Goal: Task Accomplishment & Management: Manage account settings

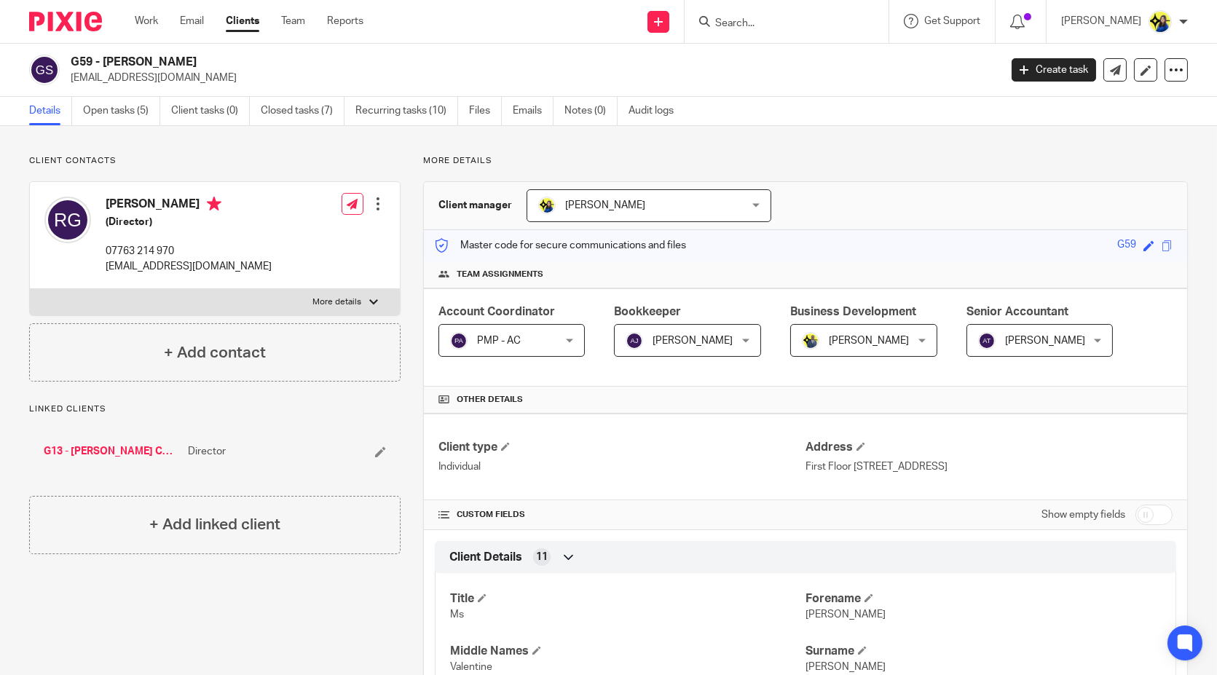
click at [811, 21] on input "Search" at bounding box center [779, 23] width 131 height 13
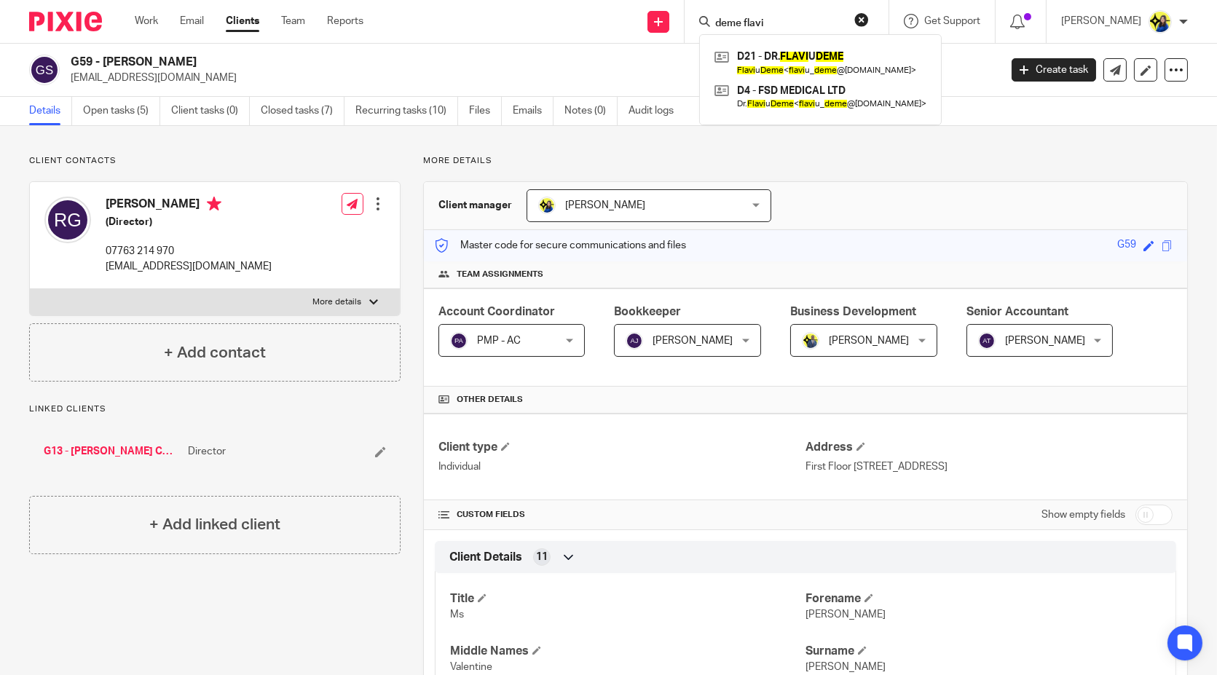
type input "deme flavi"
click at [809, 55] on link at bounding box center [820, 63] width 219 height 34
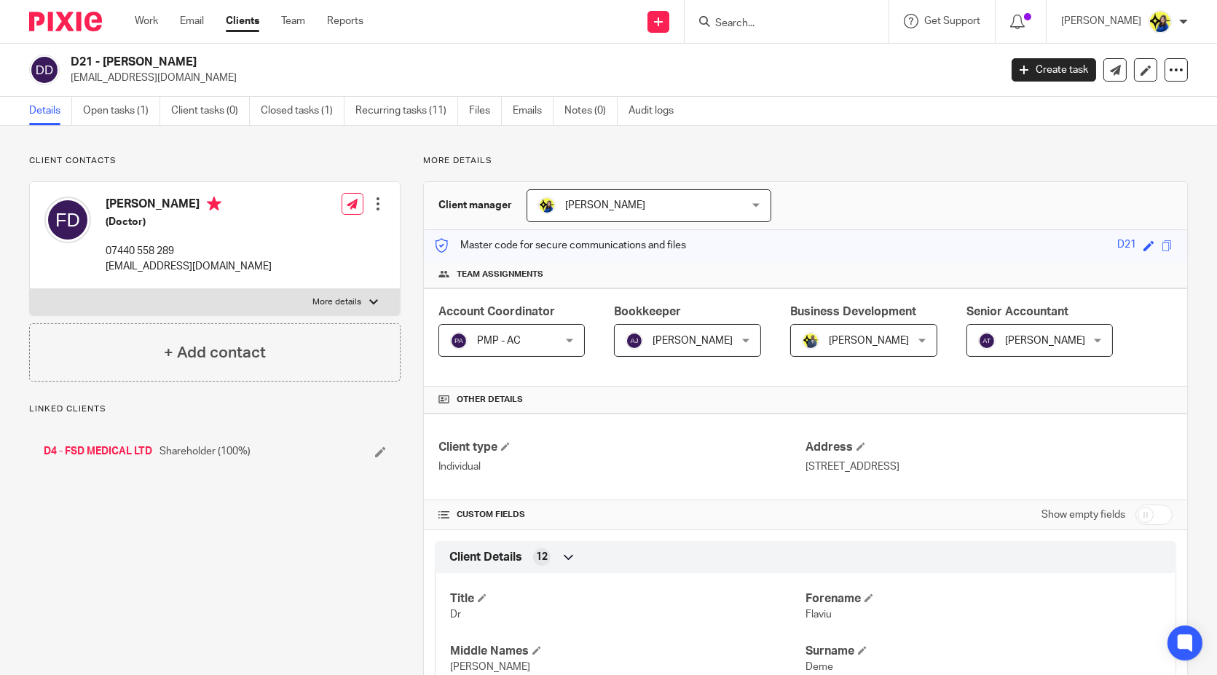
click at [136, 111] on link "Open tasks (1)" at bounding box center [121, 111] width 77 height 28
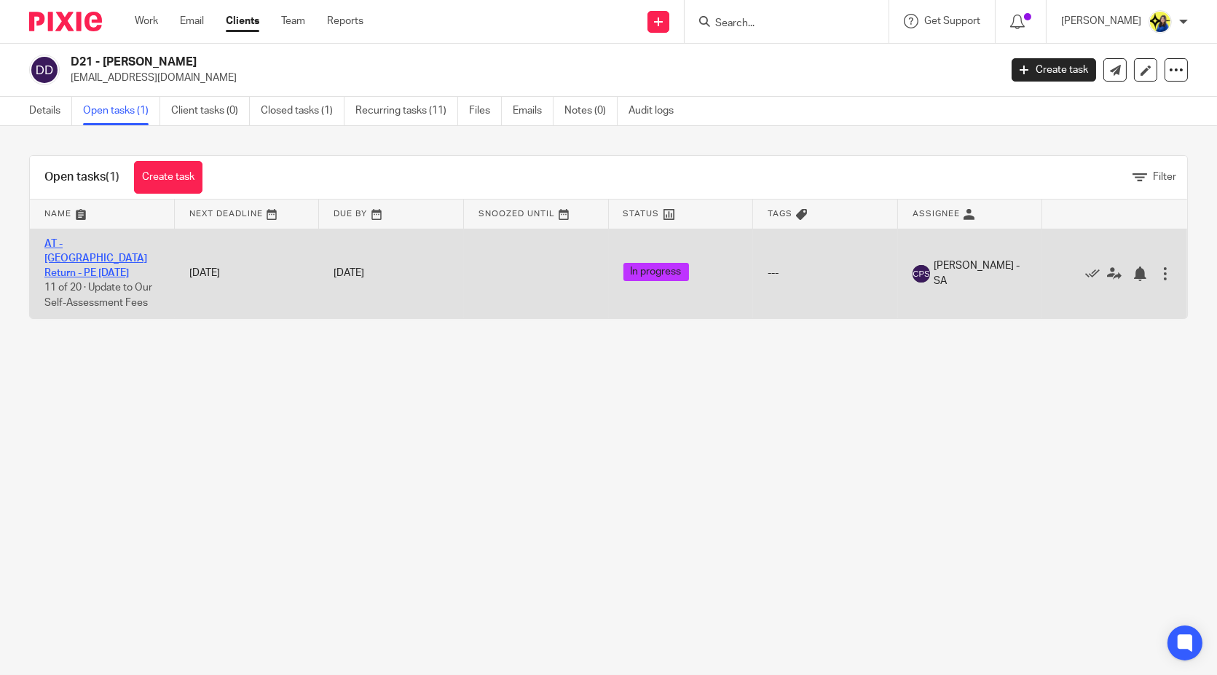
click at [83, 240] on link "AT - SA Return - PE 05-04-2025" at bounding box center [95, 259] width 103 height 40
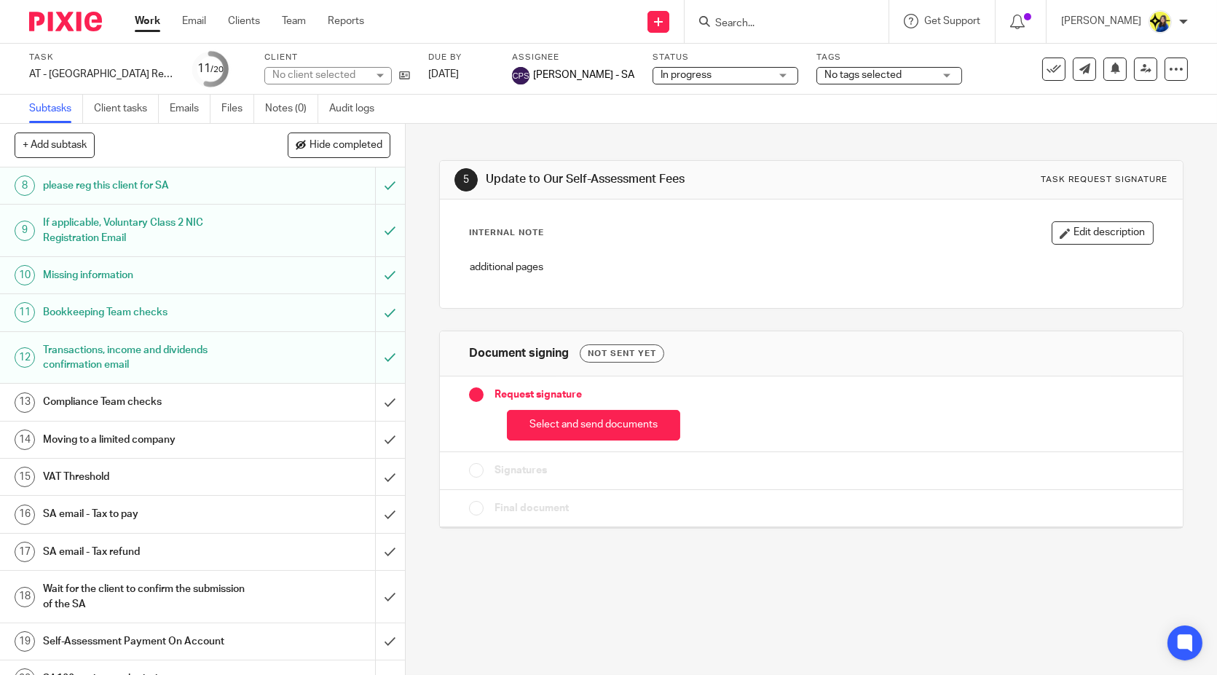
scroll to position [295, 0]
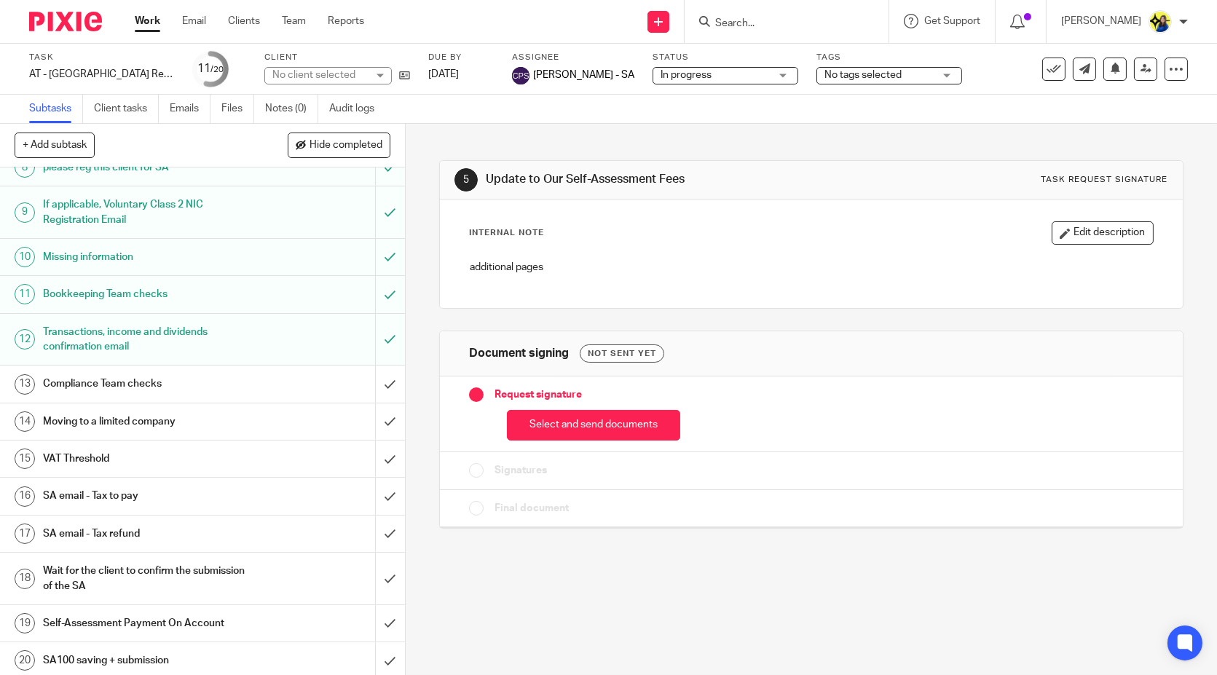
click at [182, 488] on h1 "SA email - Tax to pay" at bounding box center [149, 496] width 212 height 22
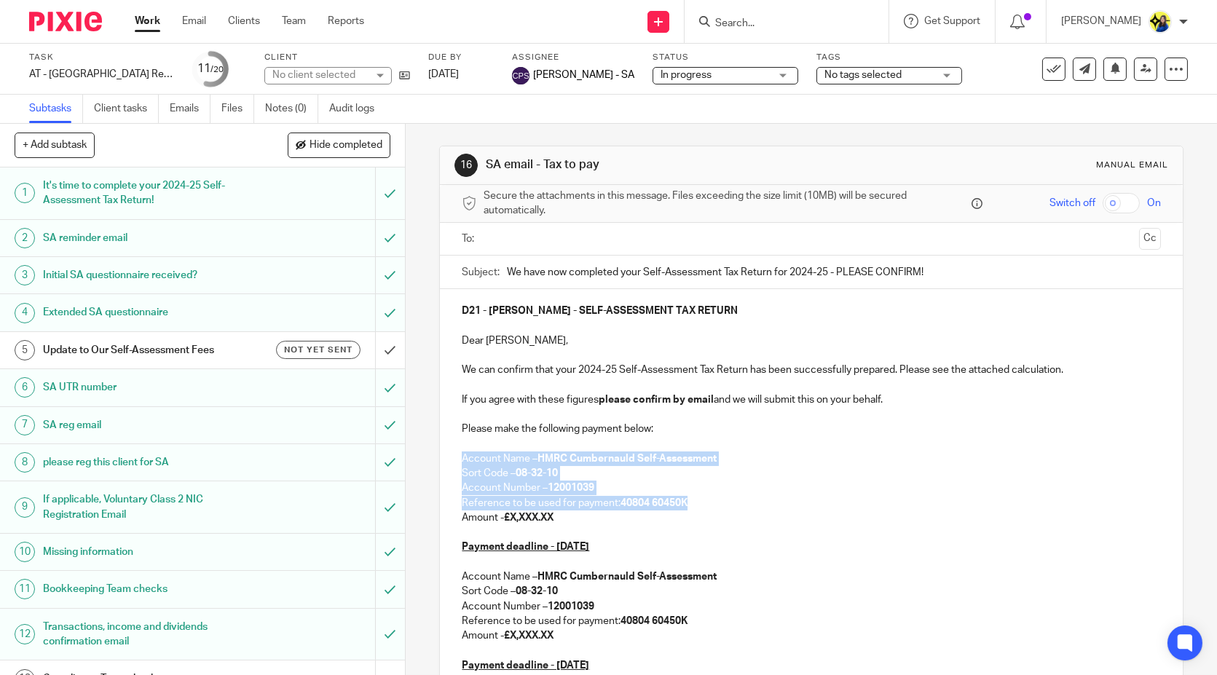
drag, startPoint x: 693, startPoint y: 503, endPoint x: 455, endPoint y: 452, distance: 243.0
click at [455, 452] on div "D21 - [PERSON_NAME] - SELF-ASSESSMENT TAX RETURN Dear Flaviu, We can confirm th…" at bounding box center [811, 575] width 742 height 572
copy div "Account Name – HMRC Cumbernauld Self-Assessment Sort Code – 08-32-10 Account Nu…"
click at [785, 25] on input "Search" at bounding box center [779, 23] width 131 height 13
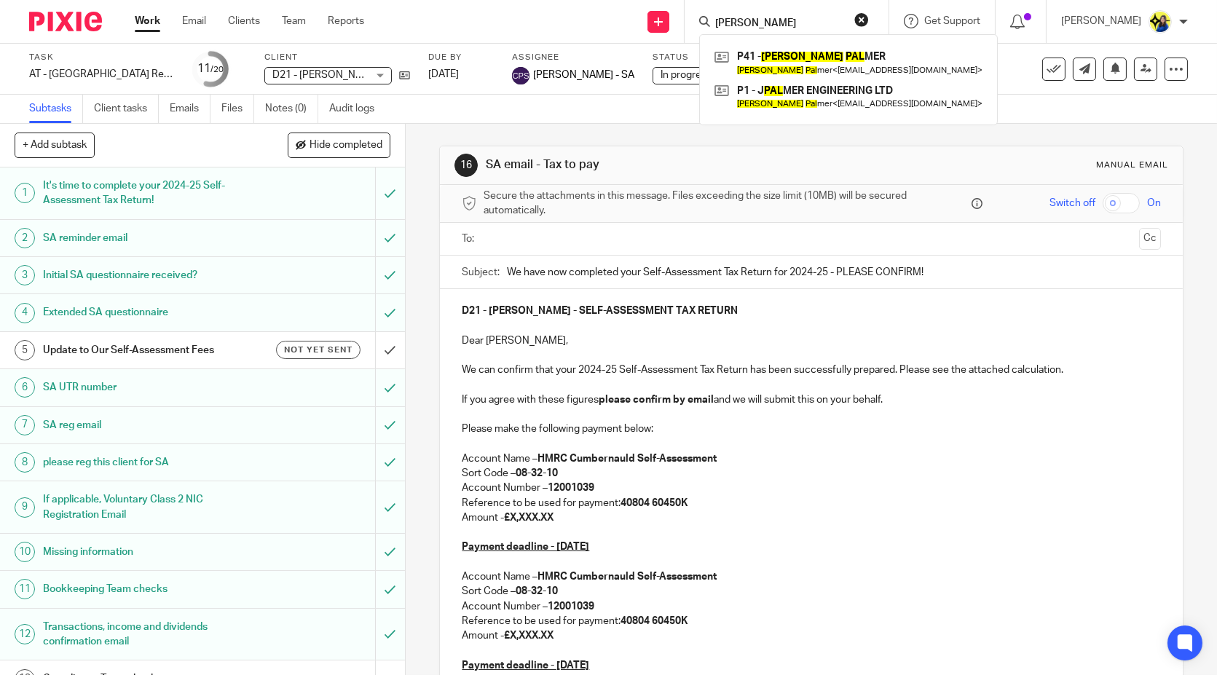
type input "jake pal"
drag, startPoint x: 811, startPoint y: 25, endPoint x: 670, endPoint y: 41, distance: 142.1
click at [670, 41] on div "Send new email Create task Add client Request signature jake pal P41 - JAKE PAL…" at bounding box center [801, 21] width 831 height 43
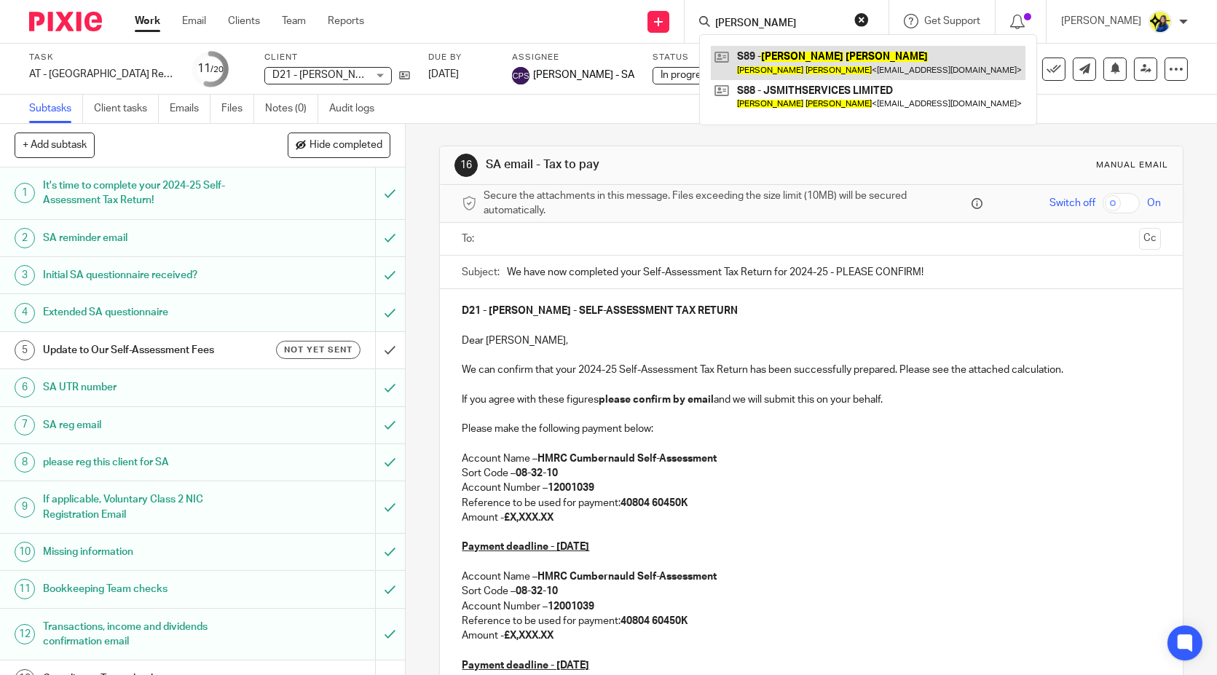
type input "joseph smith"
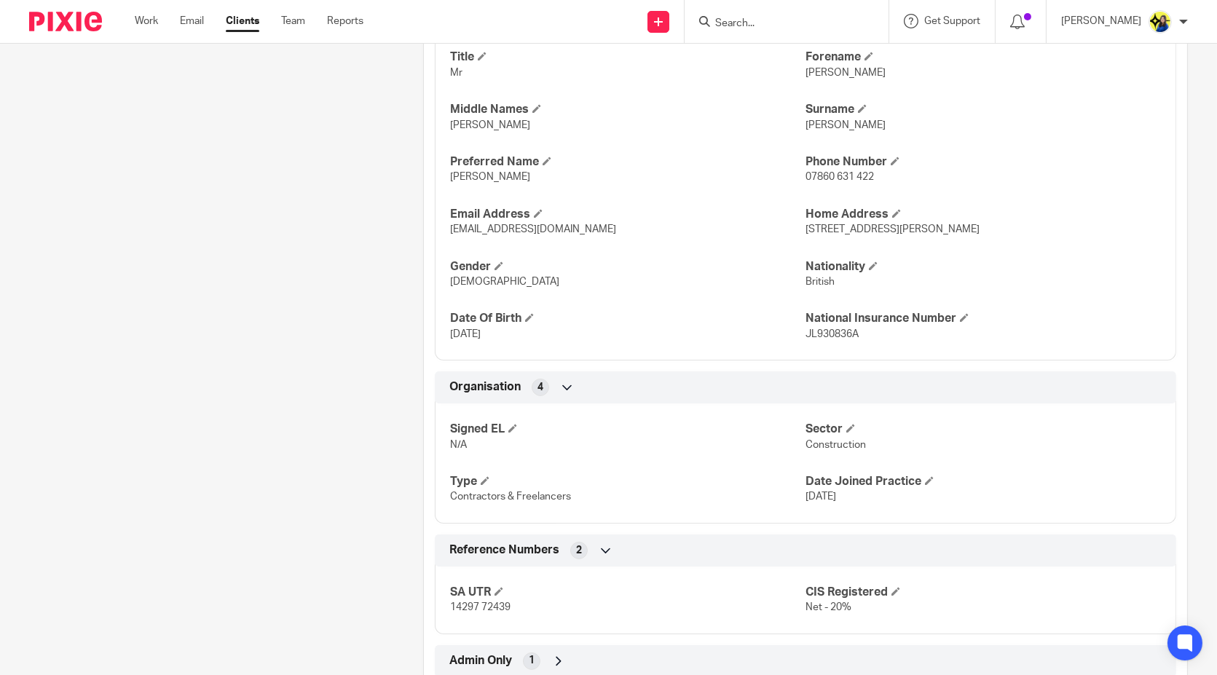
scroll to position [581, 0]
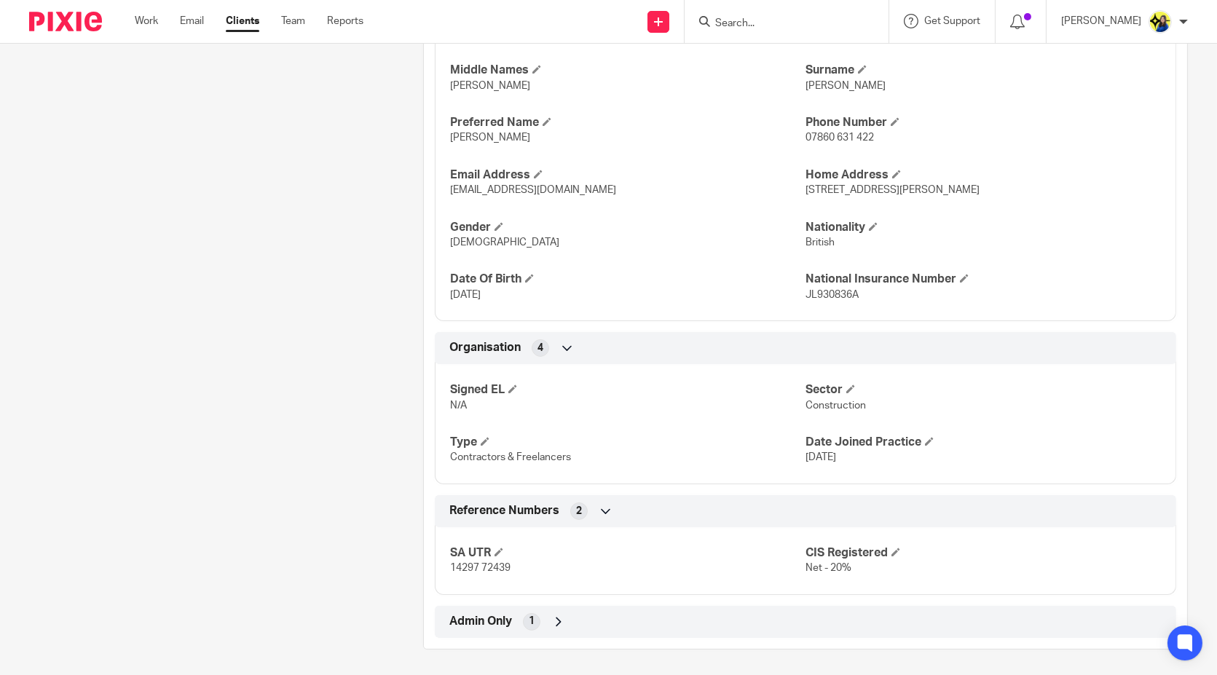
click at [304, 513] on div "Client contacts [PERSON_NAME] (HV Fitter) 07860 631 422 [EMAIL_ADDRESS][DOMAIN_…" at bounding box center [204, 112] width 394 height 1076
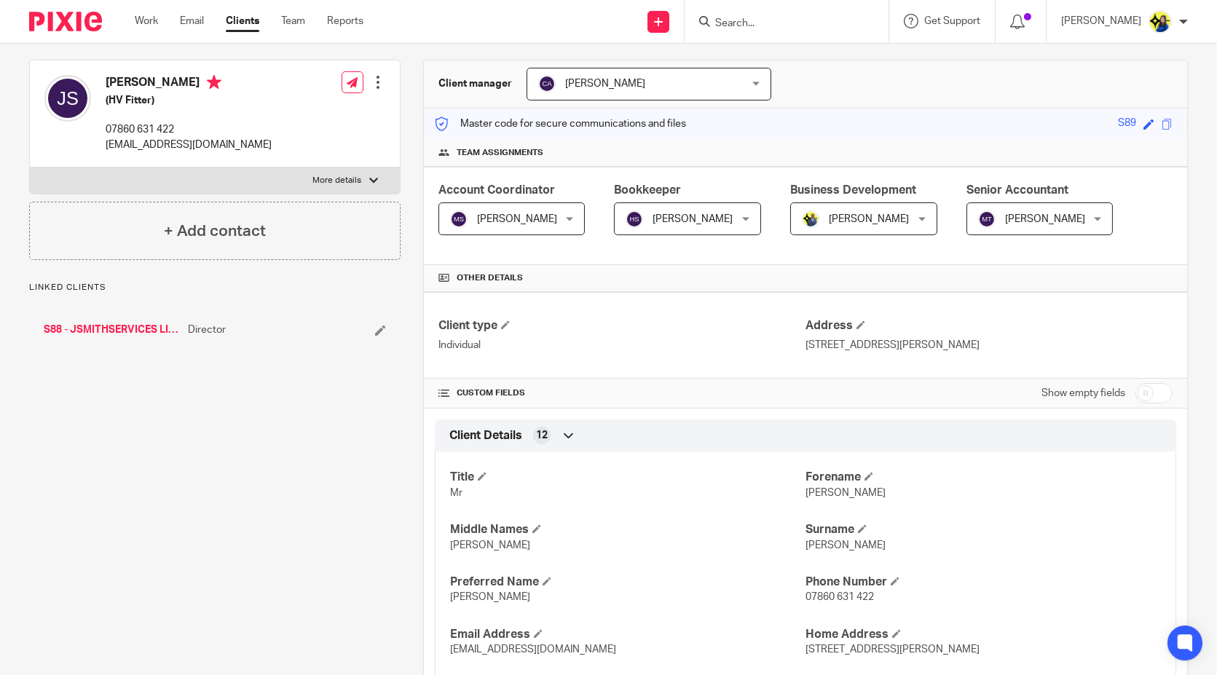
scroll to position [15, 0]
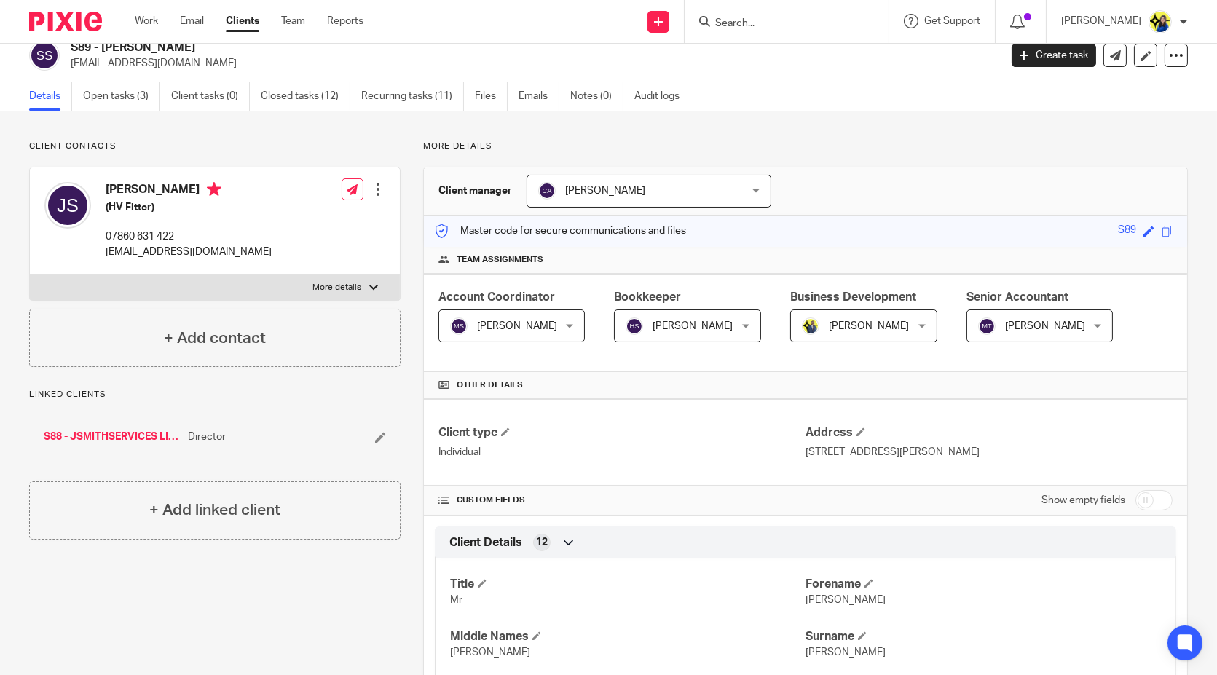
click at [787, 20] on input "Search" at bounding box center [779, 23] width 131 height 13
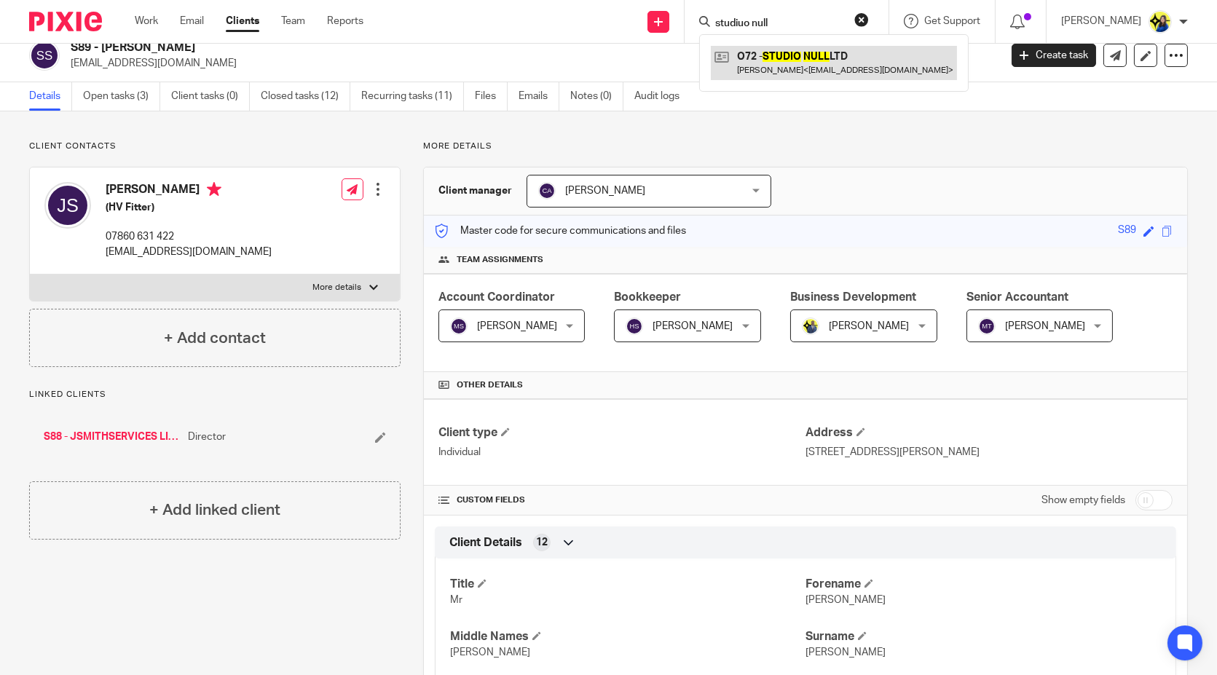
type input "studiuo null"
click at [820, 58] on link at bounding box center [834, 63] width 246 height 34
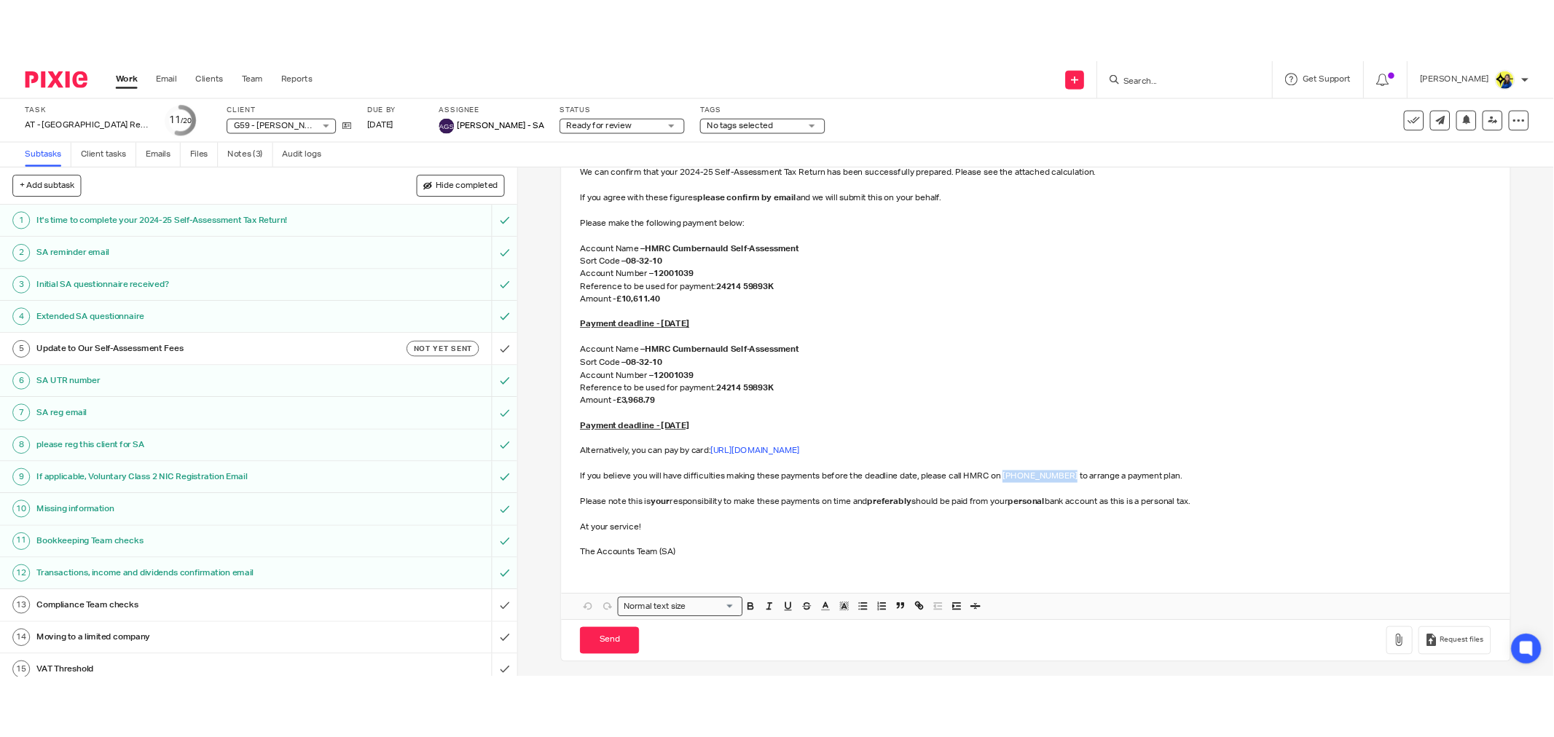
scroll to position [226, 0]
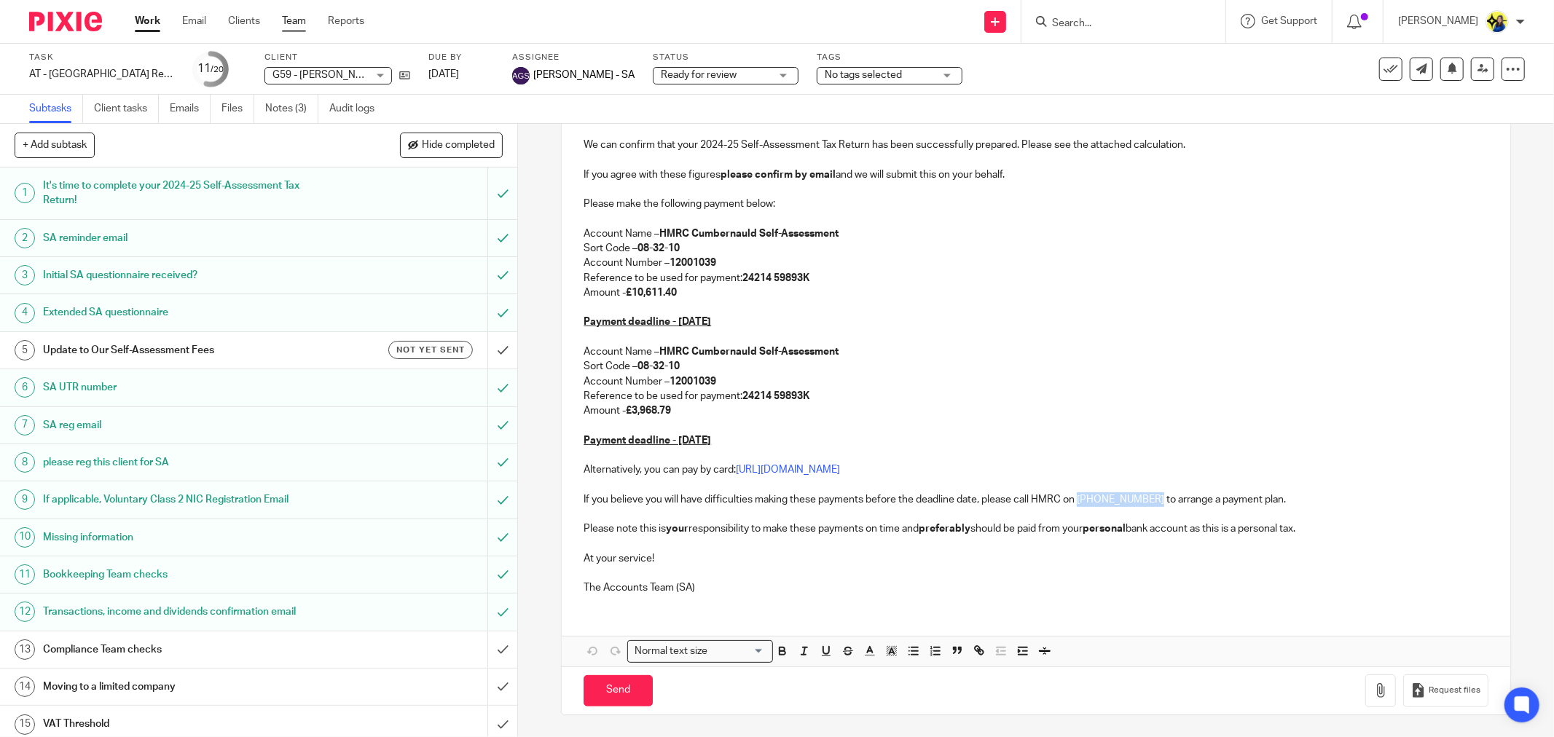
click at [301, 19] on link "Team" at bounding box center [294, 21] width 24 height 15
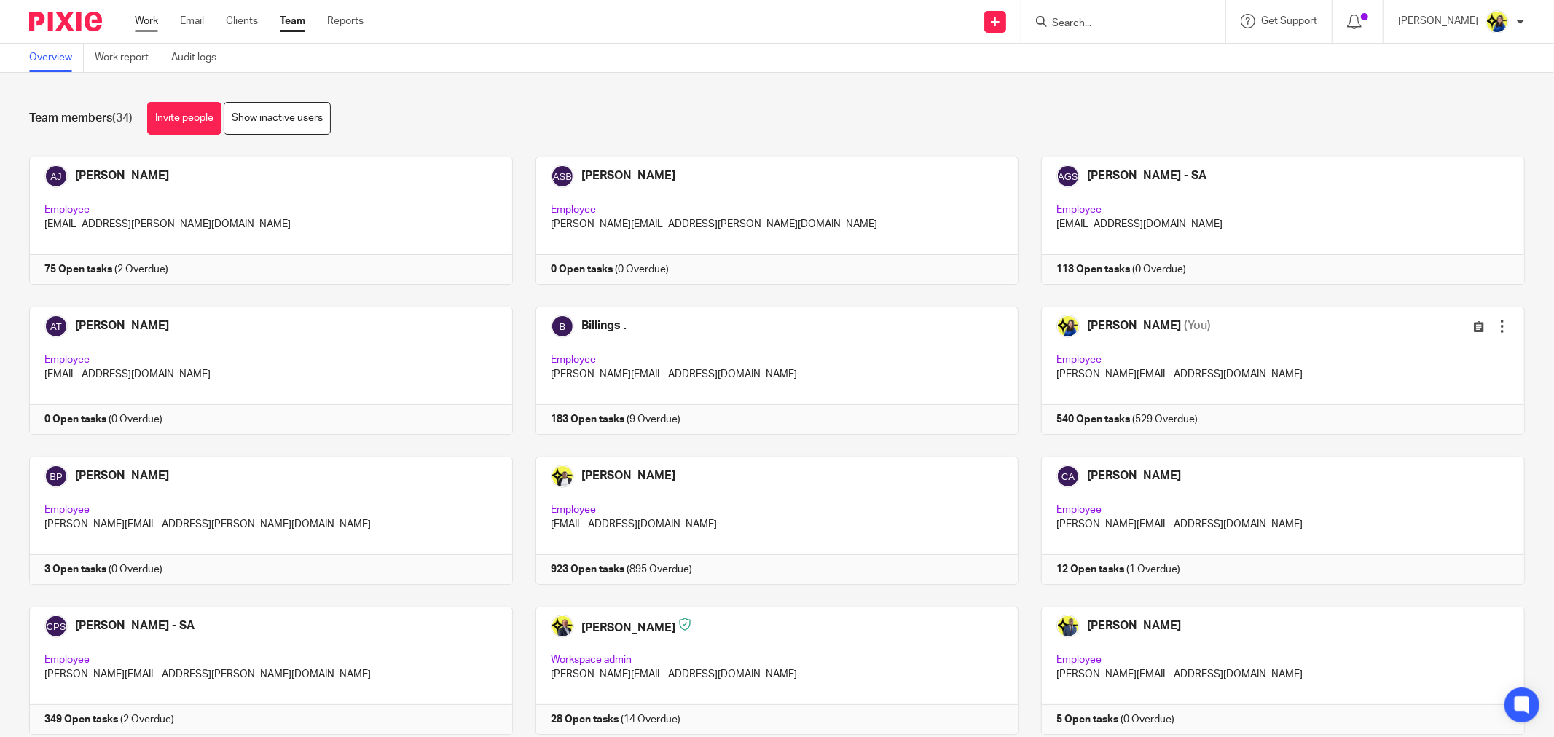
click at [151, 20] on link "Work" at bounding box center [146, 21] width 23 height 15
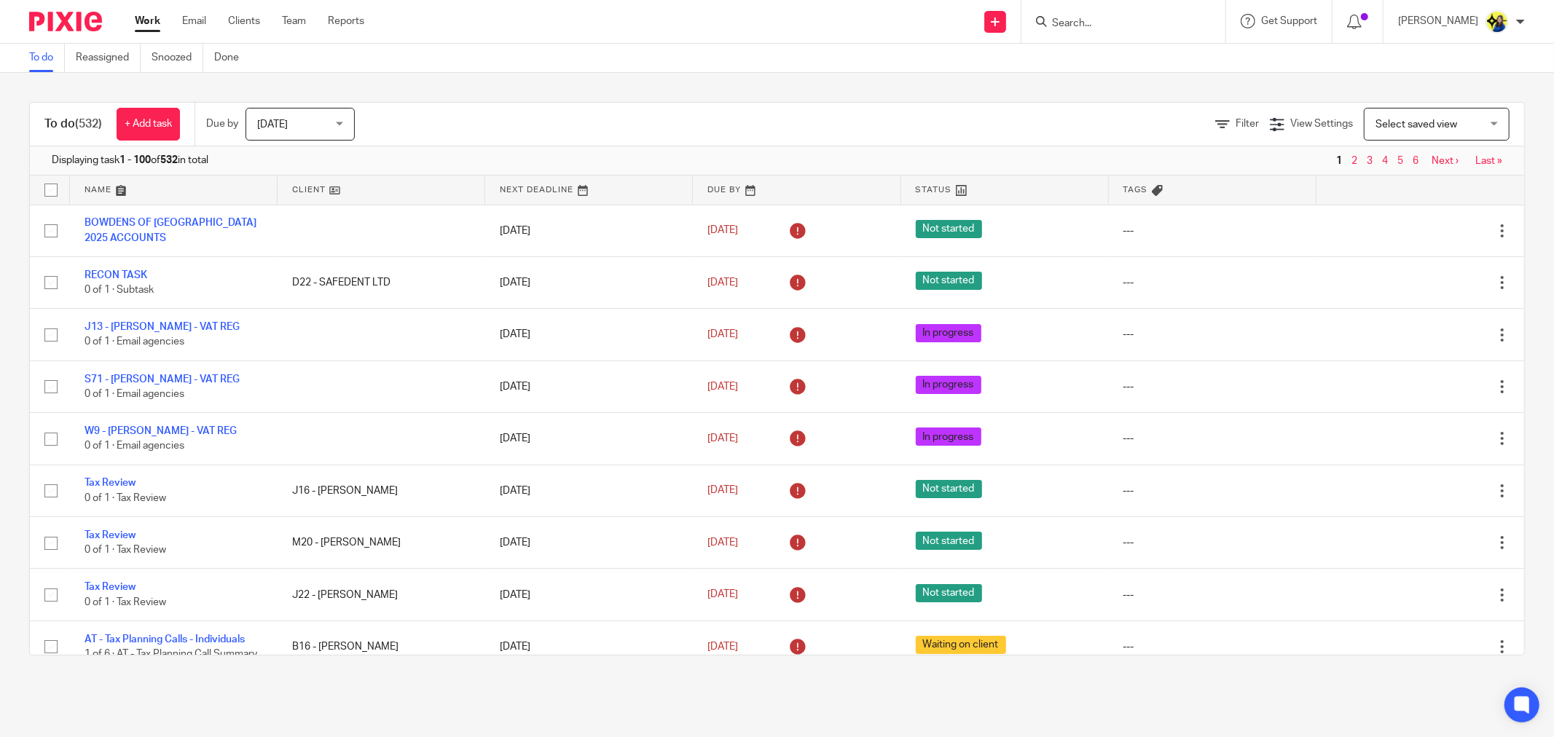
click at [1235, 125] on span "Filter" at bounding box center [1246, 124] width 23 height 10
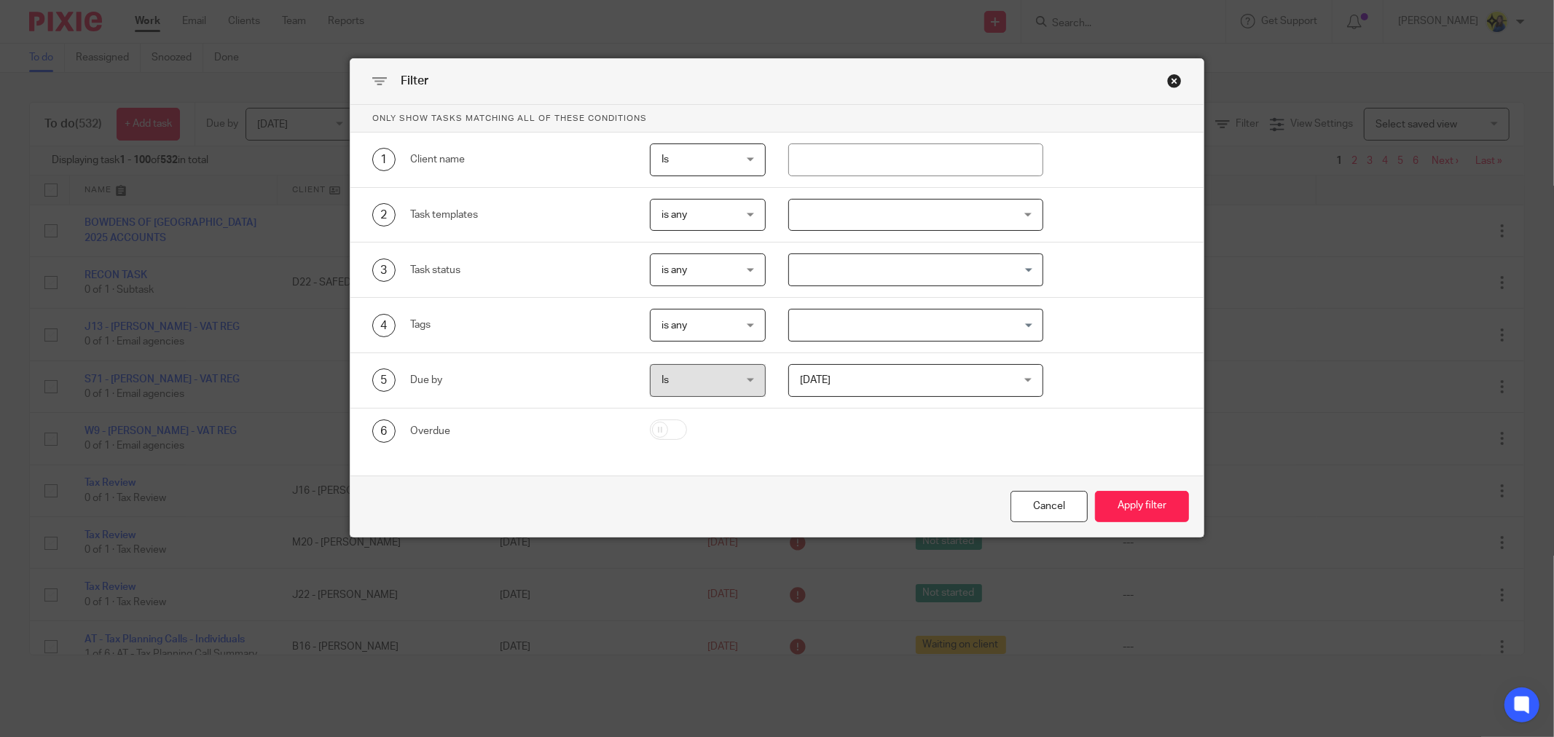
click at [692, 221] on span "is any" at bounding box center [702, 215] width 83 height 31
click at [842, 213] on div at bounding box center [915, 215] width 255 height 33
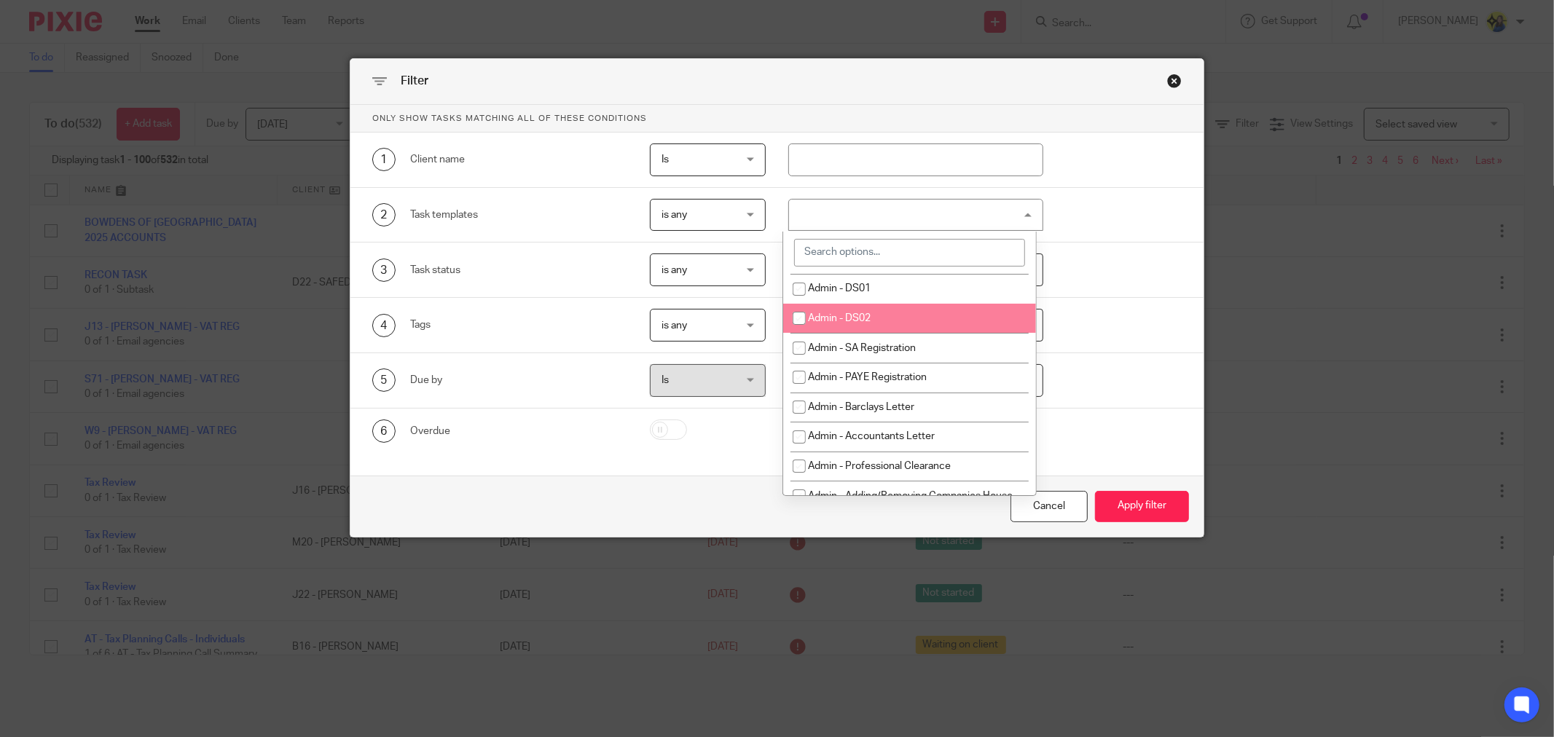
scroll to position [890, 0]
click at [928, 253] on input "search" at bounding box center [910, 253] width 232 height 28
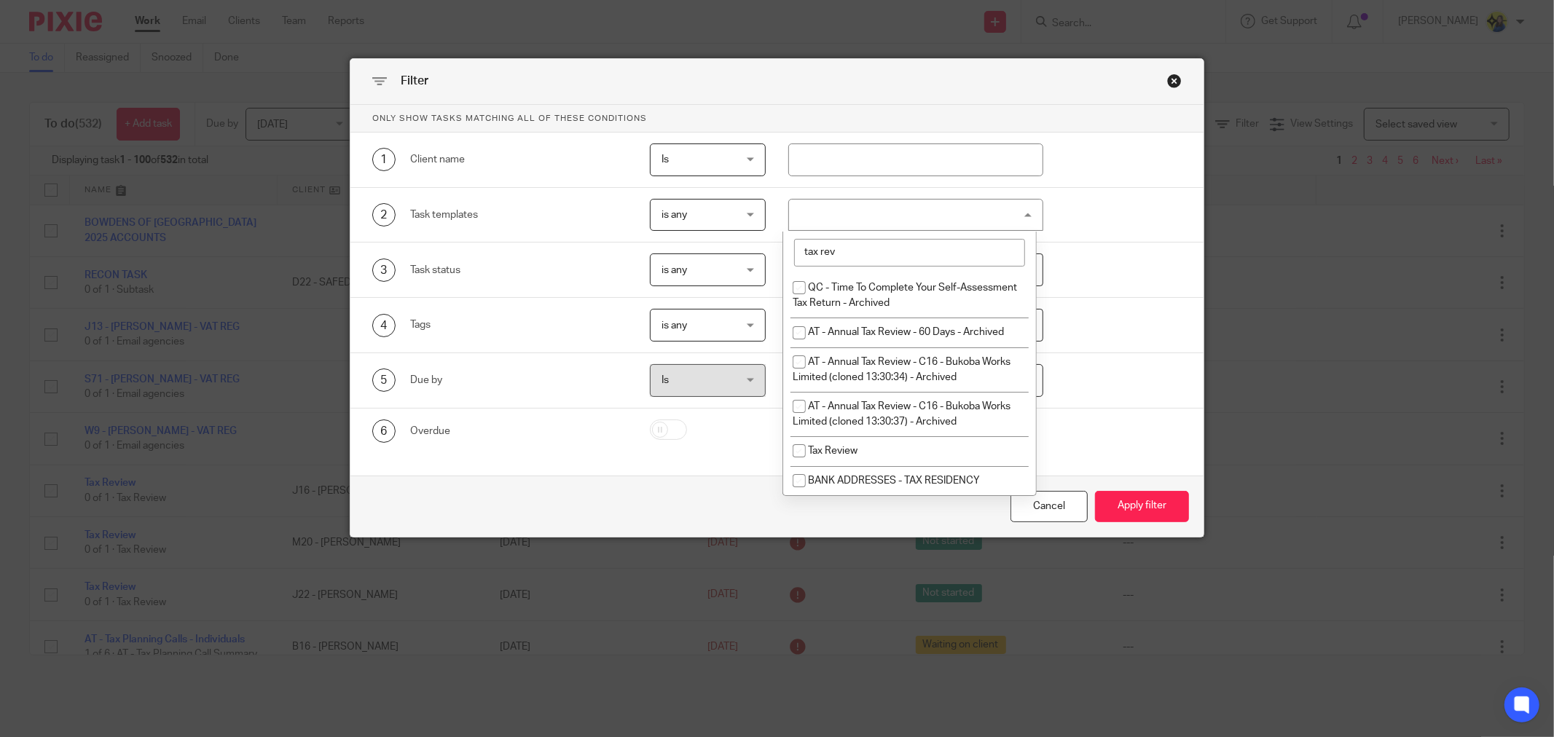
scroll to position [0, 0]
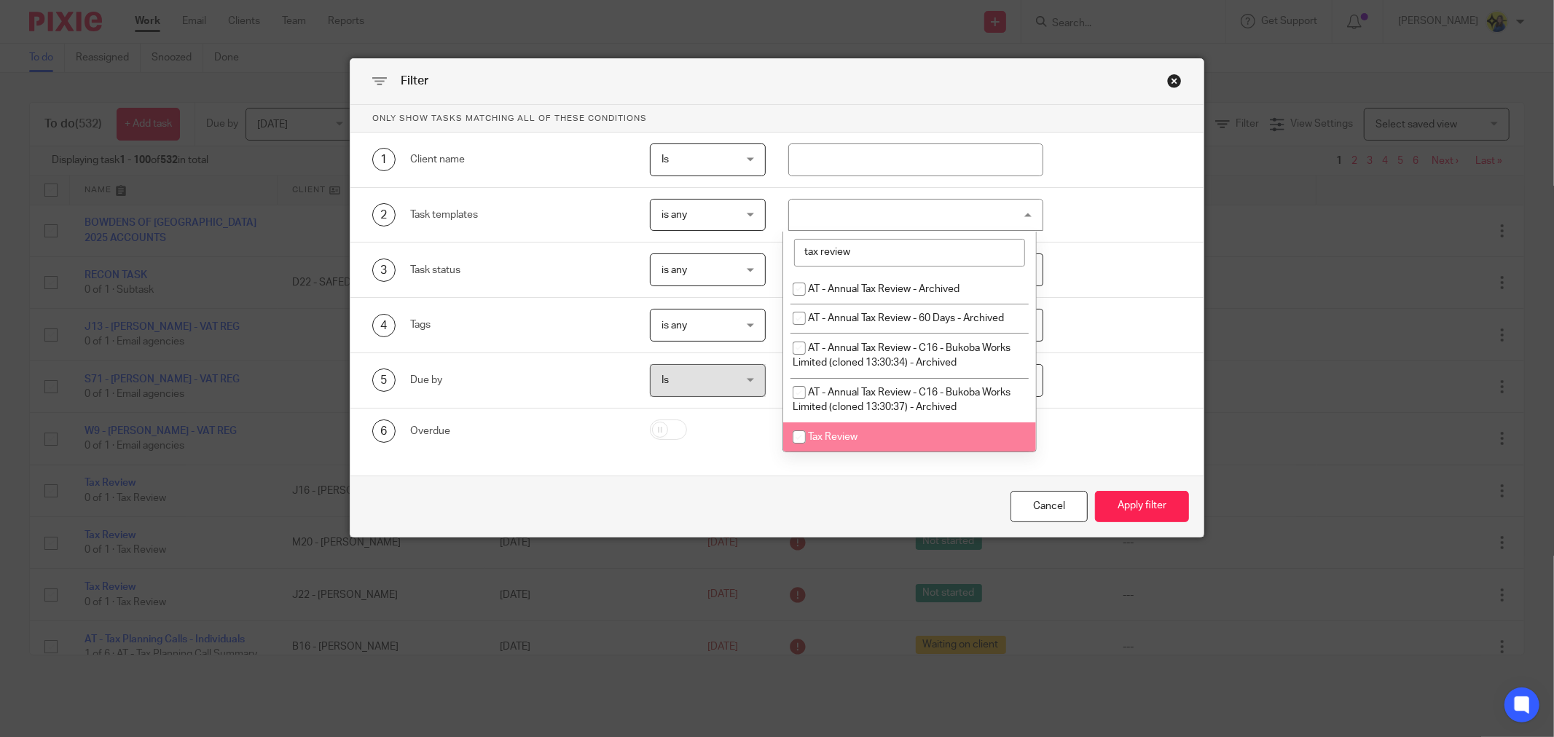
type input "tax review"
click at [884, 430] on li "Tax Review" at bounding box center [909, 437] width 253 height 30
checkbox input "true"
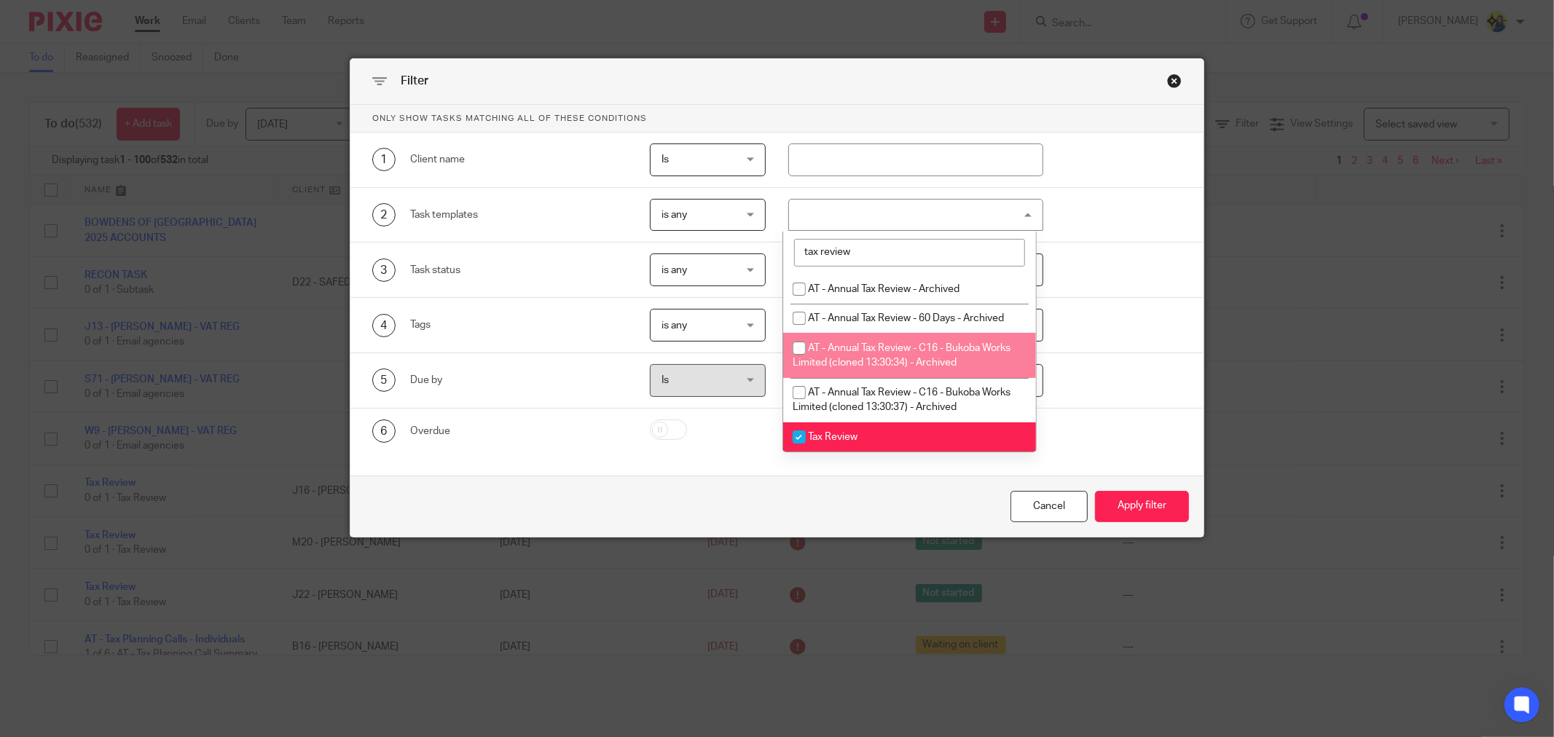
click at [1139, 313] on div "4 Tags is any is any is any is all is none is_any Loading..." at bounding box center [766, 325] width 832 height 33
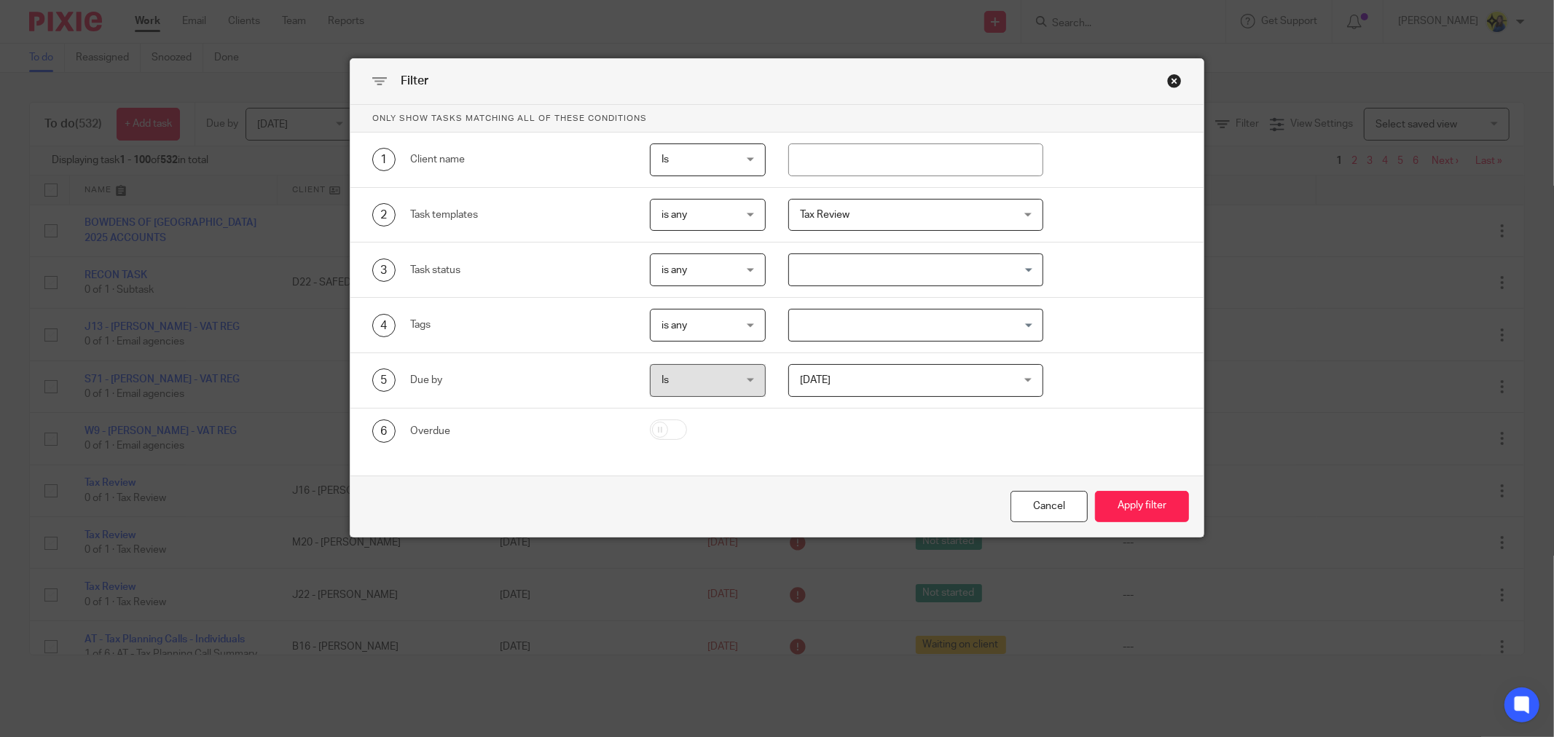
click at [951, 208] on span "Tax Review" at bounding box center [897, 215] width 194 height 31
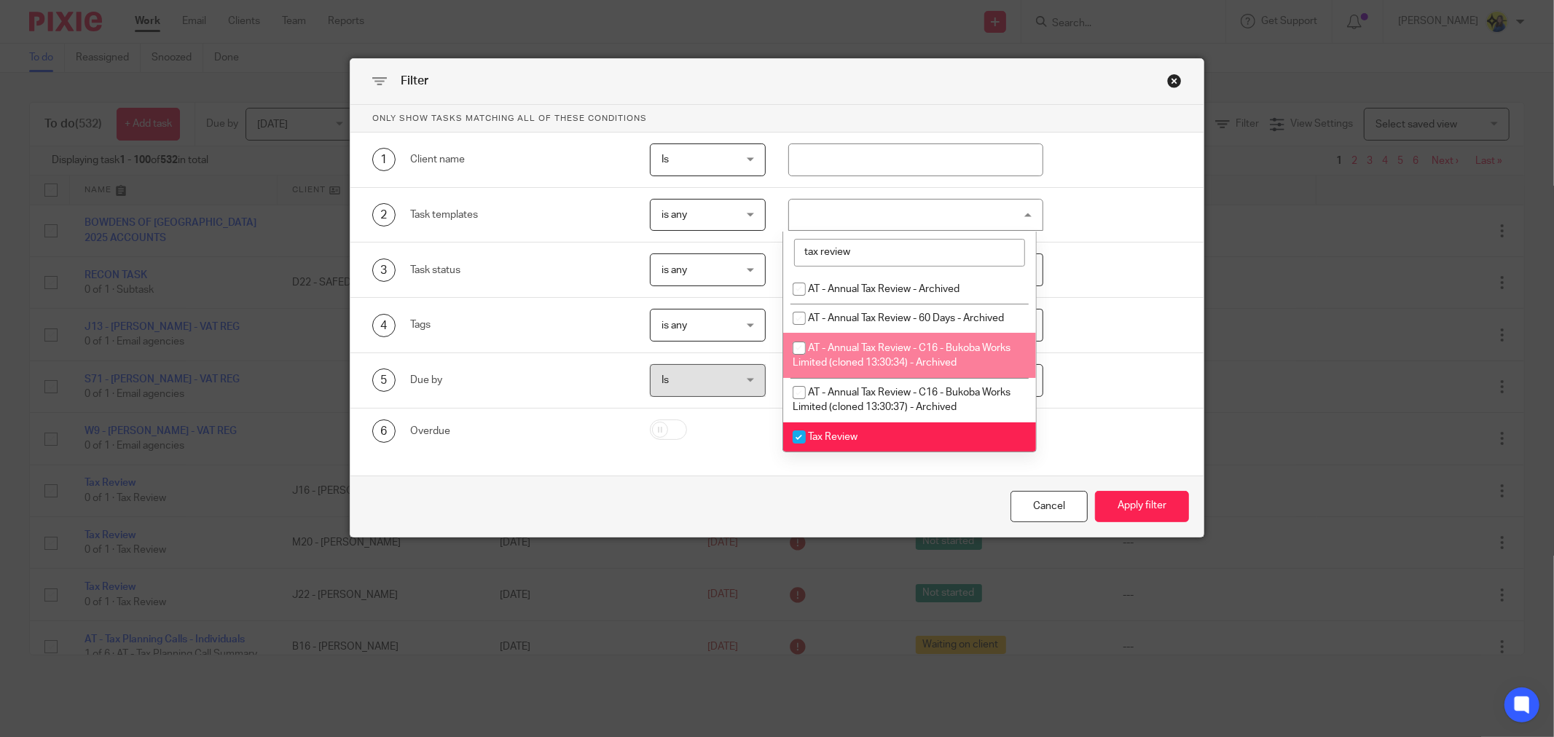
click at [1075, 321] on div "4 Tags is any is any is any is all is none is_any Loading..." at bounding box center [766, 325] width 832 height 33
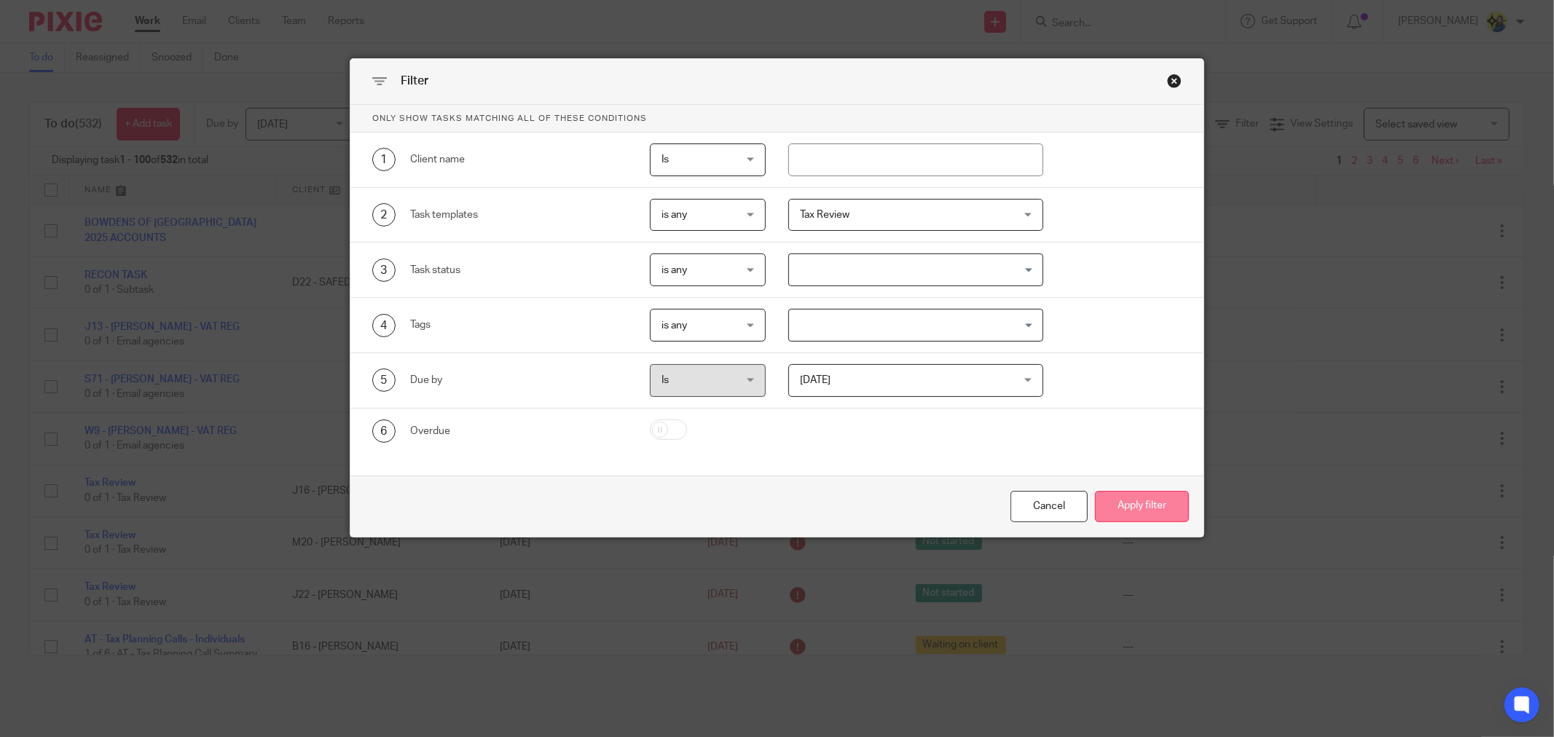
click at [1158, 500] on button "Apply filter" at bounding box center [1142, 506] width 94 height 31
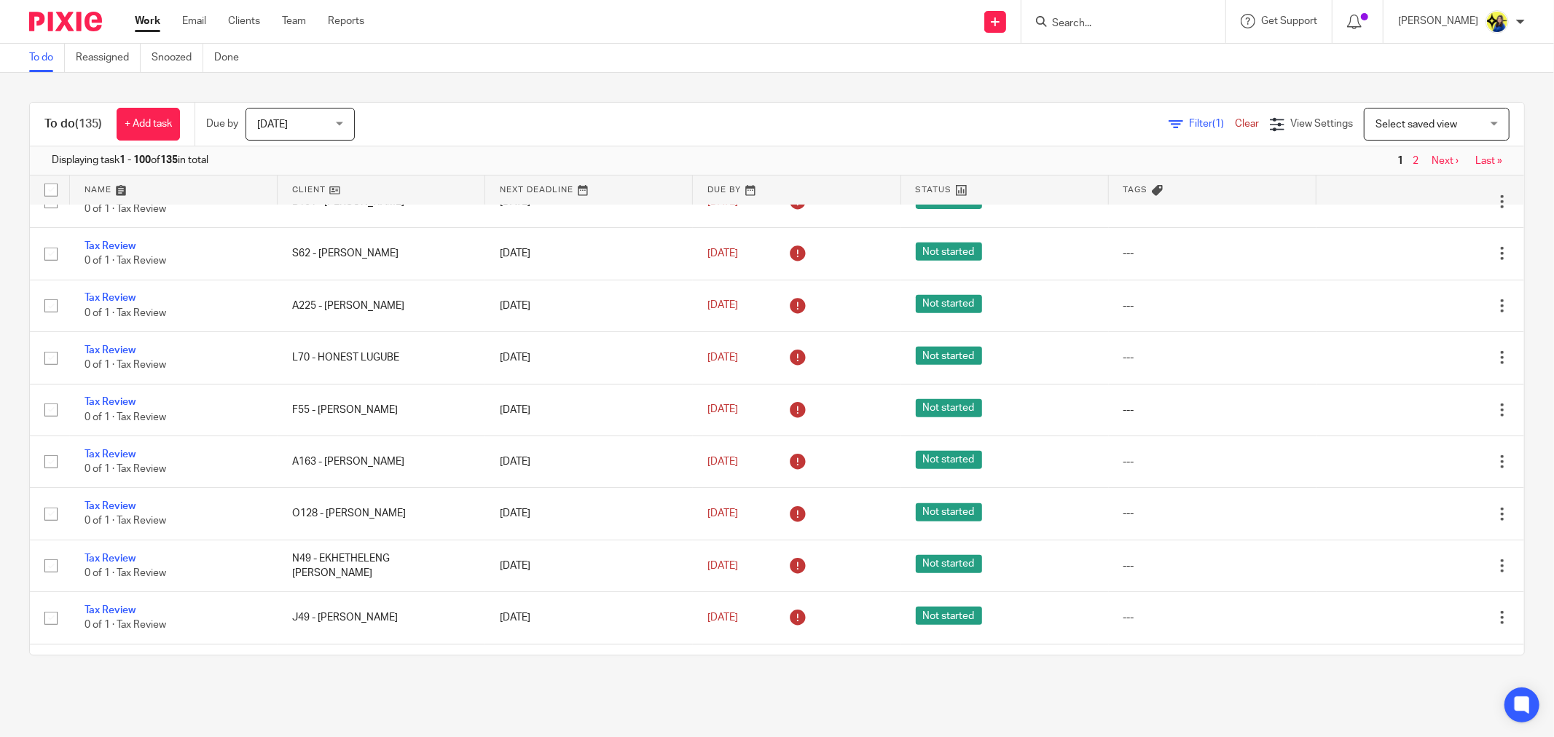
scroll to position [890, 0]
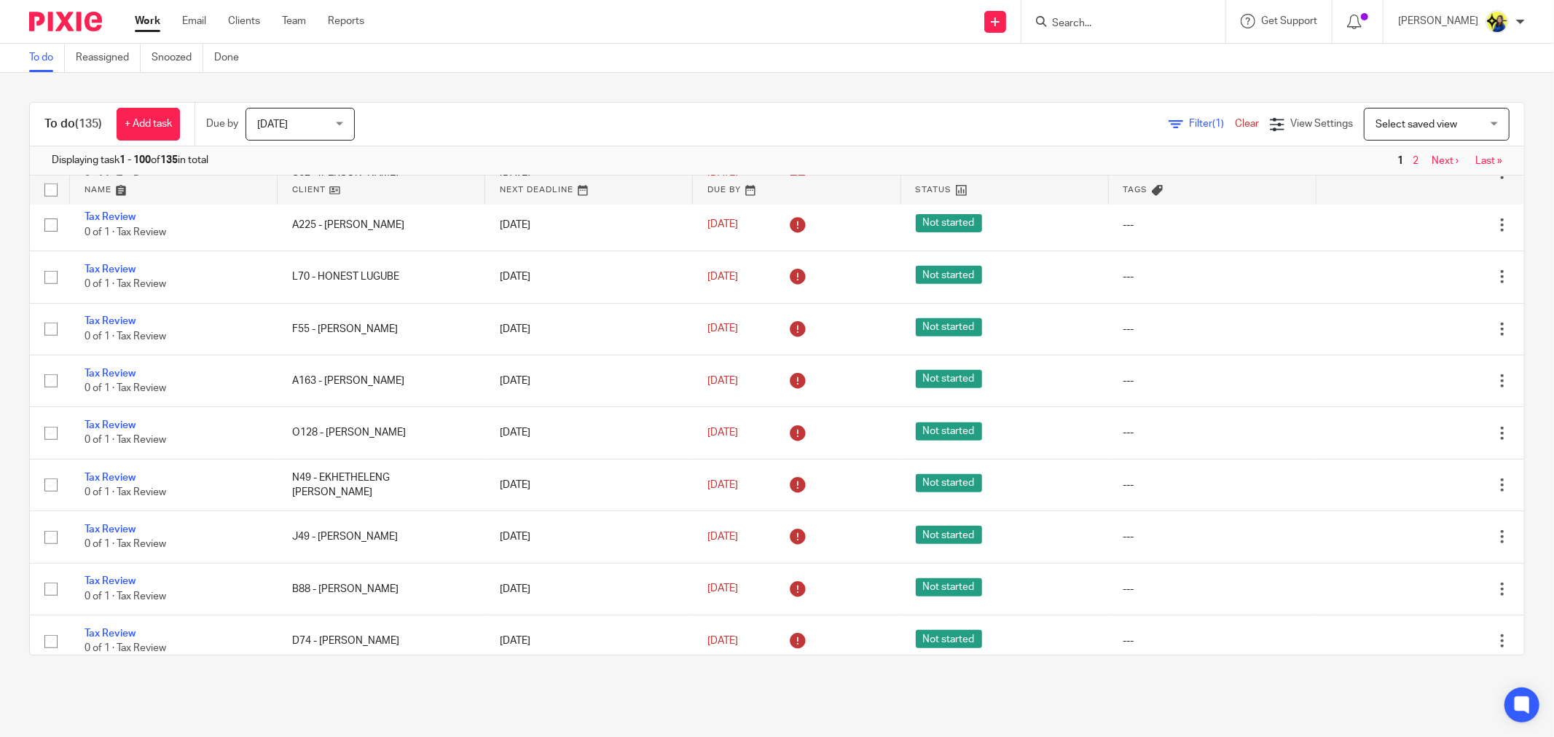
click at [297, 189] on link at bounding box center [381, 190] width 208 height 29
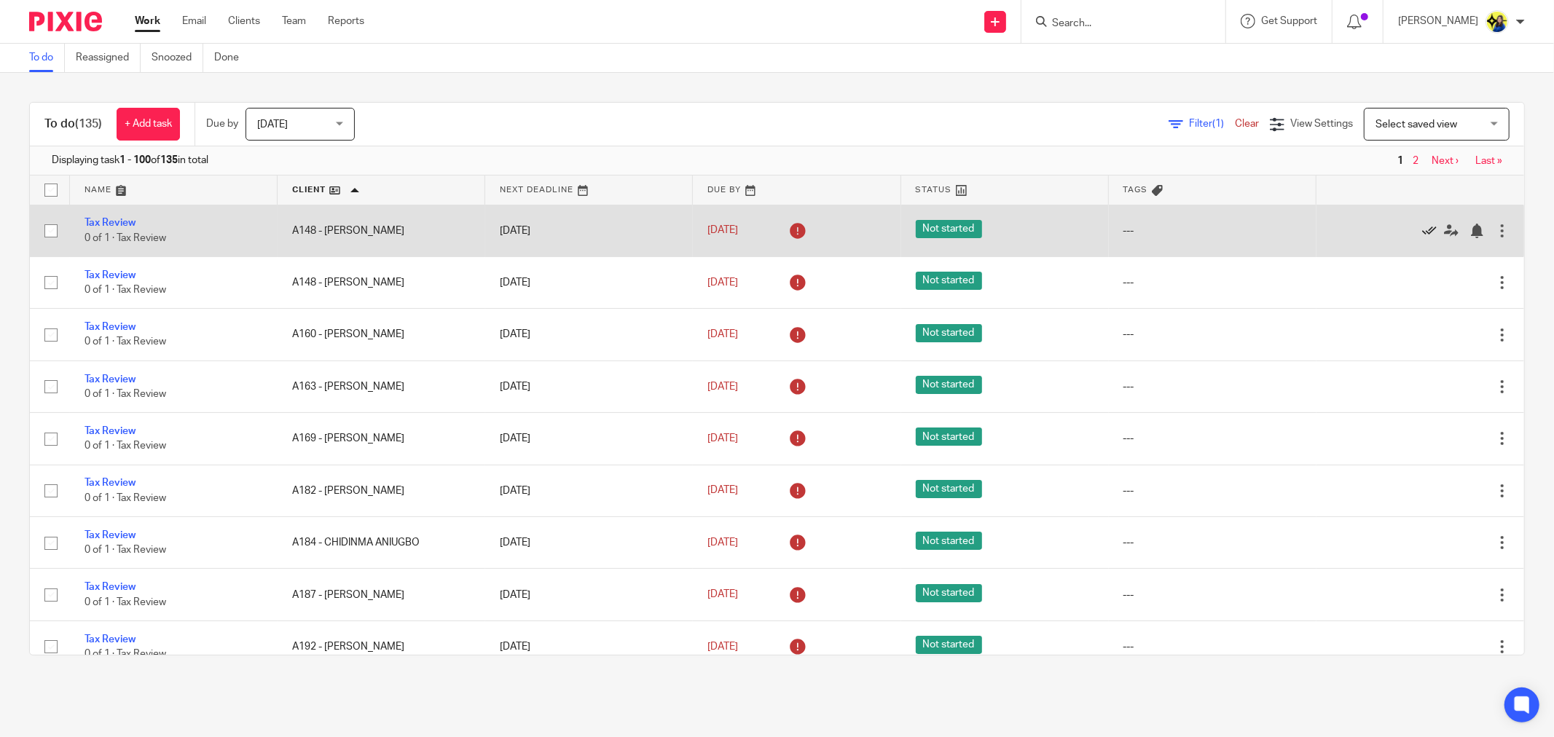
click at [1422, 232] on icon at bounding box center [1429, 231] width 15 height 15
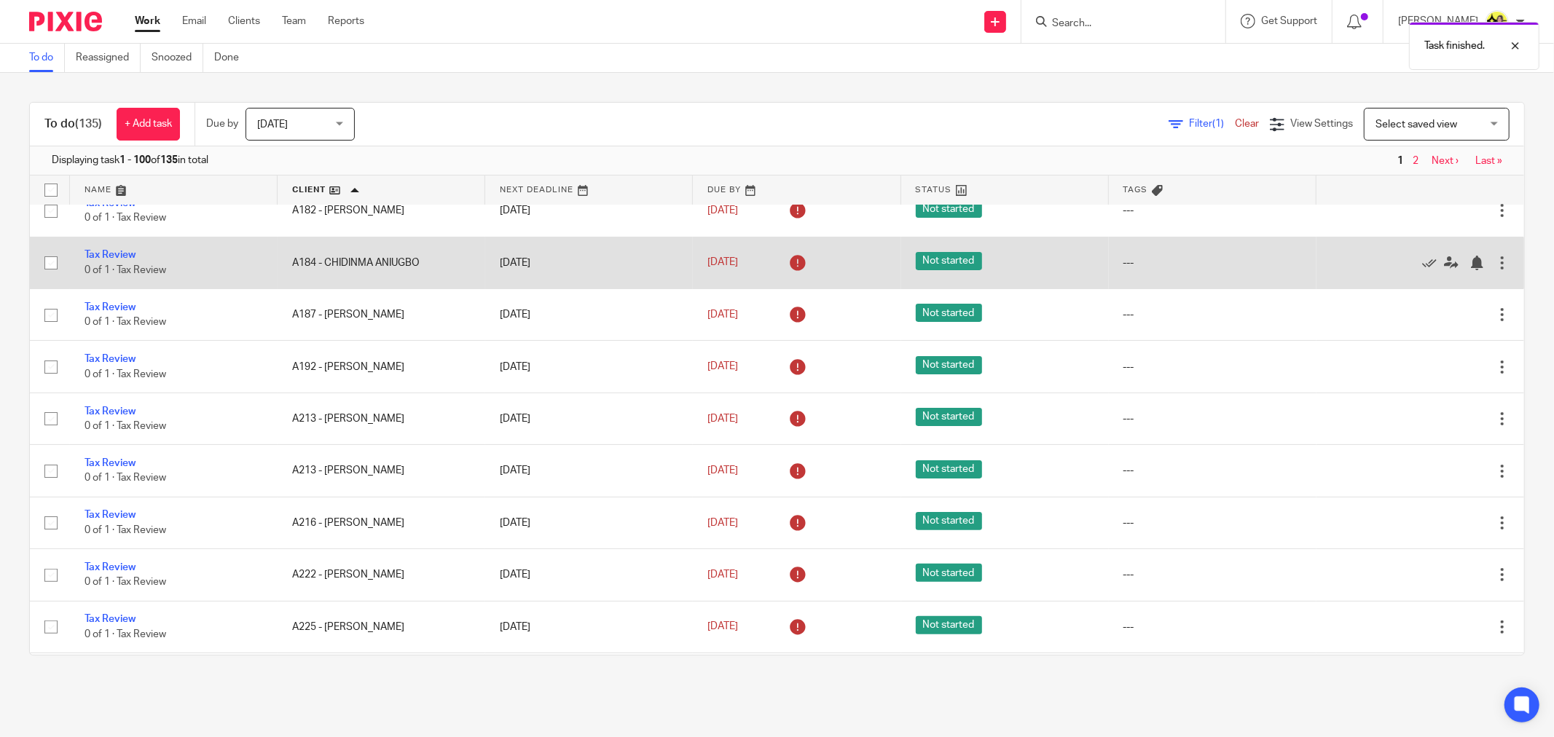
scroll to position [243, 0]
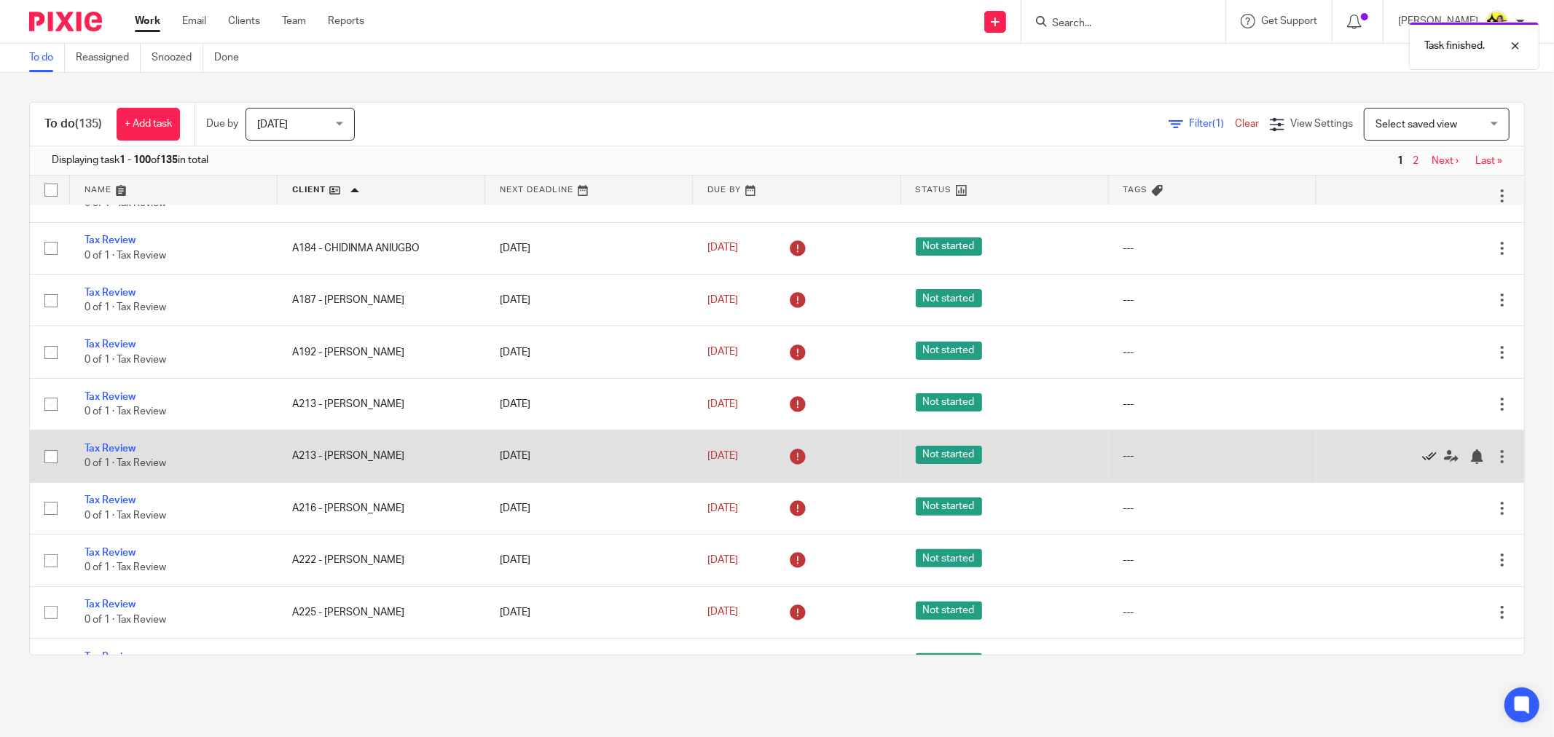
click at [1422, 456] on icon at bounding box center [1429, 456] width 15 height 15
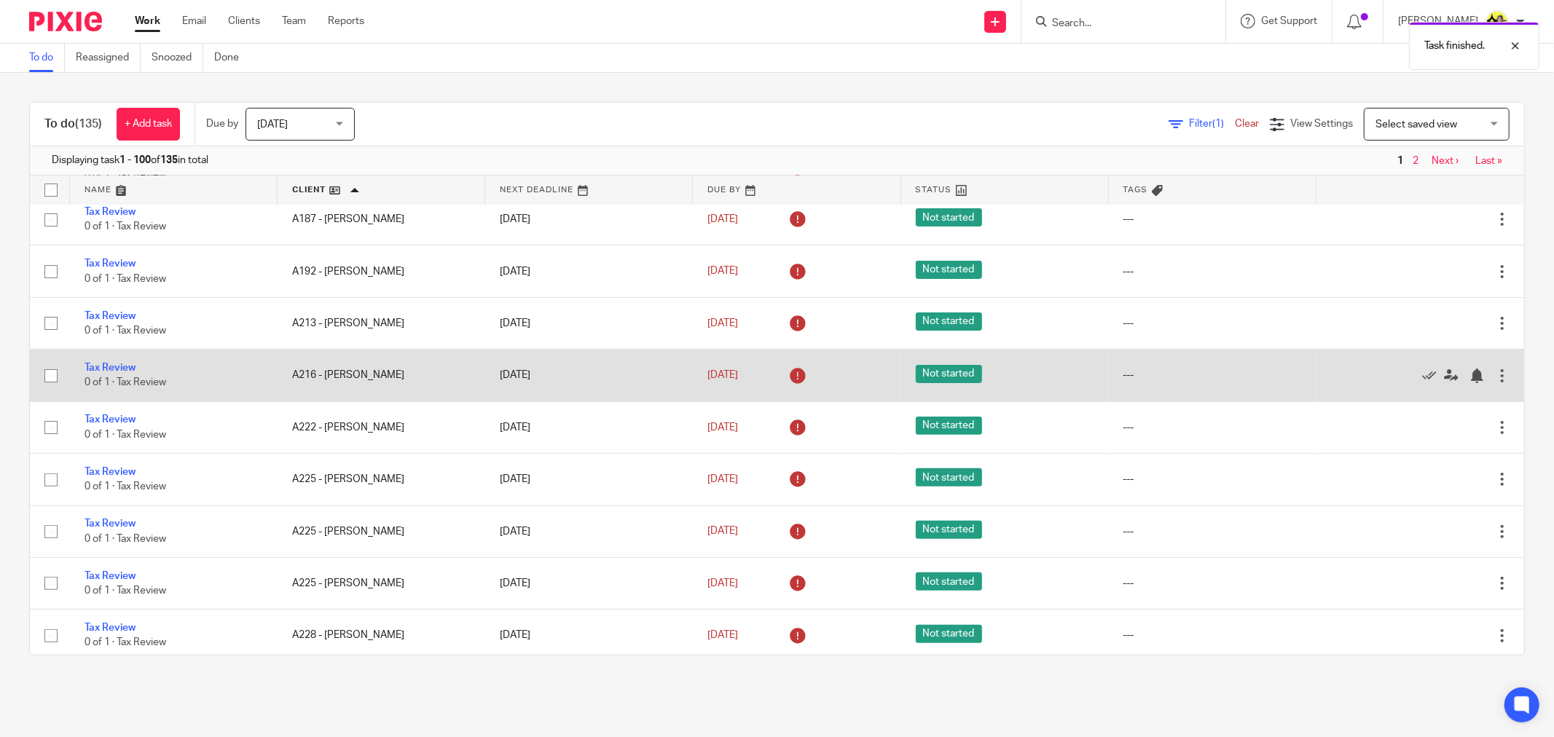
scroll to position [404, 0]
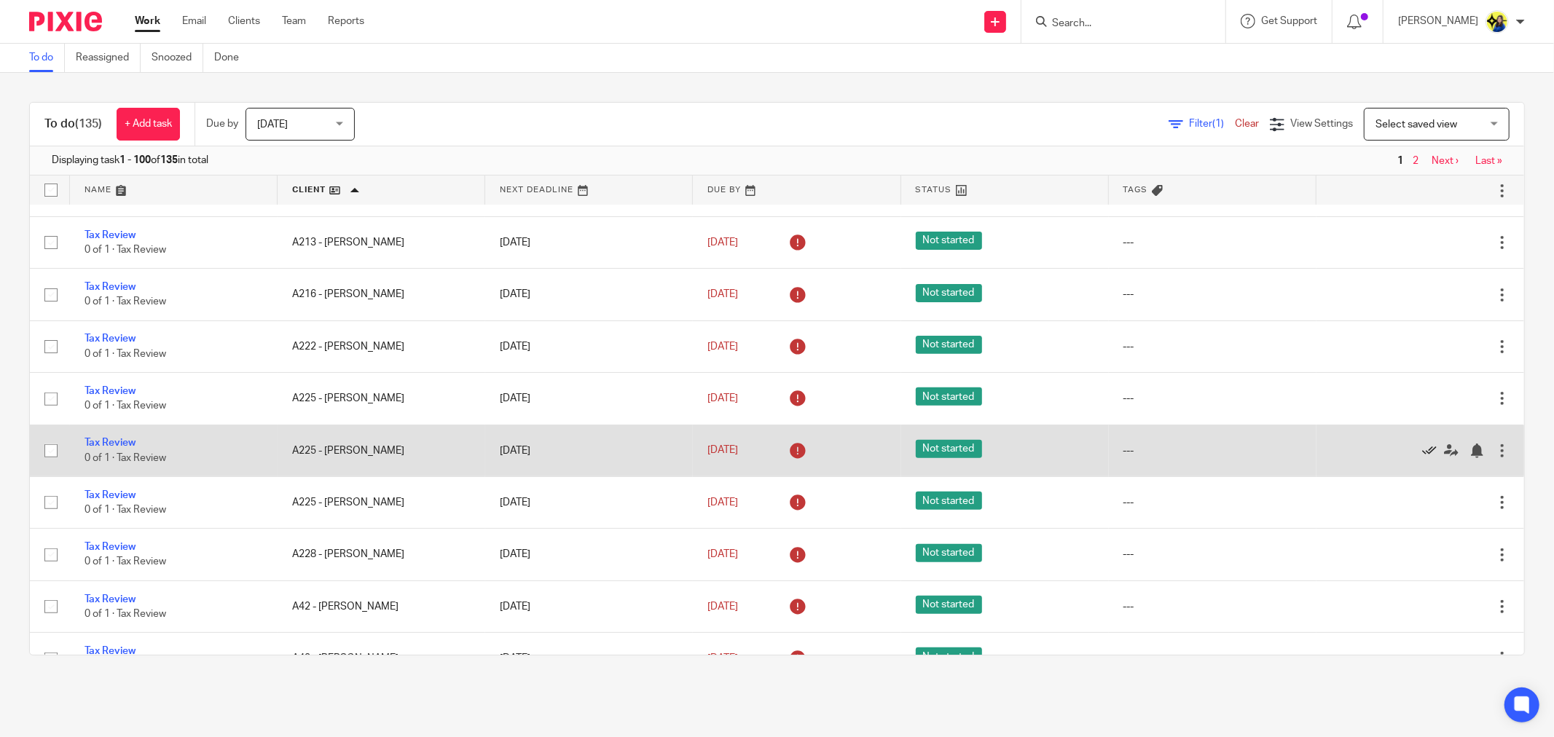
click at [1422, 455] on icon at bounding box center [1429, 451] width 15 height 15
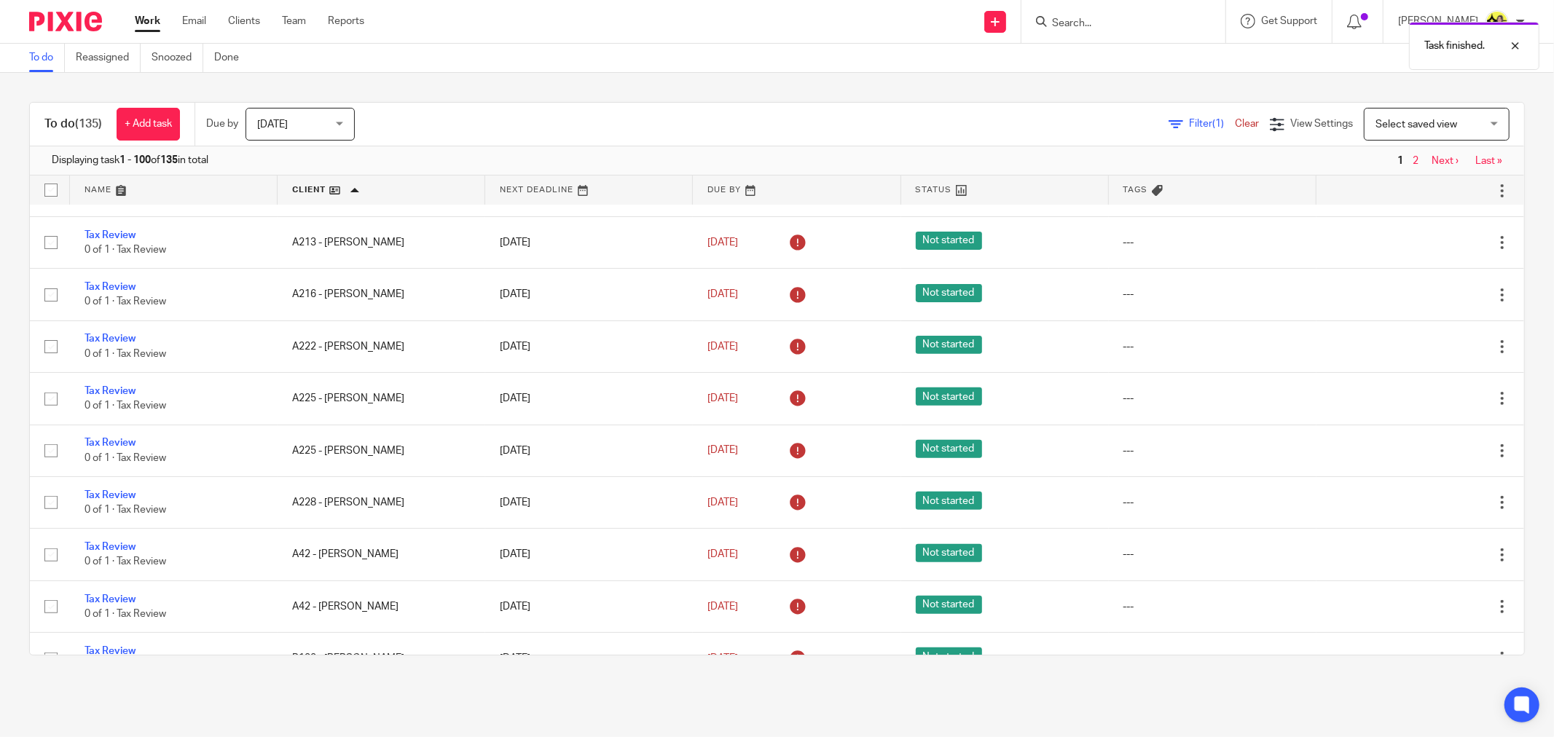
click at [1422, 455] on icon at bounding box center [1429, 451] width 15 height 15
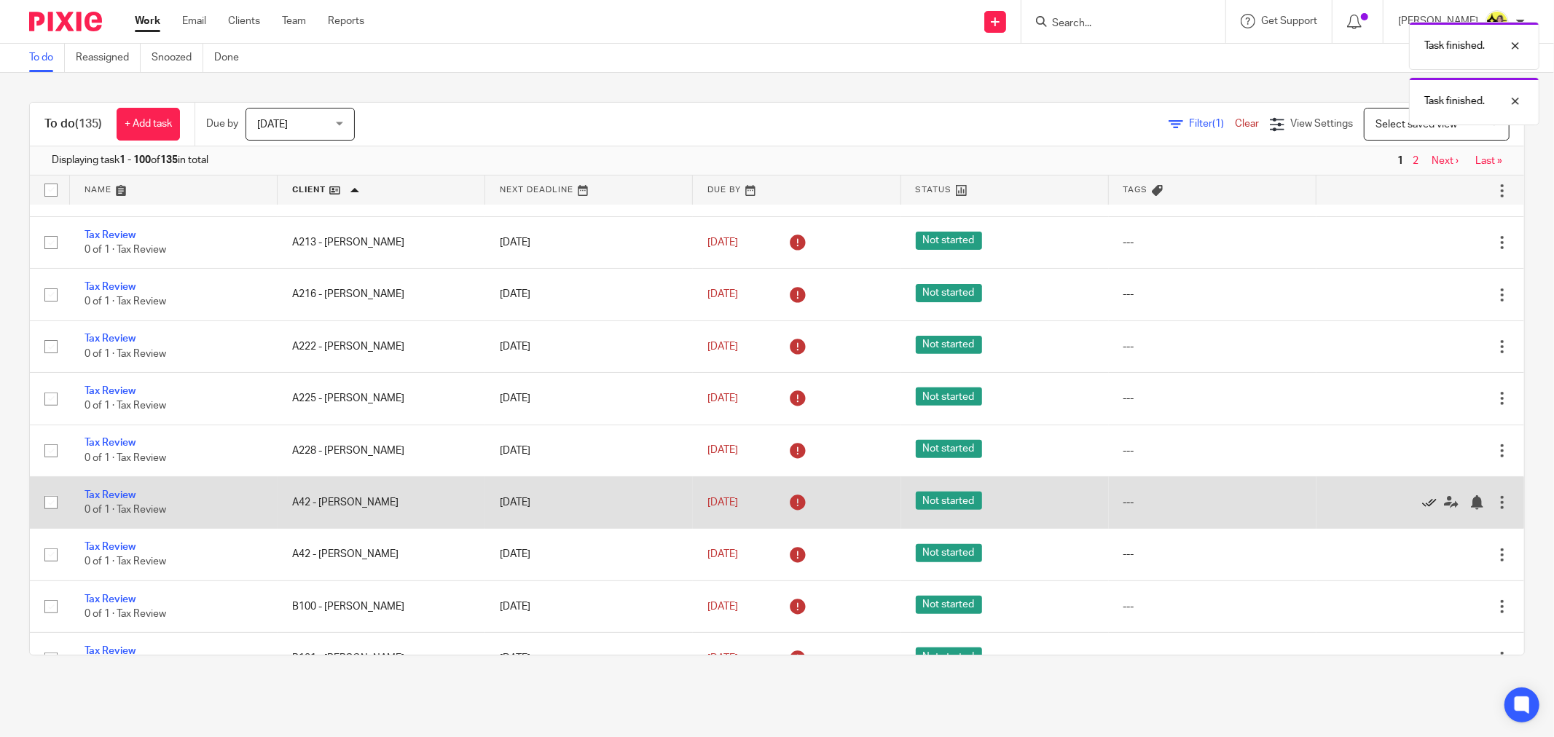
click at [1422, 504] on icon at bounding box center [1429, 502] width 15 height 15
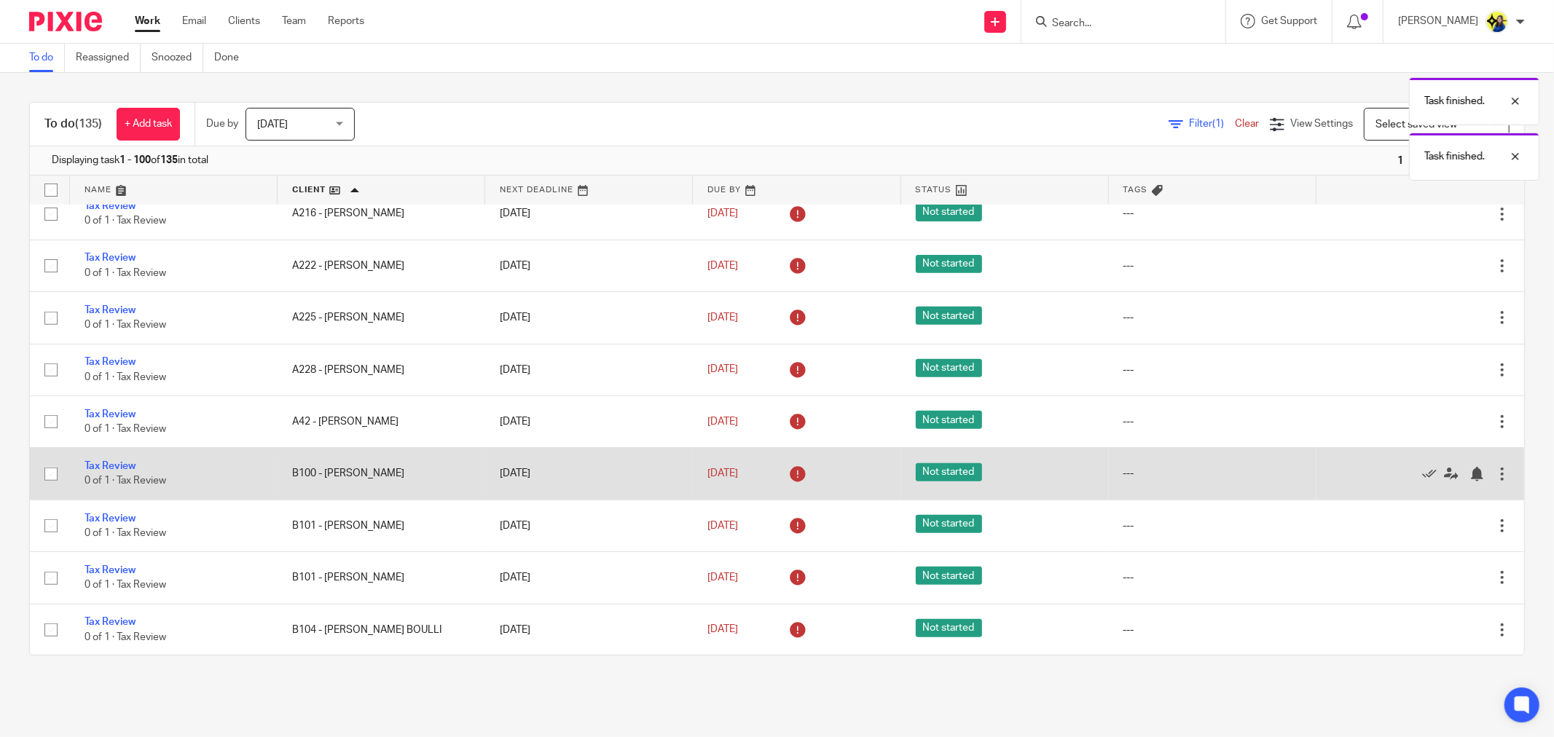
scroll to position [566, 0]
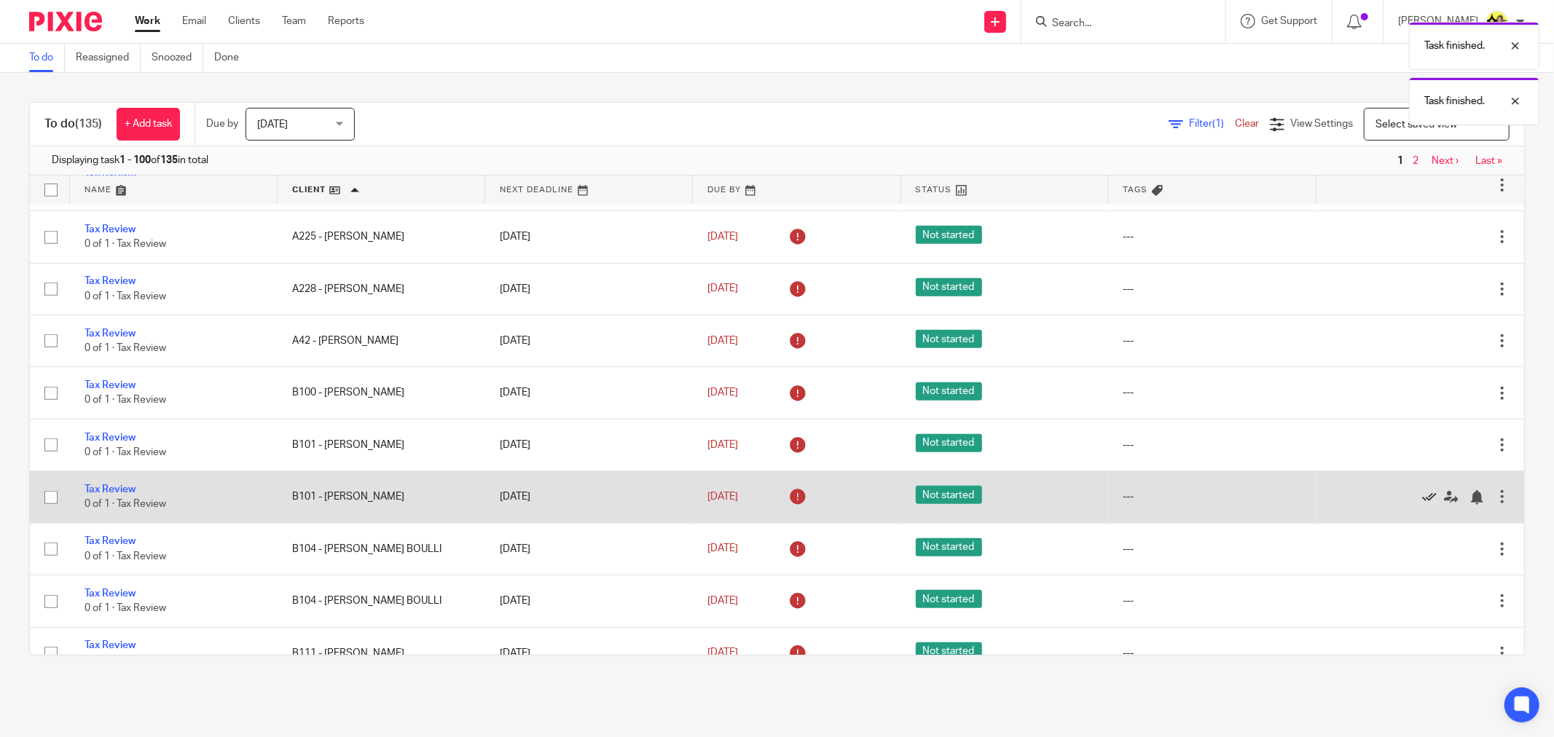
click at [1422, 500] on icon at bounding box center [1429, 497] width 15 height 15
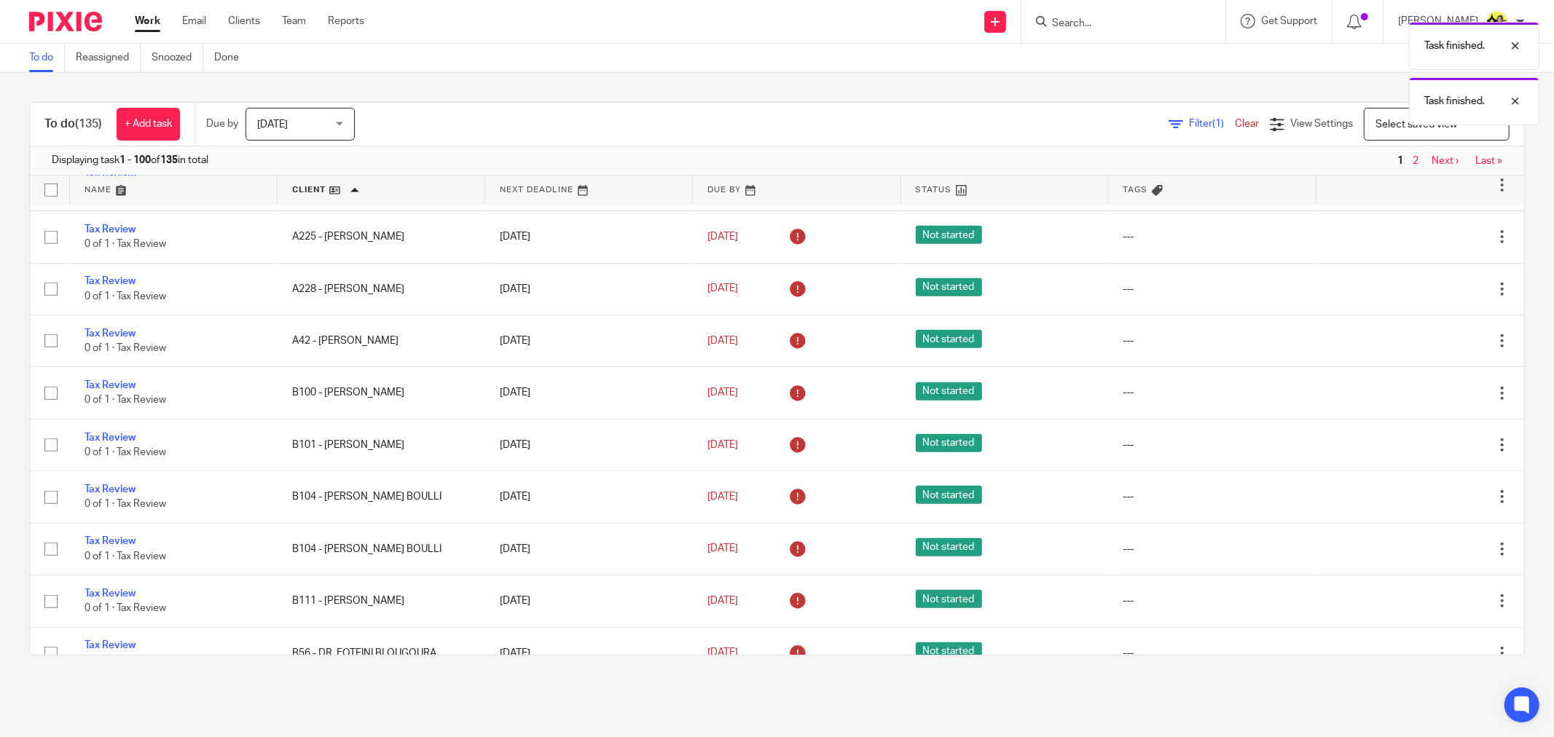
click at [1422, 500] on icon at bounding box center [1429, 497] width 15 height 15
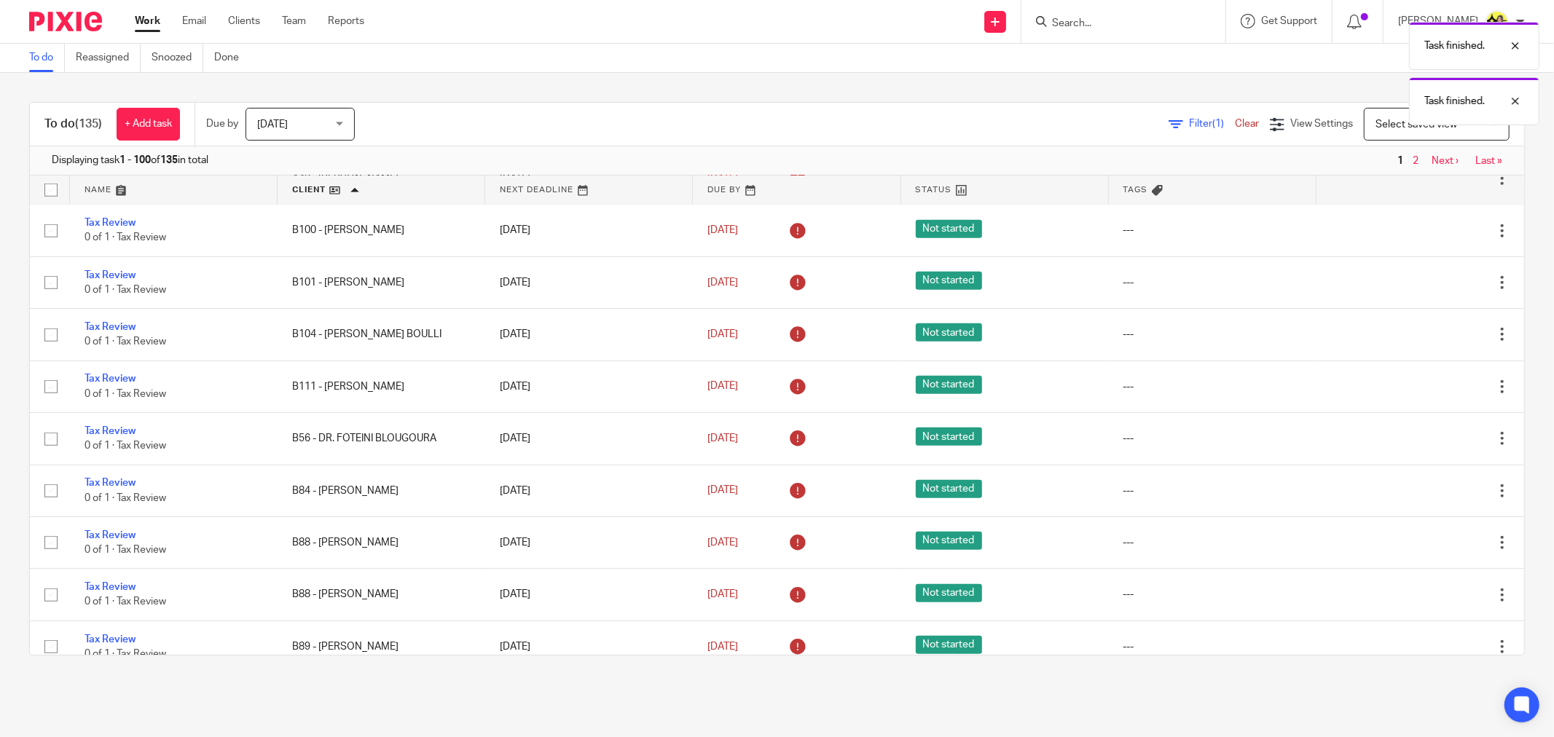
scroll to position [809, 0]
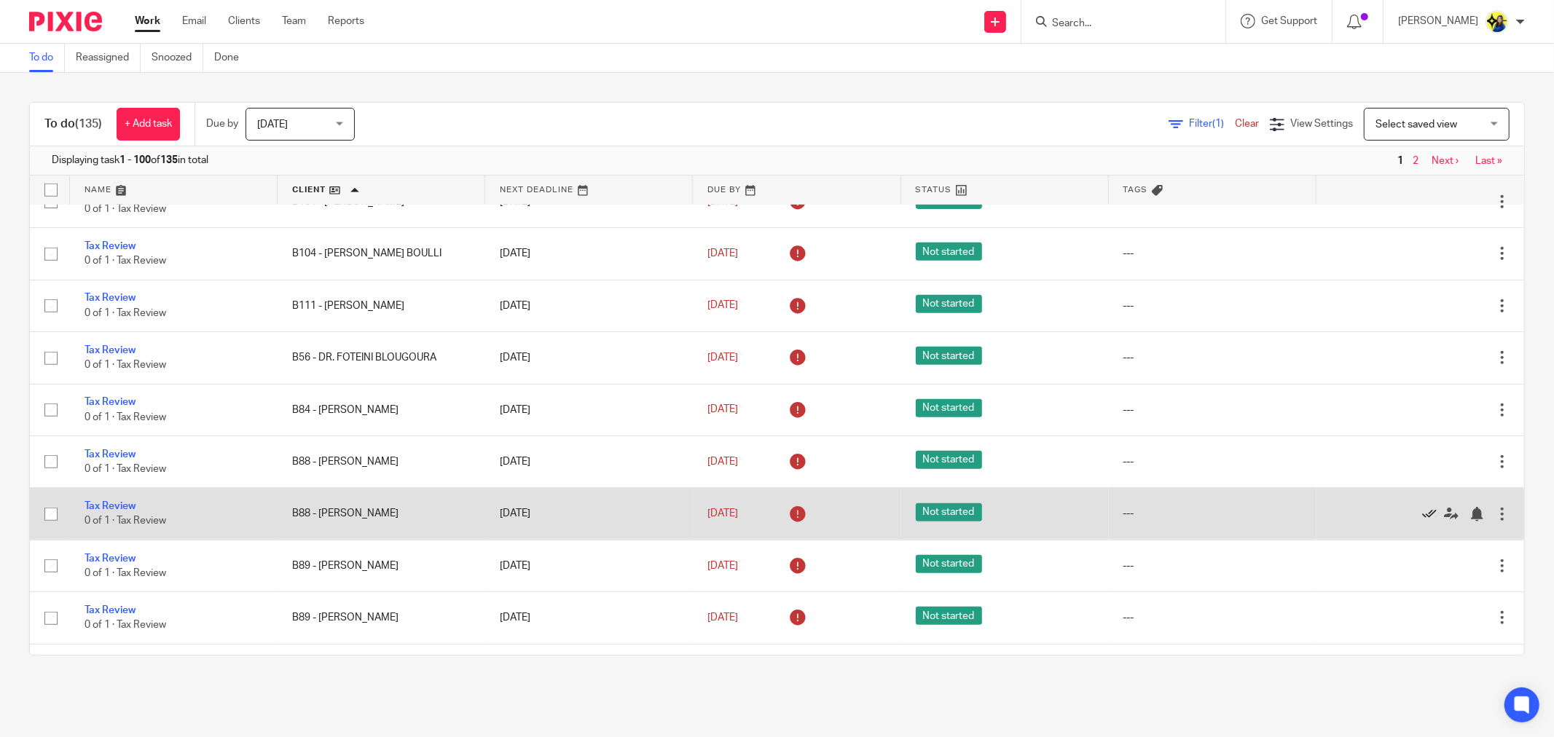
click at [1422, 521] on icon at bounding box center [1429, 514] width 15 height 15
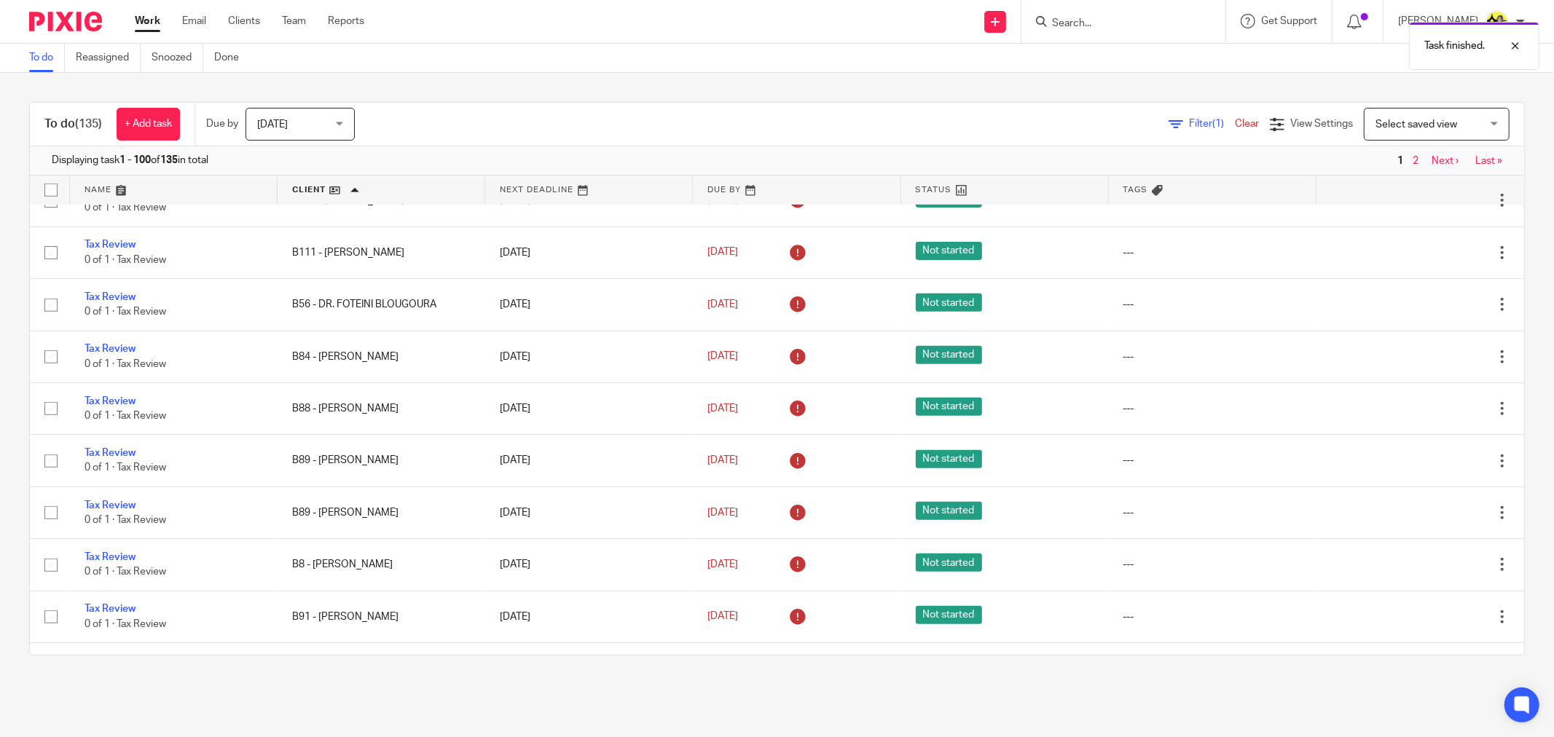
scroll to position [890, 0]
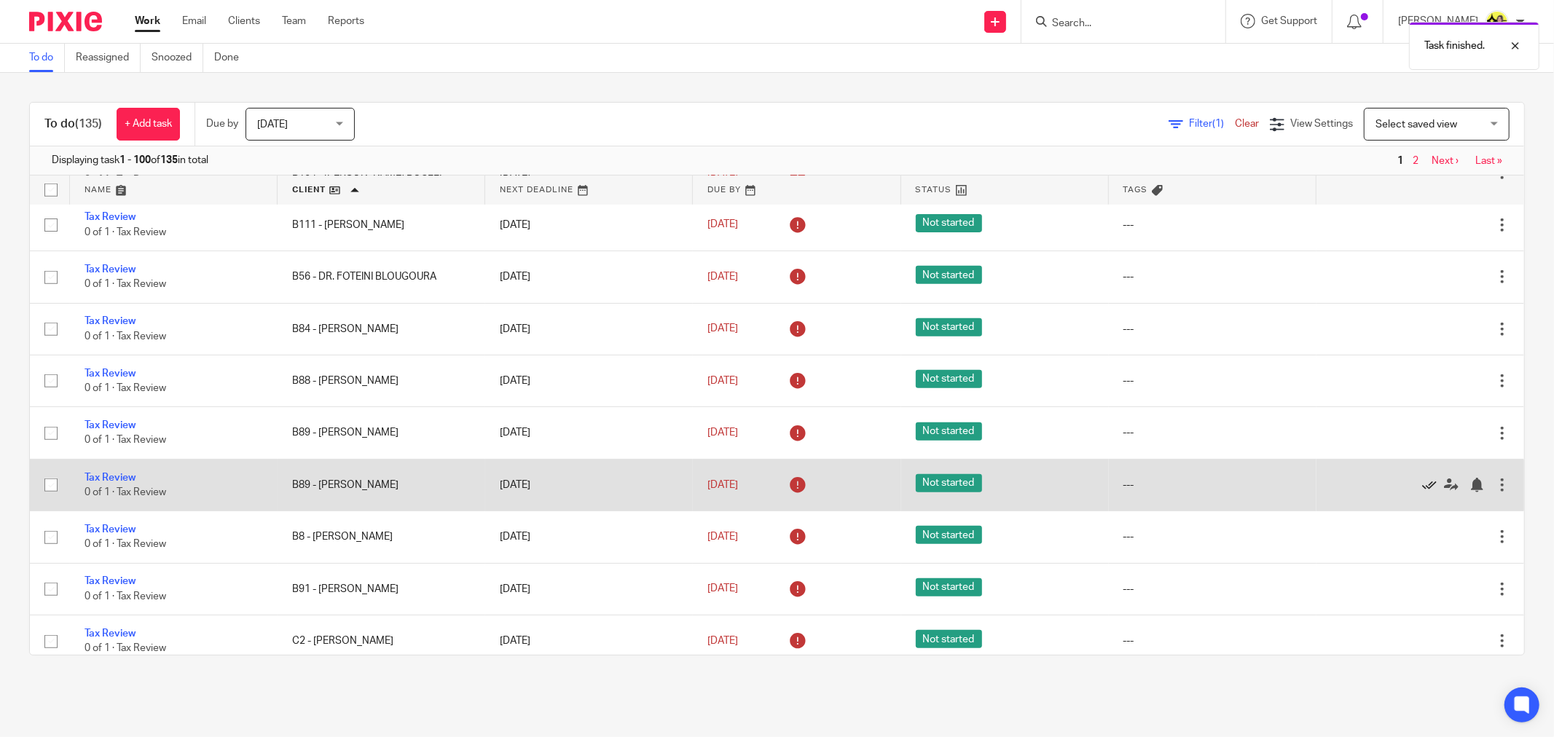
click at [1422, 492] on icon at bounding box center [1429, 485] width 15 height 15
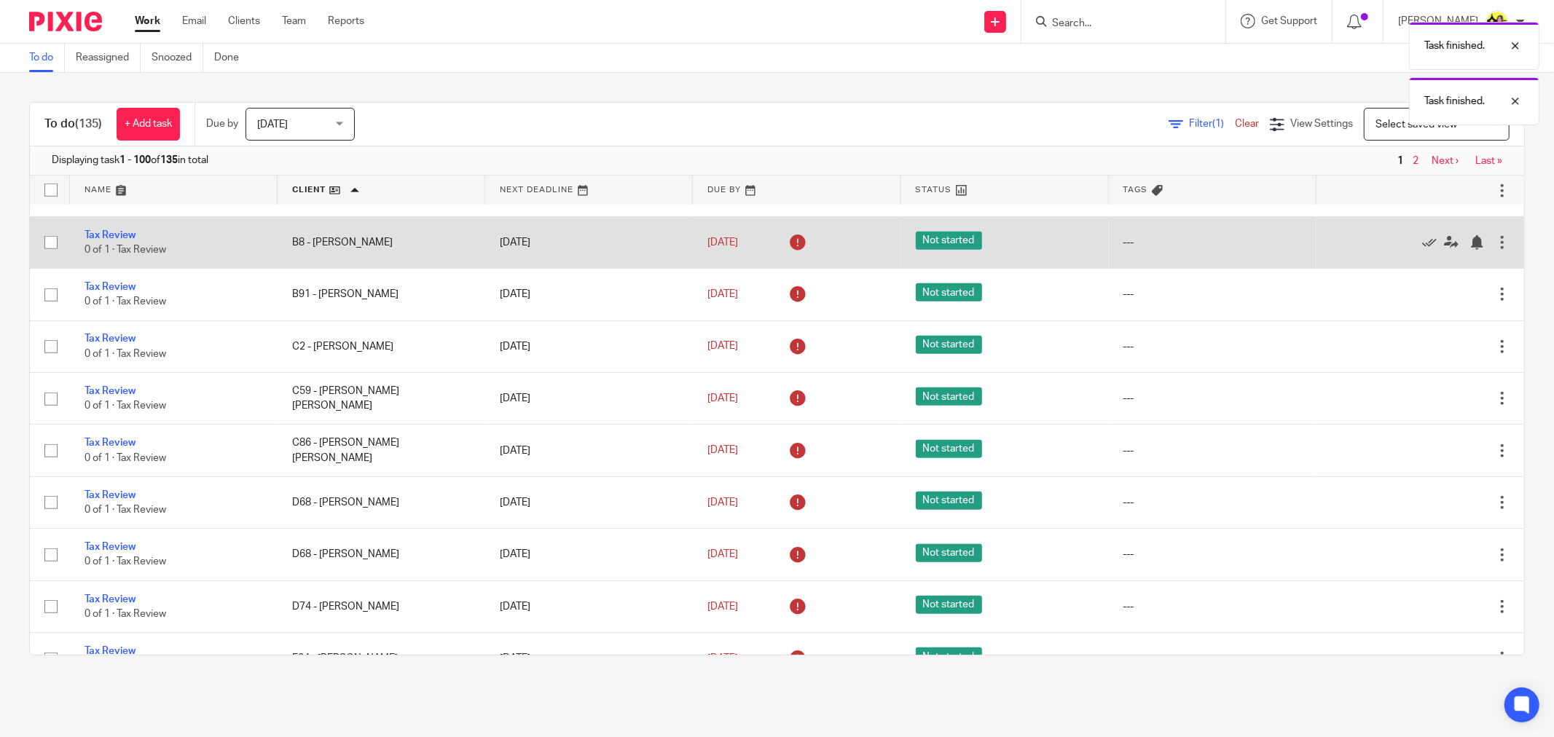
scroll to position [1213, 0]
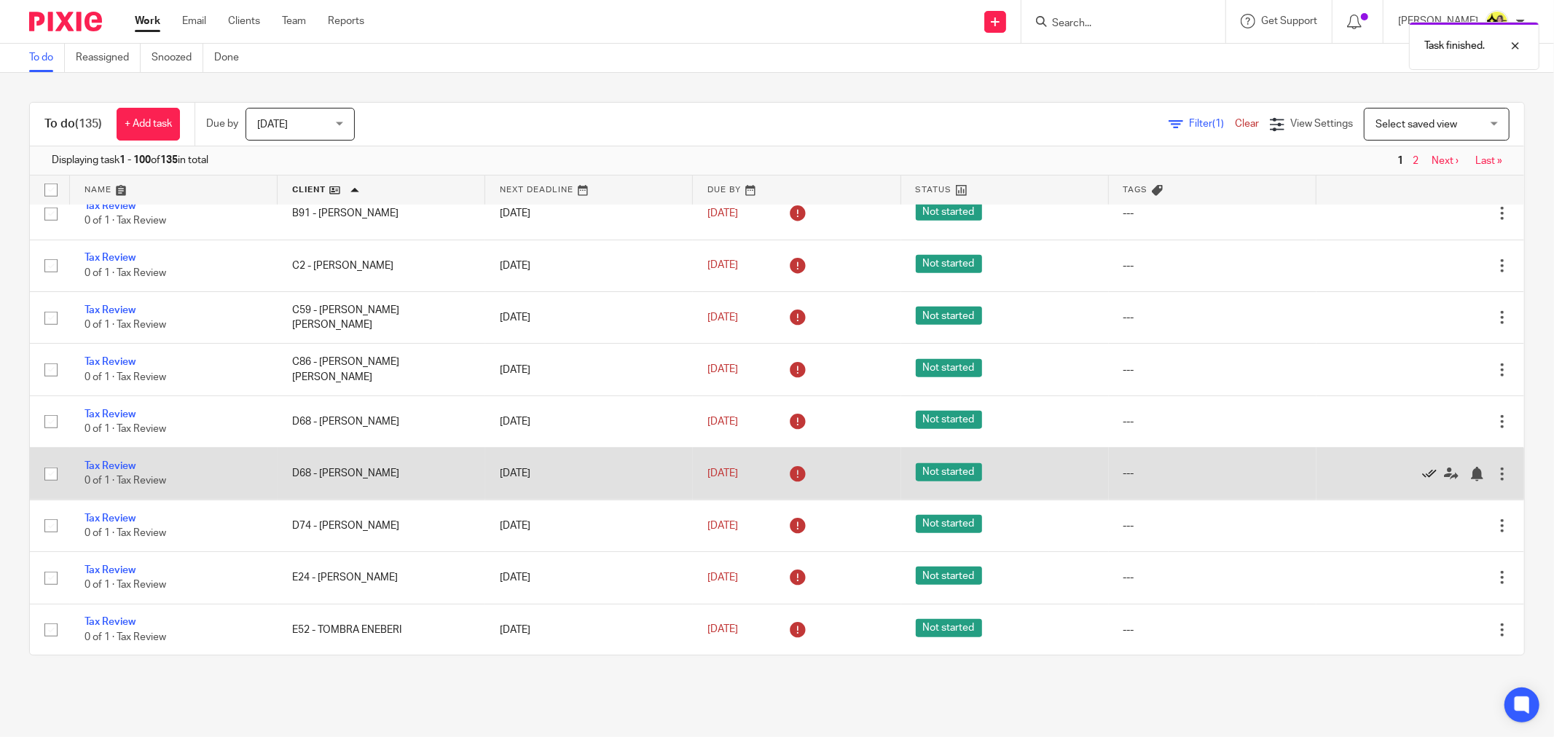
click at [1422, 481] on icon at bounding box center [1429, 474] width 15 height 15
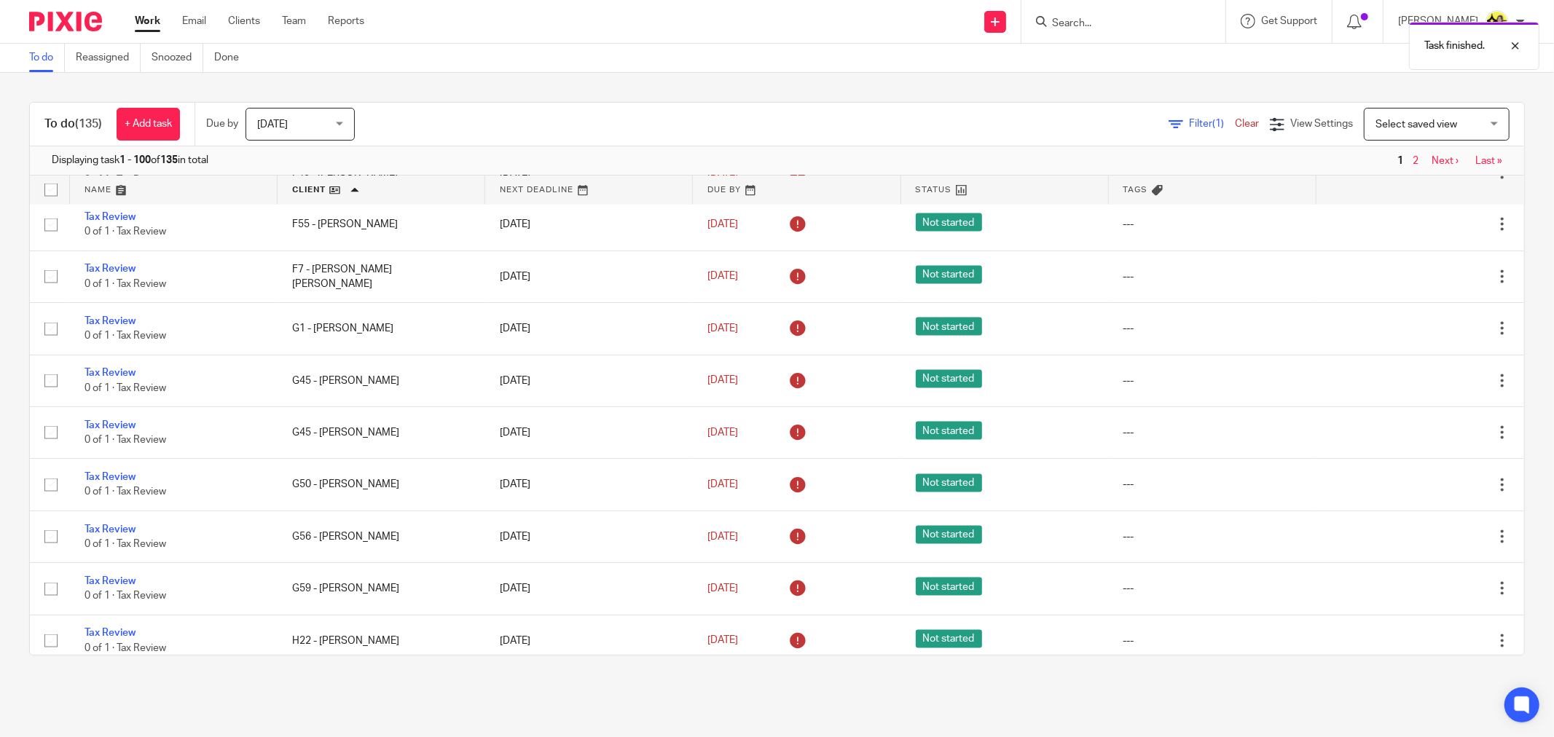
scroll to position [1861, 0]
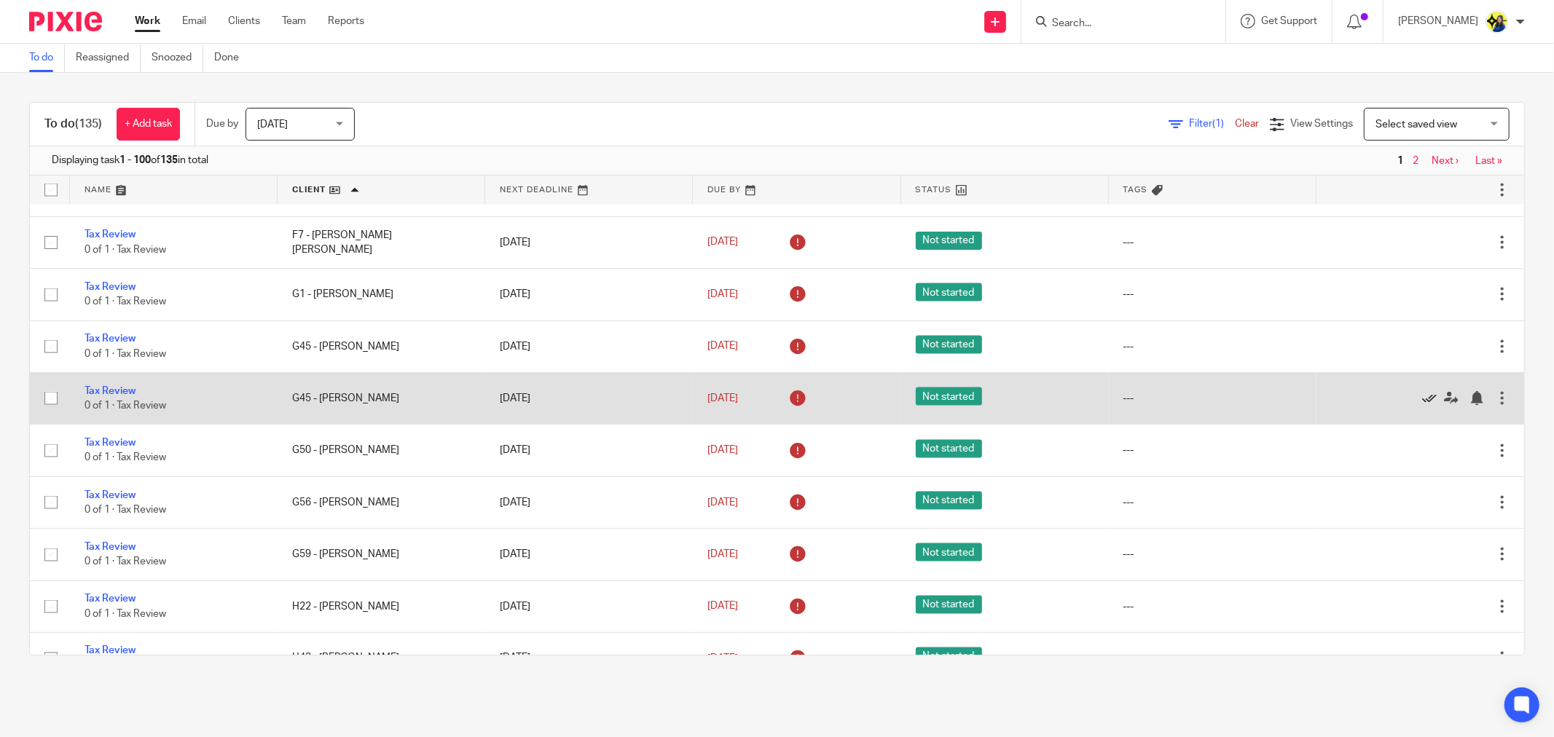
click at [1422, 406] on icon at bounding box center [1429, 398] width 15 height 15
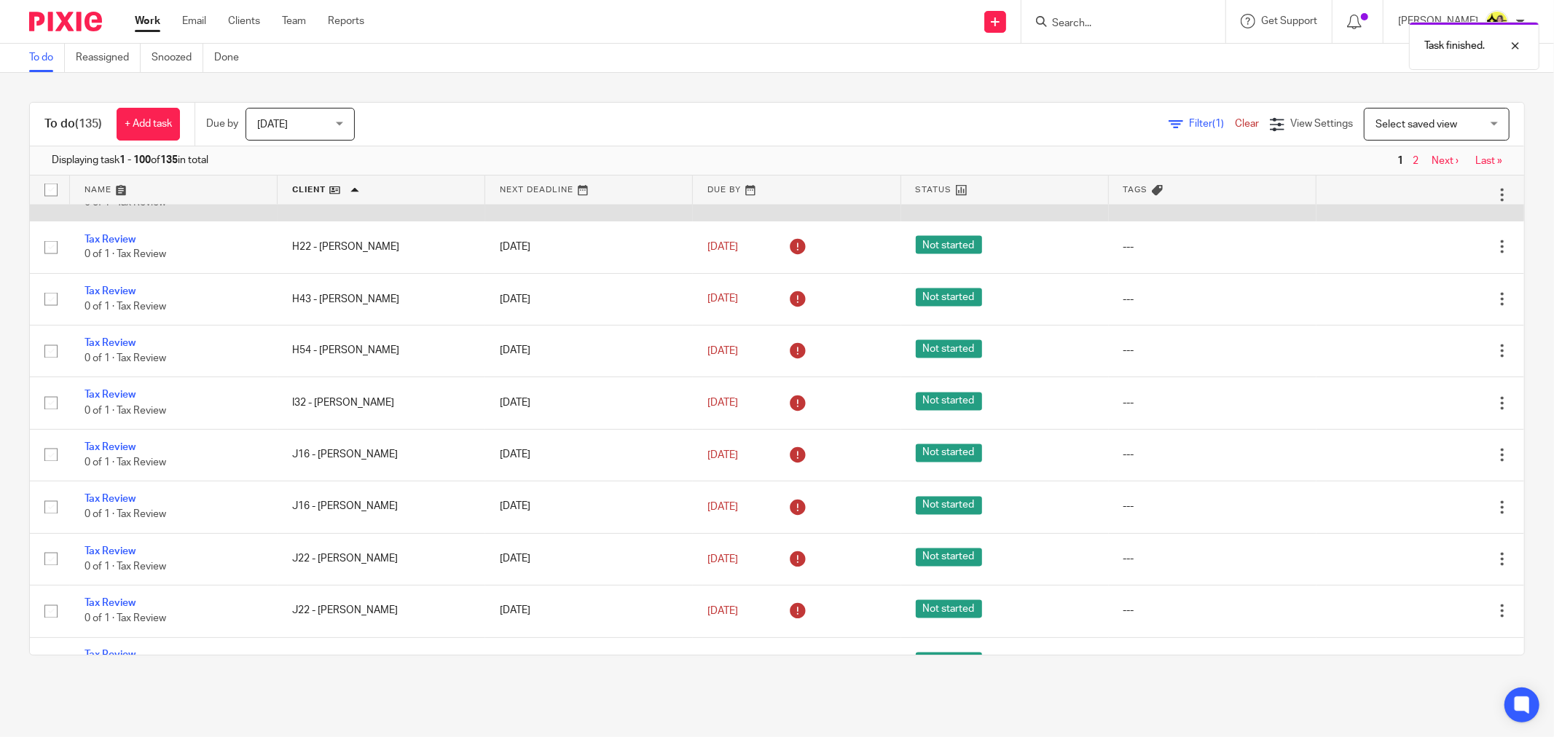
scroll to position [2185, 0]
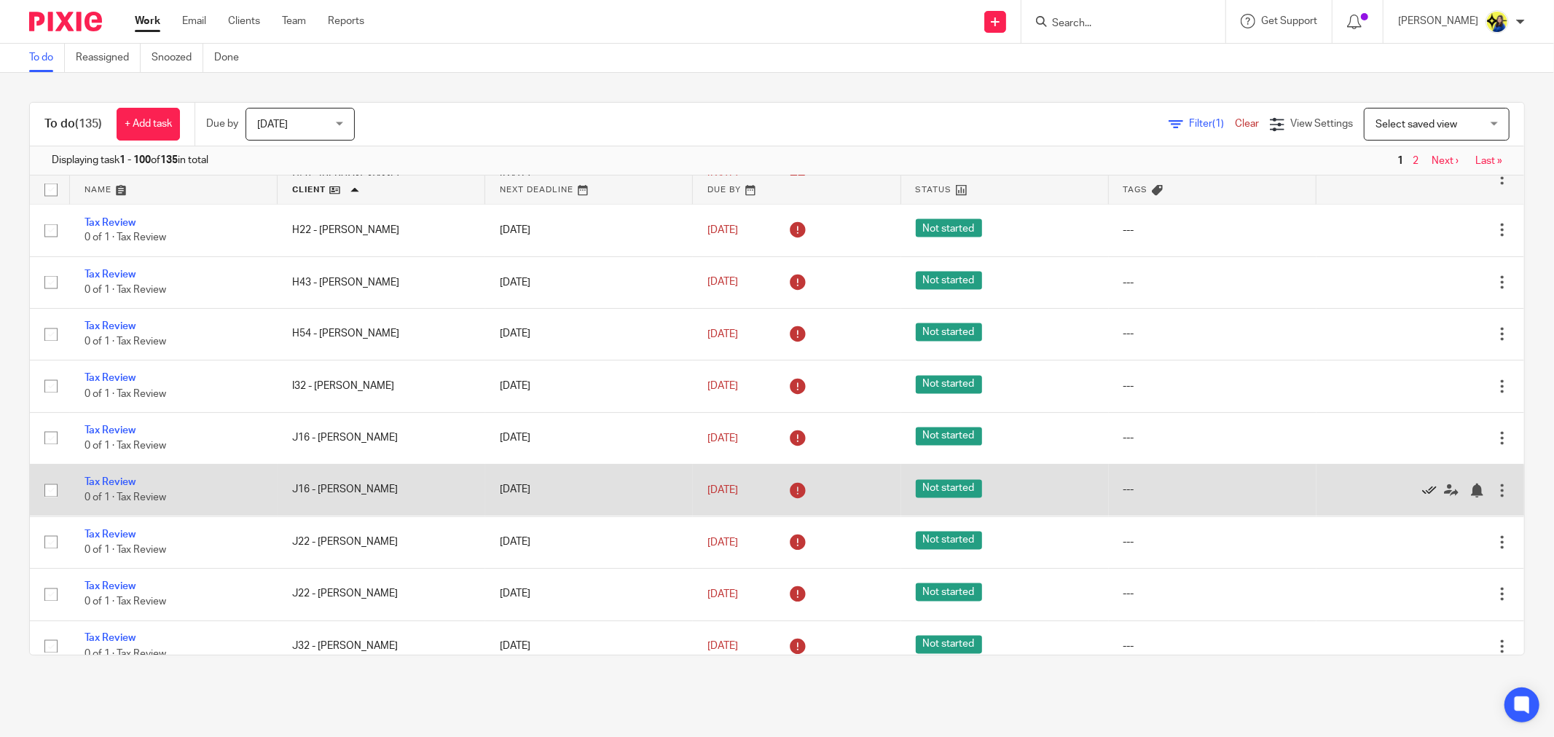
click at [1422, 498] on icon at bounding box center [1429, 491] width 15 height 15
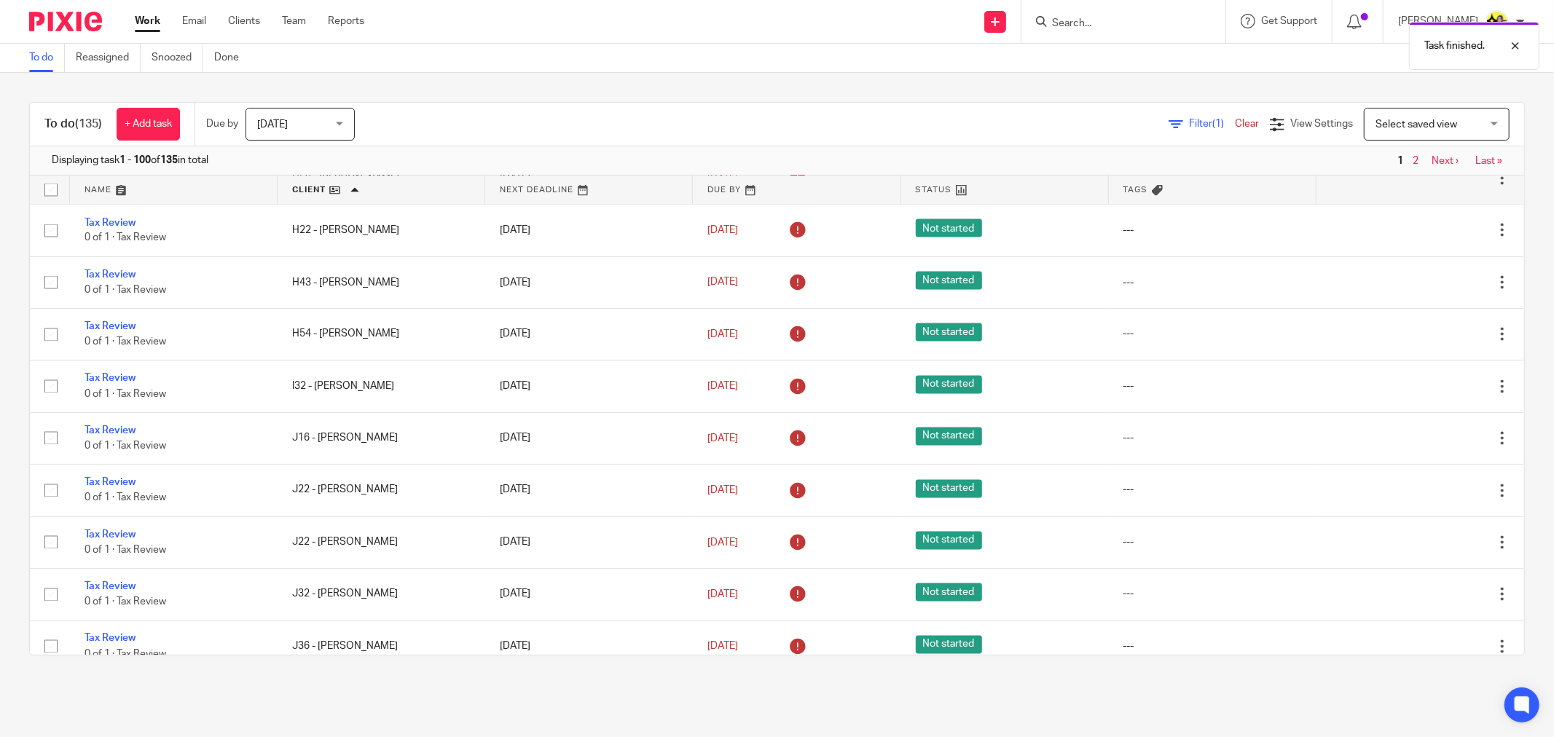
click at [1422, 498] on icon at bounding box center [1429, 491] width 15 height 15
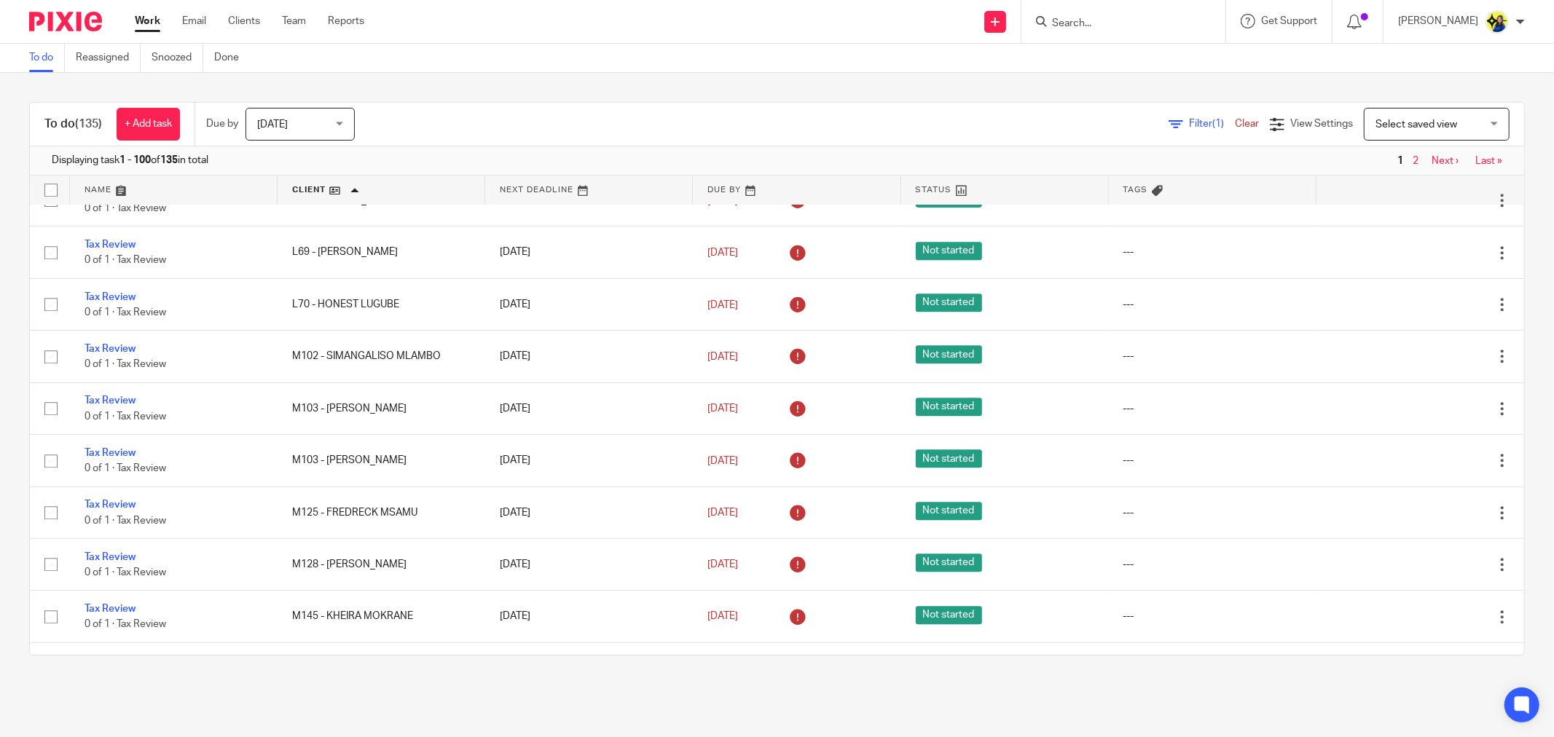
scroll to position [3075, 0]
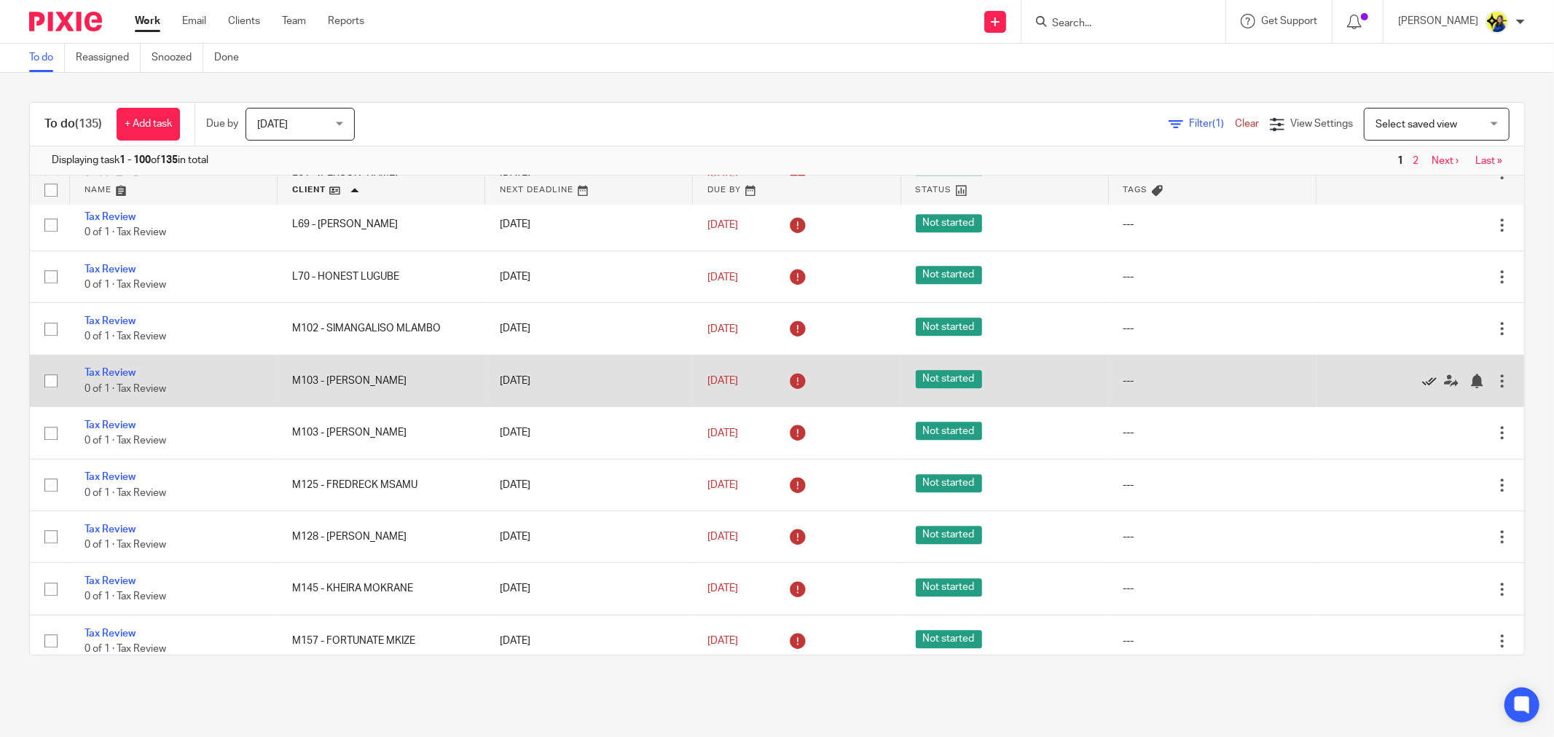
click at [1422, 388] on icon at bounding box center [1429, 381] width 15 height 15
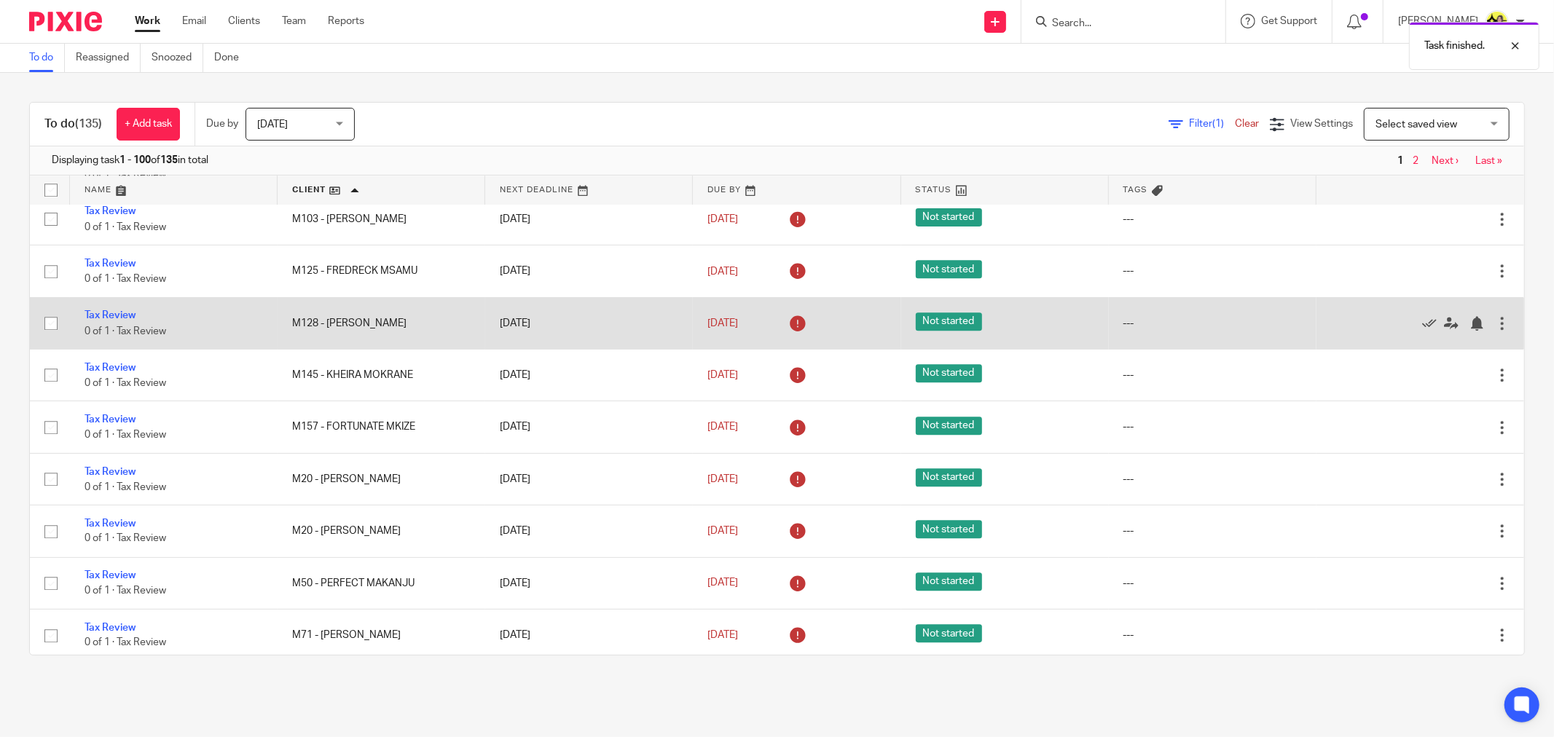
scroll to position [3318, 0]
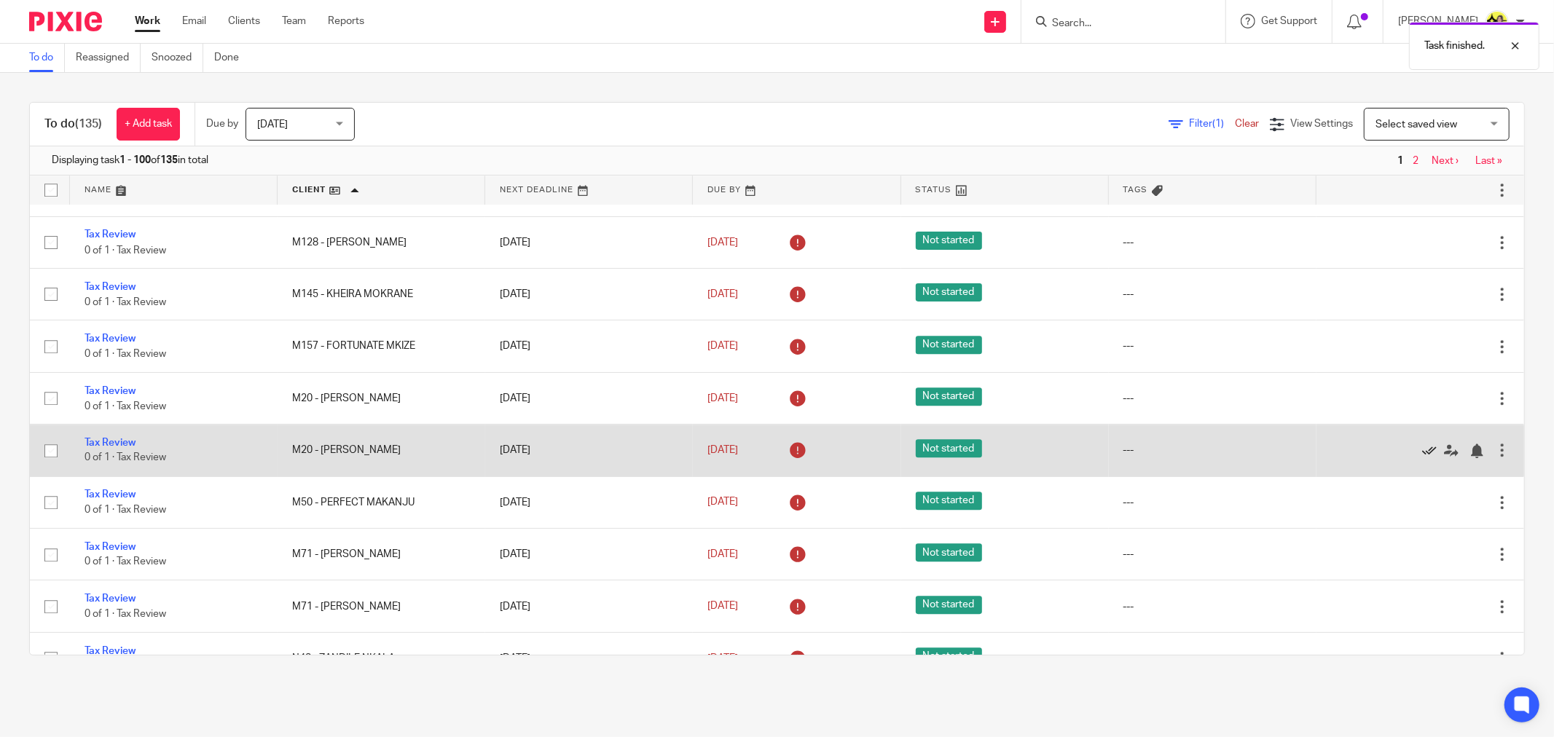
click at [1422, 458] on icon at bounding box center [1429, 451] width 15 height 15
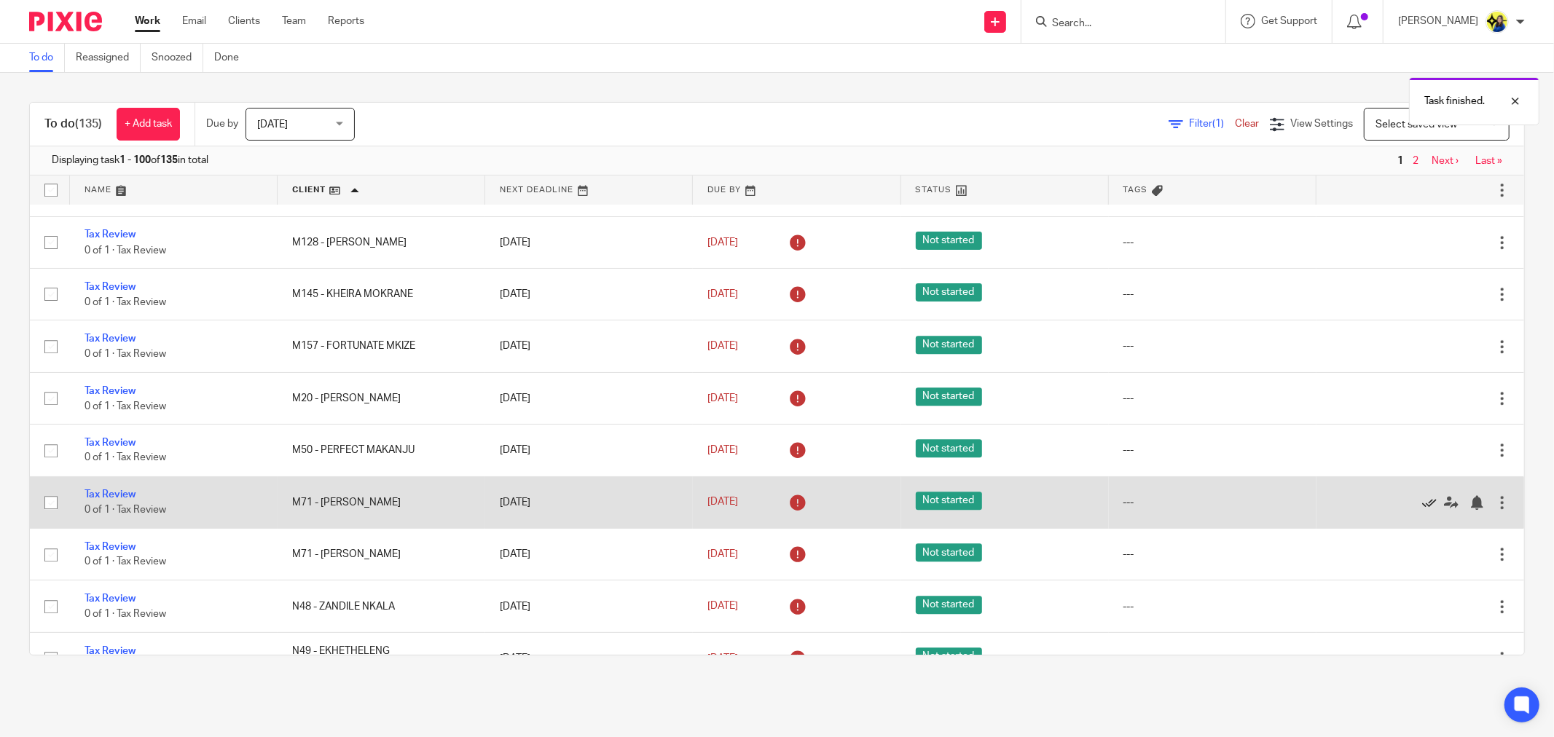
click at [1422, 510] on icon at bounding box center [1429, 502] width 15 height 15
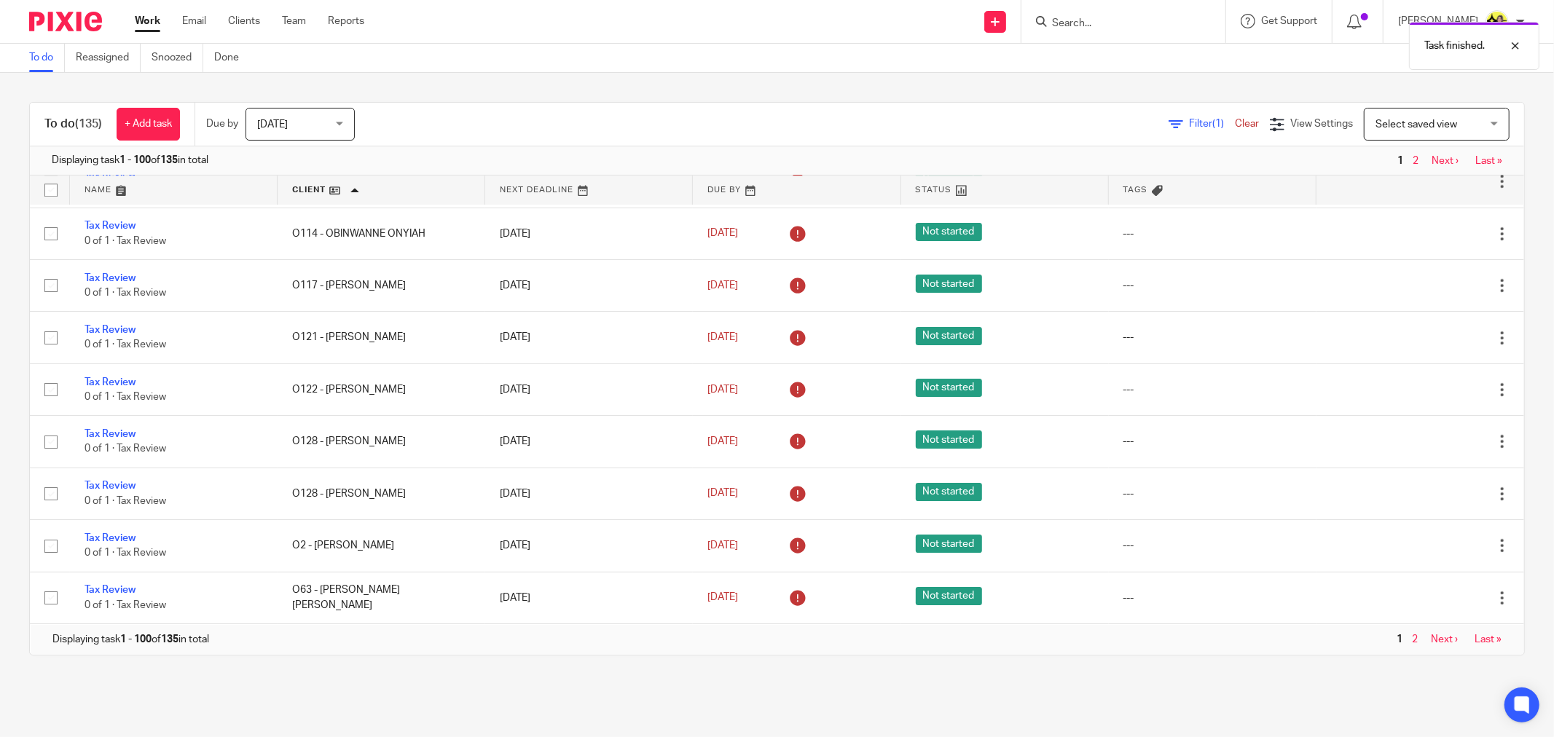
scroll to position [3985, 0]
click at [1430, 638] on link "Next ›" at bounding box center [1443, 639] width 27 height 10
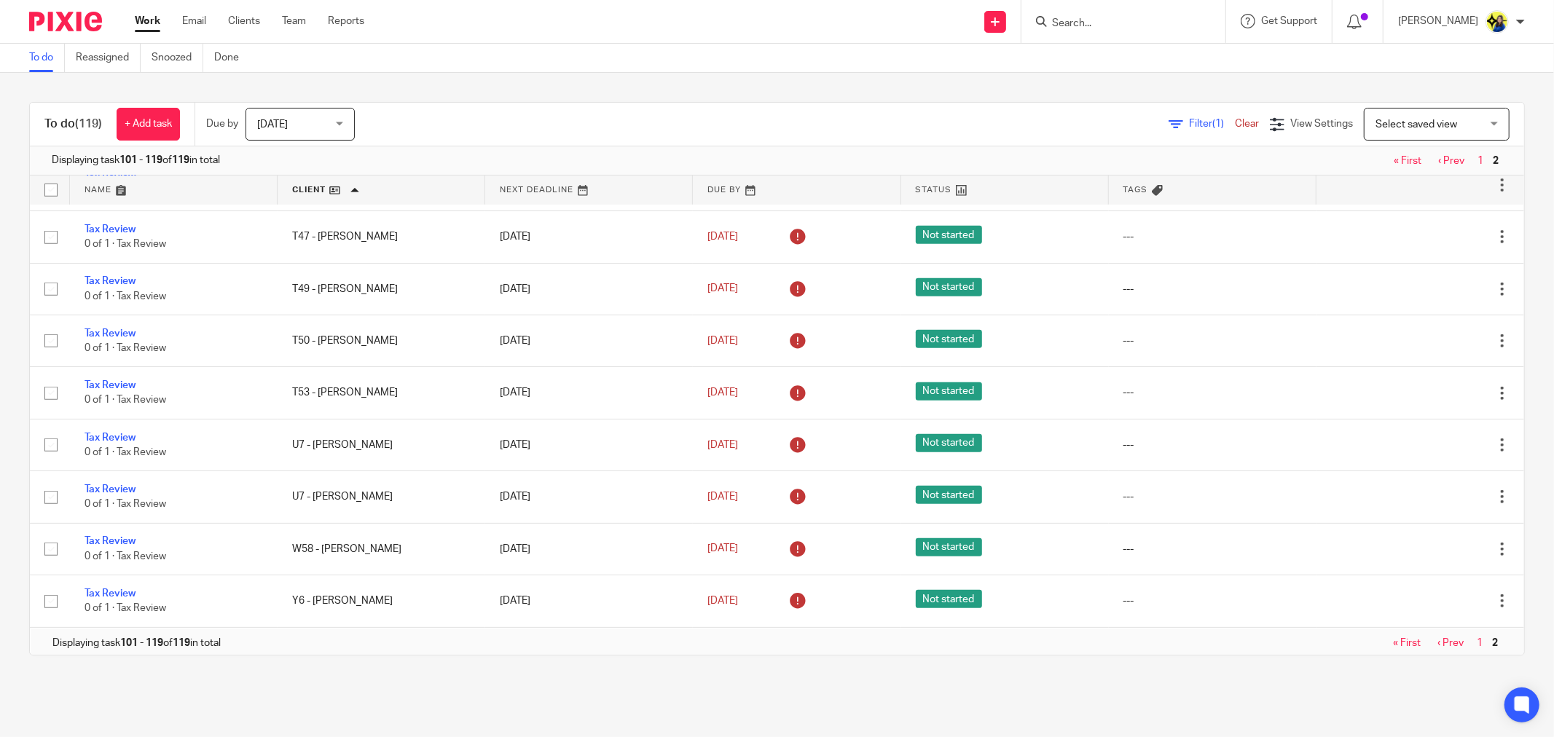
scroll to position [577, 0]
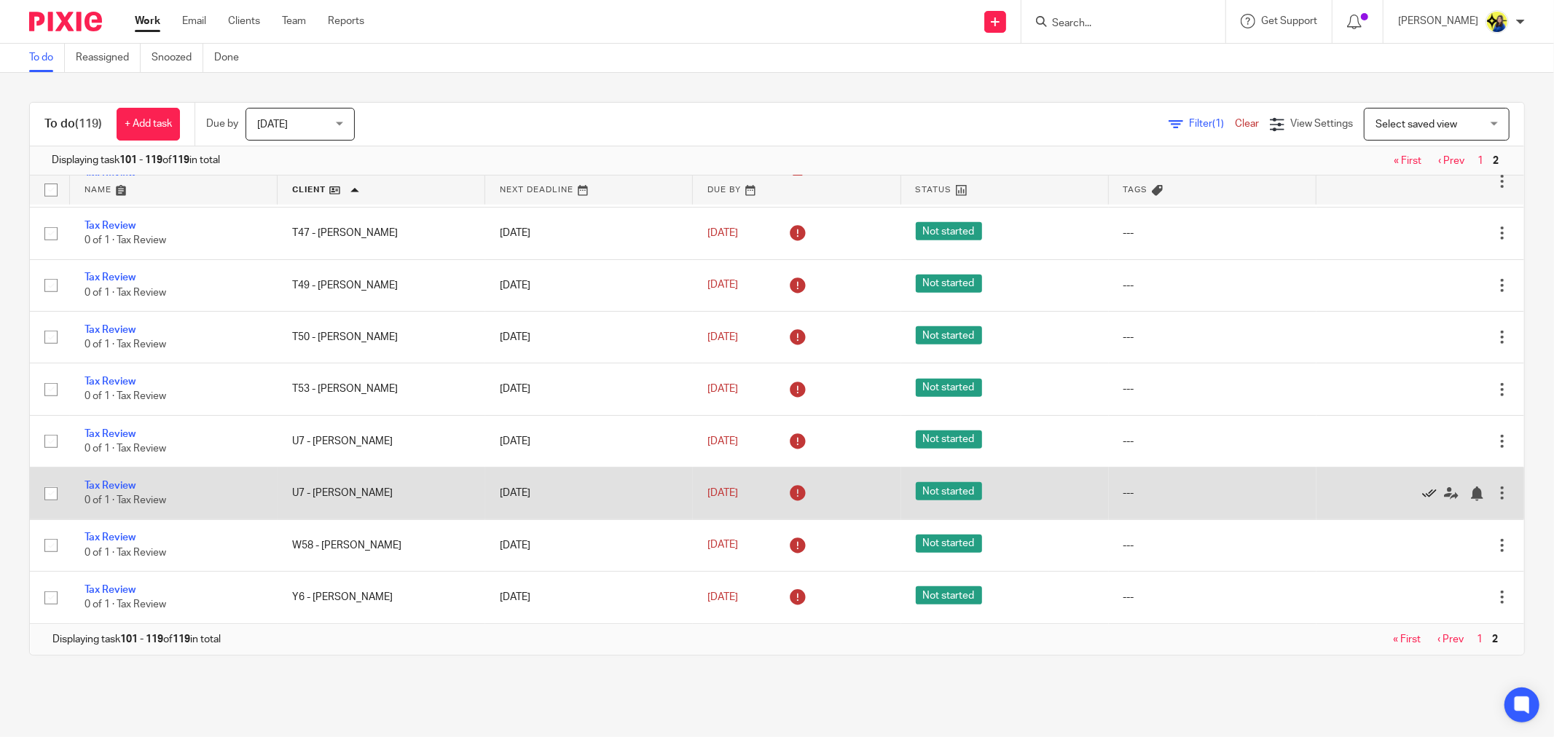
click at [1422, 492] on icon at bounding box center [1429, 494] width 15 height 15
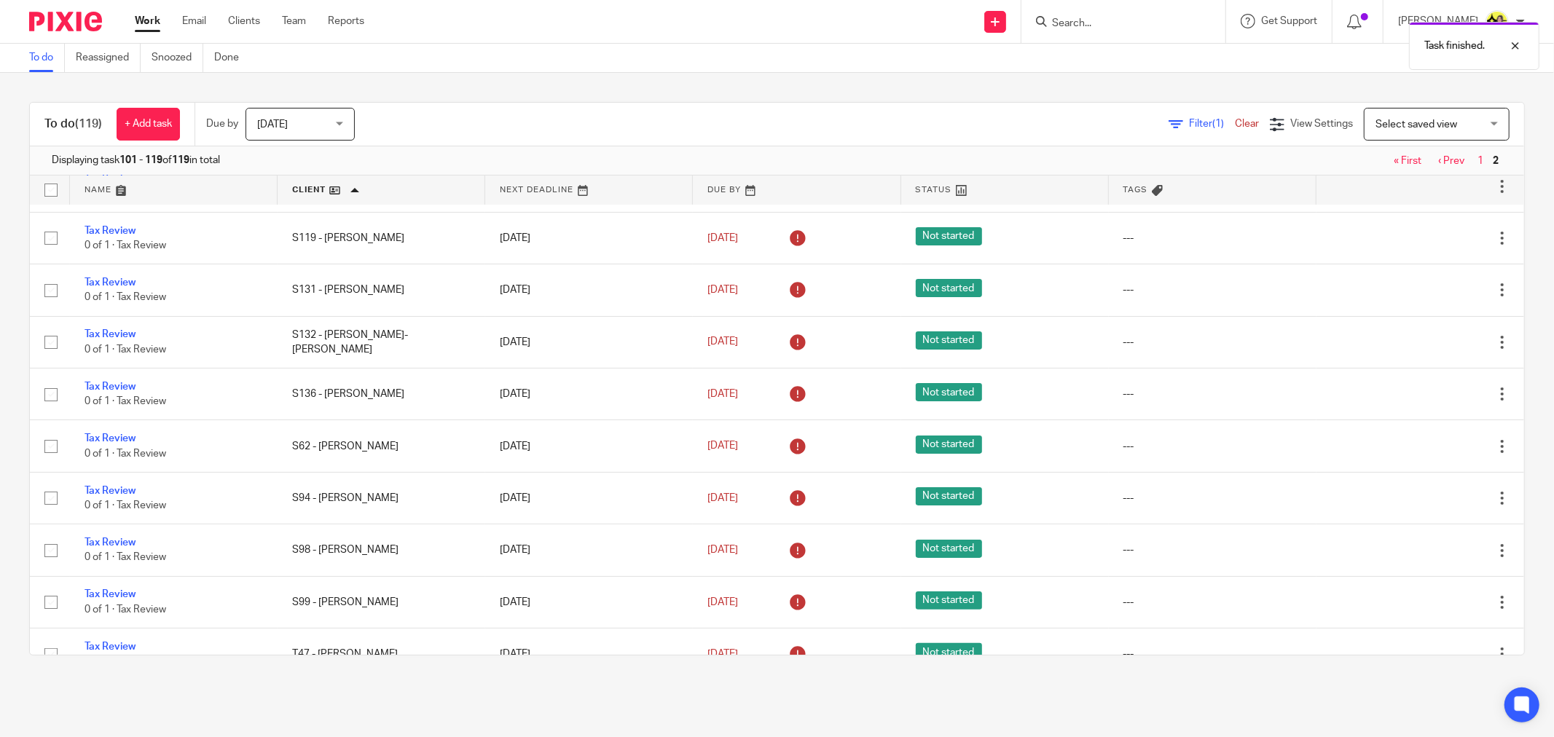
scroll to position [120, 0]
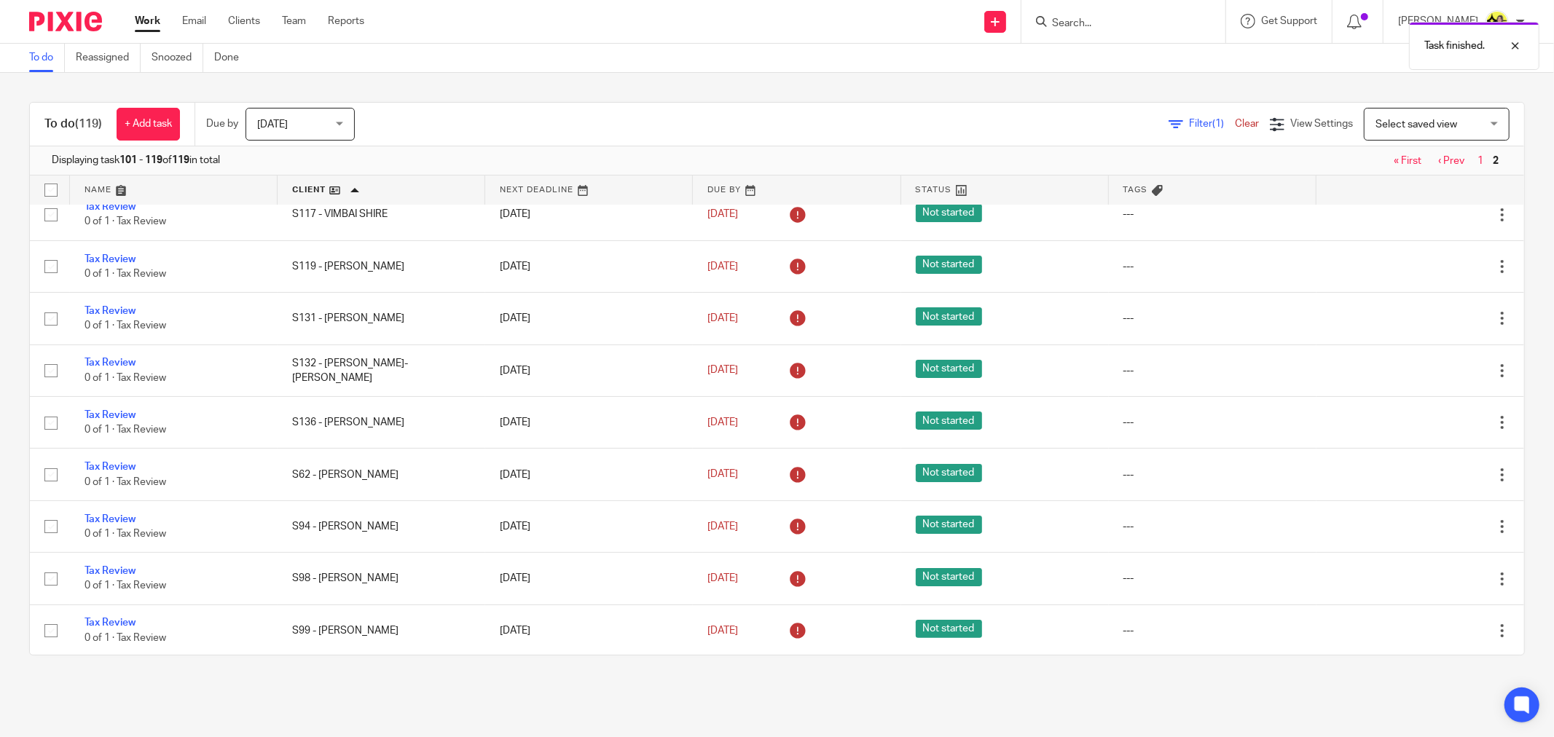
click at [1189, 127] on span "Filter (1)" at bounding box center [1212, 124] width 46 height 10
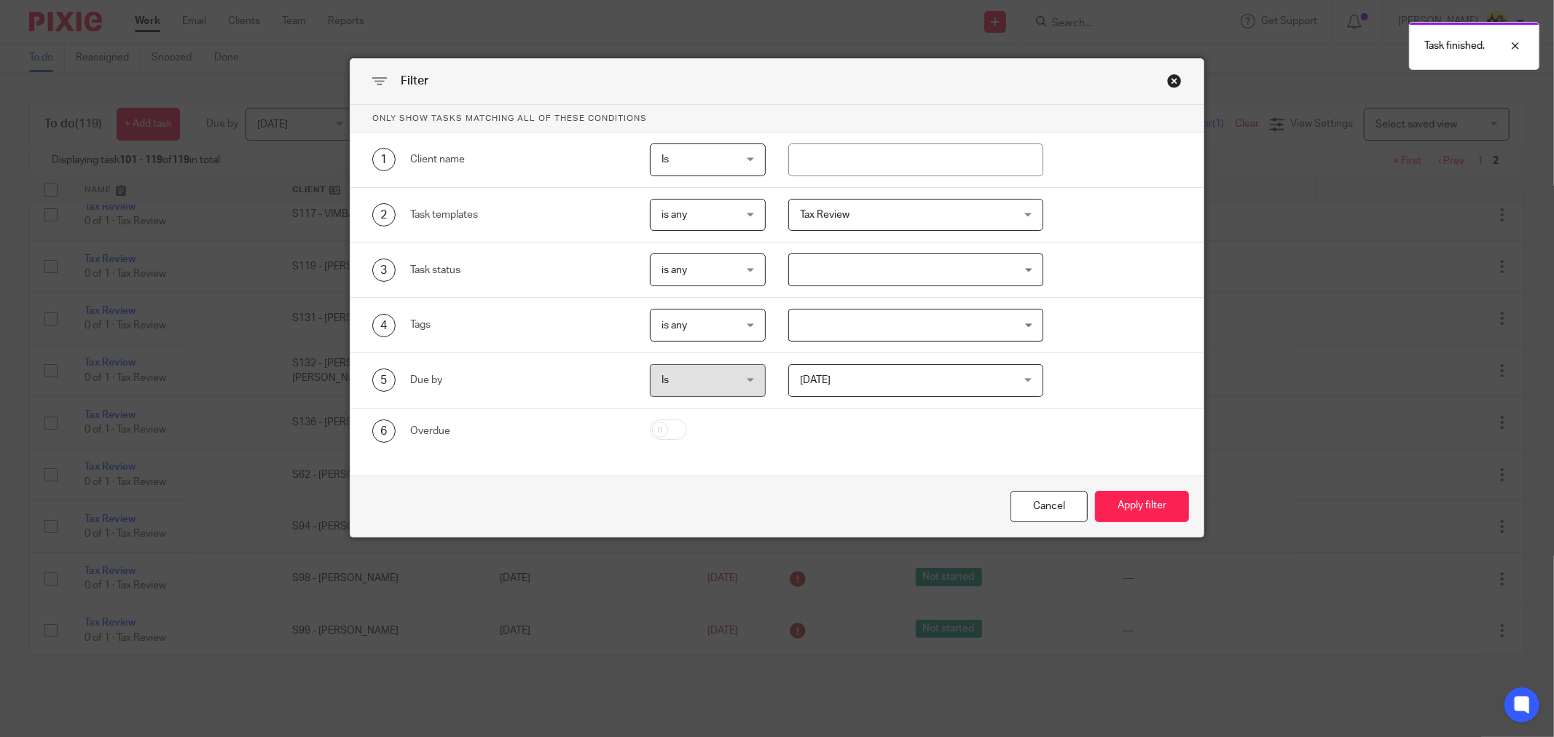
click at [817, 216] on span "Tax Review" at bounding box center [825, 215] width 50 height 10
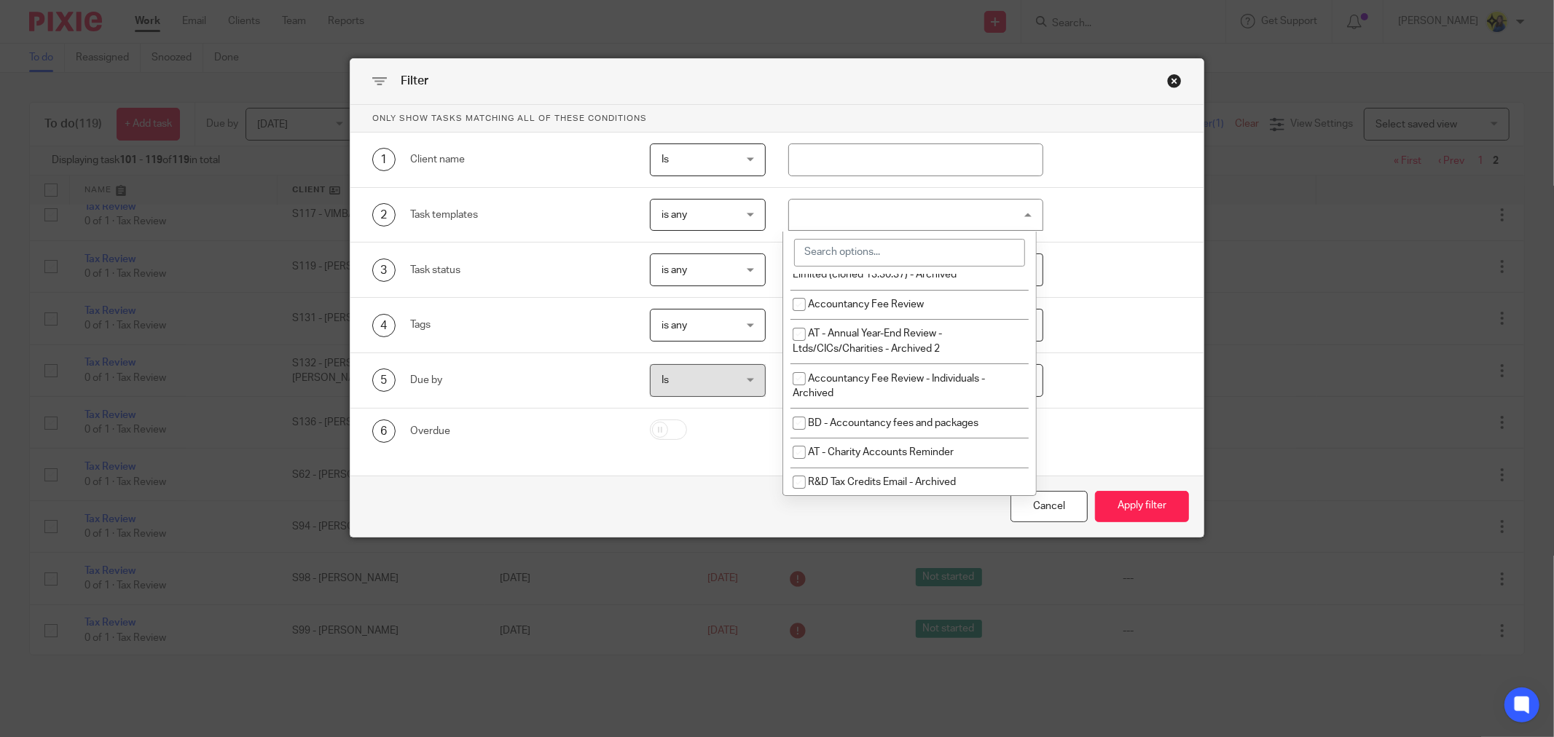
scroll to position [5137, 0]
click at [977, 248] on input "search" at bounding box center [910, 253] width 232 height 28
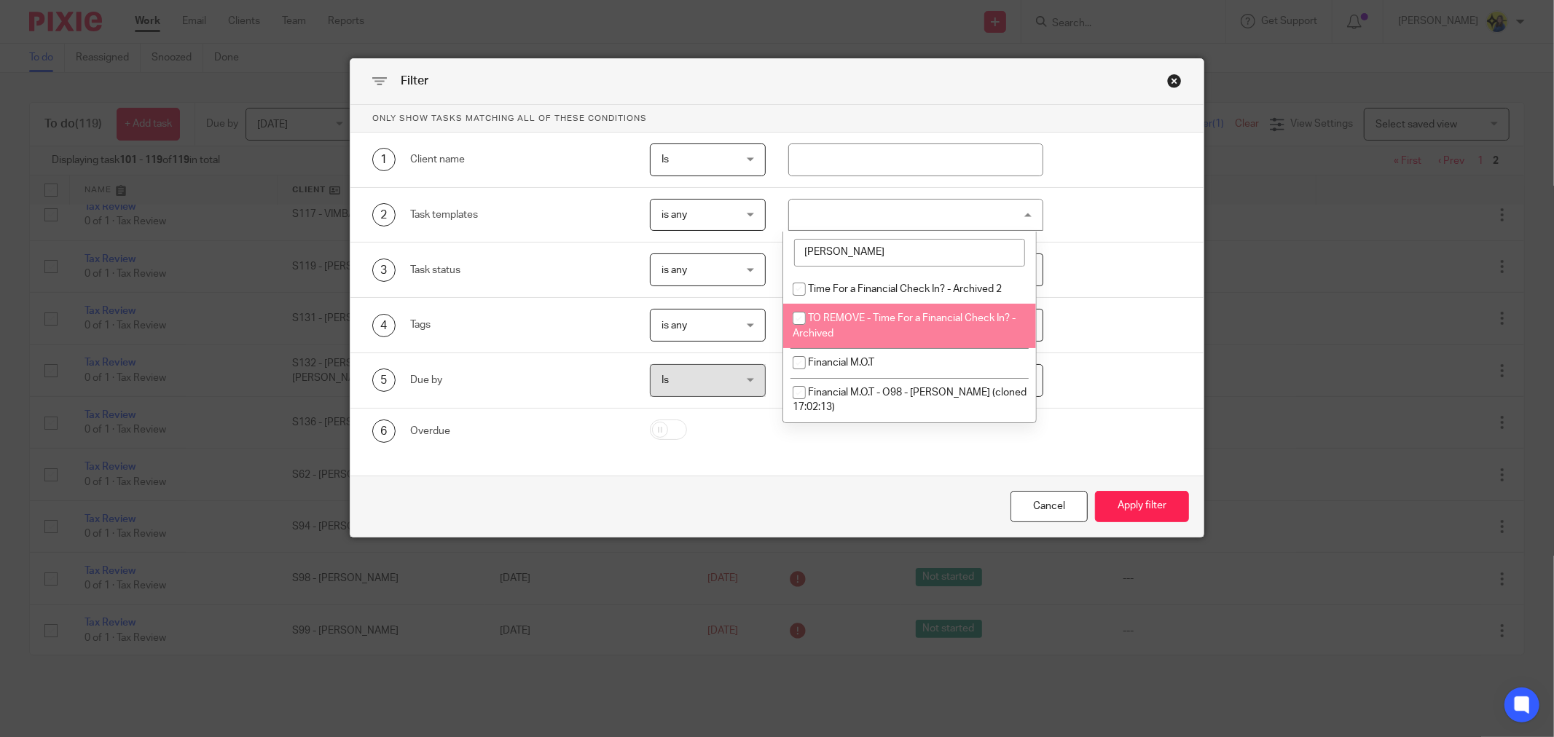
type input "finan"
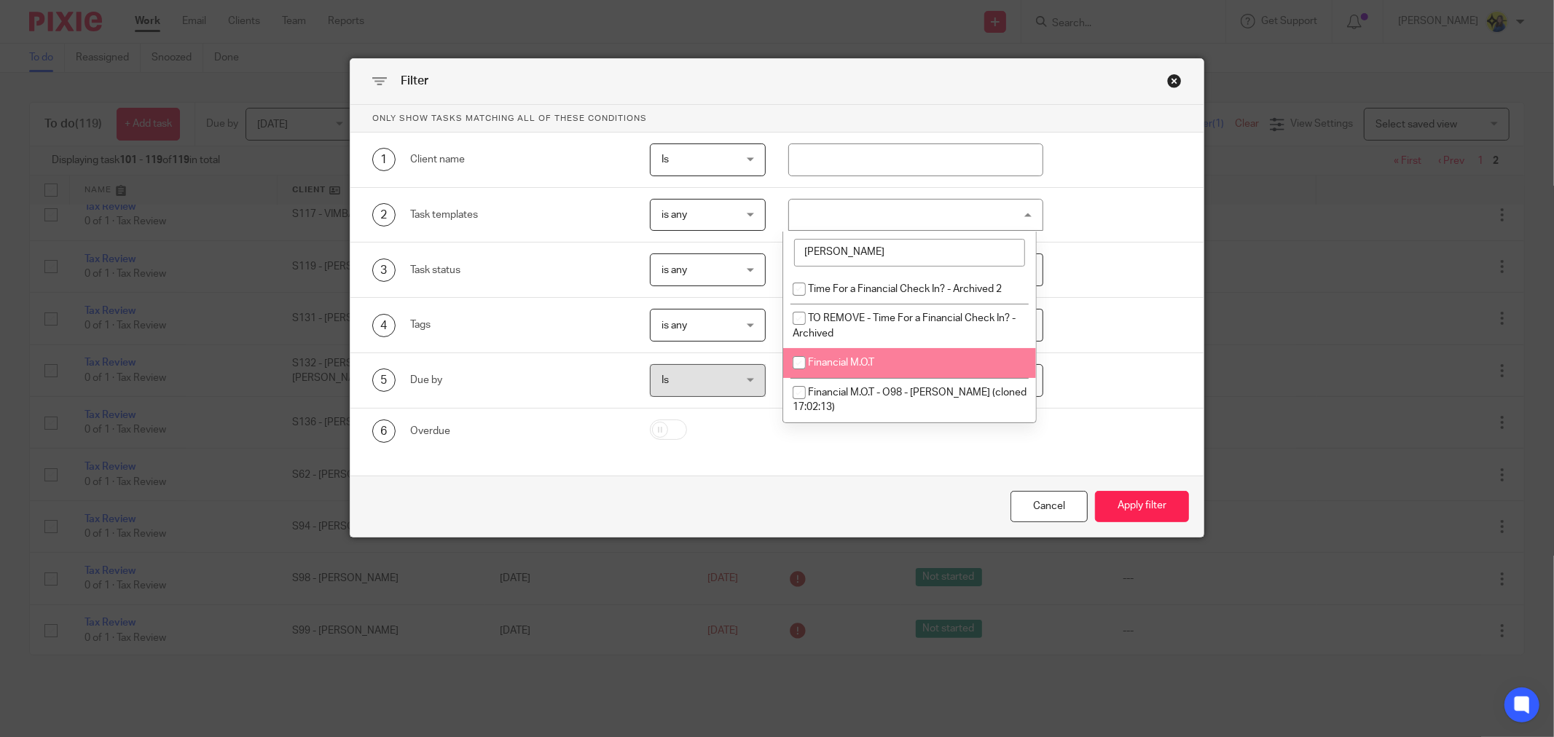
click at [934, 358] on li "Financial M.O.T" at bounding box center [909, 363] width 253 height 30
checkbox input "true"
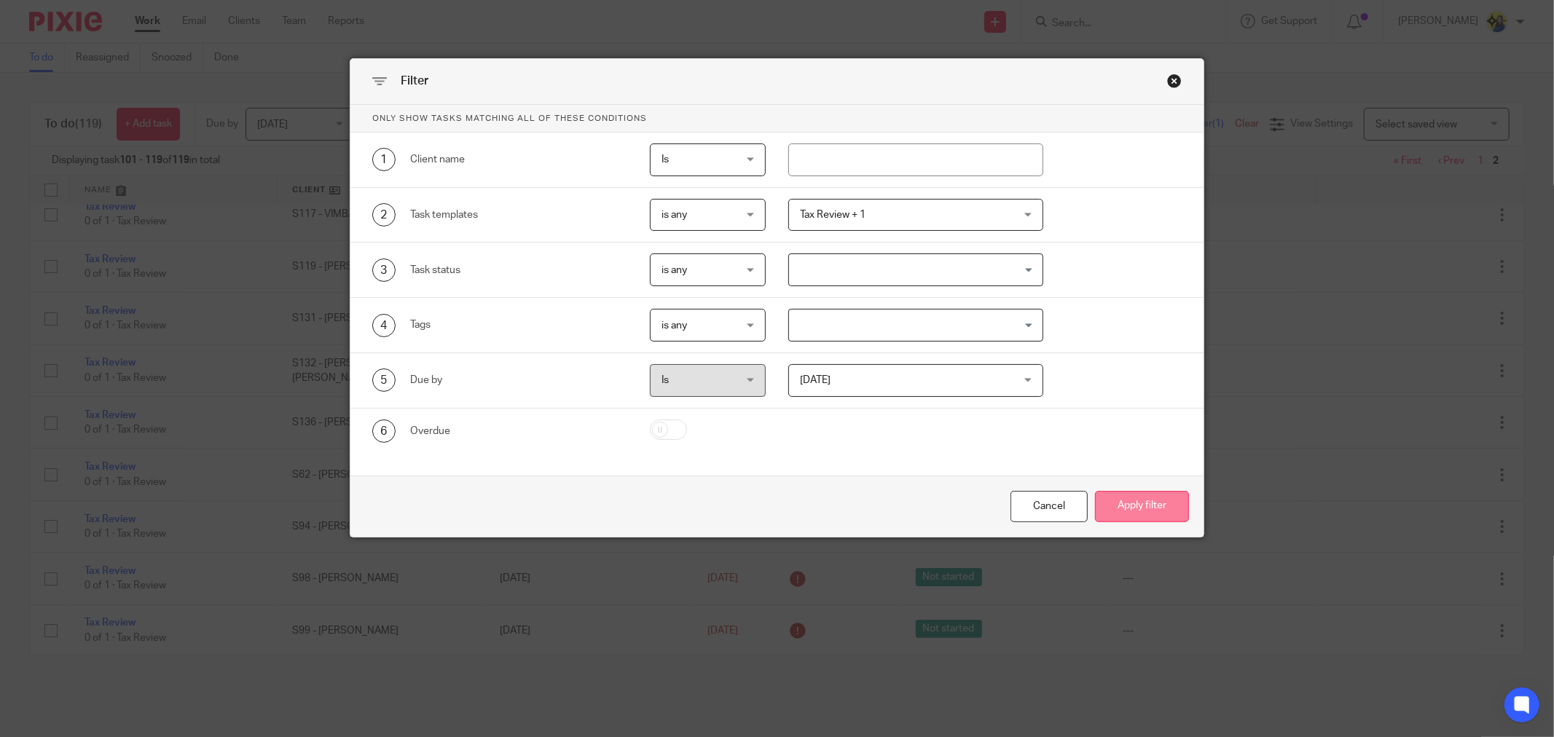
click at [1154, 499] on button "Apply filter" at bounding box center [1142, 506] width 94 height 31
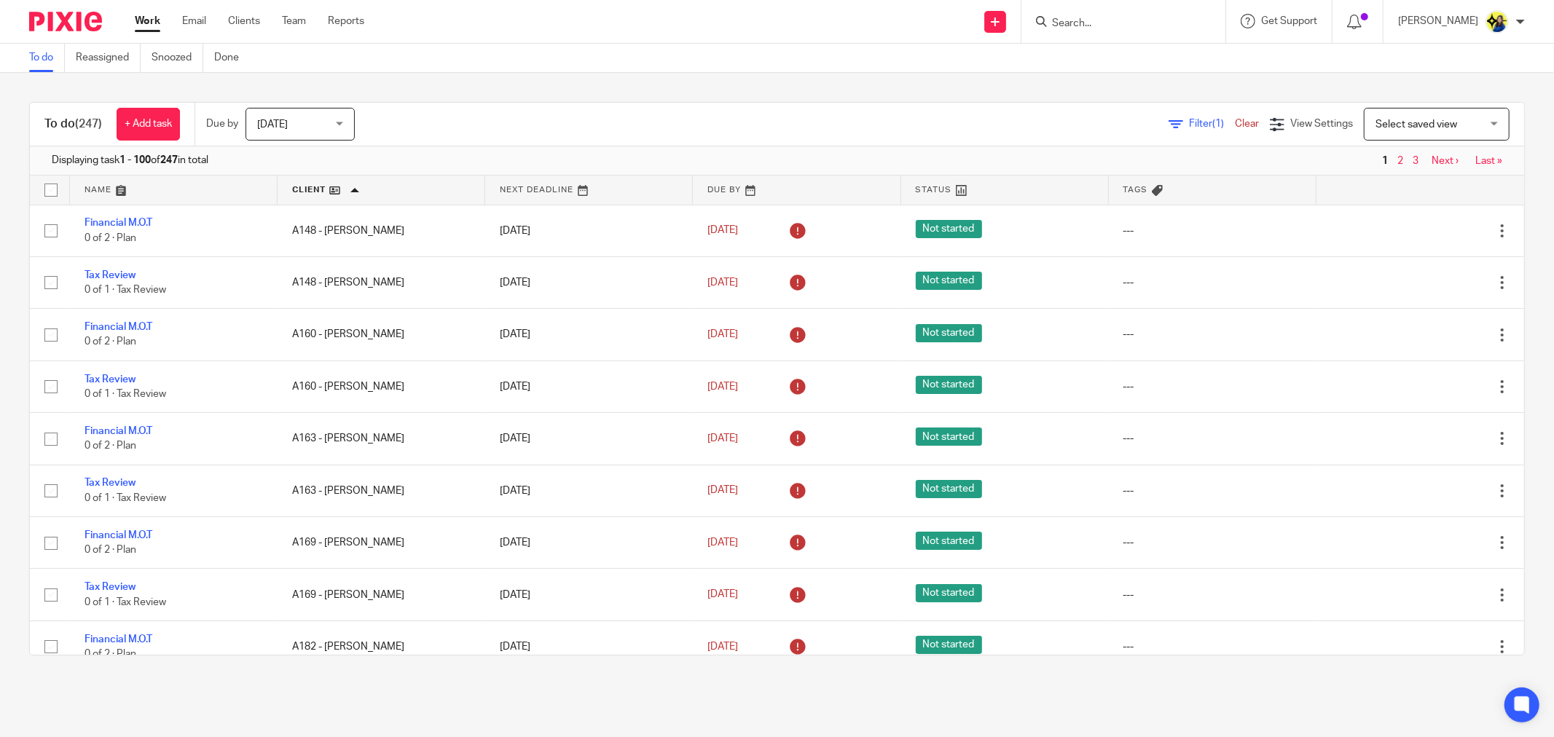
click at [1189, 127] on span "Filter (1)" at bounding box center [1212, 124] width 46 height 10
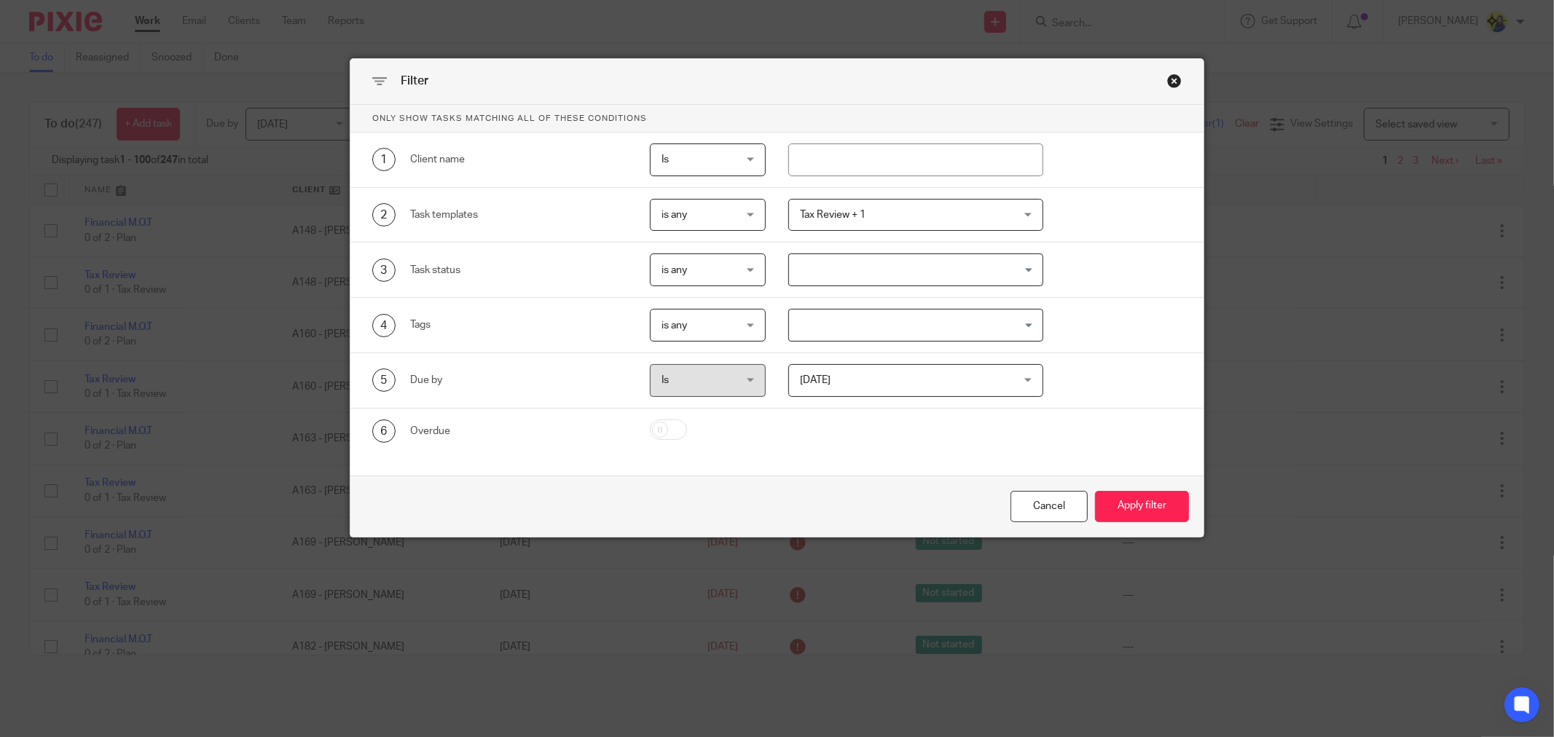
click at [847, 221] on span "Tax Review + 1" at bounding box center [897, 215] width 194 height 31
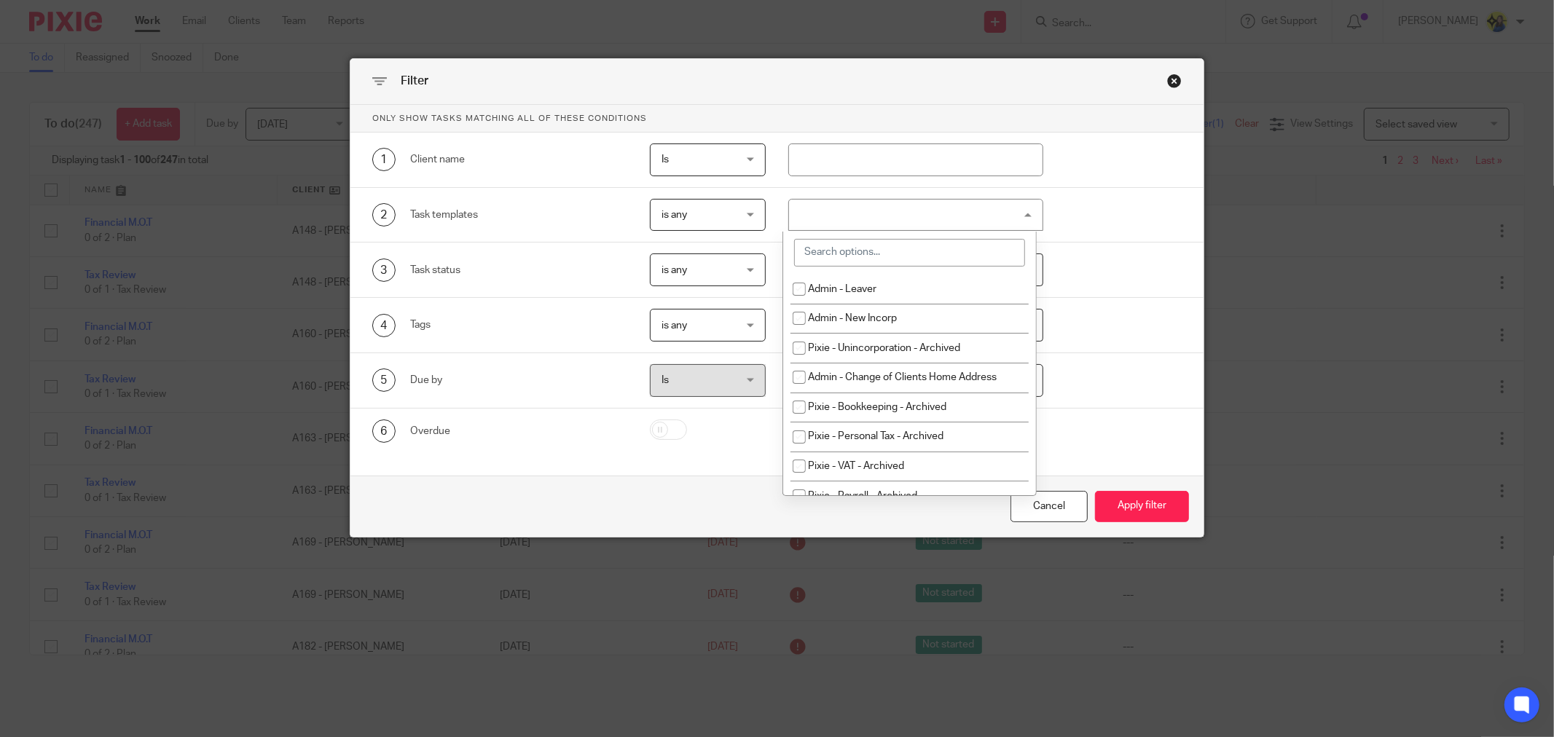
click at [851, 242] on input "search" at bounding box center [910, 253] width 232 height 28
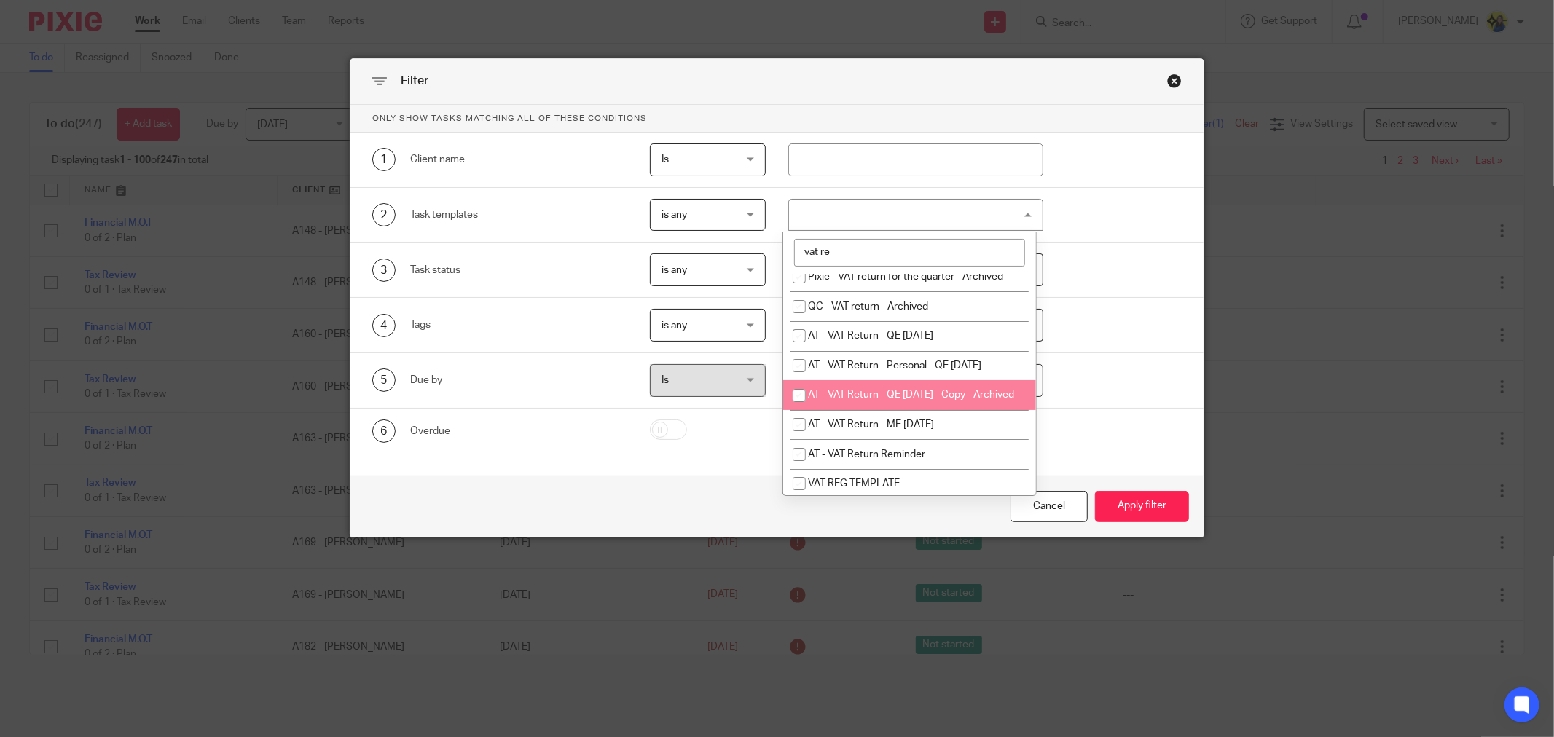
scroll to position [63, 0]
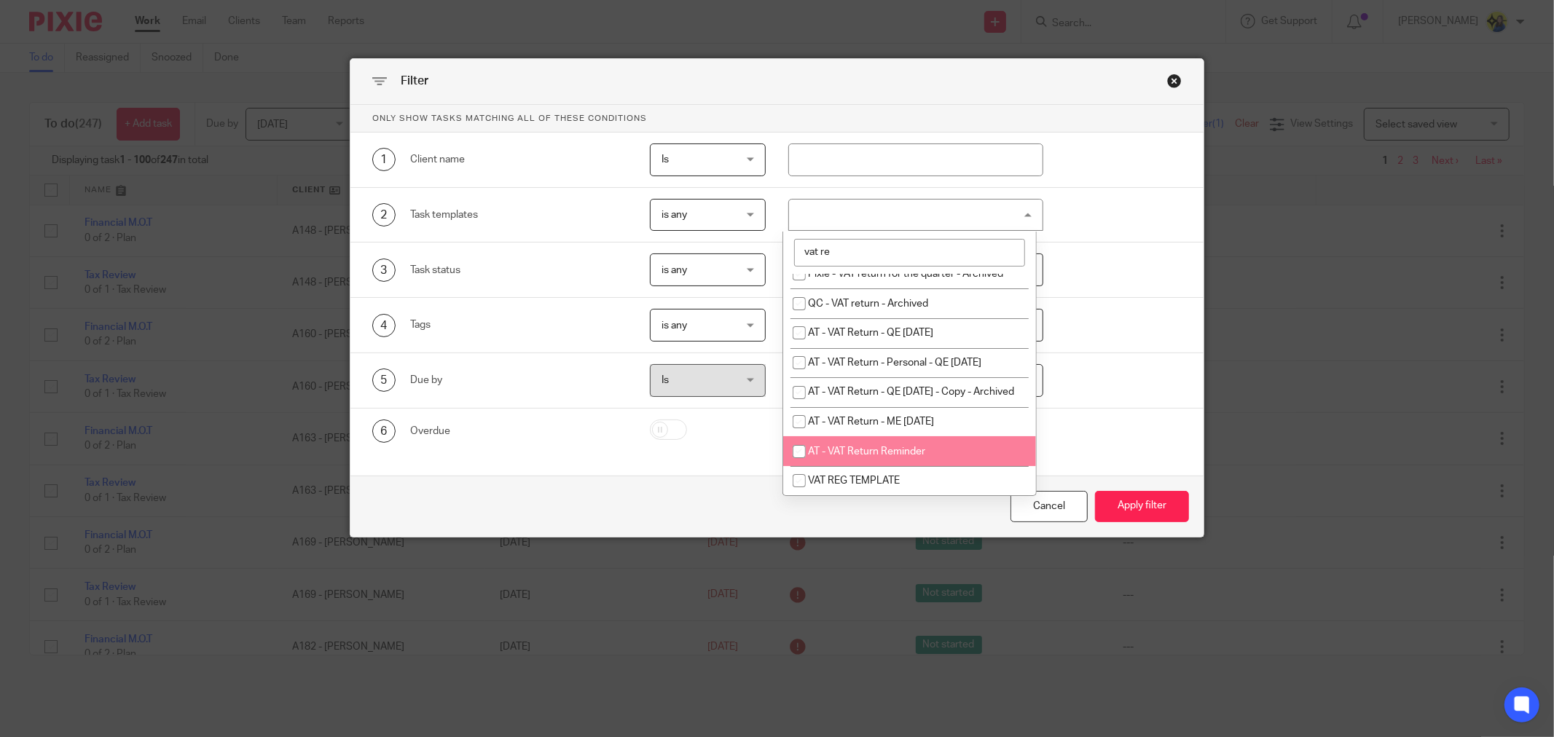
type input "vat re"
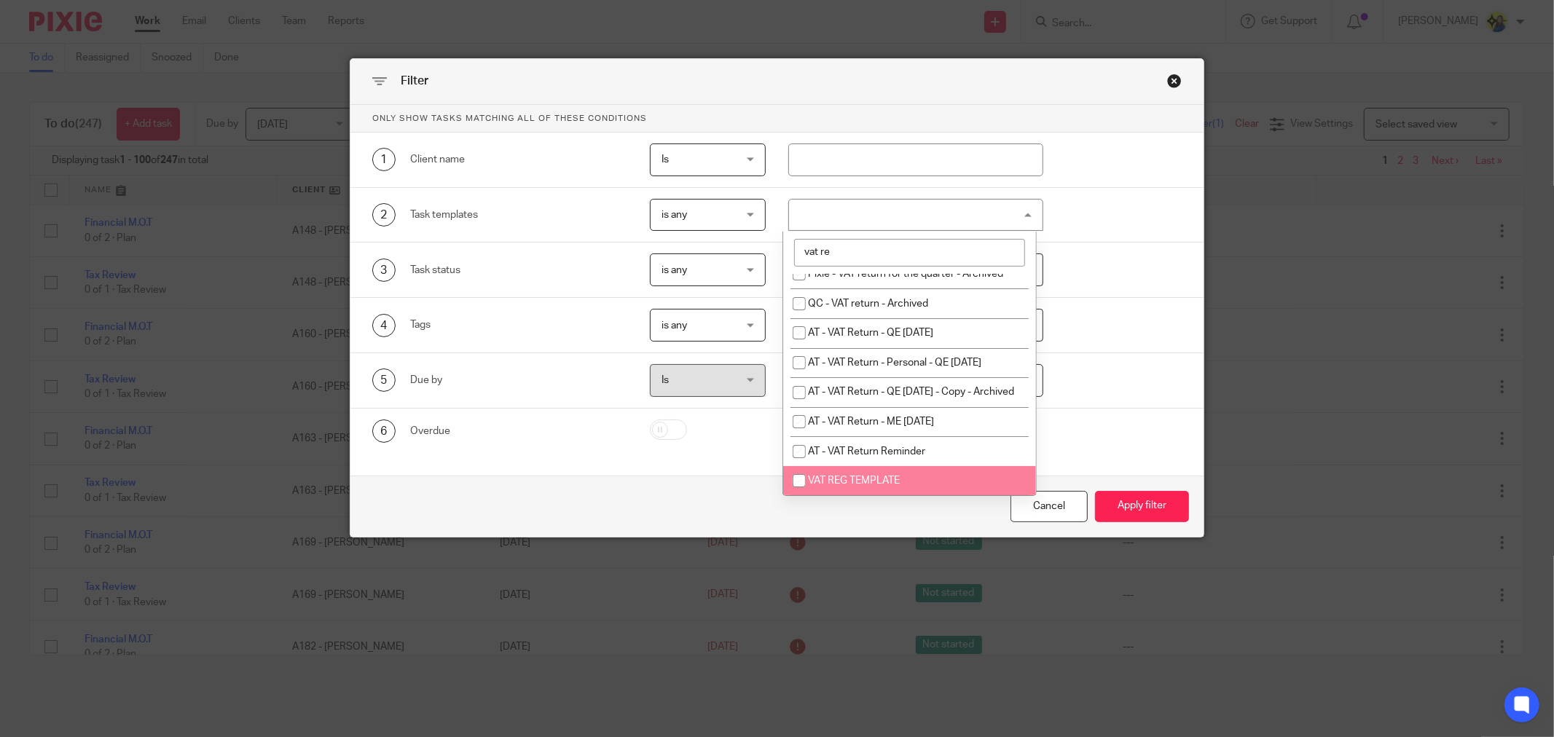
click at [889, 478] on span "VAT REG TEMPLATE" at bounding box center [854, 481] width 92 height 10
checkbox input "true"
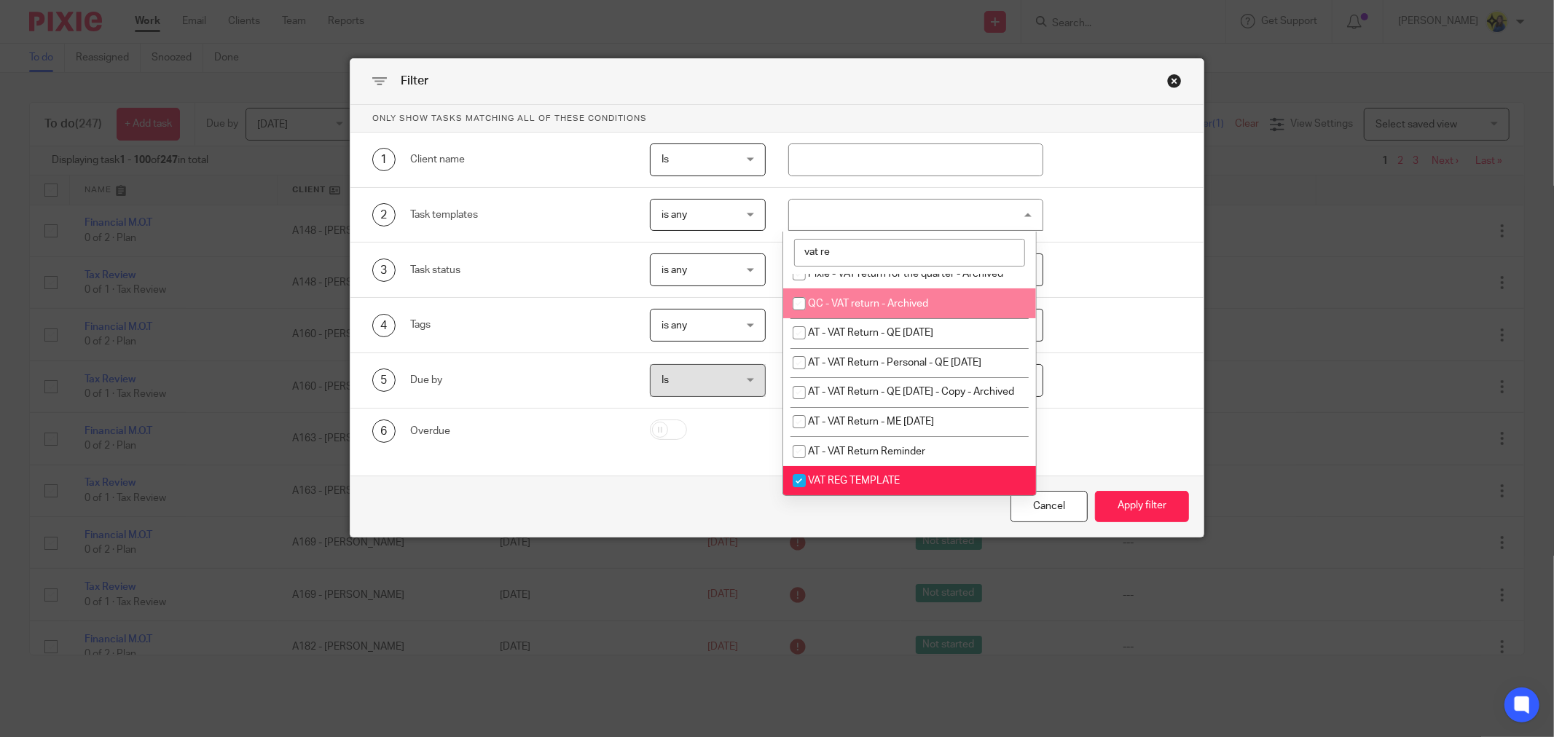
drag, startPoint x: 869, startPoint y: 258, endPoint x: 746, endPoint y: 237, distance: 124.9
click at [746, 237] on div "2 Task templates is any is any is any is none is_any VAT REG TEMPLATE + 2 vat r…" at bounding box center [776, 215] width 853 height 55
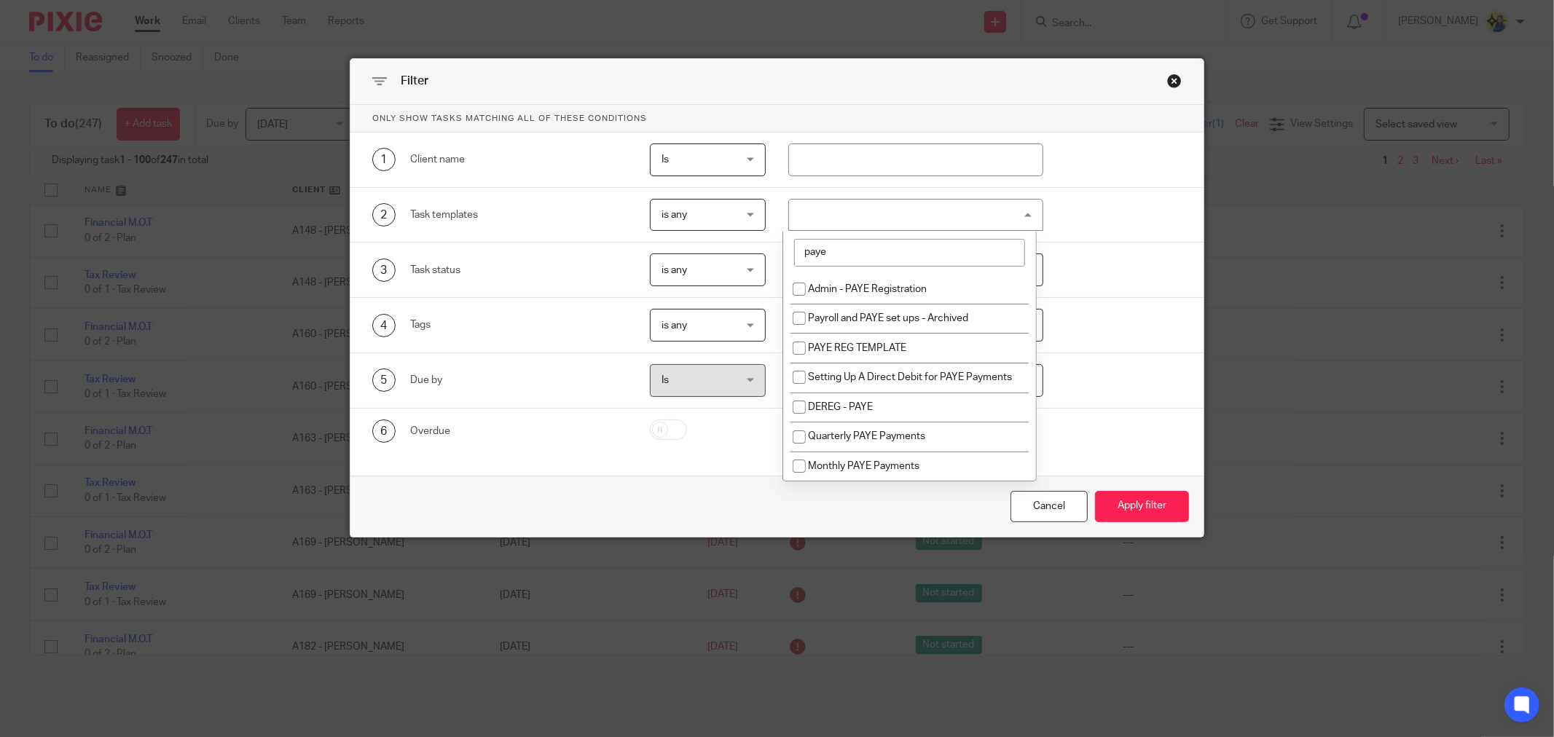
scroll to position [0, 0]
type input "paye"
click at [921, 352] on li "PAYE REG TEMPLATE" at bounding box center [909, 348] width 253 height 30
checkbox input "true"
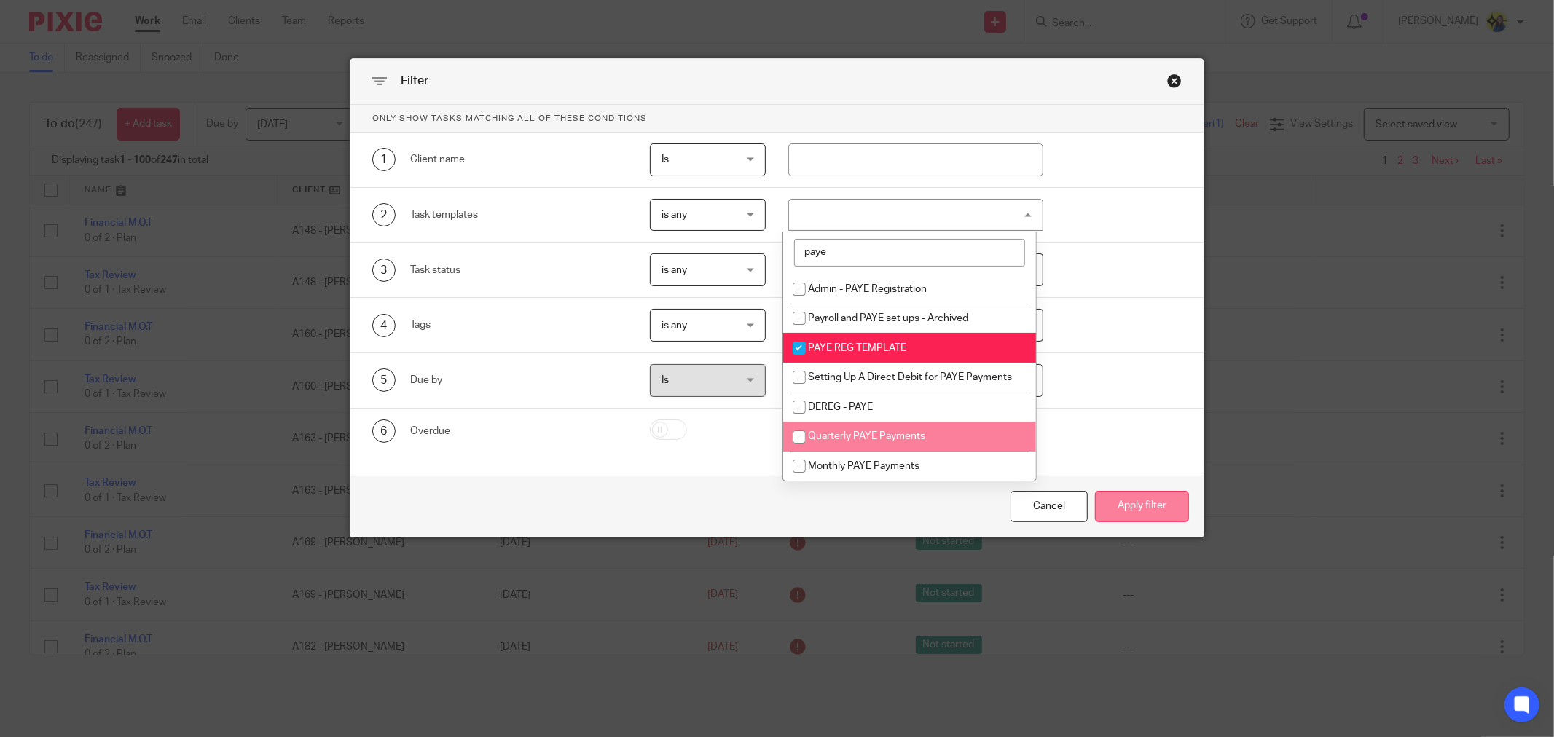
click at [1165, 499] on button "Apply filter" at bounding box center [1142, 506] width 94 height 31
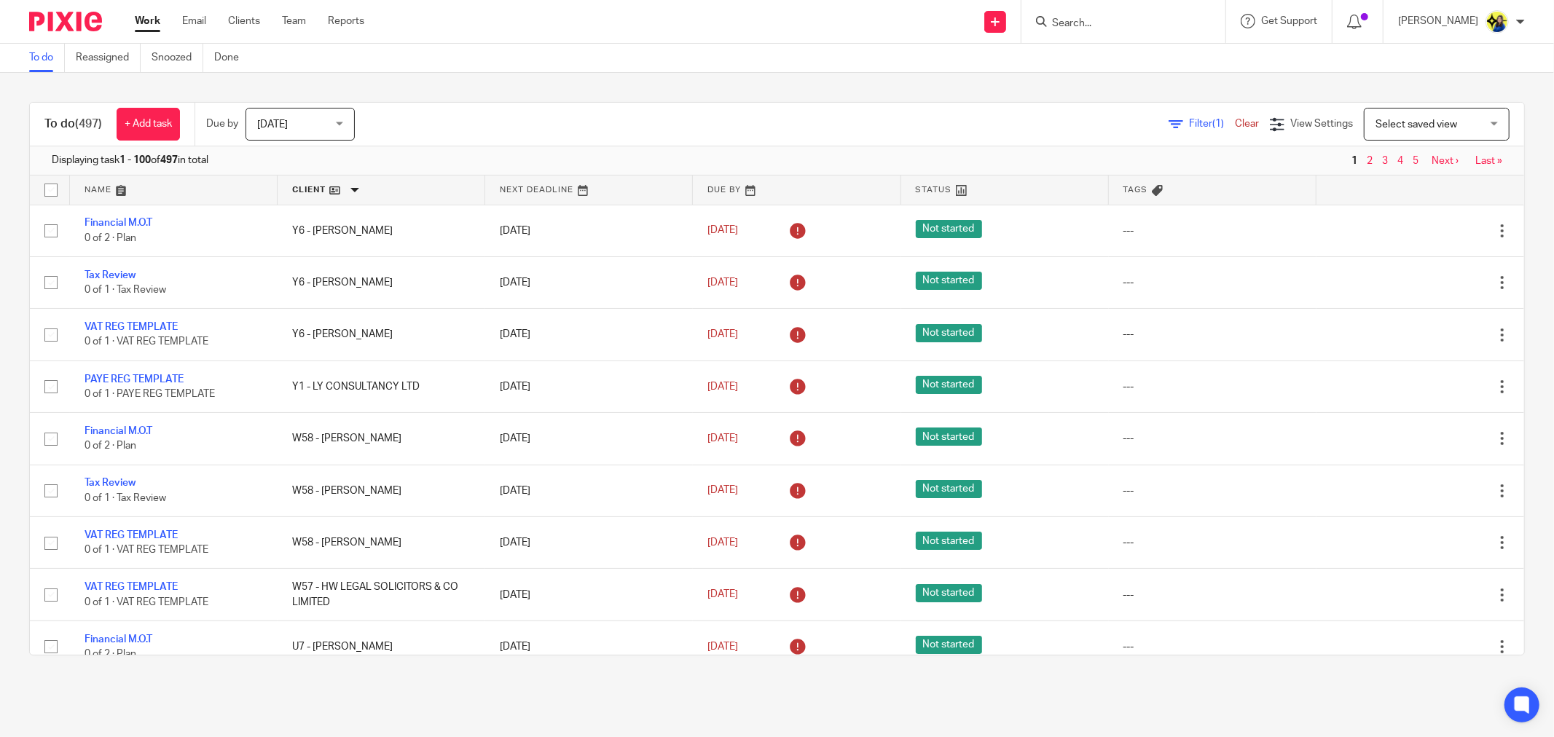
click at [304, 190] on link at bounding box center [381, 190] width 208 height 29
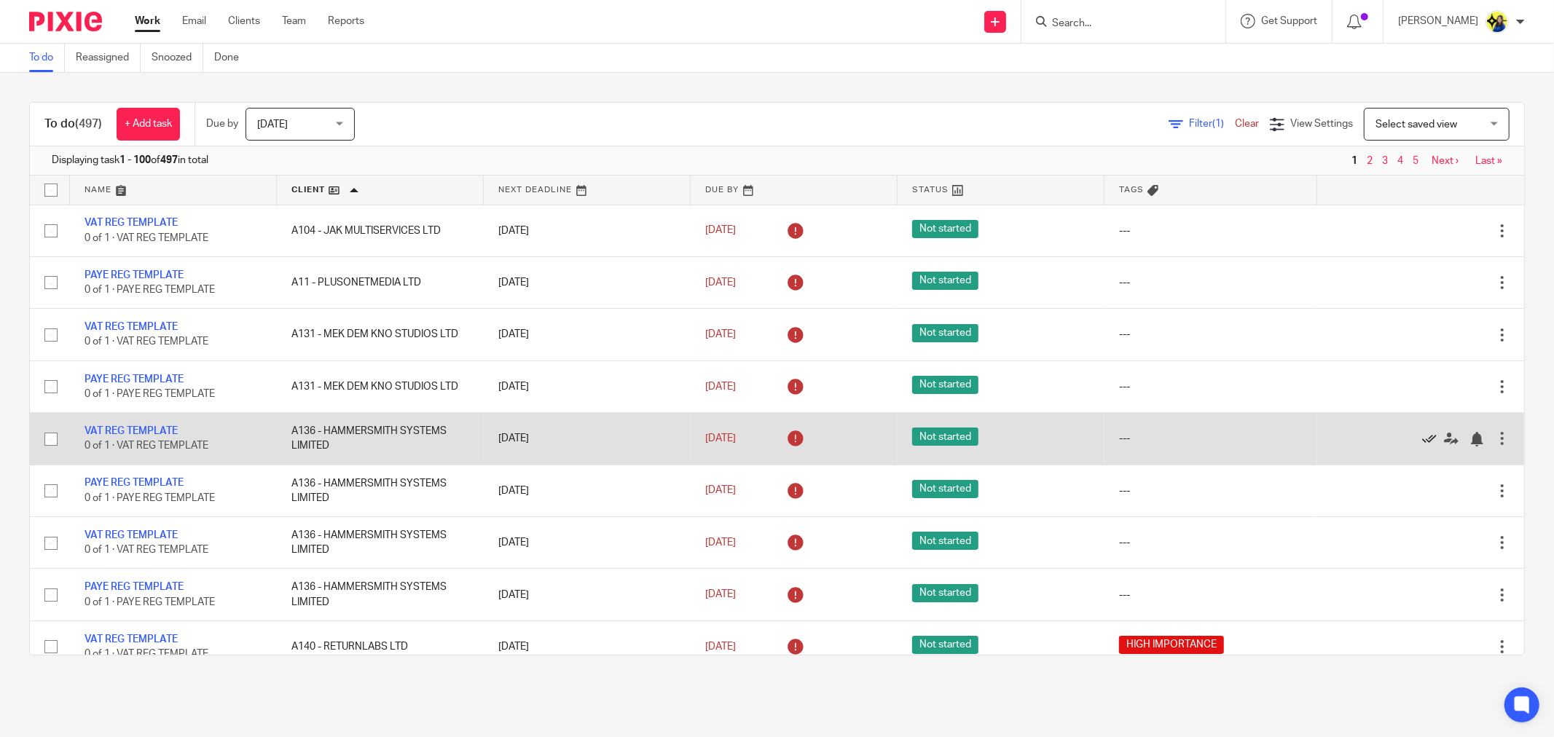
click at [1422, 443] on icon at bounding box center [1429, 439] width 15 height 15
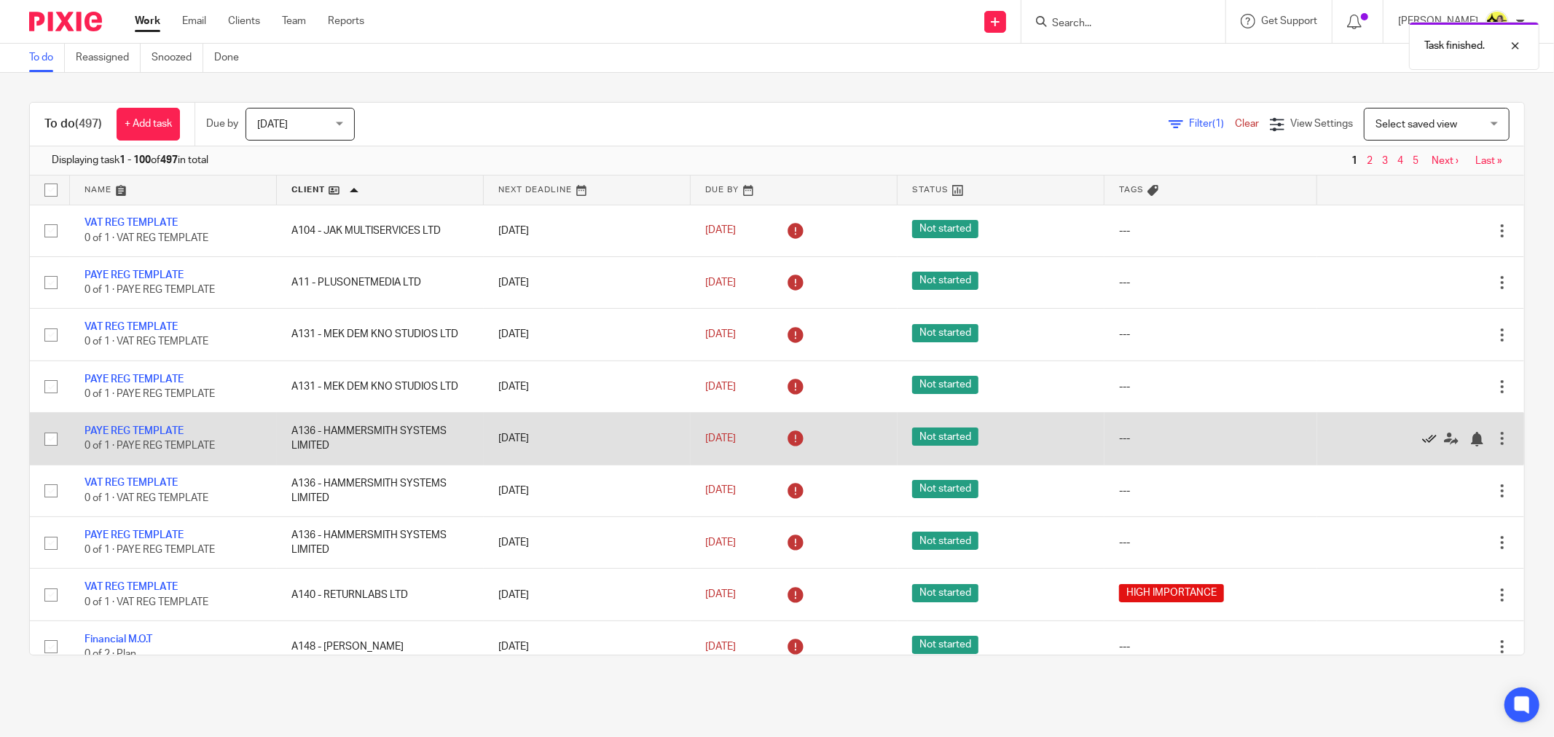
click at [1422, 441] on icon at bounding box center [1429, 439] width 15 height 15
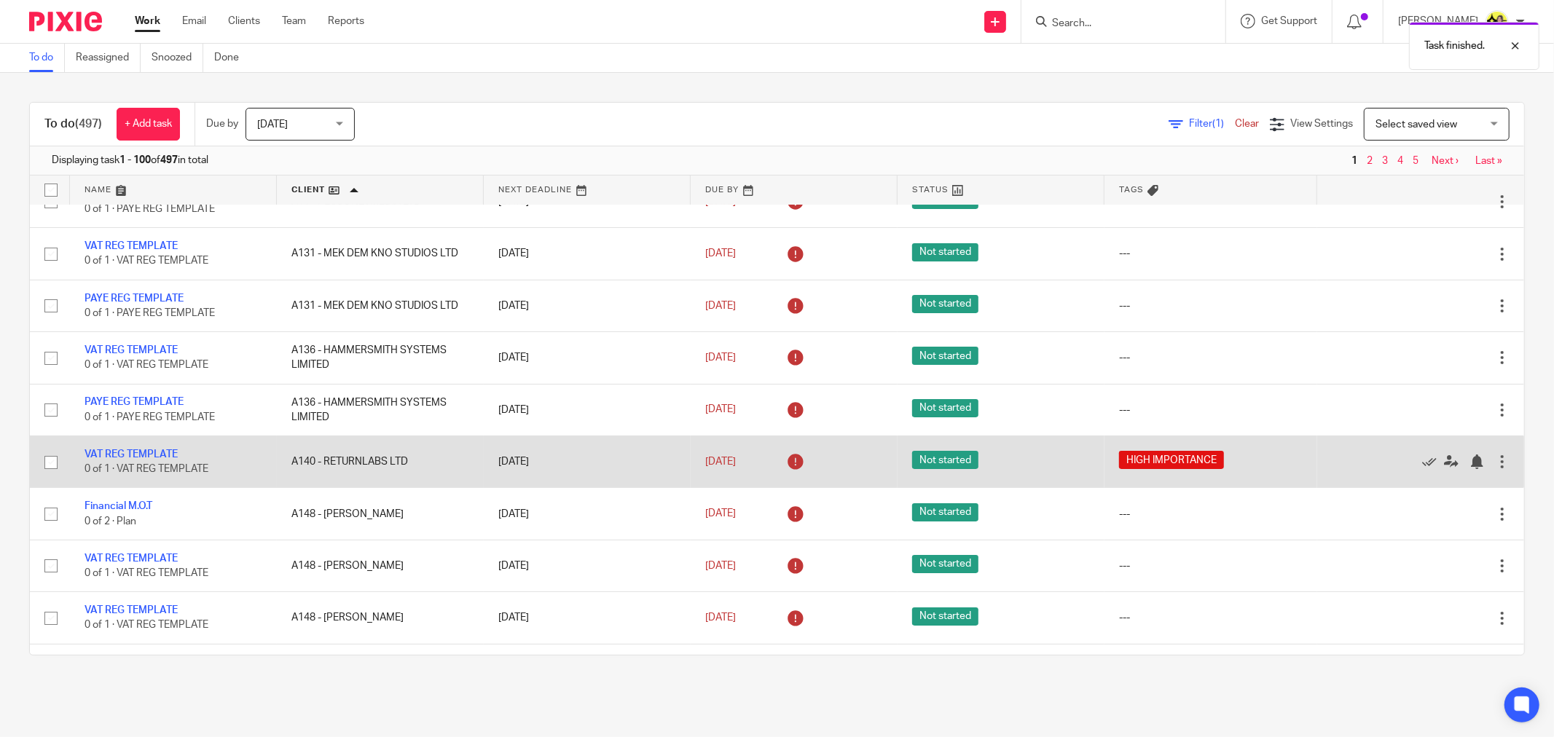
scroll to position [162, 0]
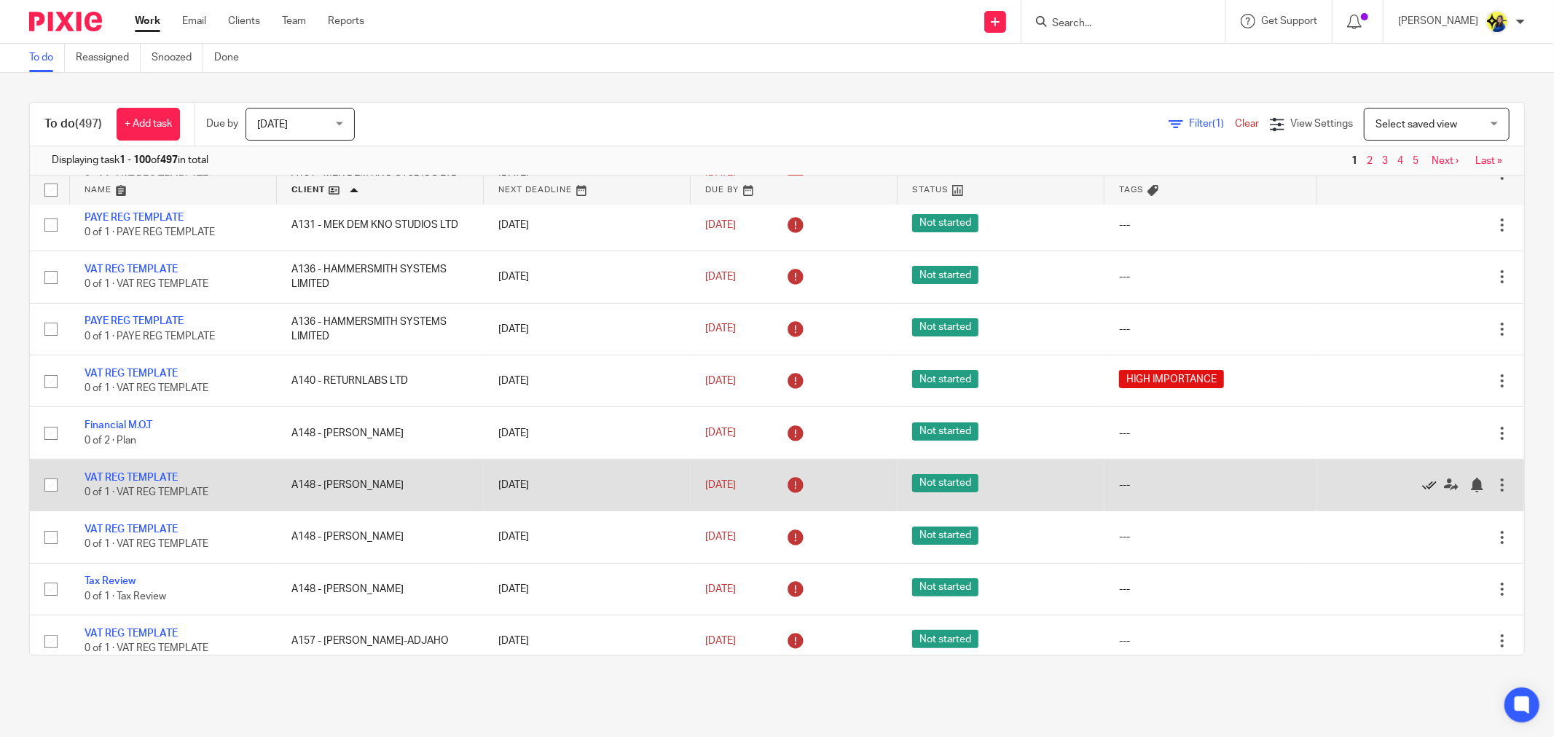
click at [1422, 486] on icon at bounding box center [1429, 485] width 15 height 15
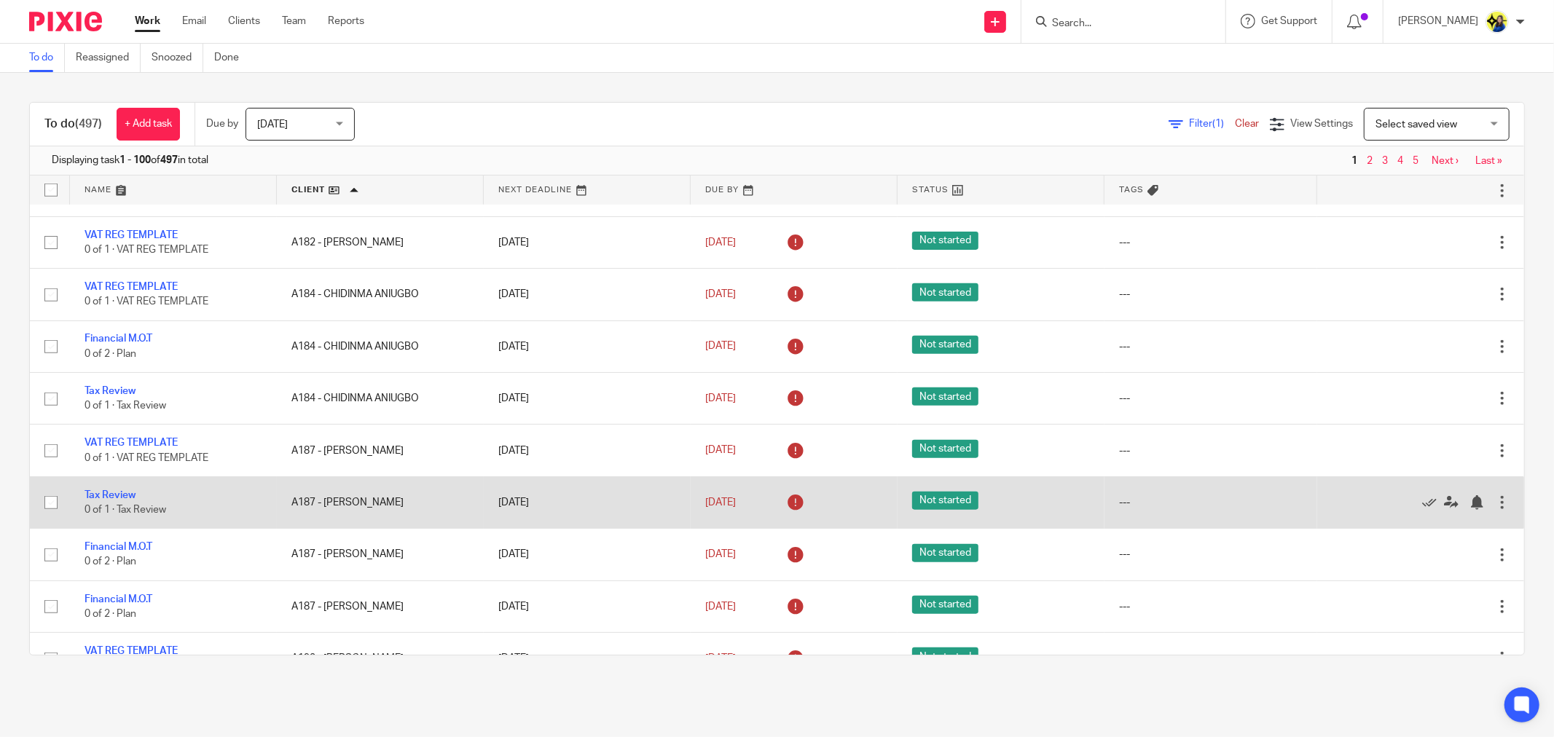
scroll to position [1213, 0]
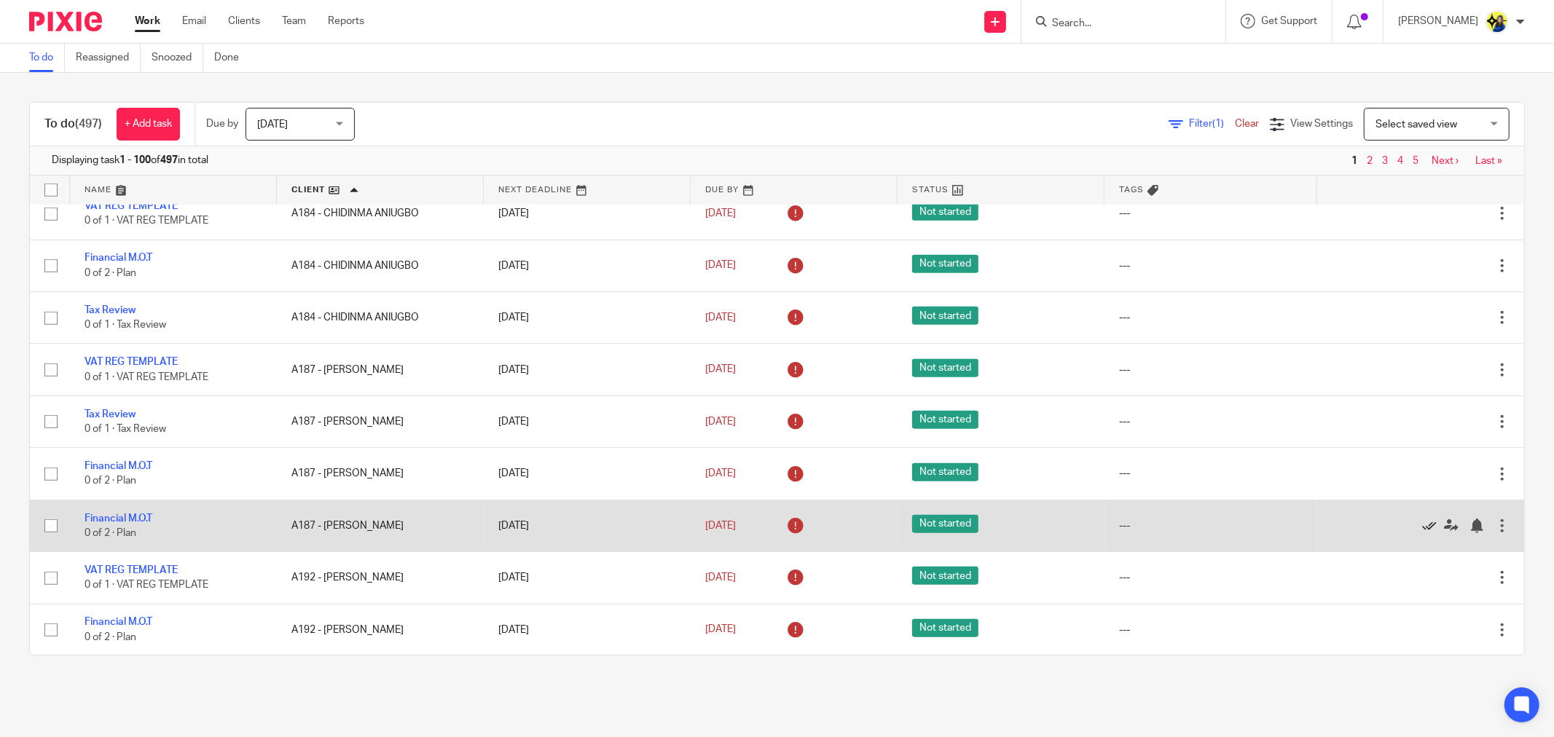
click at [1422, 533] on icon at bounding box center [1429, 526] width 15 height 15
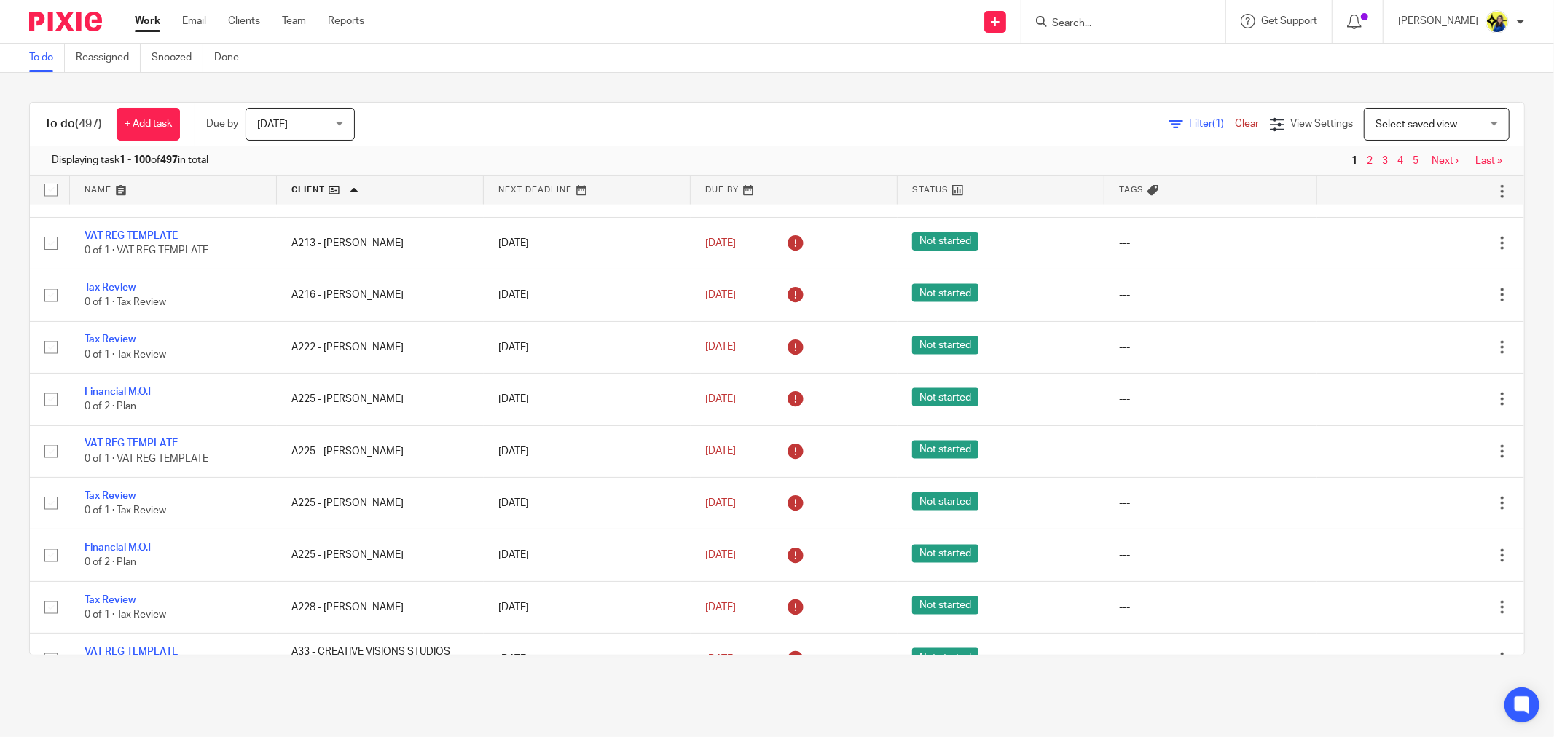
scroll to position [1780, 0]
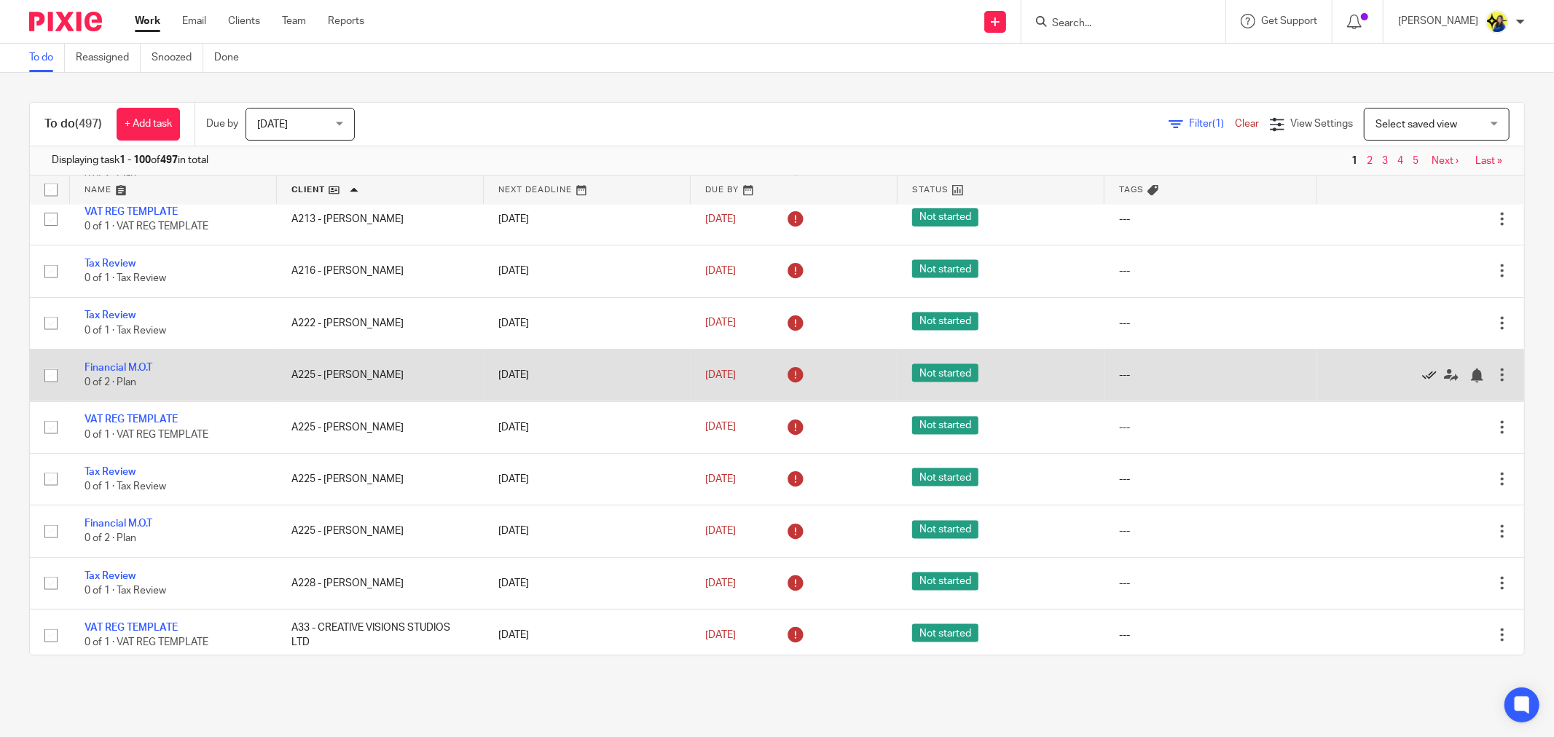
click at [1422, 383] on icon at bounding box center [1429, 376] width 15 height 15
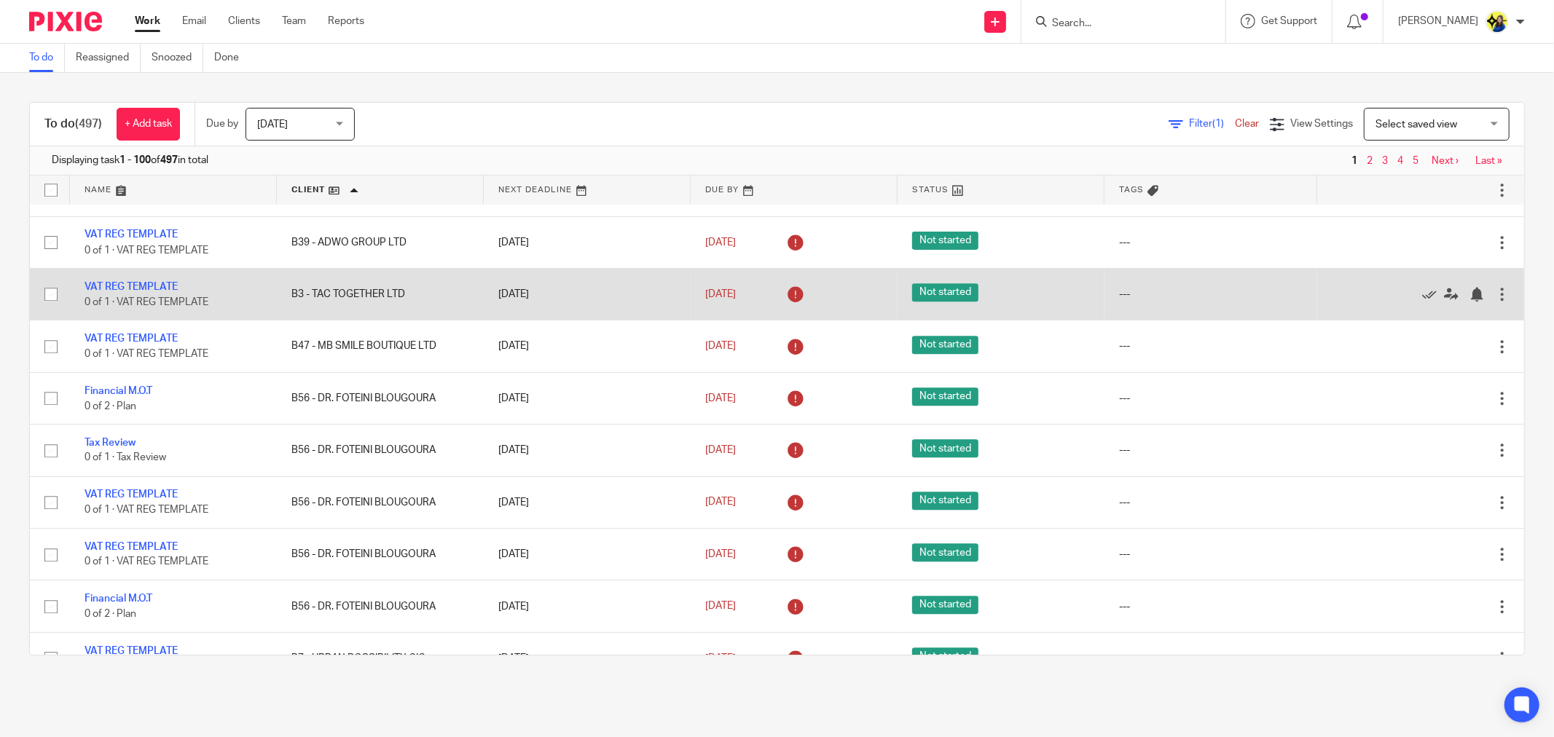
scroll to position [3398, 0]
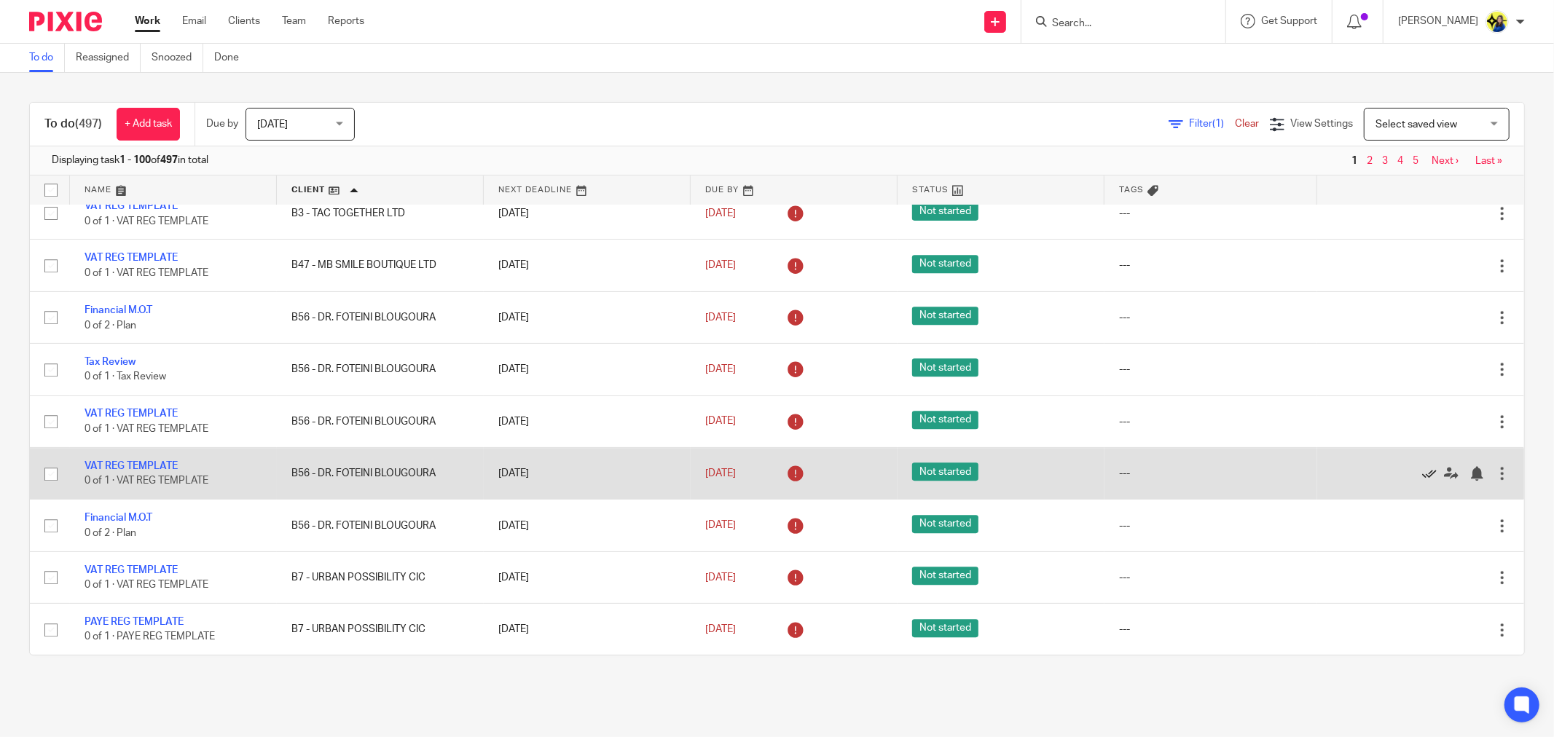
click at [1422, 481] on icon at bounding box center [1429, 473] width 15 height 15
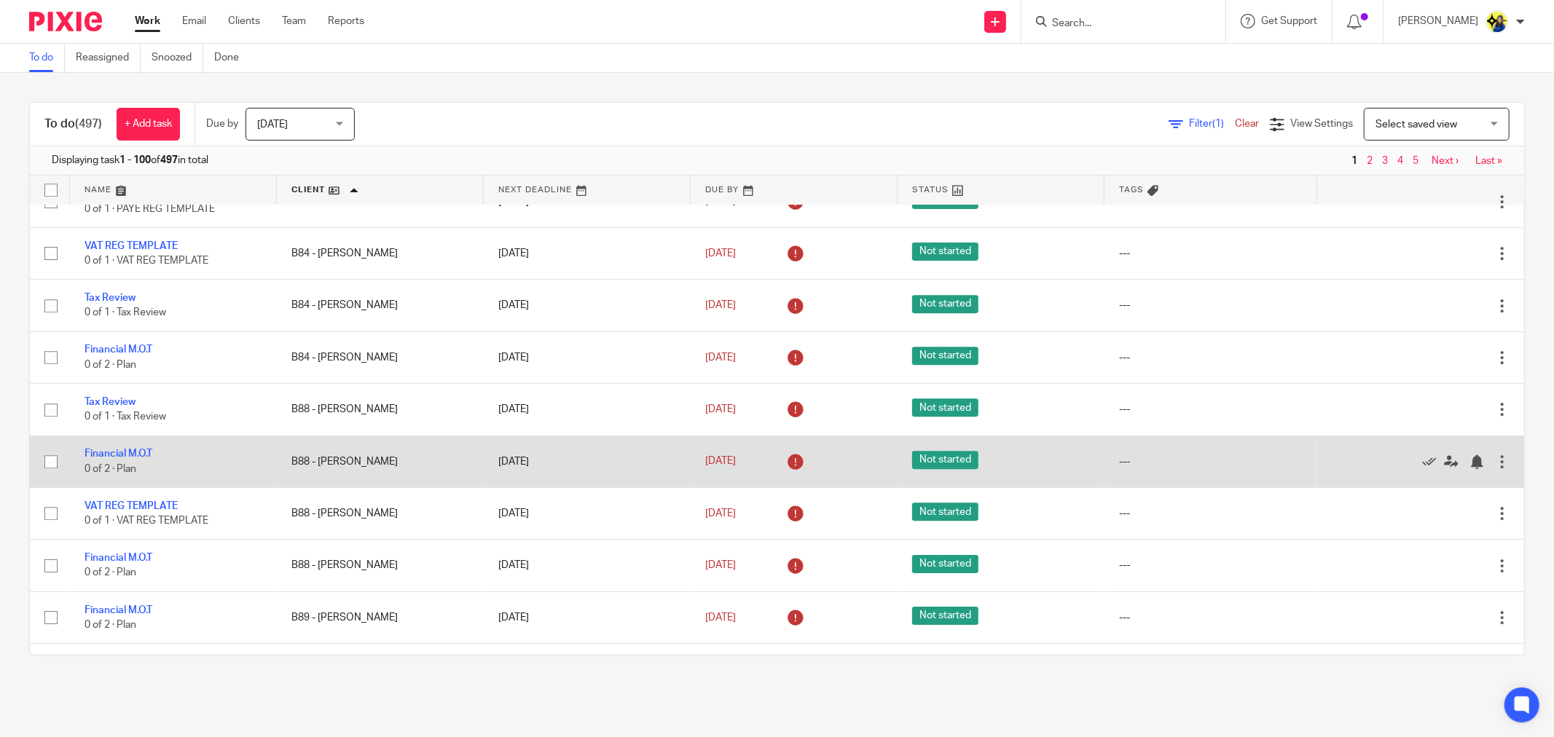
scroll to position [3803, 0]
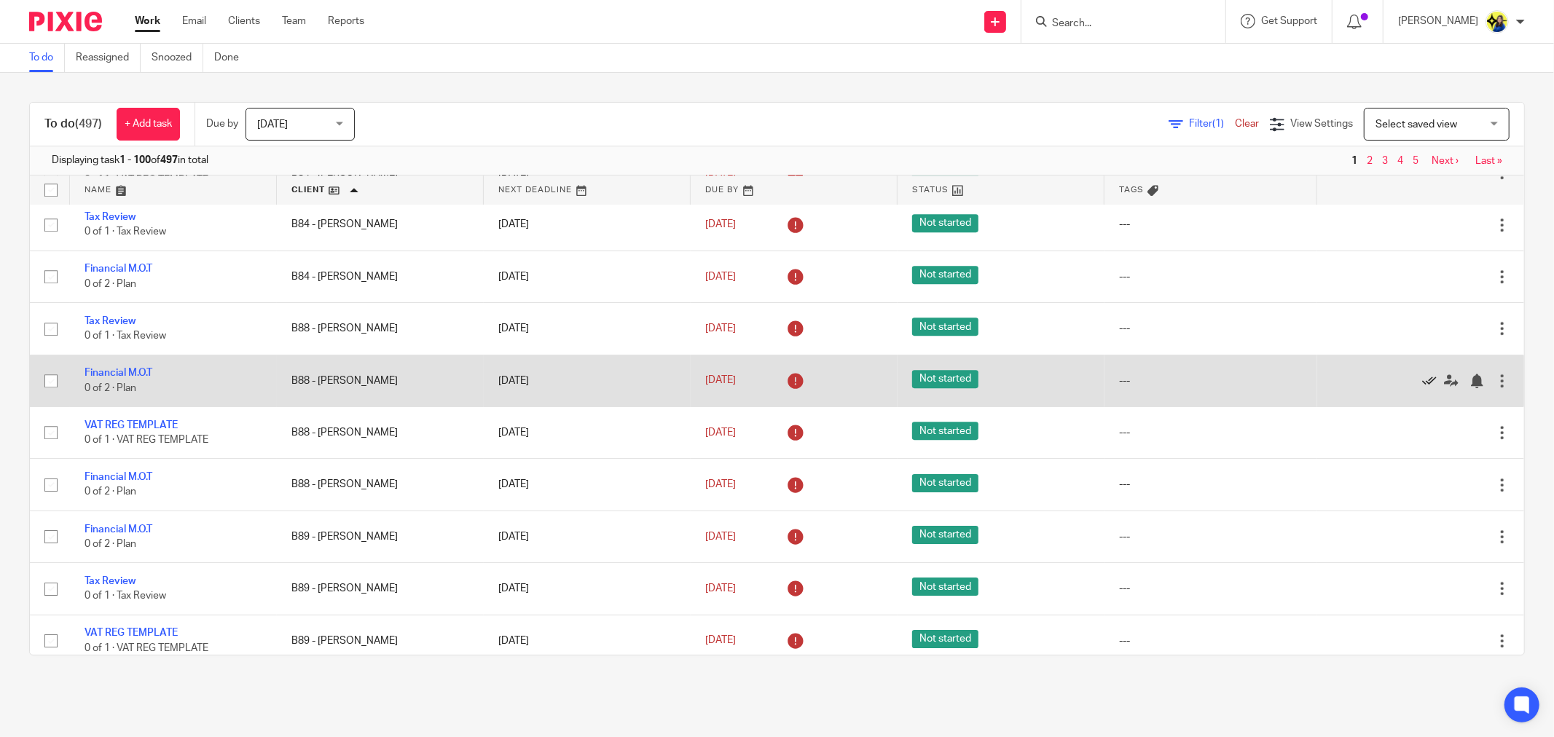
click at [1422, 388] on icon at bounding box center [1429, 381] width 15 height 15
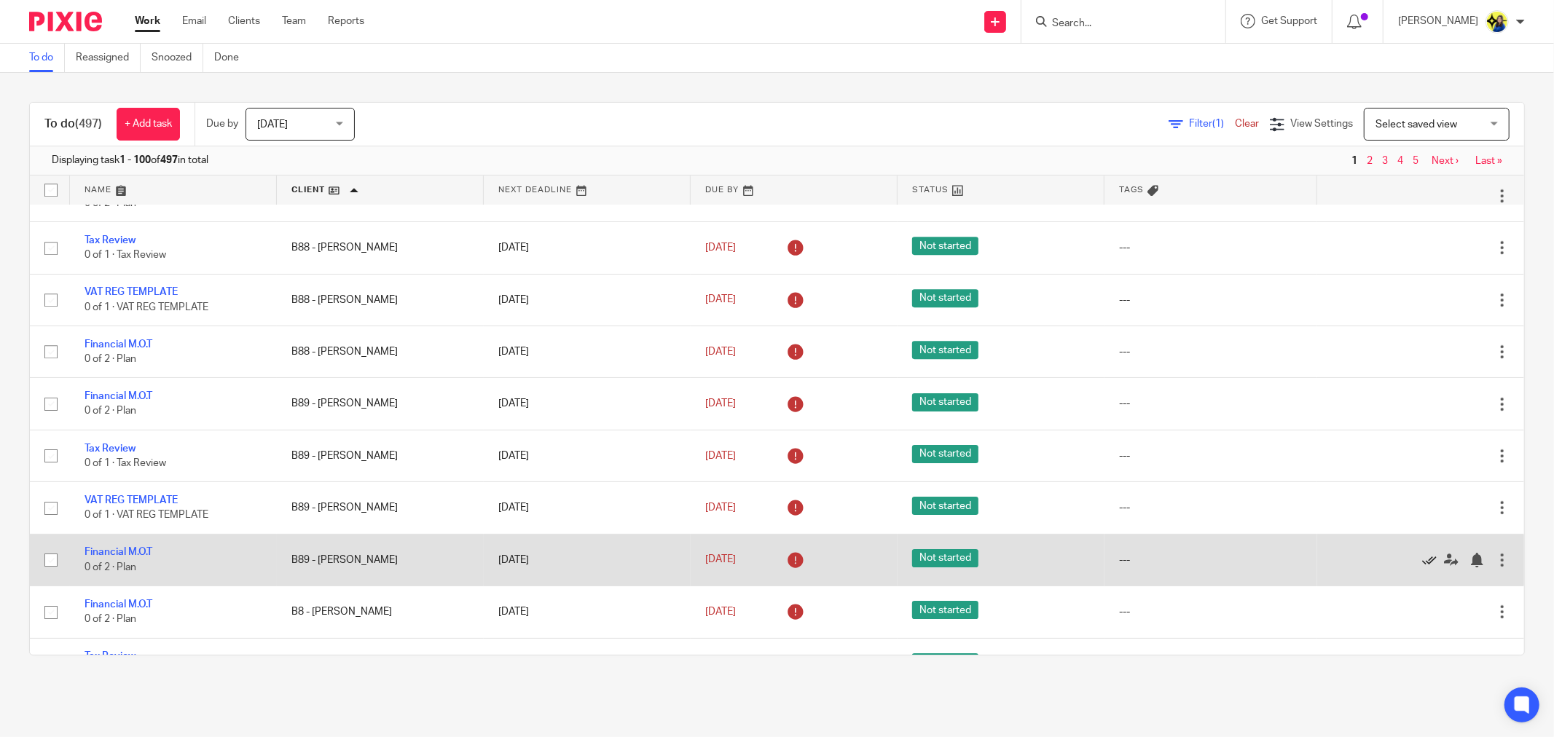
click at [1422, 567] on icon at bounding box center [1429, 560] width 15 height 15
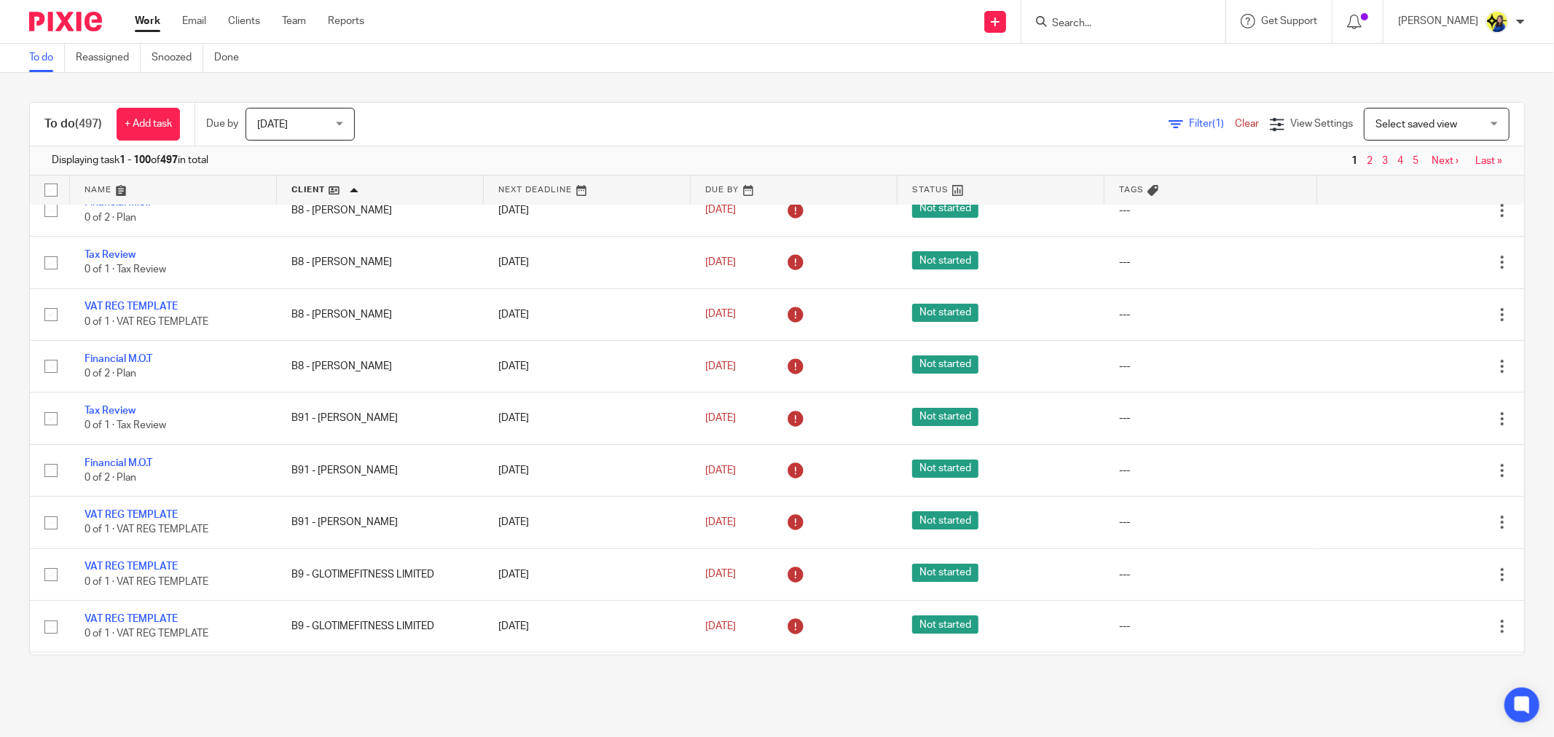
scroll to position [4208, 0]
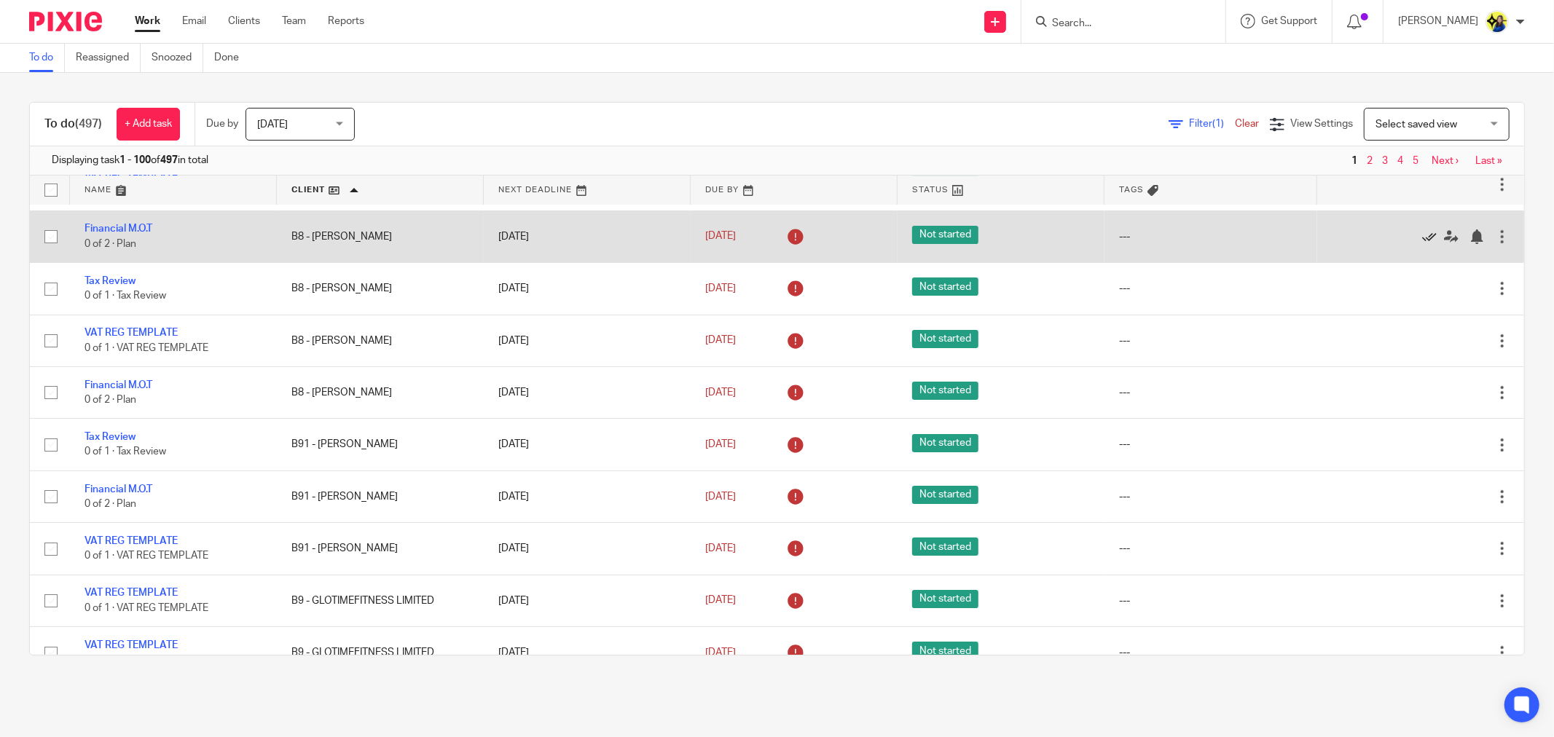
click at [1422, 244] on icon at bounding box center [1429, 236] width 15 height 15
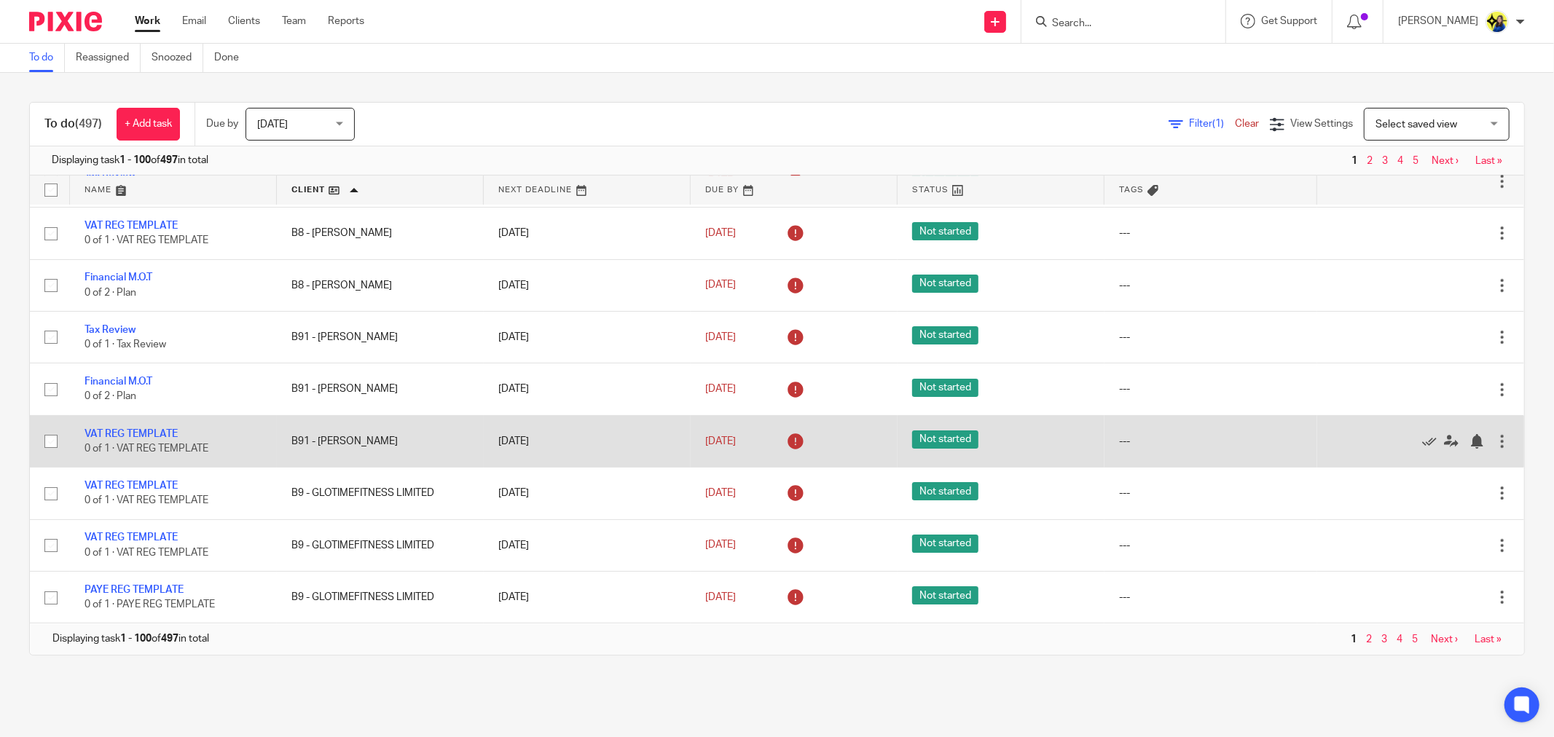
scroll to position [4299, 0]
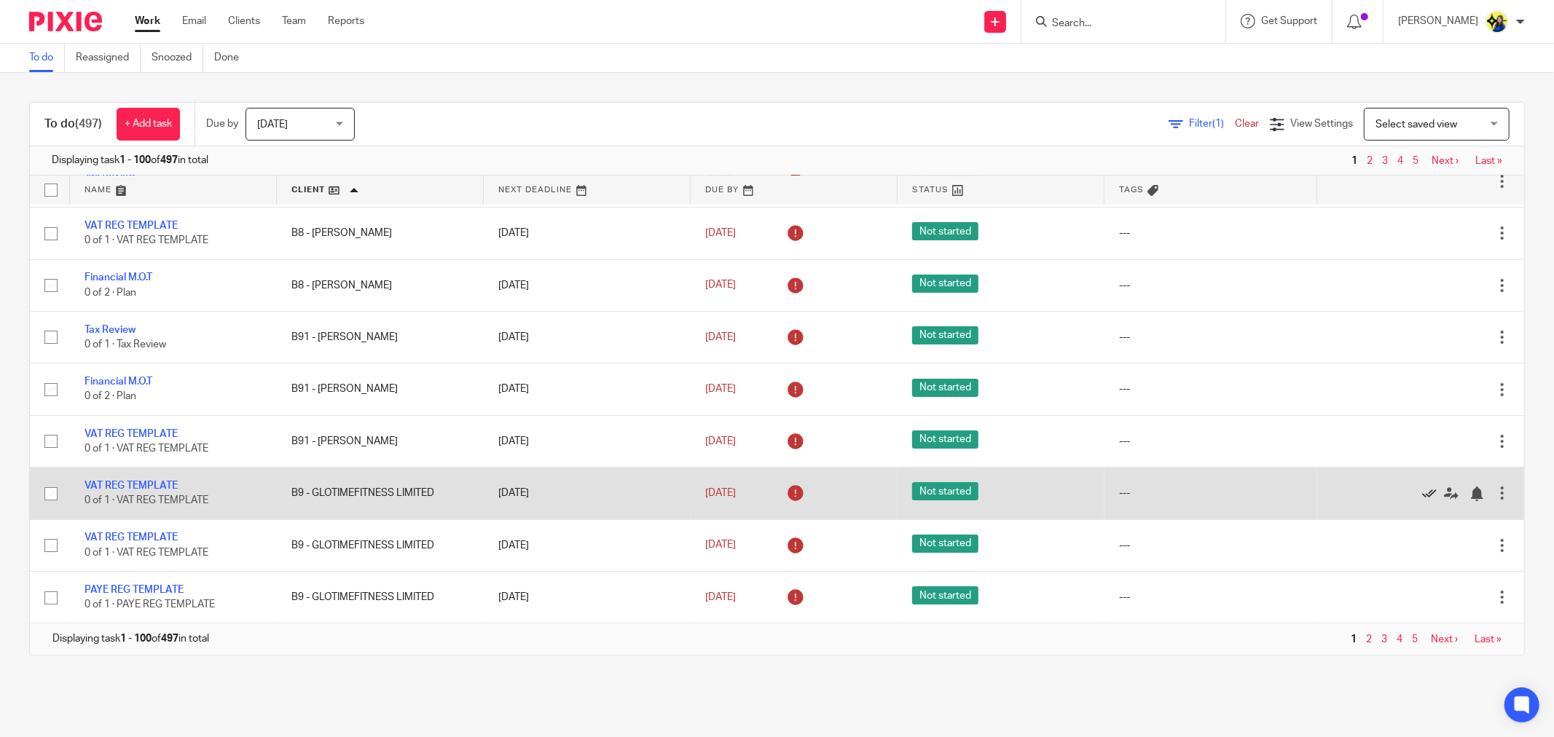
click at [1422, 489] on icon at bounding box center [1429, 494] width 15 height 15
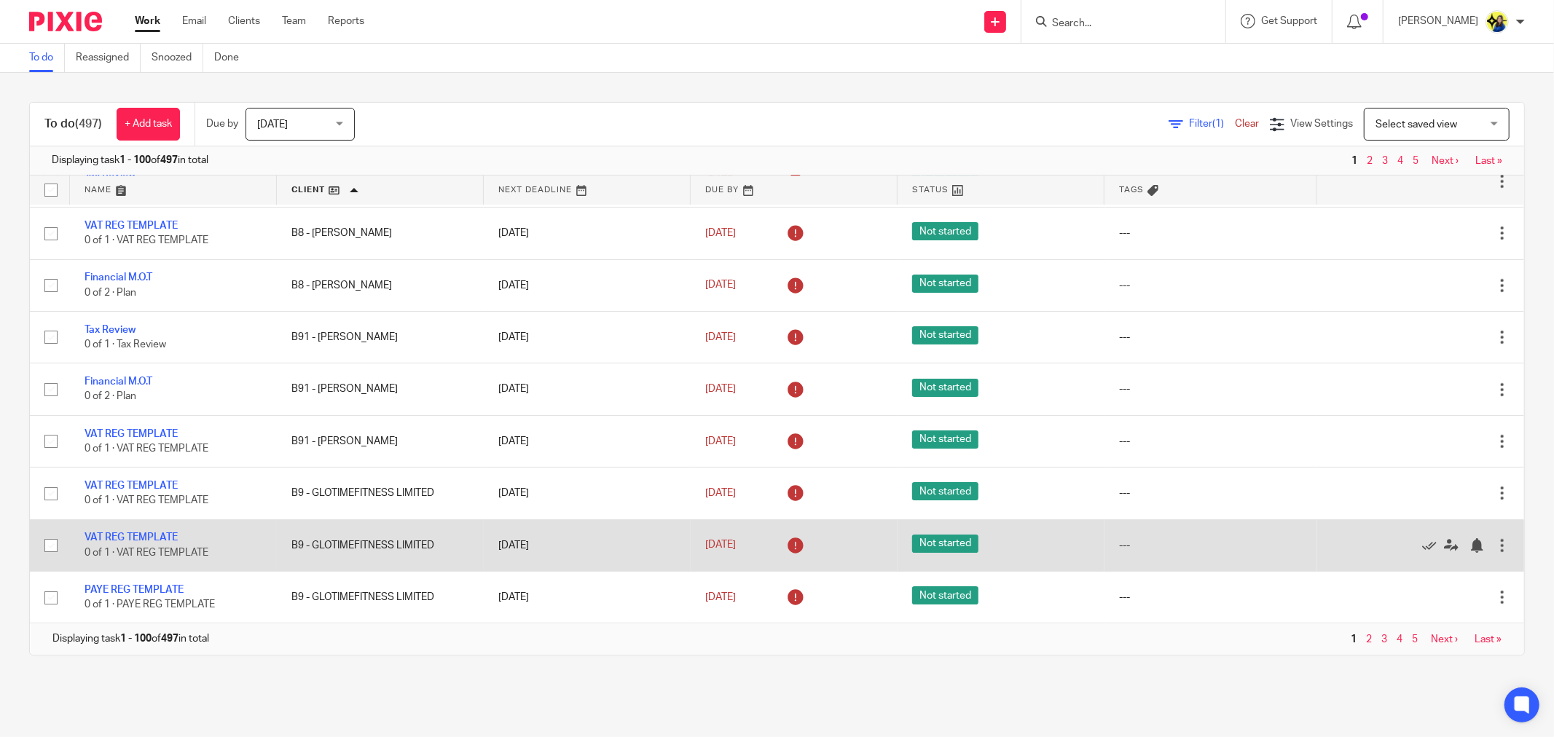
scroll to position [4247, 0]
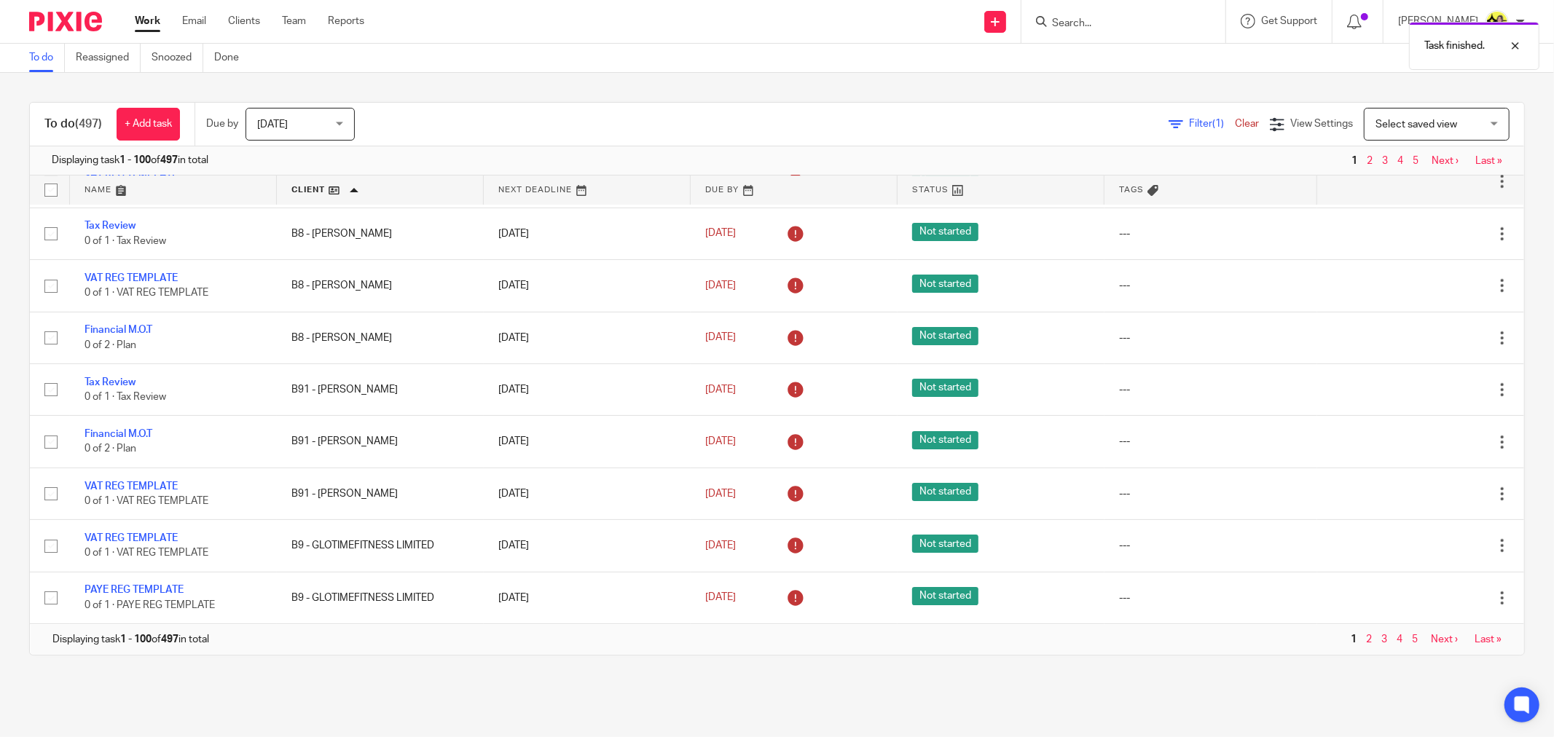
click at [1430, 641] on link "Next ›" at bounding box center [1443, 639] width 27 height 10
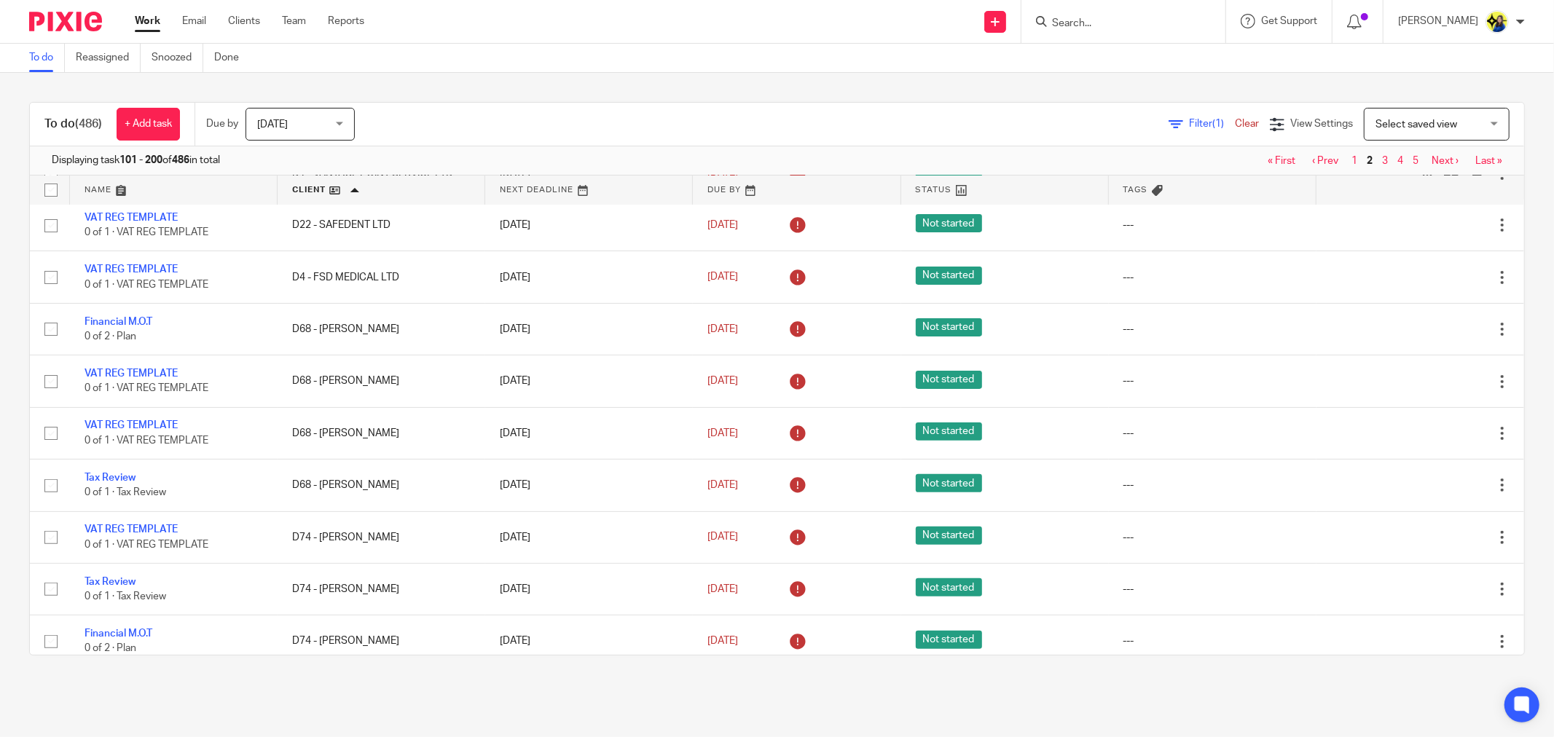
scroll to position [323, 0]
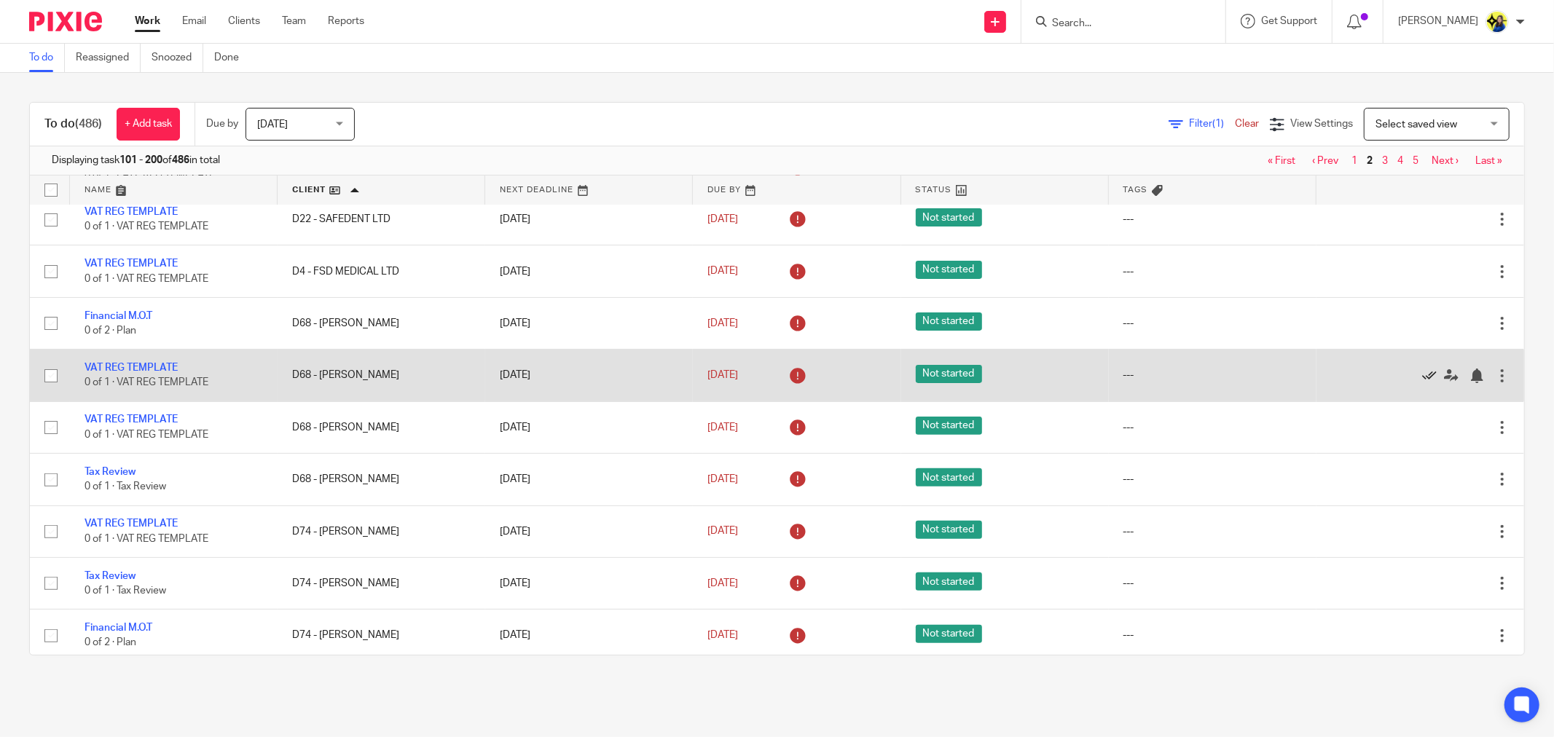
click at [1422, 379] on icon at bounding box center [1429, 376] width 15 height 15
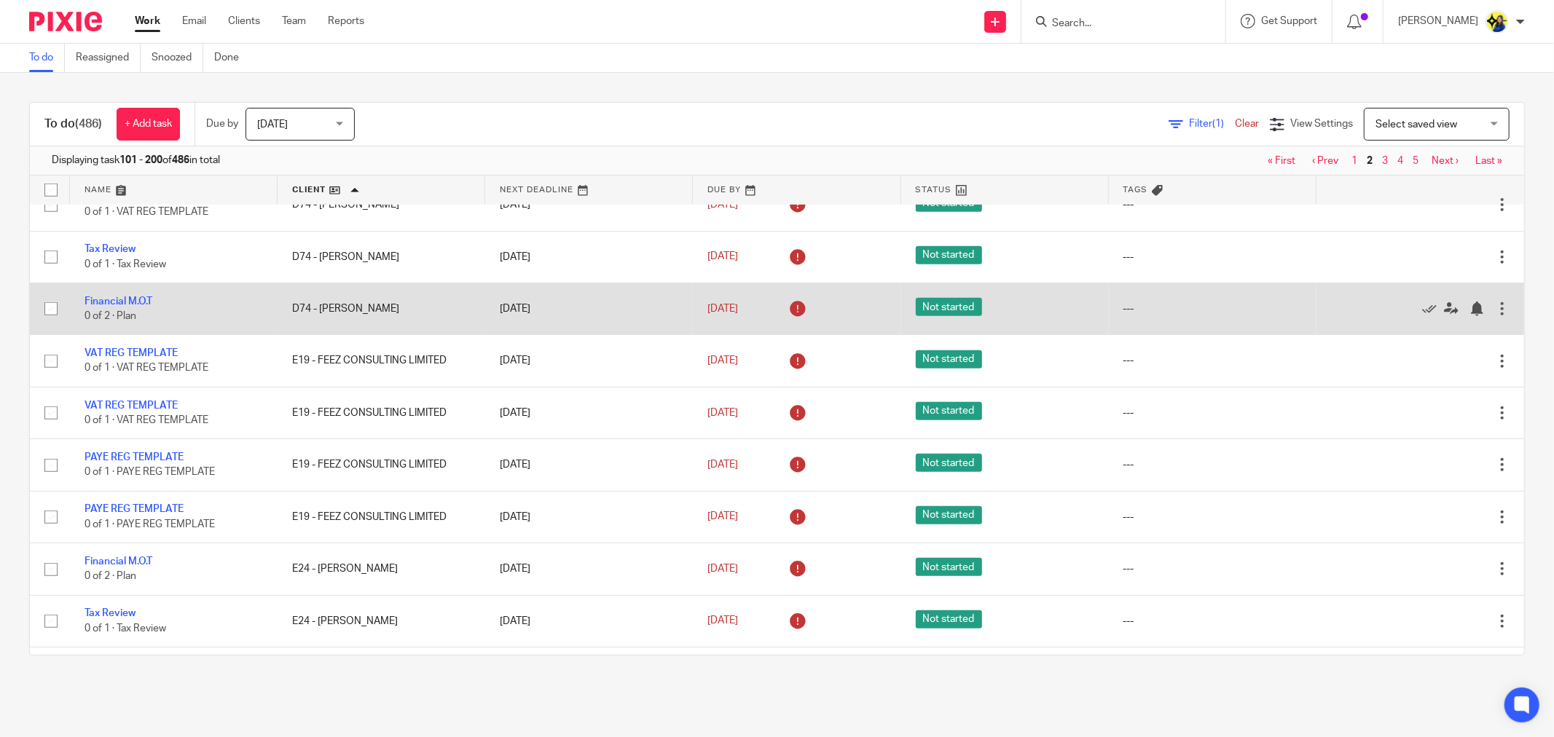
scroll to position [647, 0]
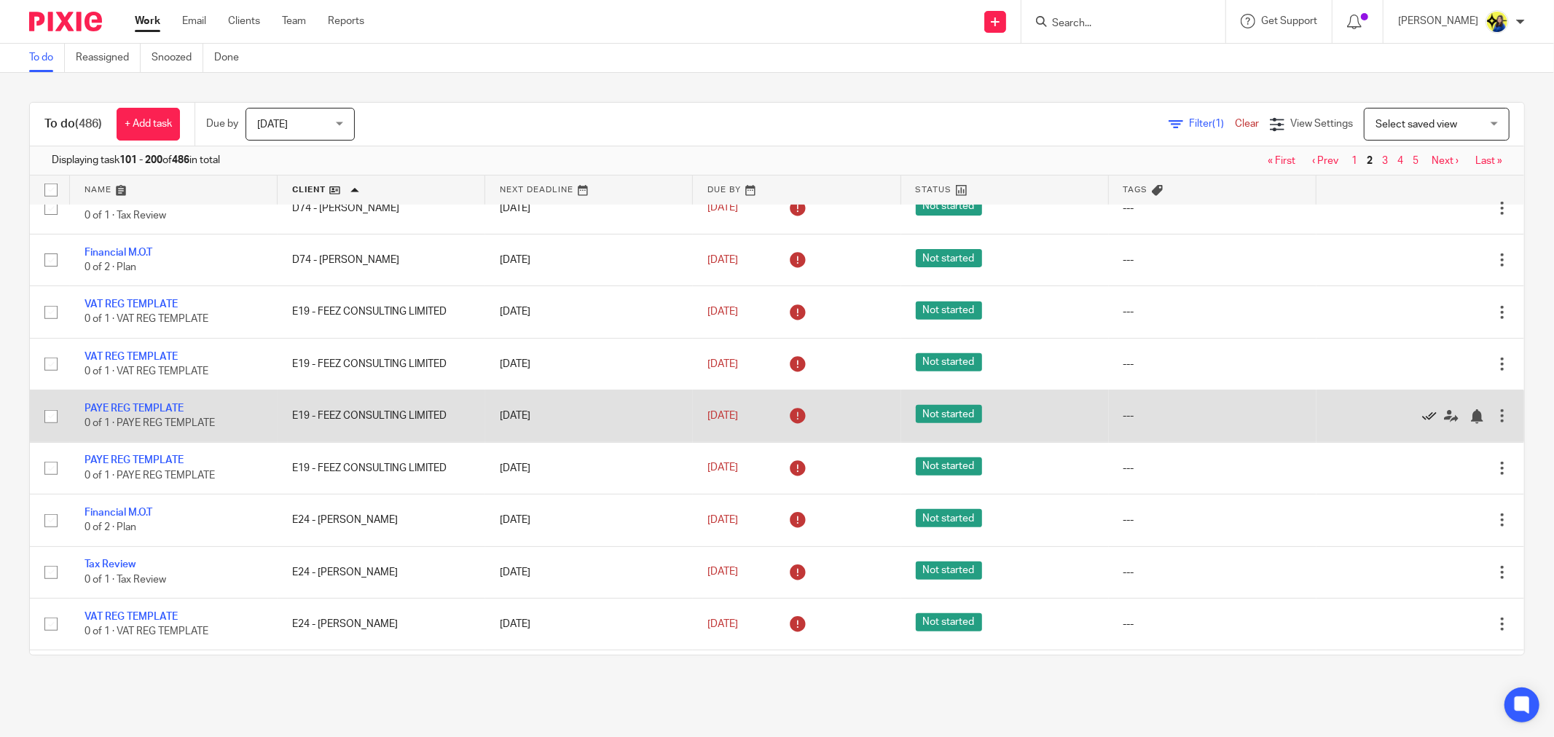
click at [1422, 424] on icon at bounding box center [1429, 416] width 15 height 15
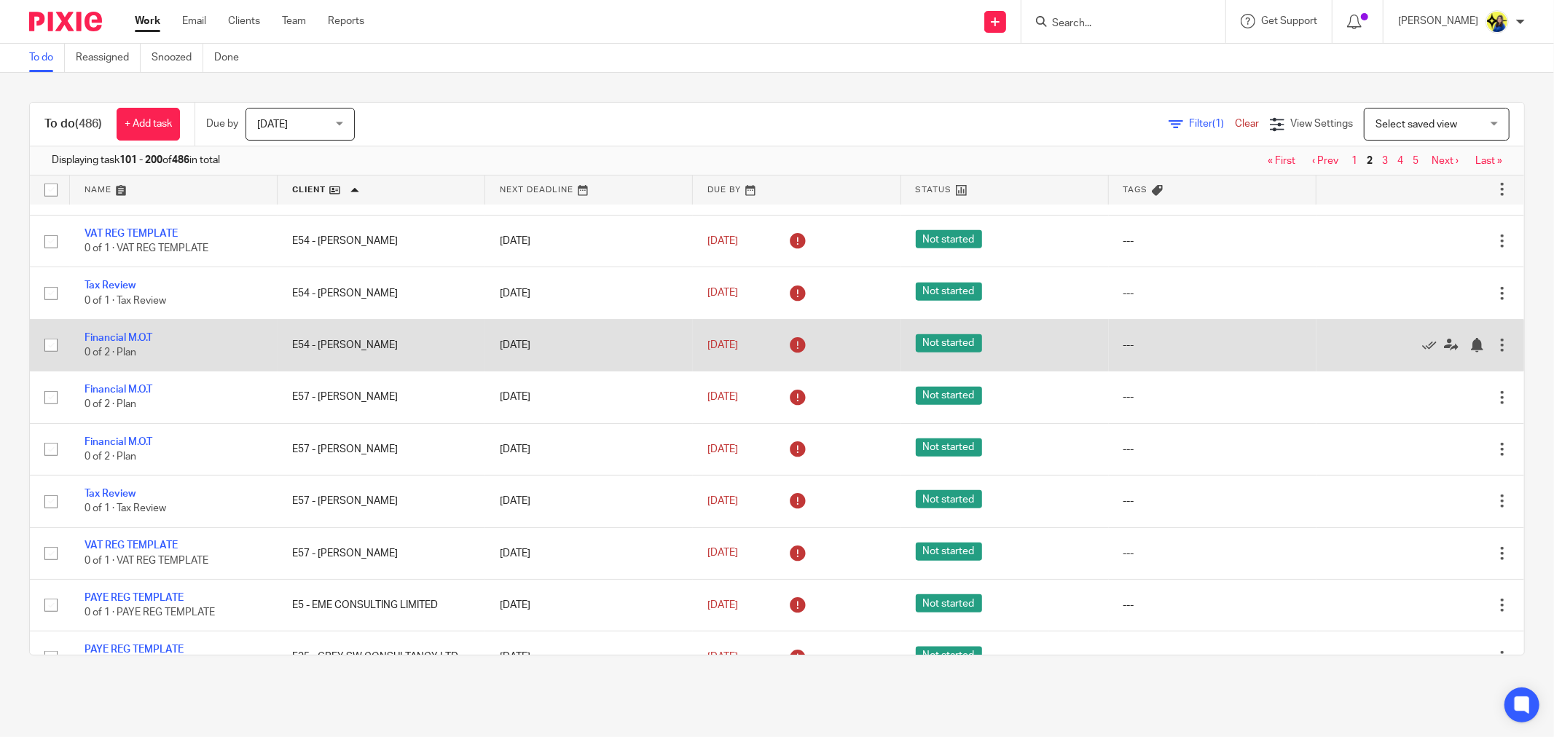
scroll to position [1294, 0]
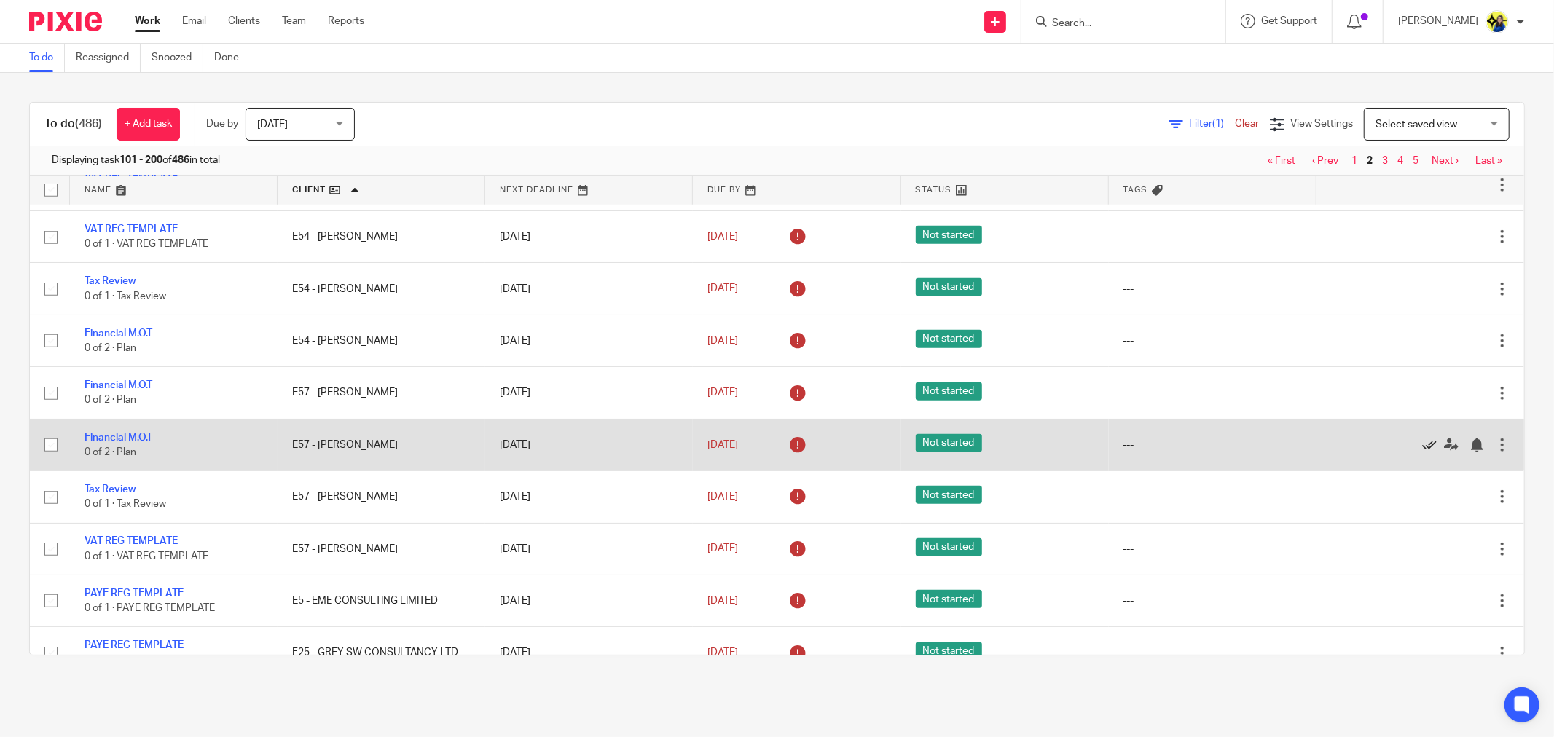
click at [1422, 452] on icon at bounding box center [1429, 445] width 15 height 15
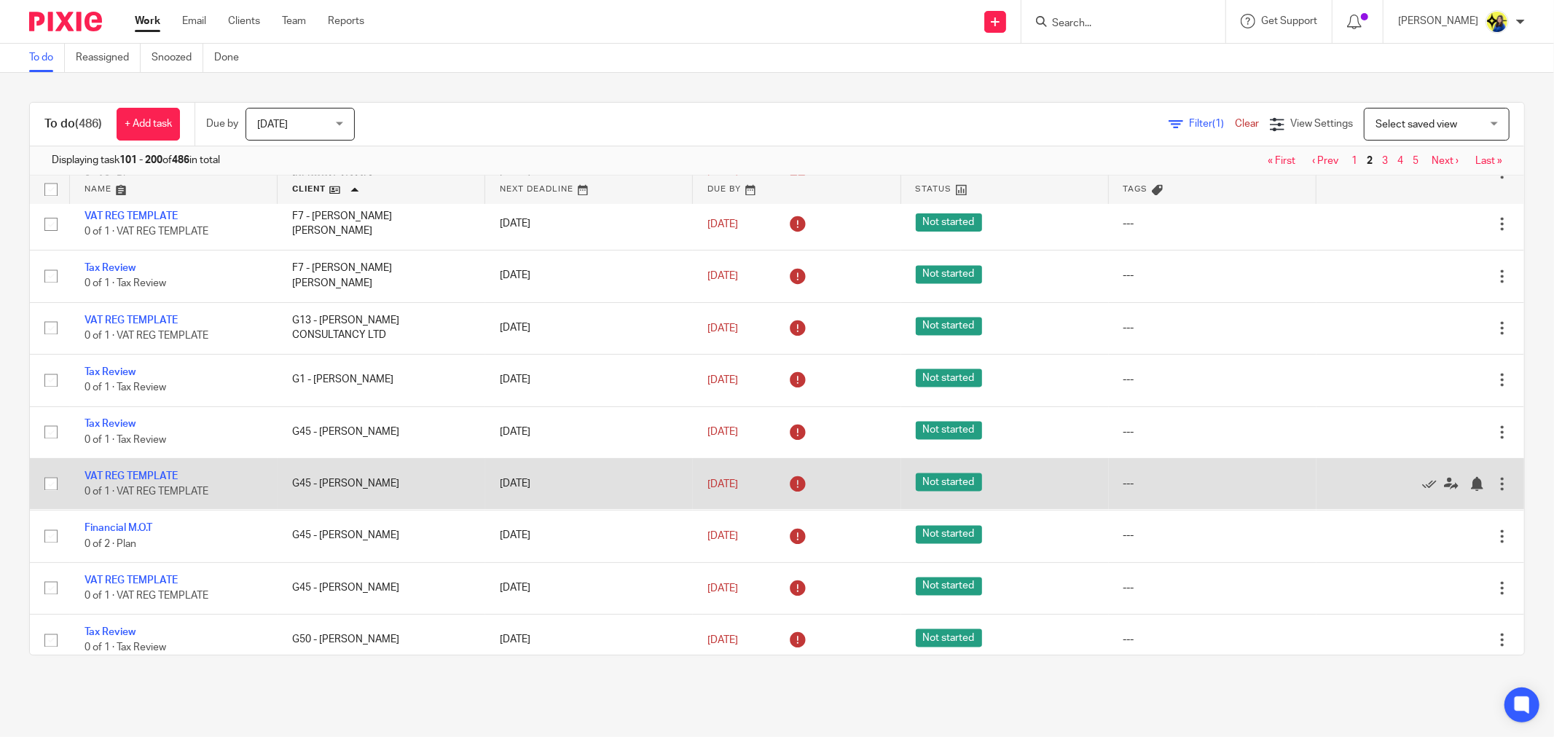
scroll to position [2428, 0]
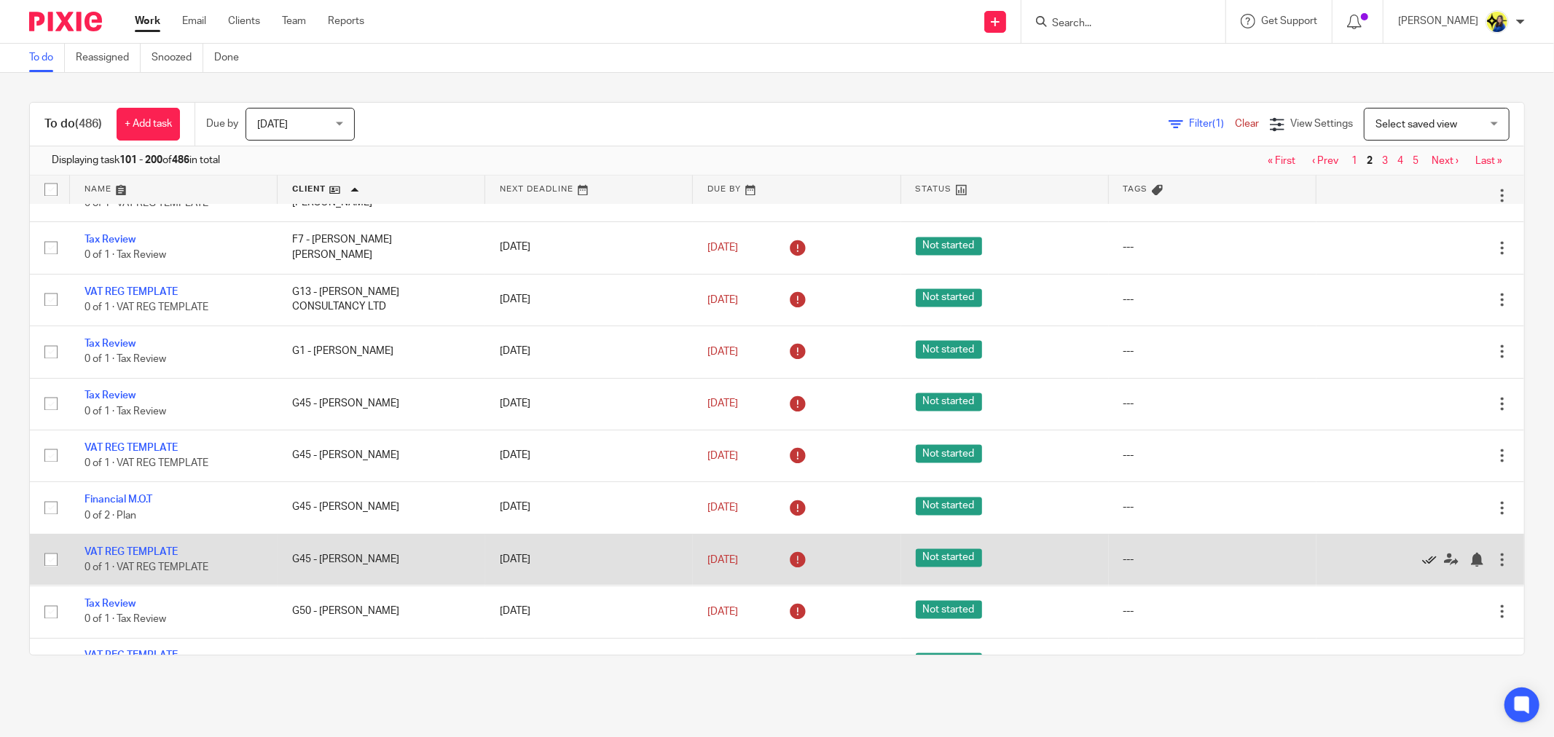
click at [1422, 567] on icon at bounding box center [1429, 560] width 15 height 15
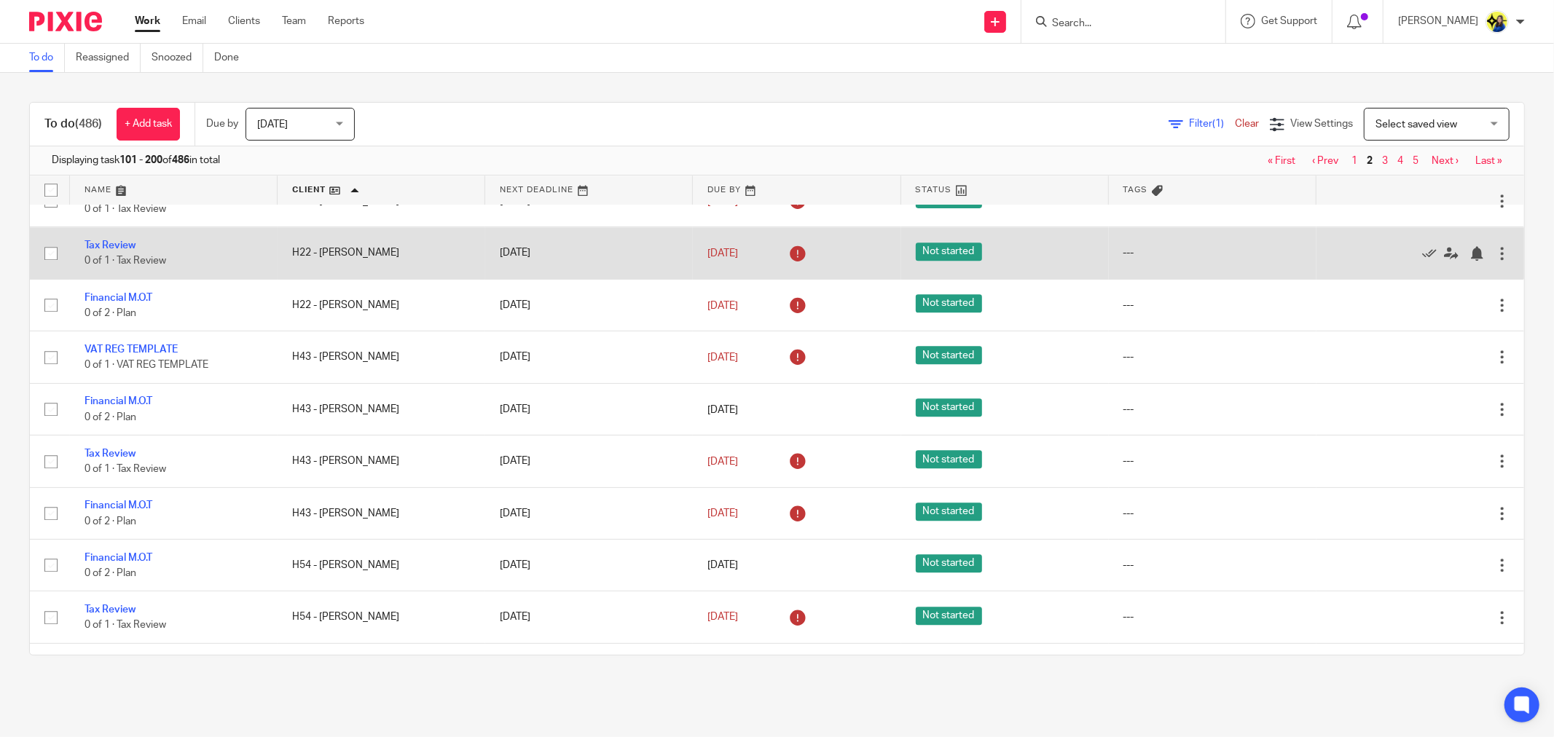
scroll to position [3075, 0]
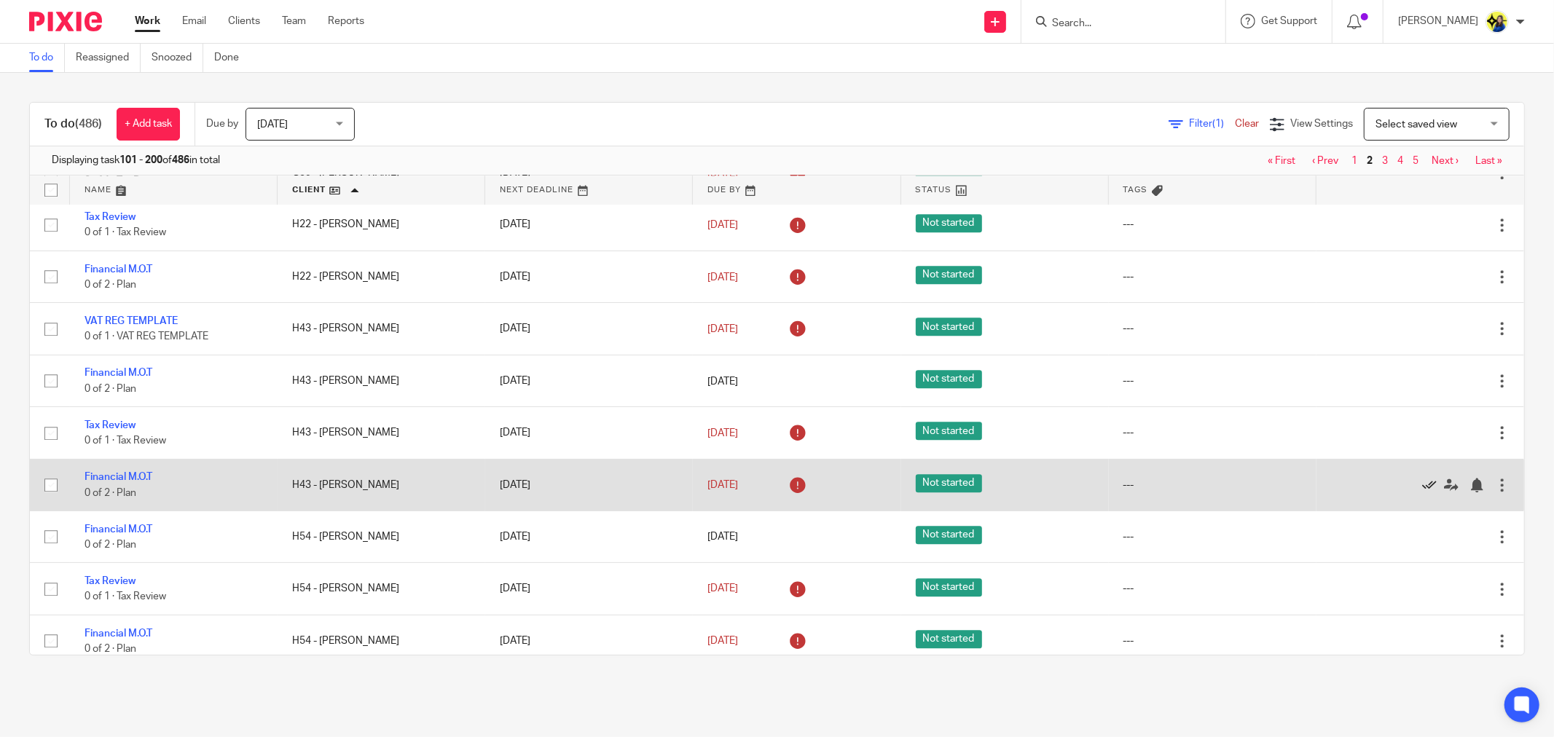
click at [1422, 492] on icon at bounding box center [1429, 485] width 15 height 15
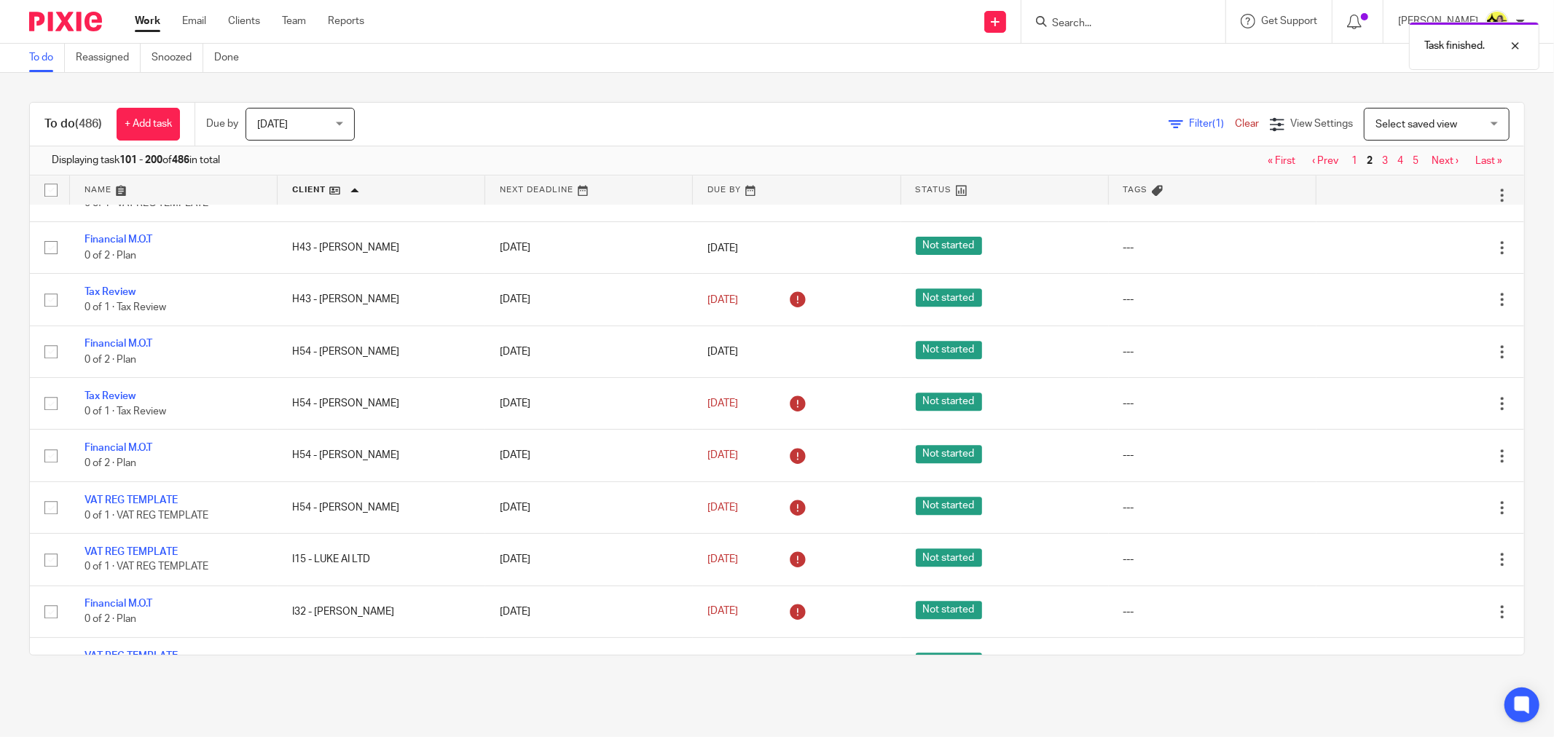
scroll to position [3237, 0]
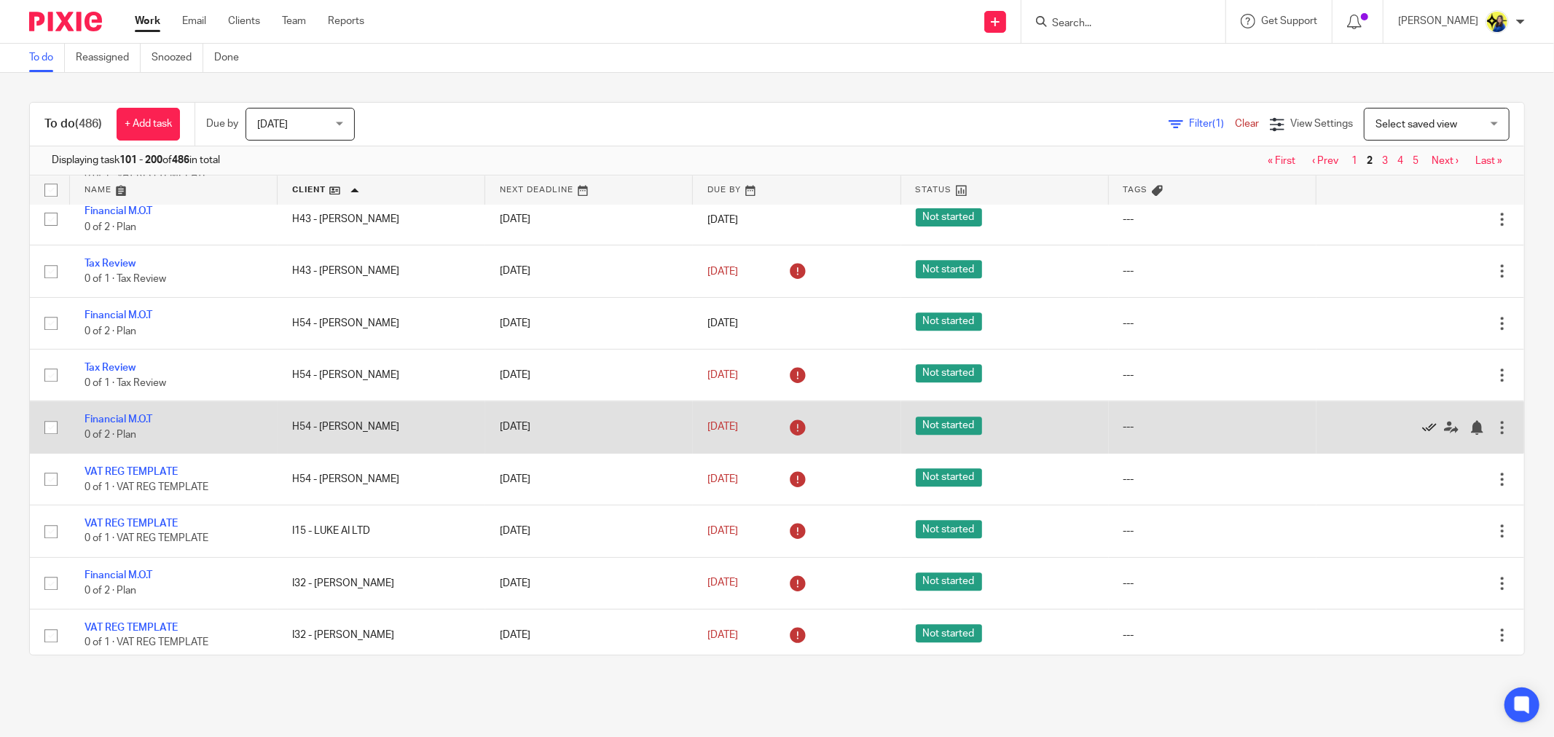
click at [1422, 435] on icon at bounding box center [1429, 427] width 15 height 15
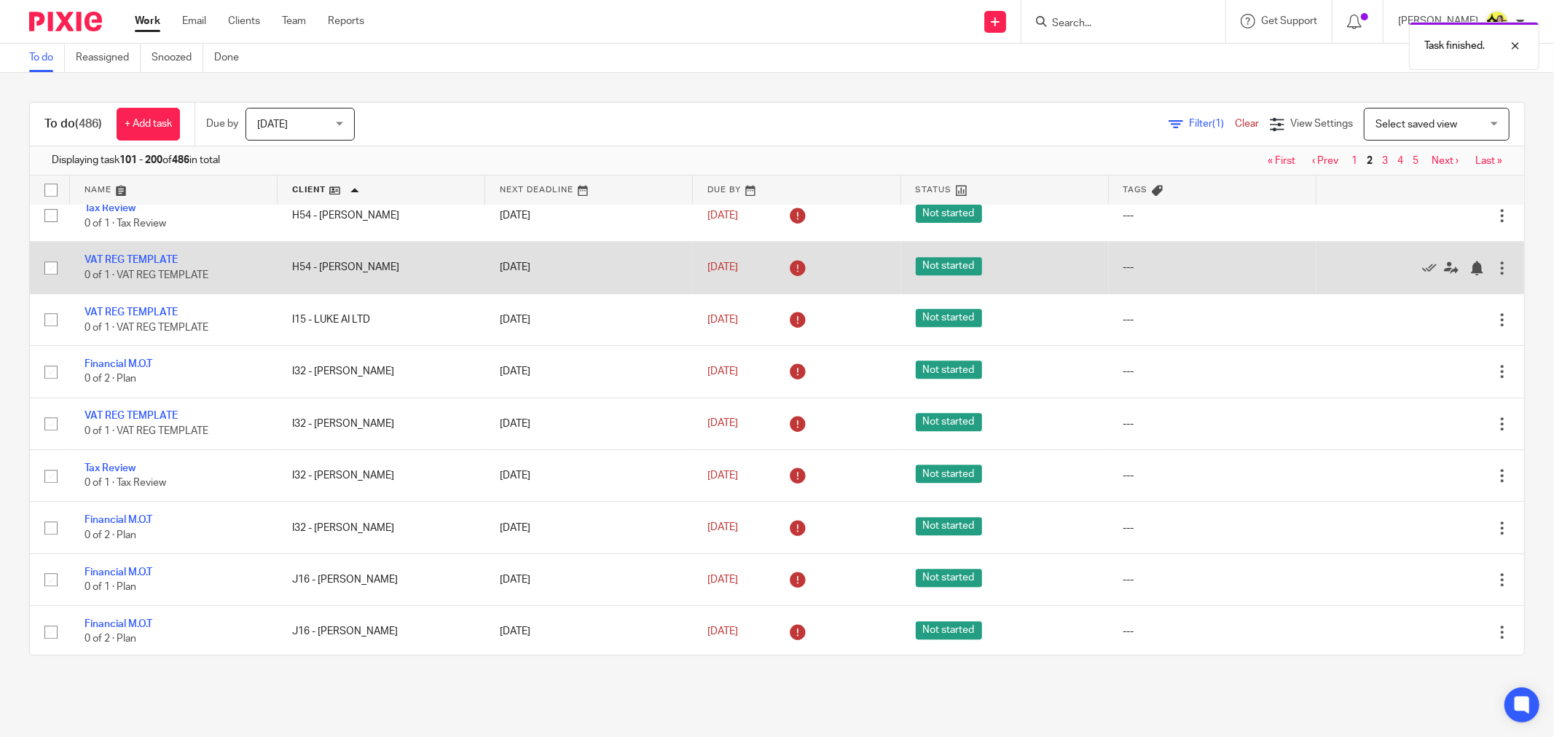
scroll to position [3398, 0]
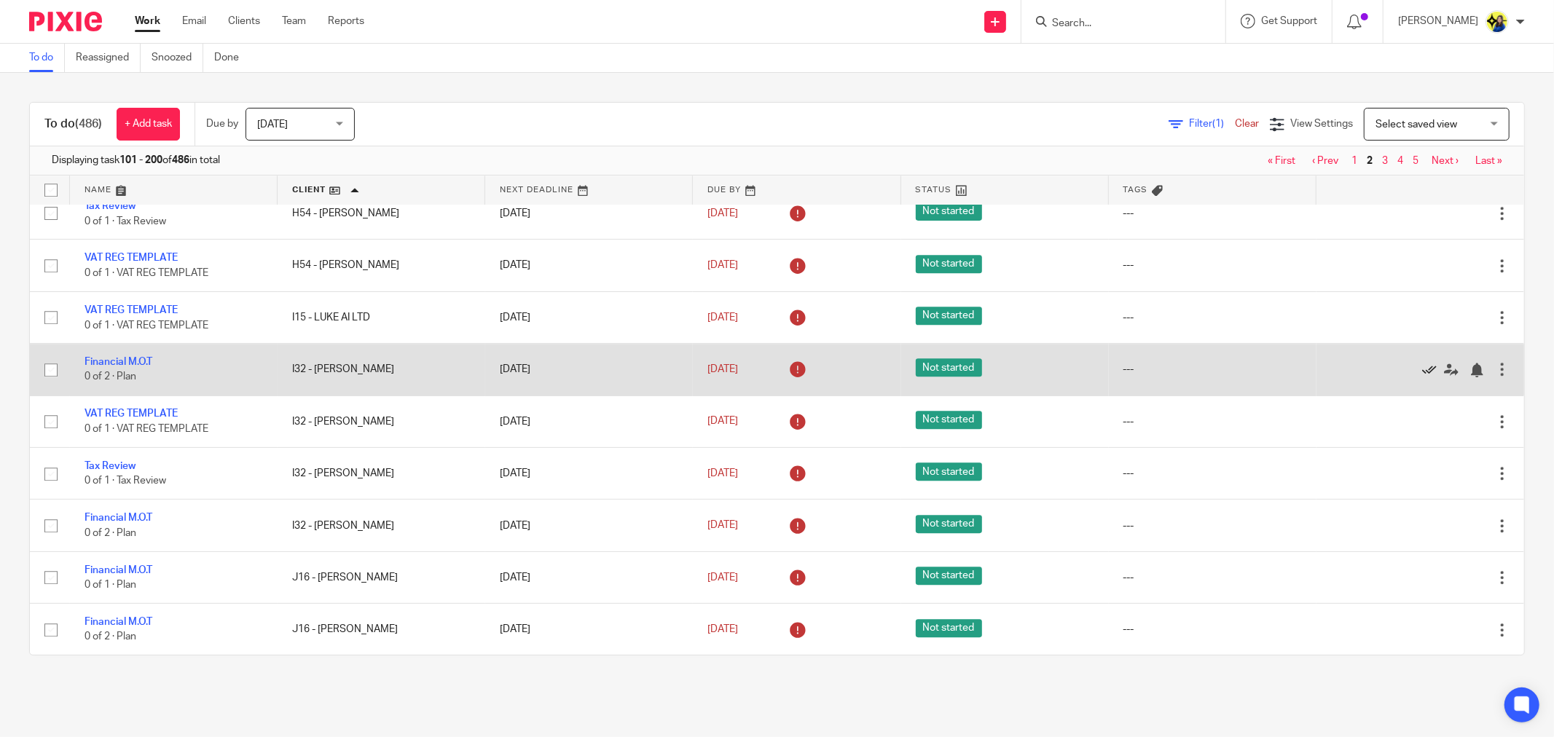
click at [1422, 377] on icon at bounding box center [1429, 370] width 15 height 15
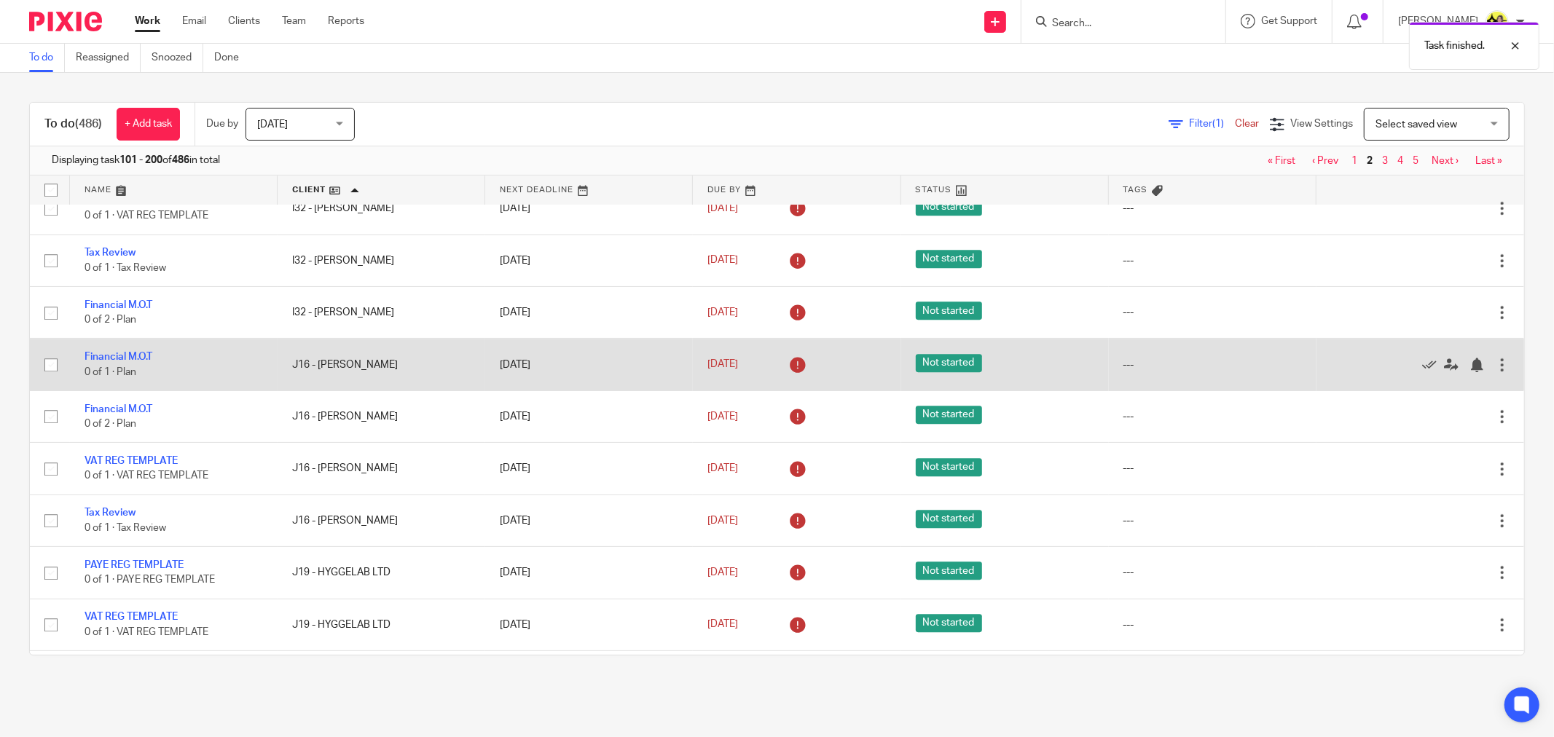
scroll to position [3560, 0]
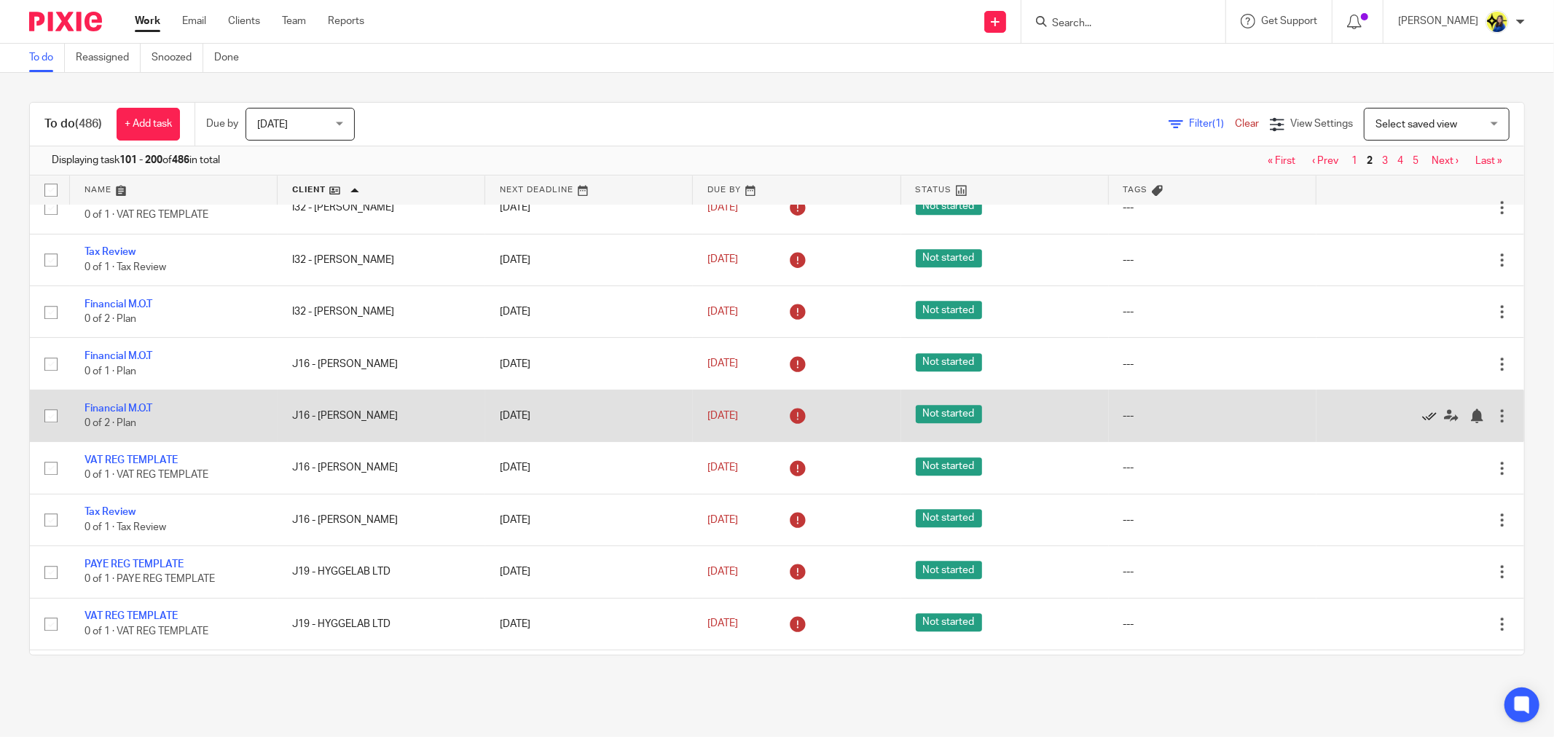
click at [1422, 423] on icon at bounding box center [1429, 416] width 15 height 15
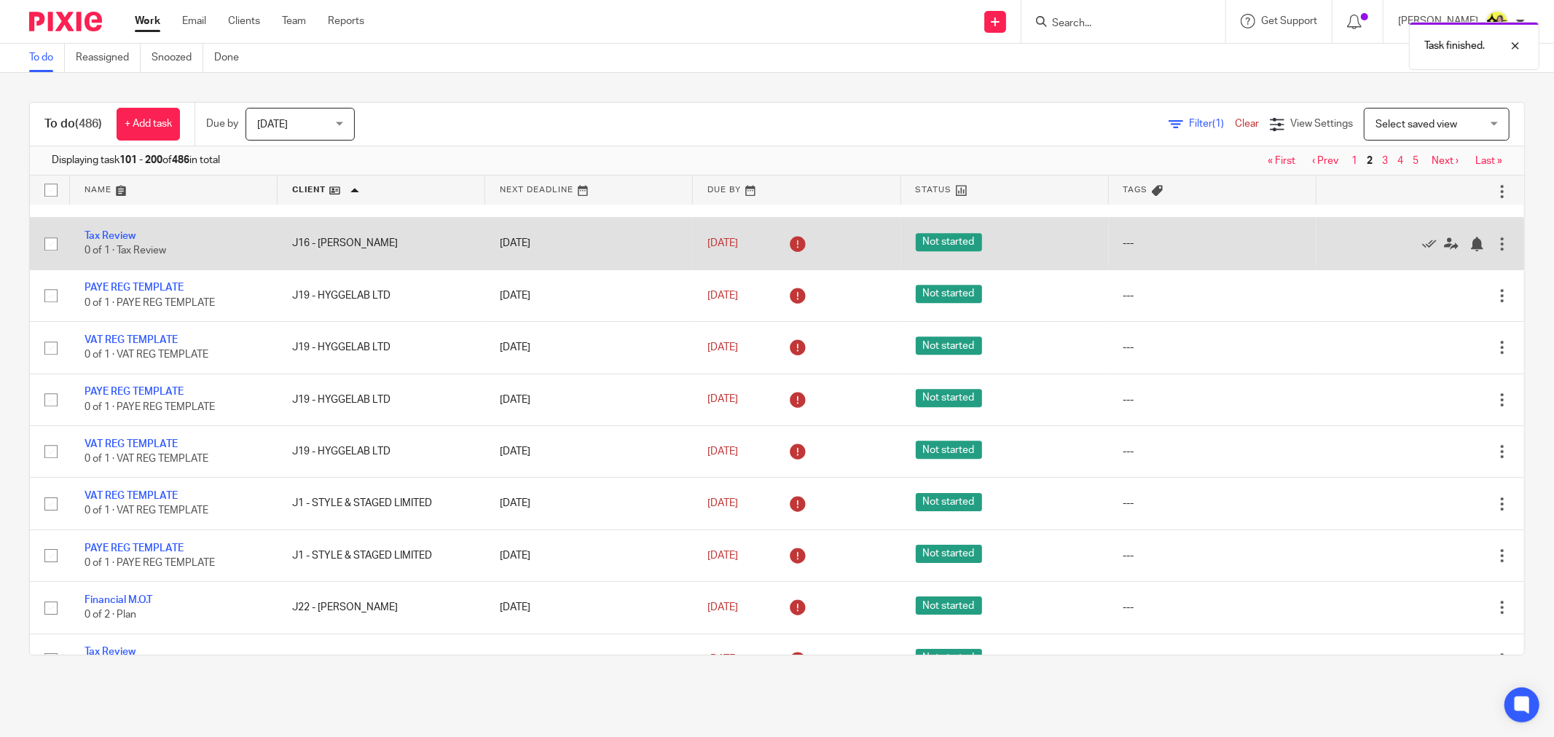
scroll to position [3803, 0]
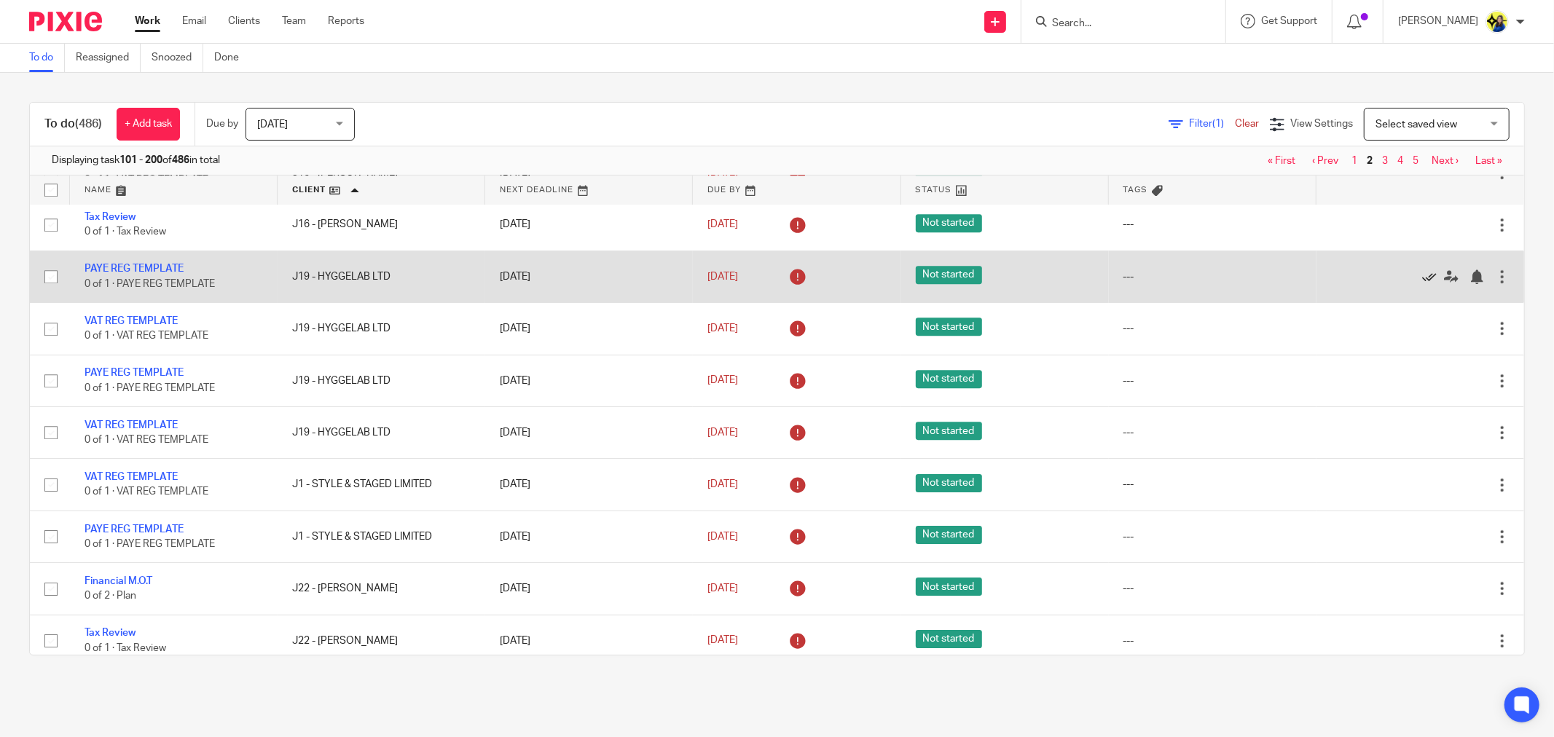
click at [1422, 284] on icon at bounding box center [1429, 276] width 15 height 15
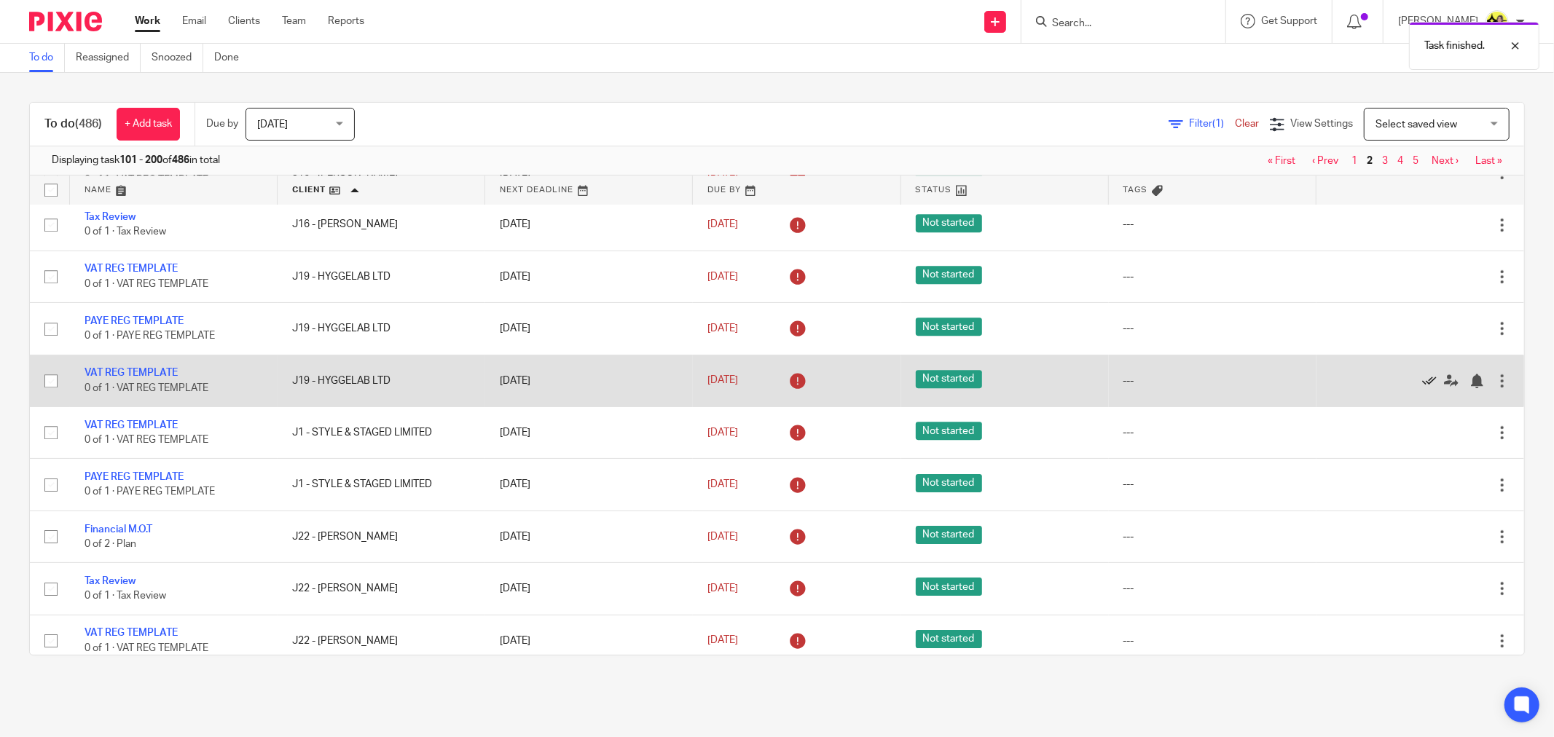
click at [1422, 388] on icon at bounding box center [1429, 381] width 15 height 15
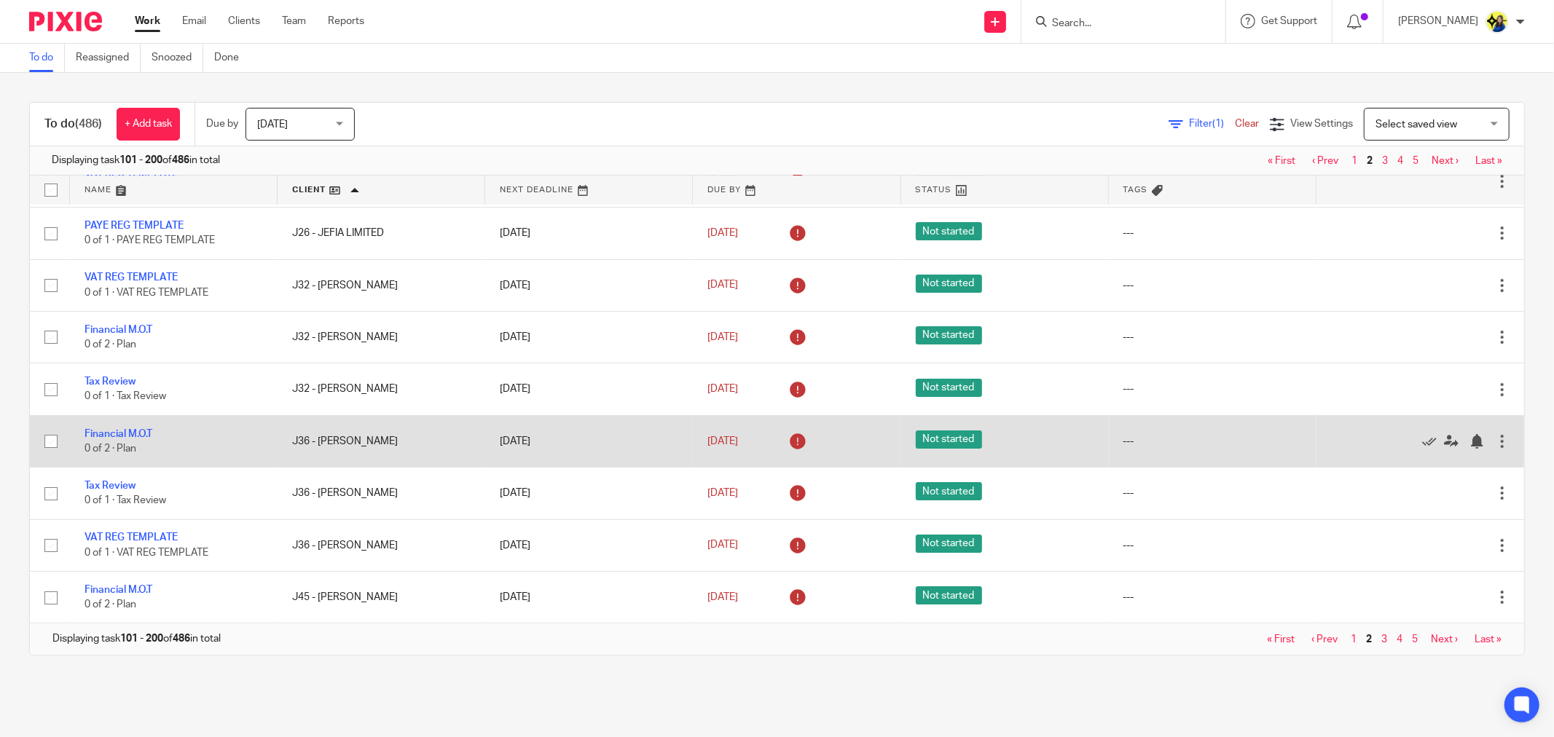
scroll to position [4299, 0]
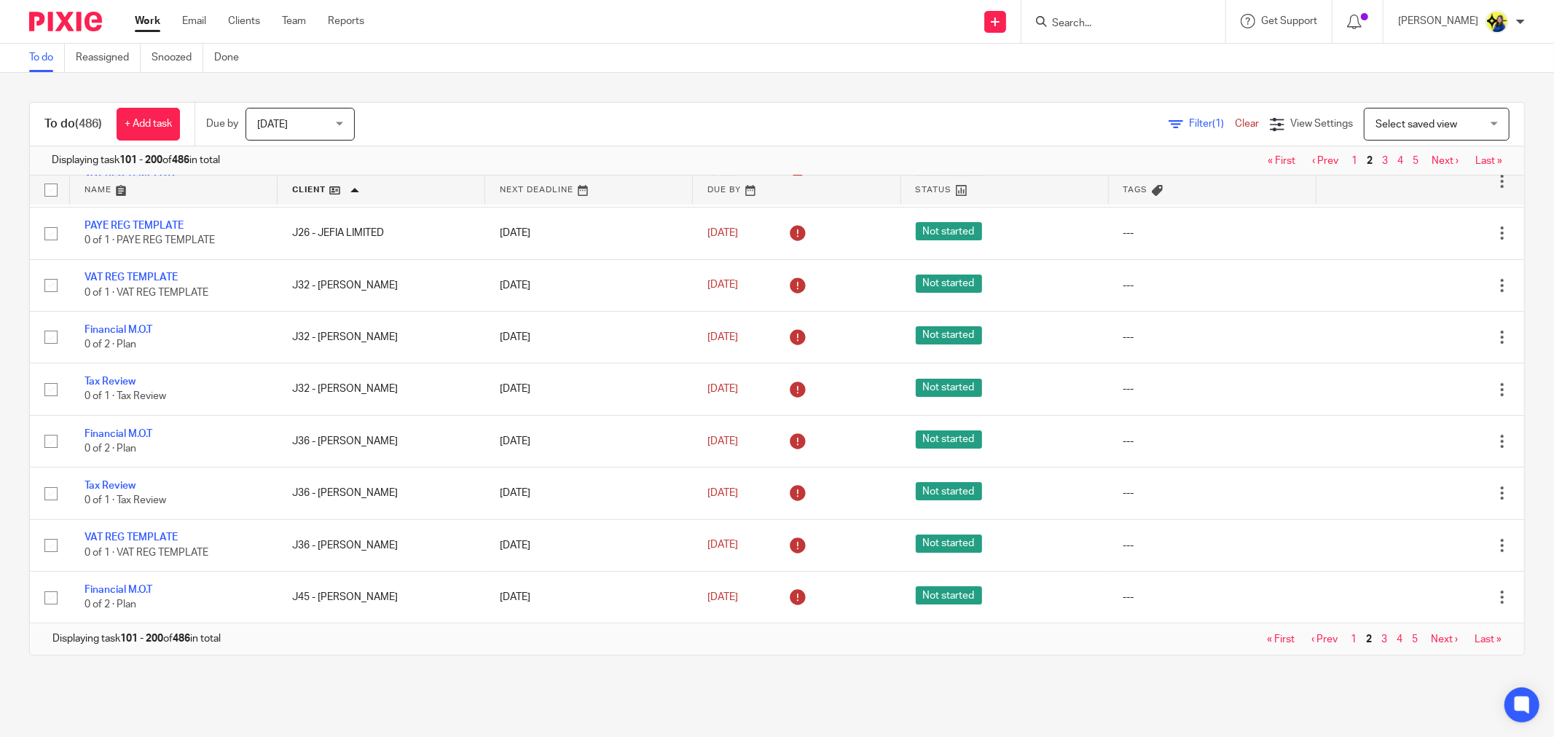
click at [1430, 638] on link "Next ›" at bounding box center [1443, 639] width 27 height 10
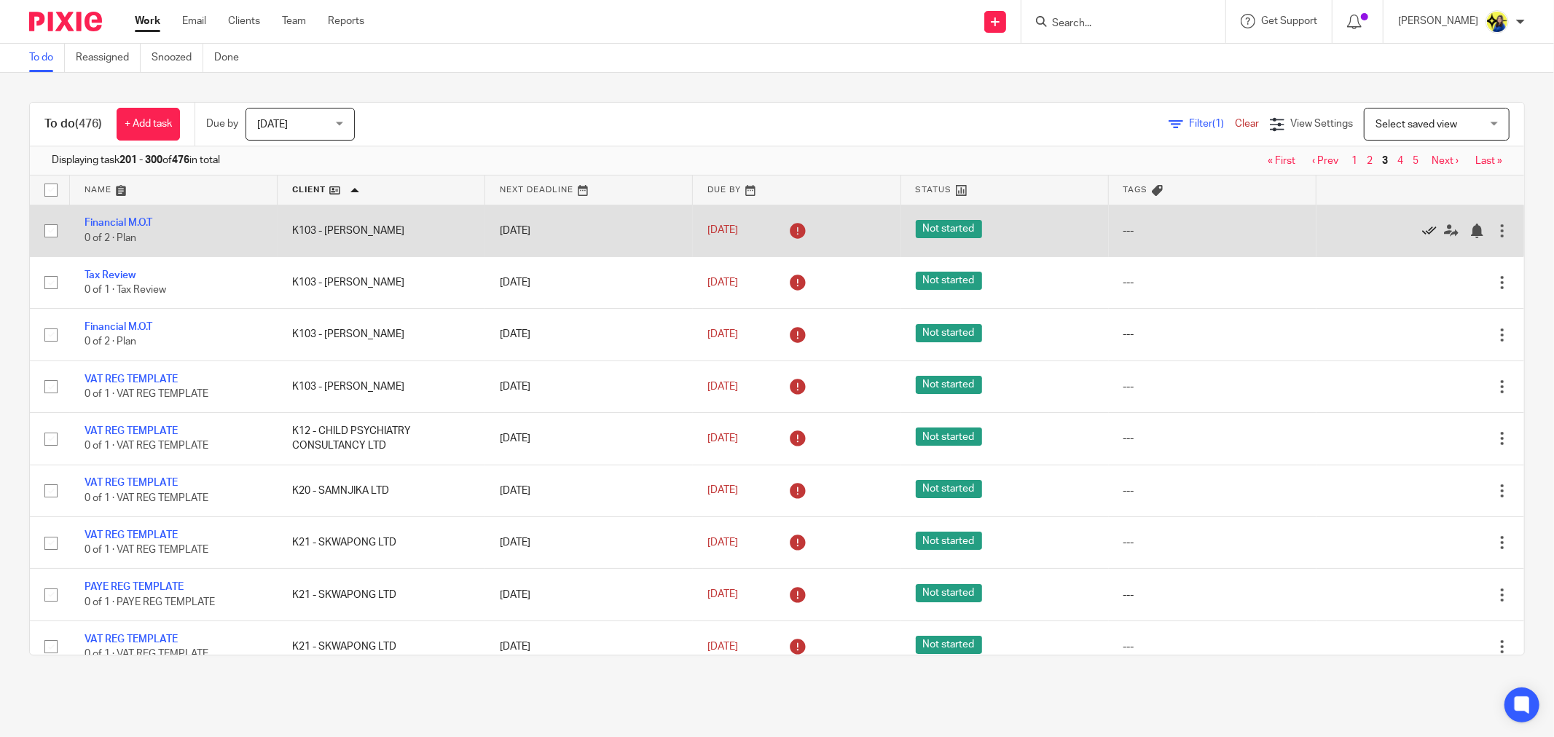
click at [1422, 232] on icon at bounding box center [1429, 231] width 15 height 15
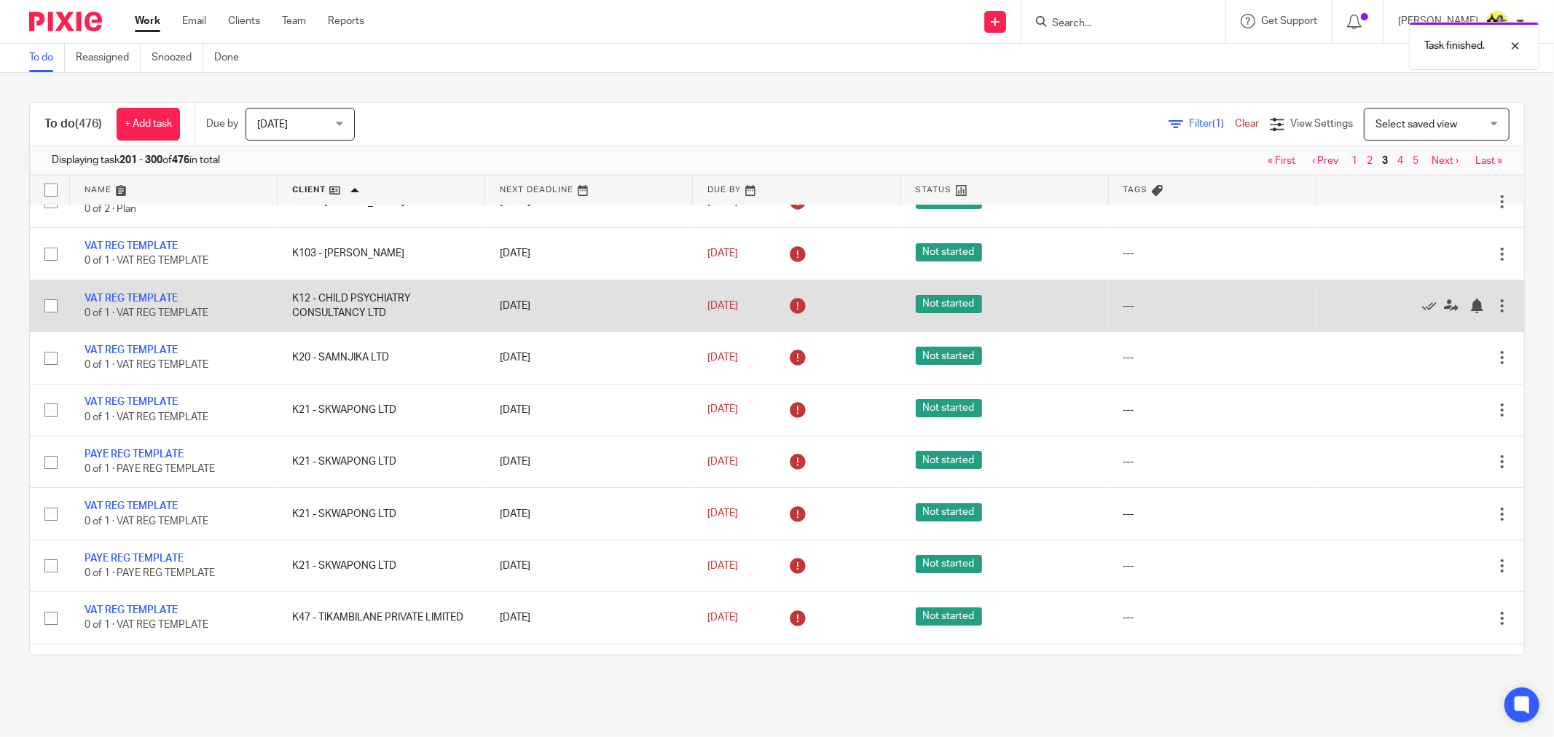
scroll to position [162, 0]
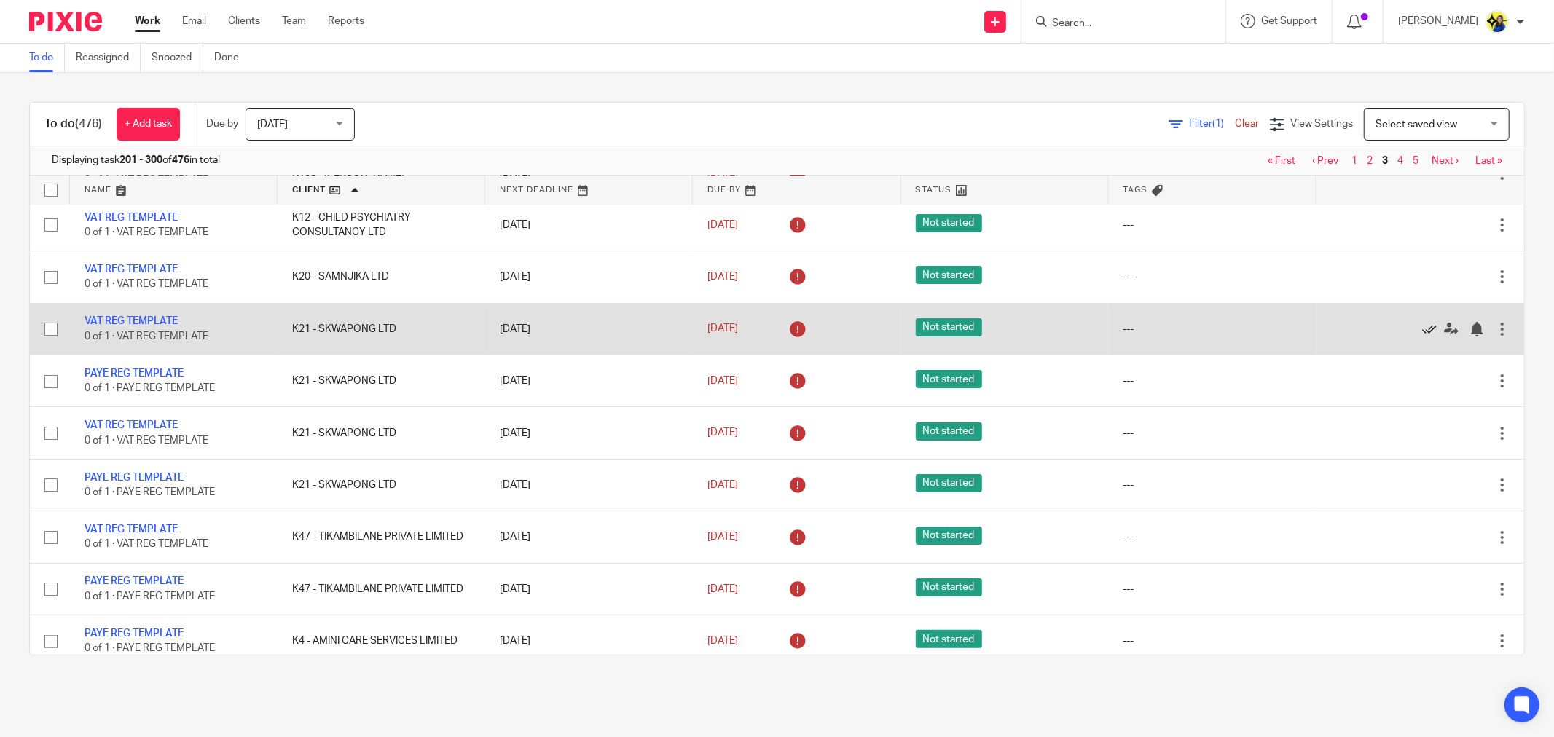
click at [1422, 329] on icon at bounding box center [1429, 329] width 15 height 15
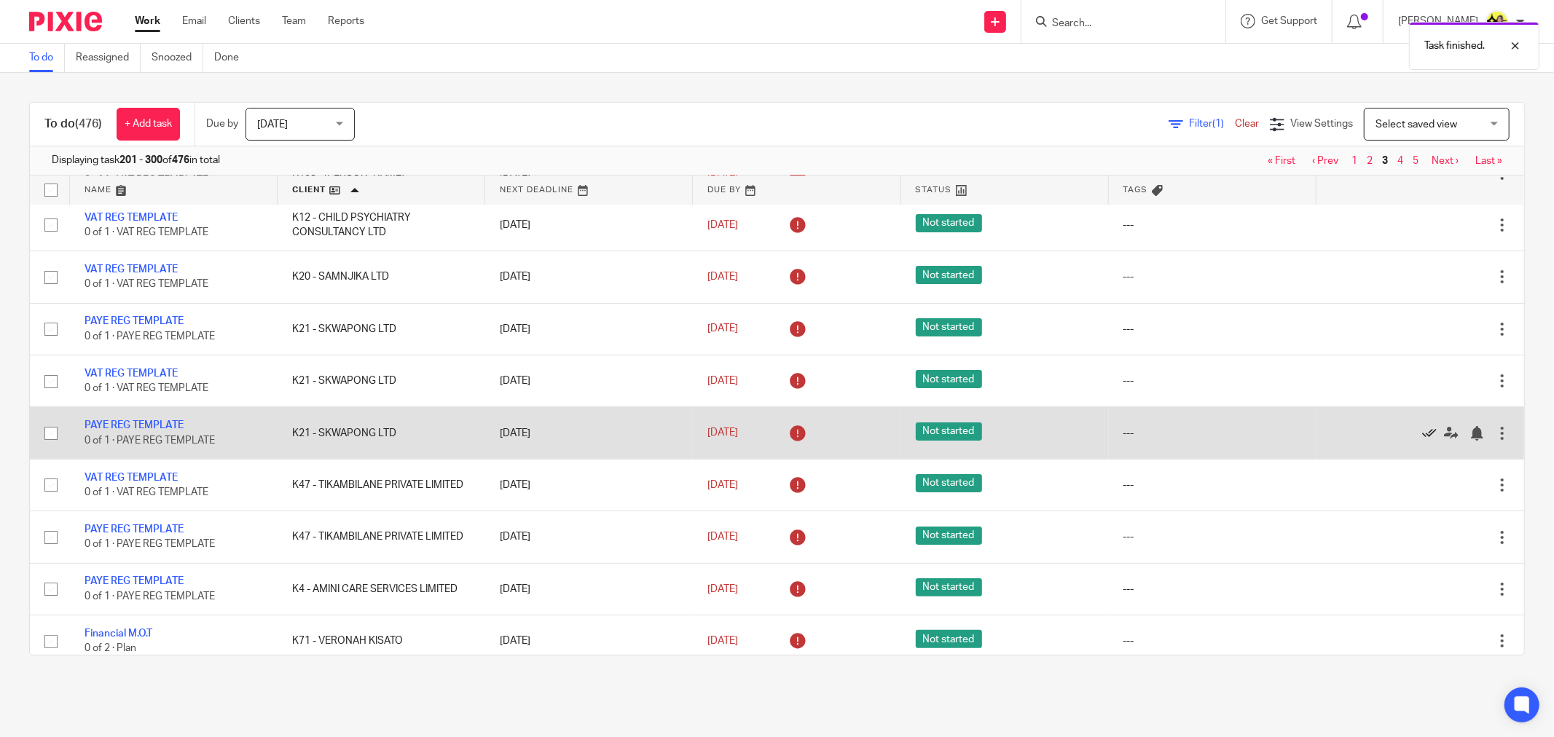
click at [1422, 435] on icon at bounding box center [1429, 433] width 15 height 15
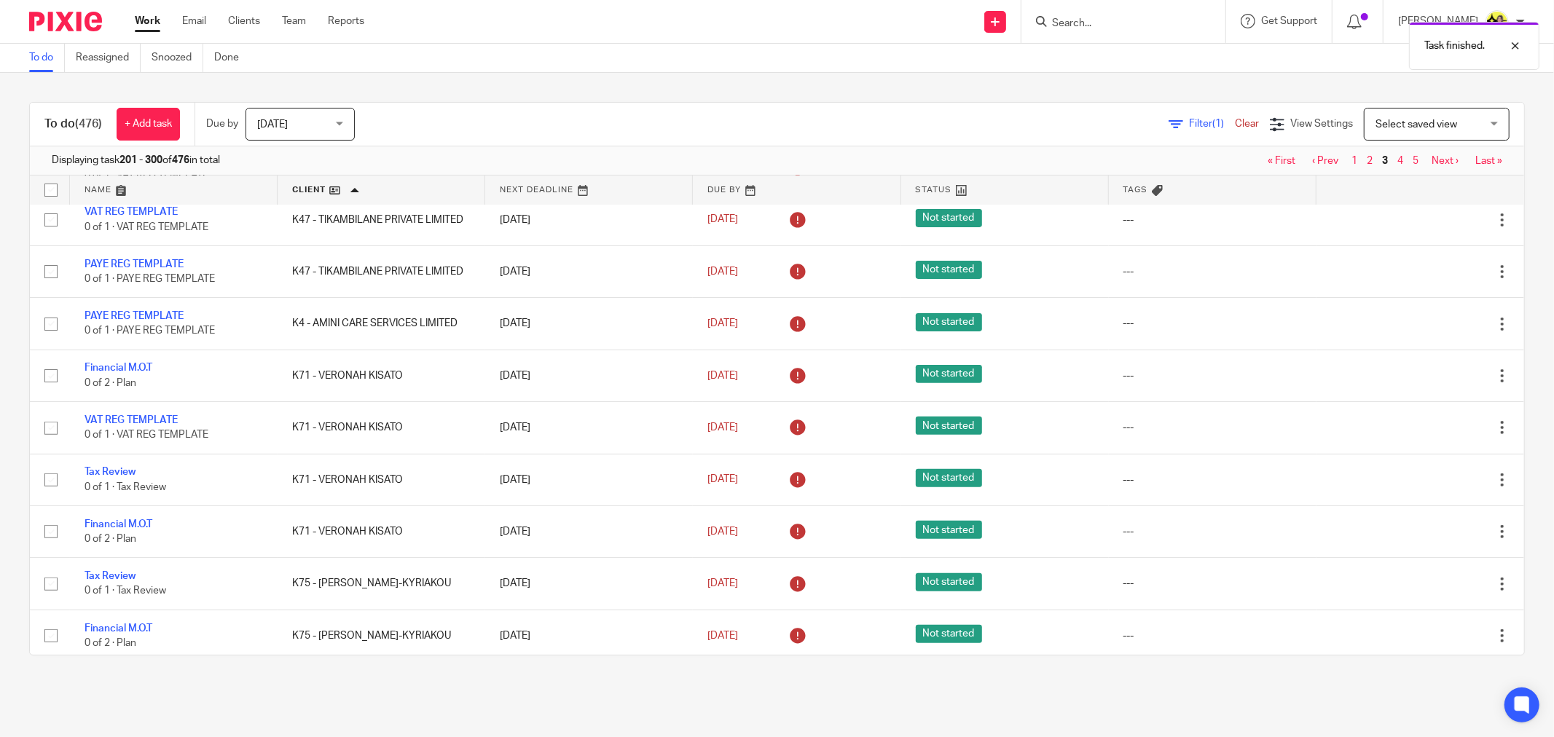
scroll to position [404, 0]
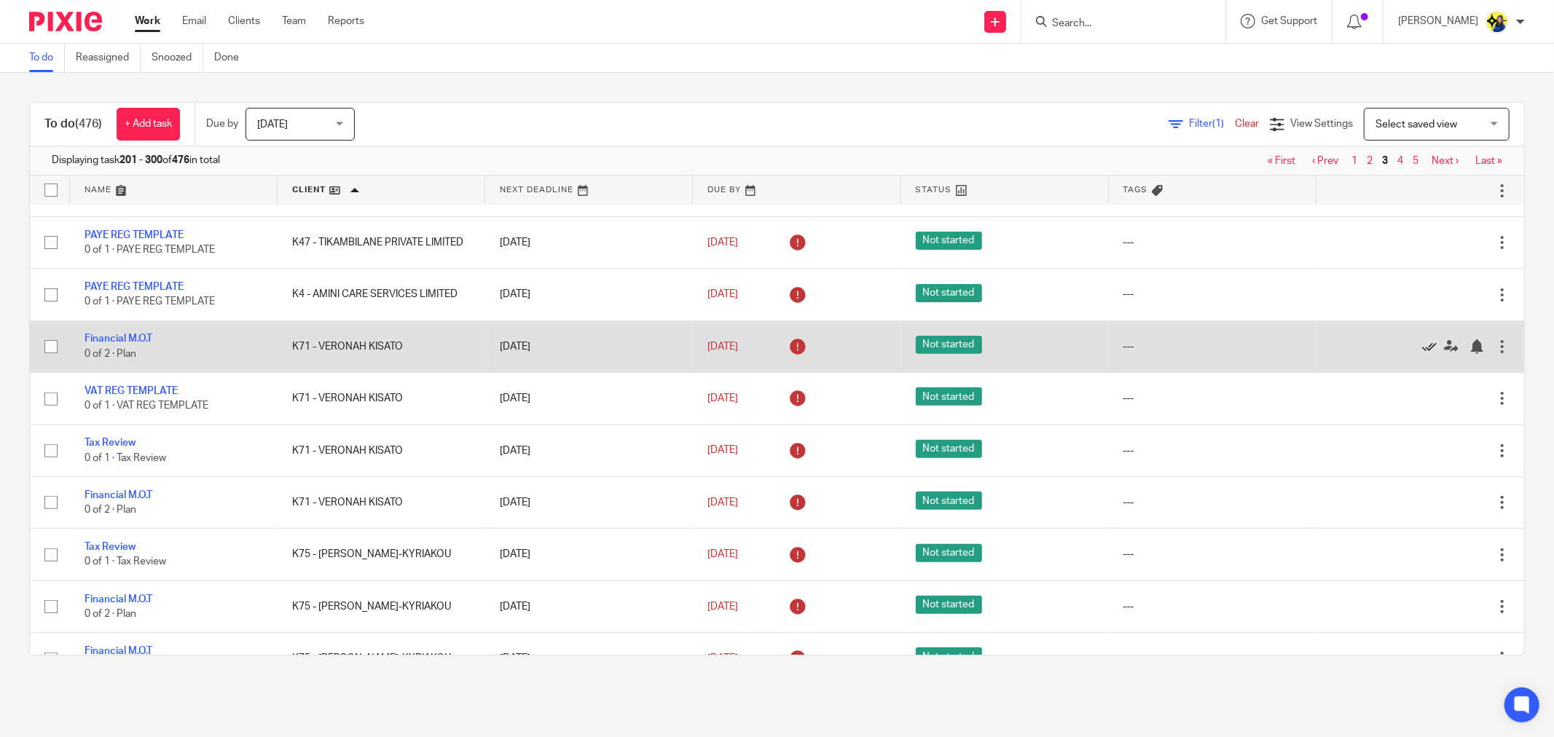
click at [1422, 352] on icon at bounding box center [1429, 346] width 15 height 15
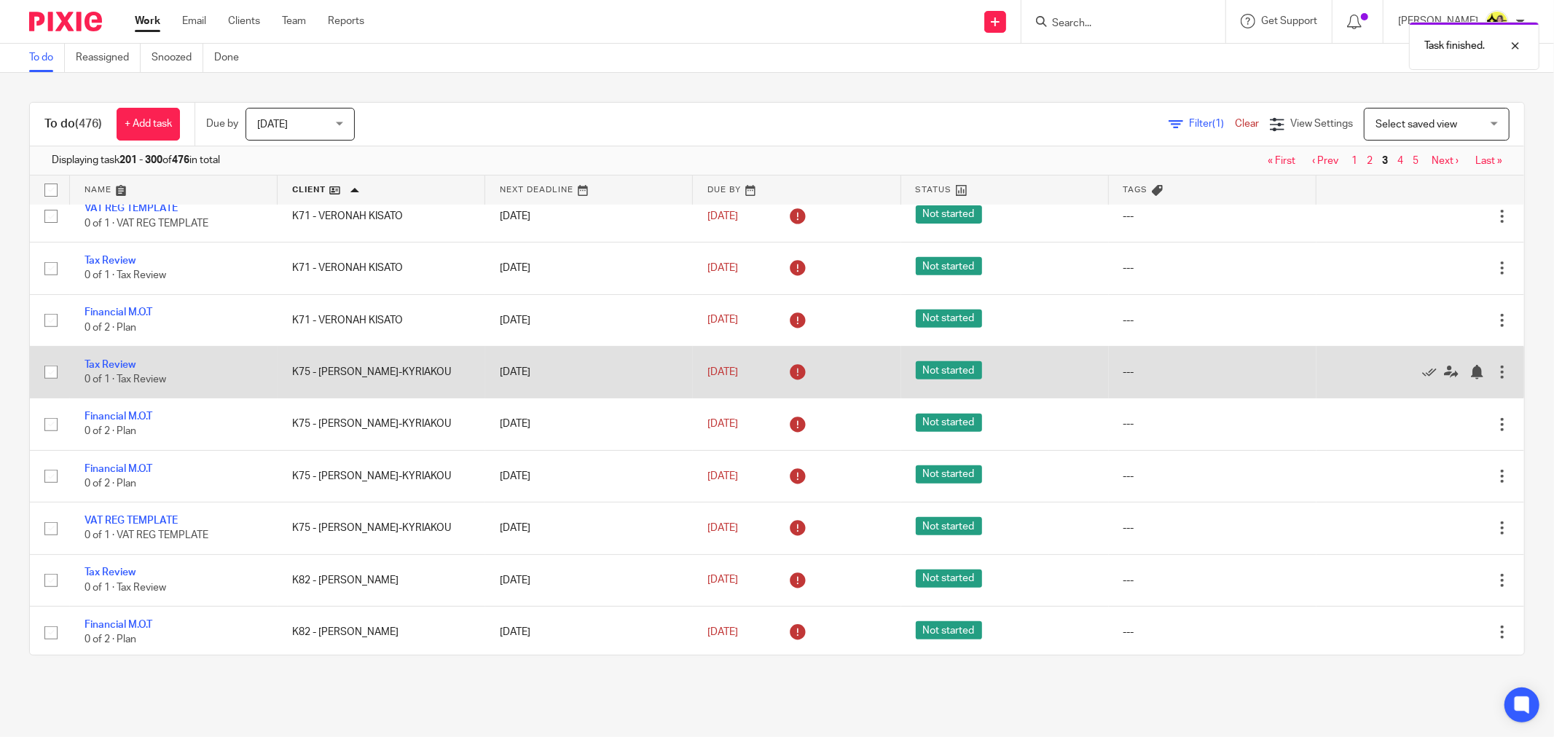
scroll to position [566, 0]
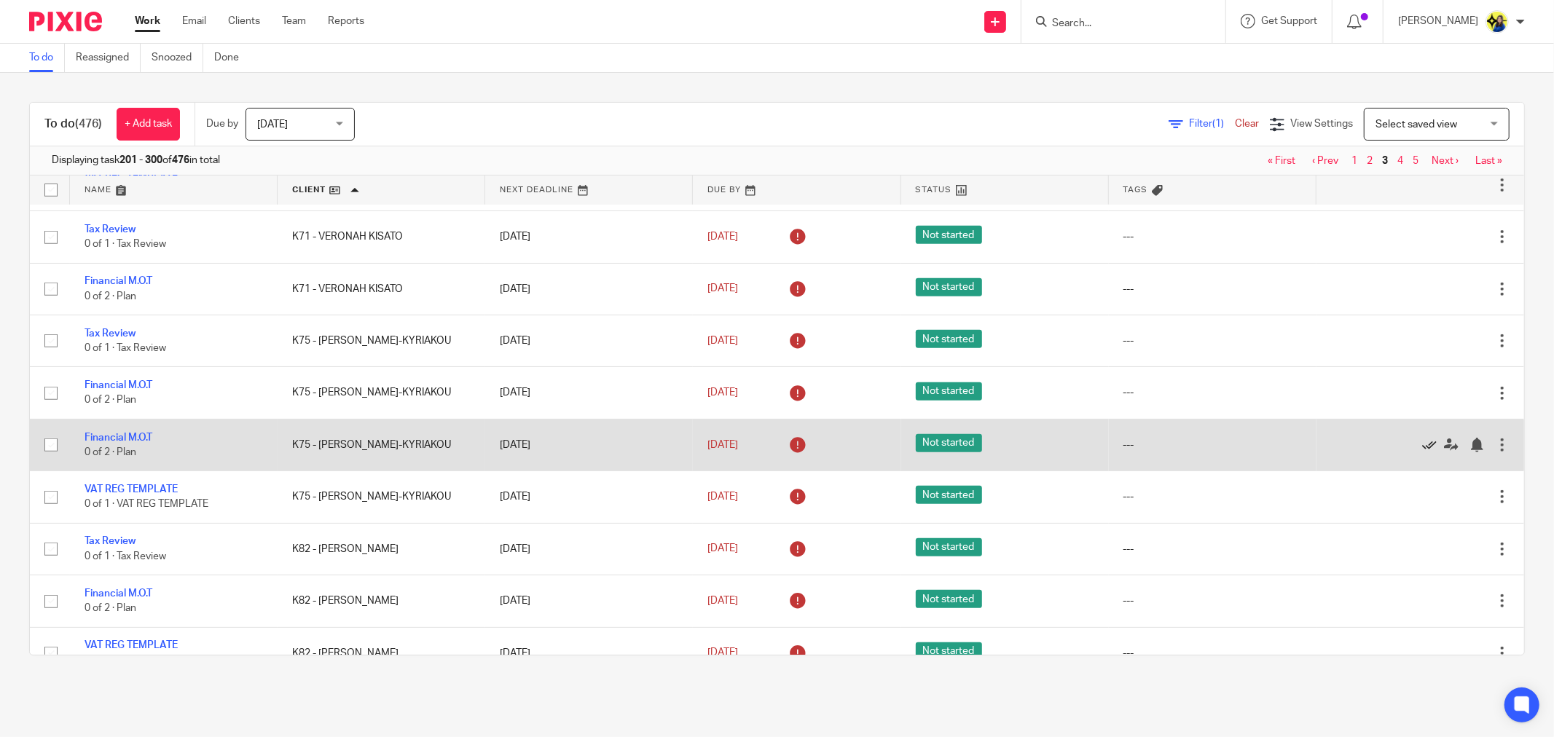
click at [1422, 452] on icon at bounding box center [1429, 445] width 15 height 15
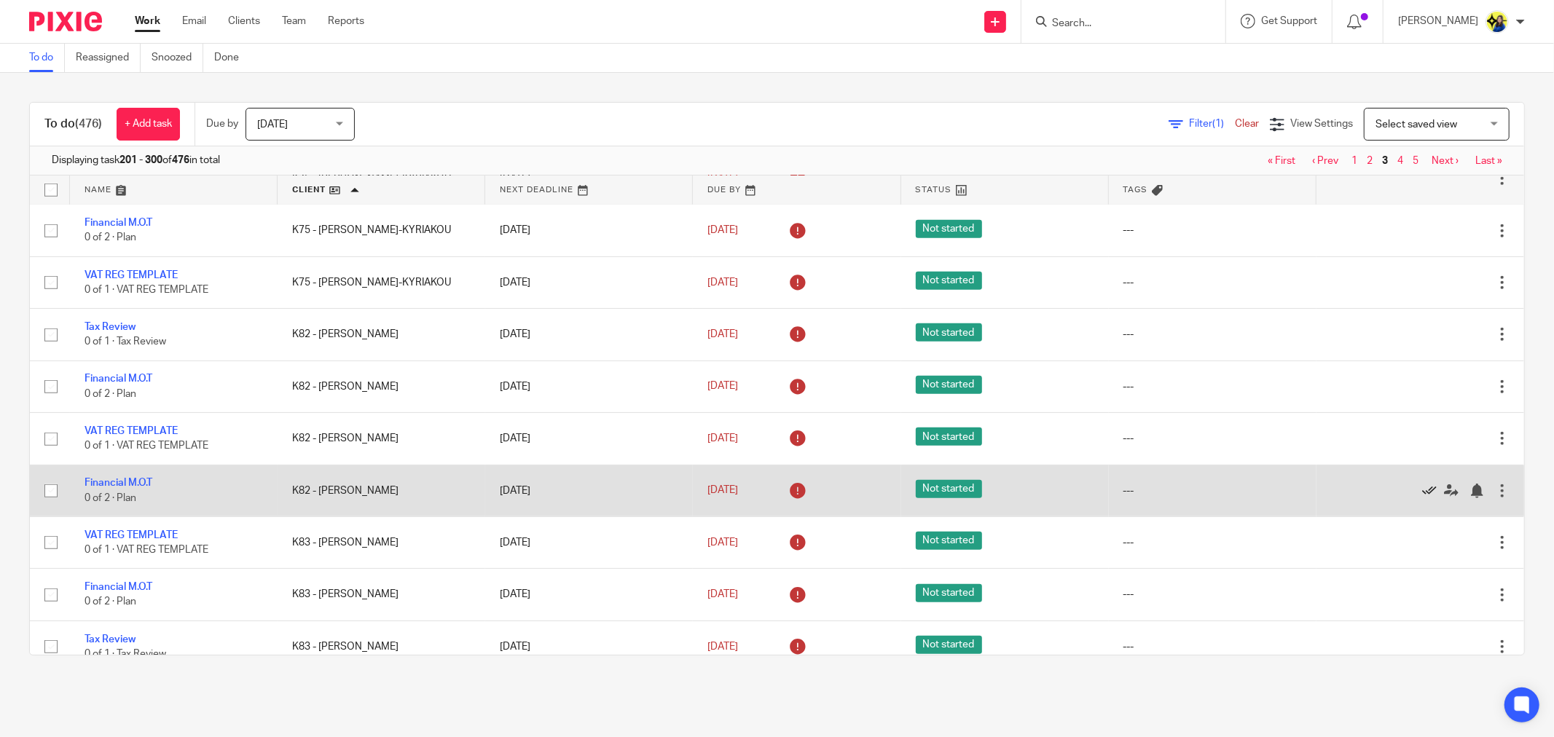
click at [1422, 497] on icon at bounding box center [1429, 491] width 15 height 15
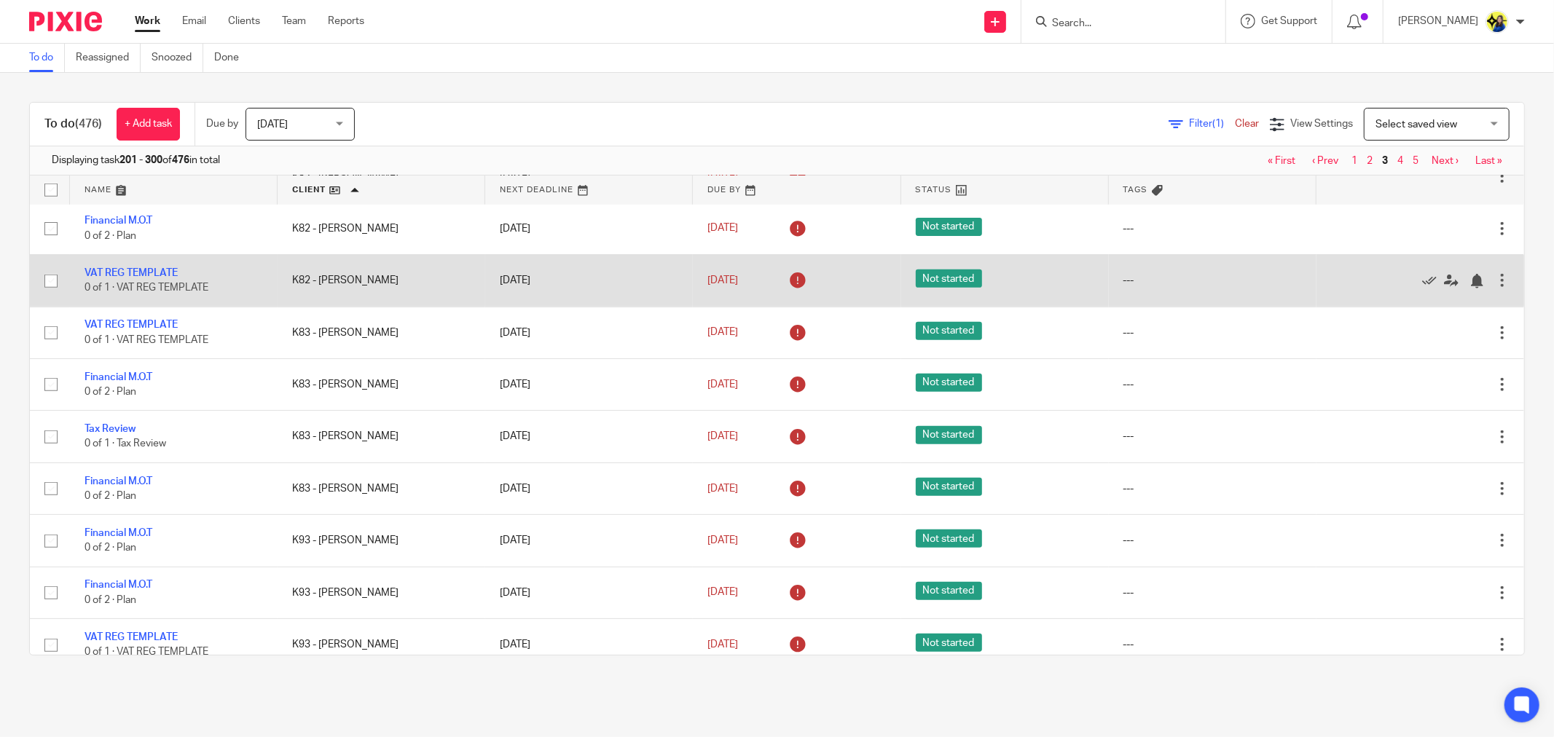
scroll to position [890, 0]
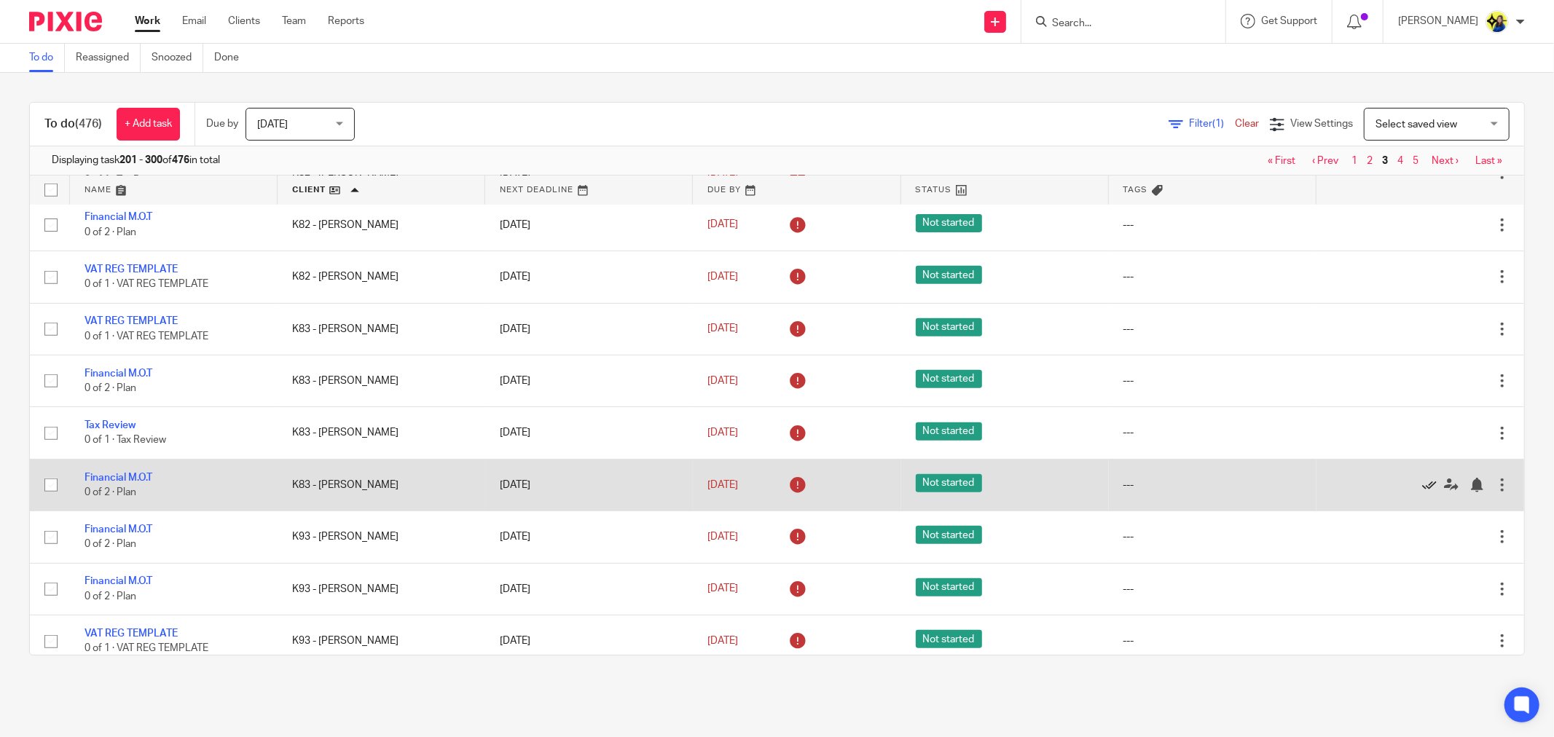
click at [1422, 492] on icon at bounding box center [1429, 485] width 15 height 15
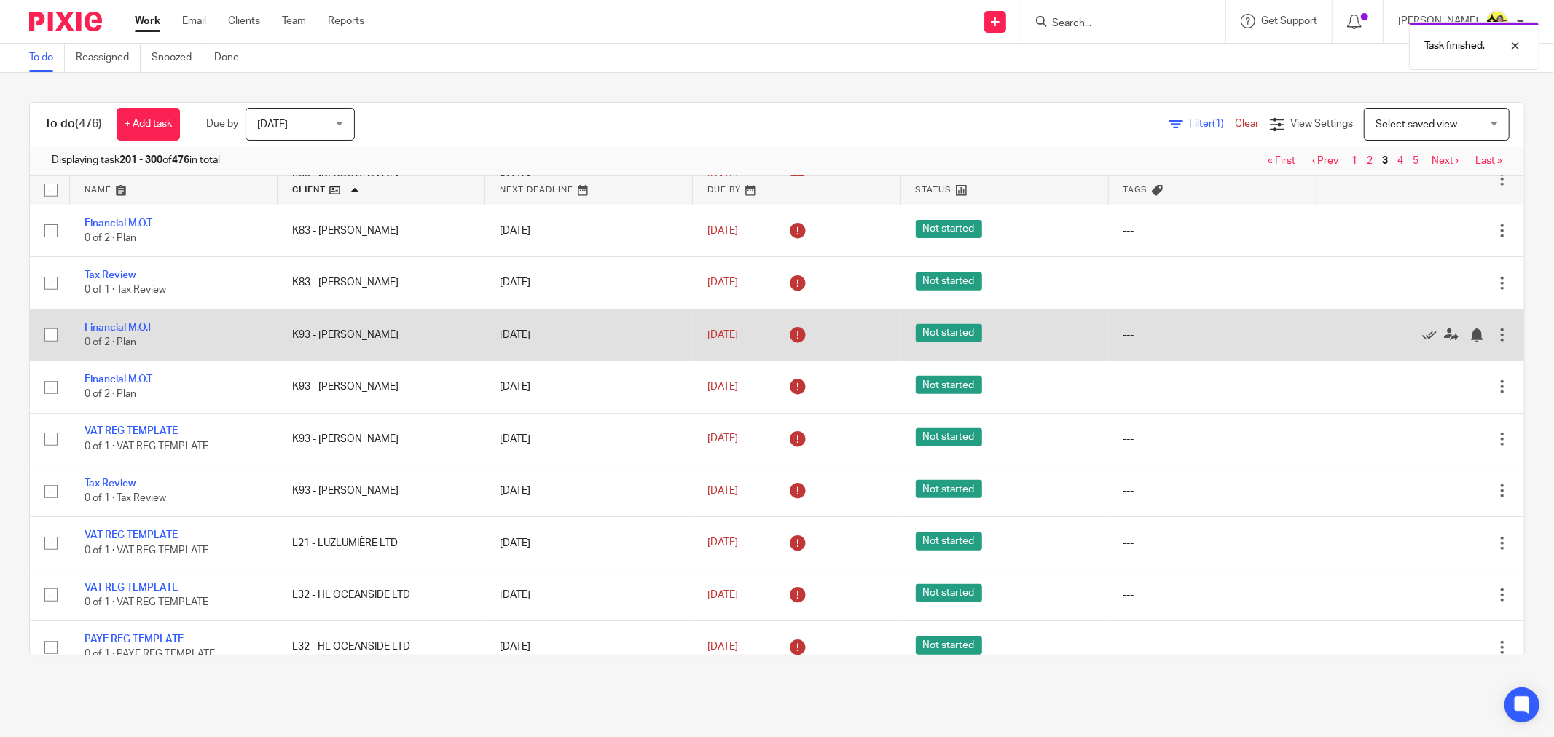
scroll to position [1052, 0]
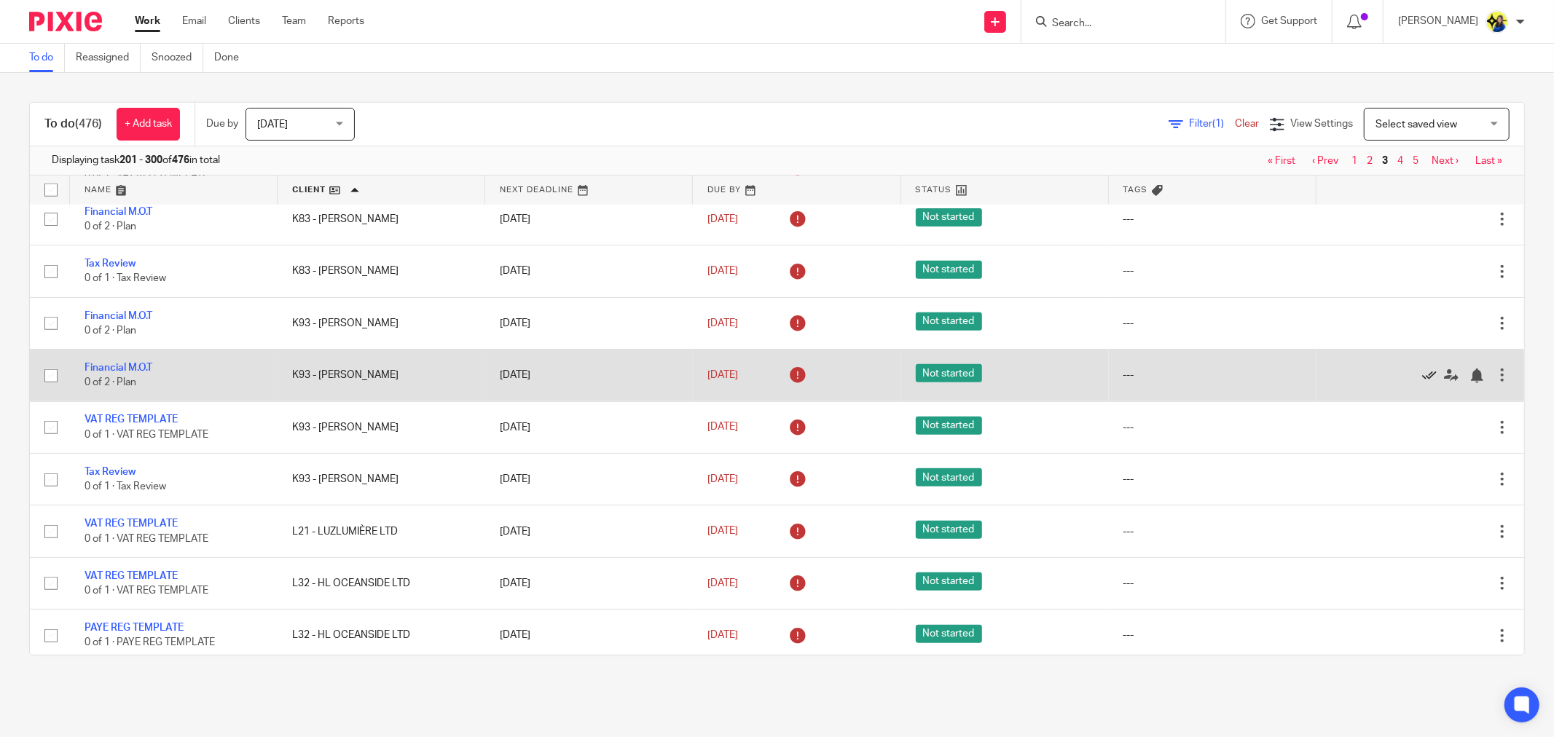
click at [1422, 383] on icon at bounding box center [1429, 376] width 15 height 15
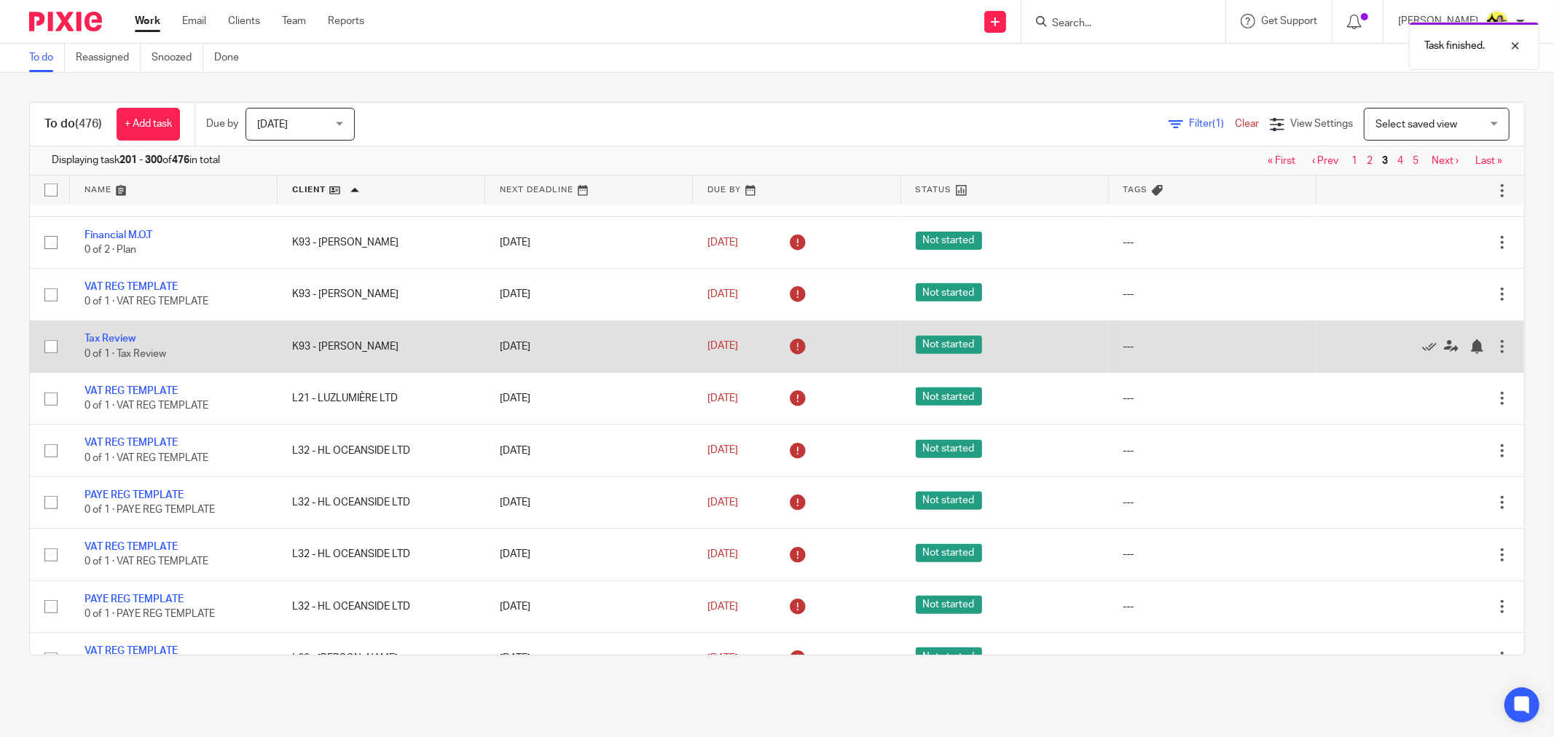
scroll to position [1213, 0]
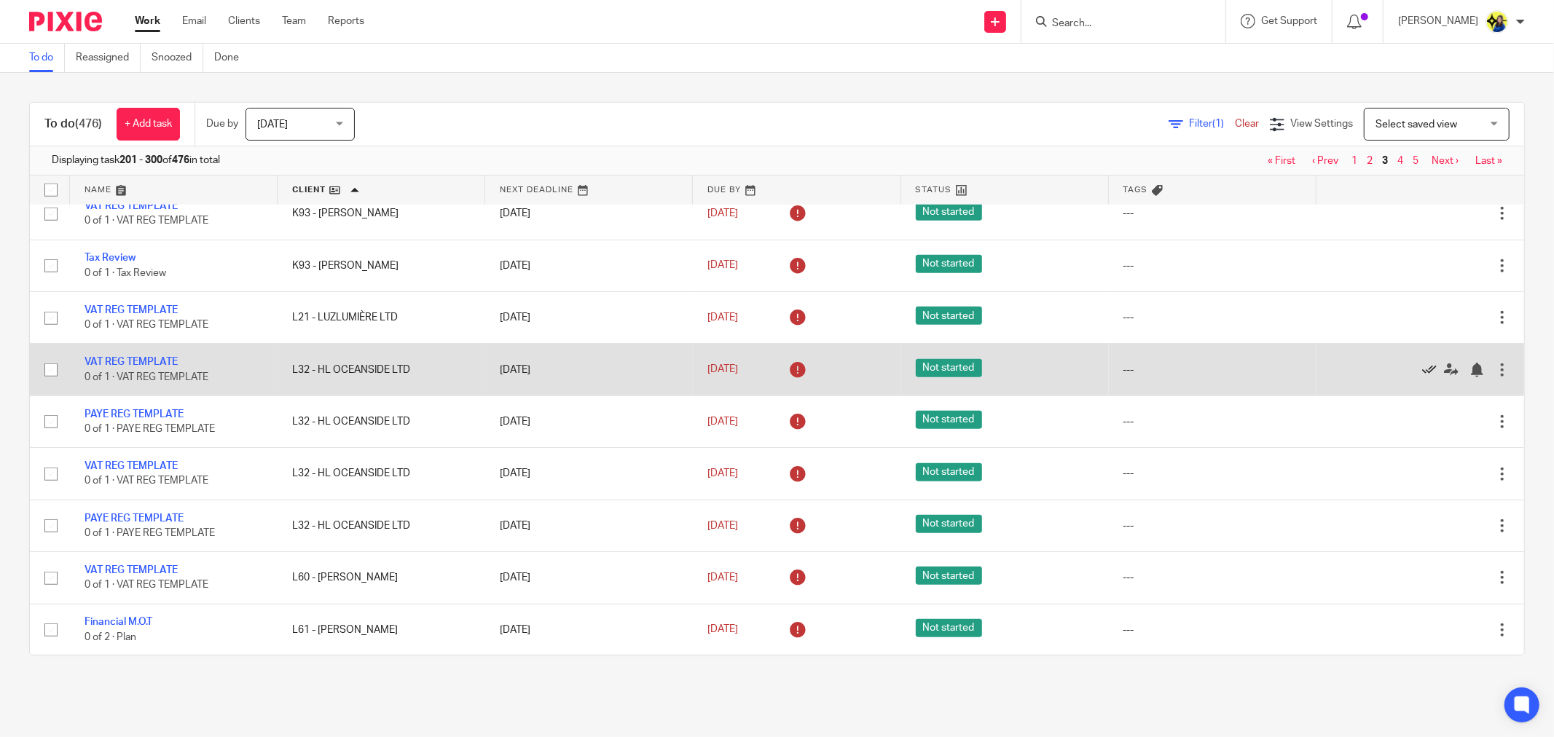
click at [1422, 377] on icon at bounding box center [1429, 370] width 15 height 15
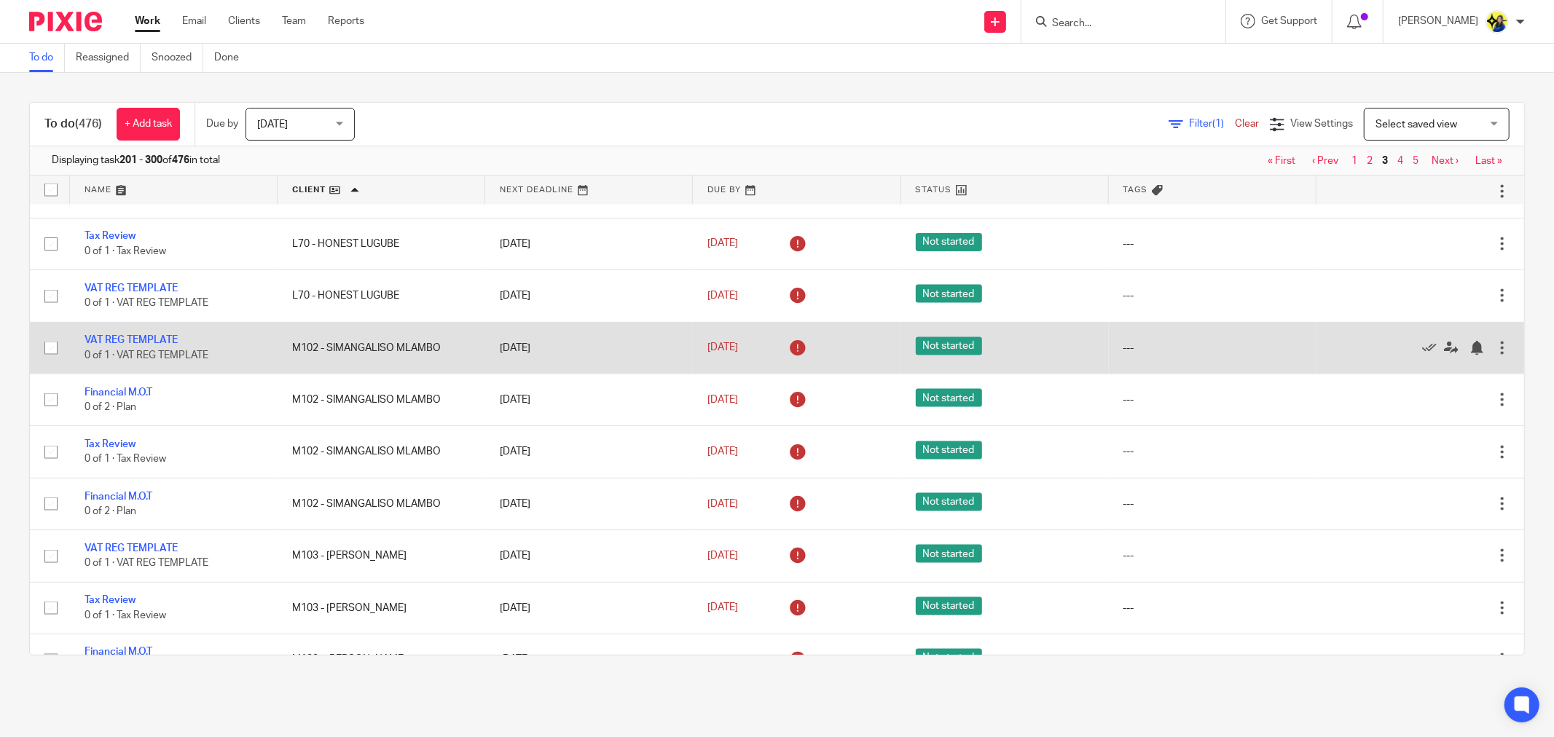
scroll to position [1861, 0]
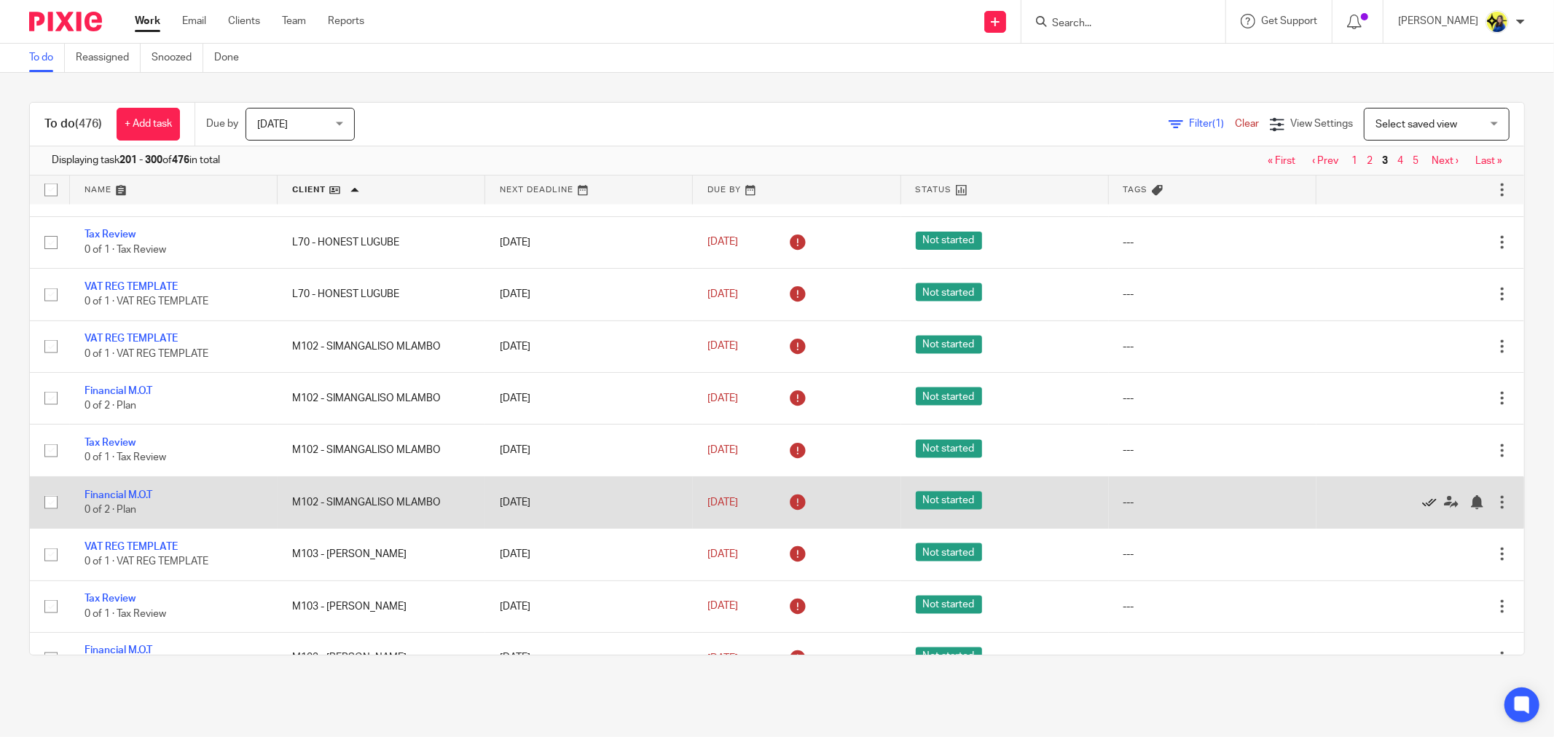
click at [1422, 510] on icon at bounding box center [1429, 502] width 15 height 15
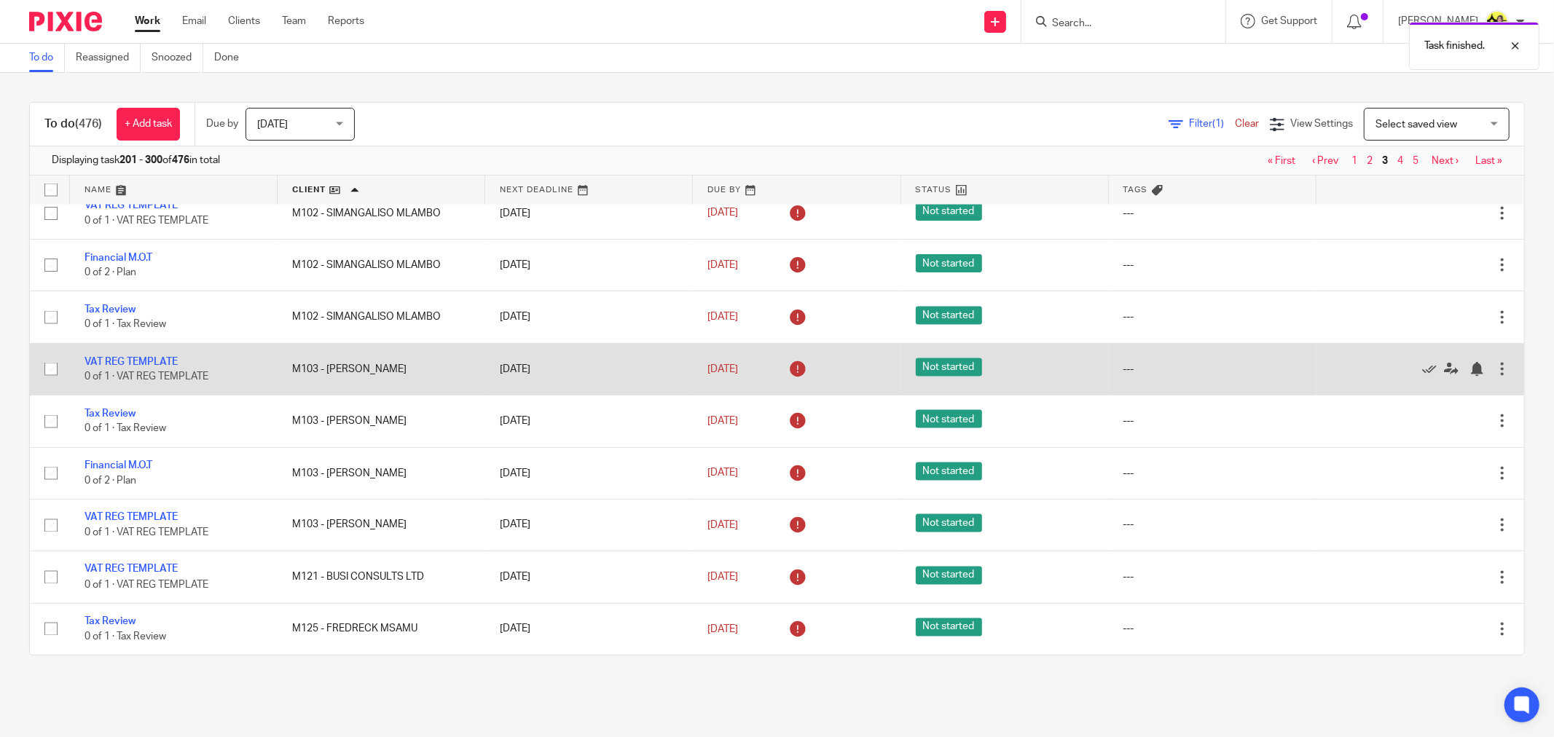
scroll to position [2023, 0]
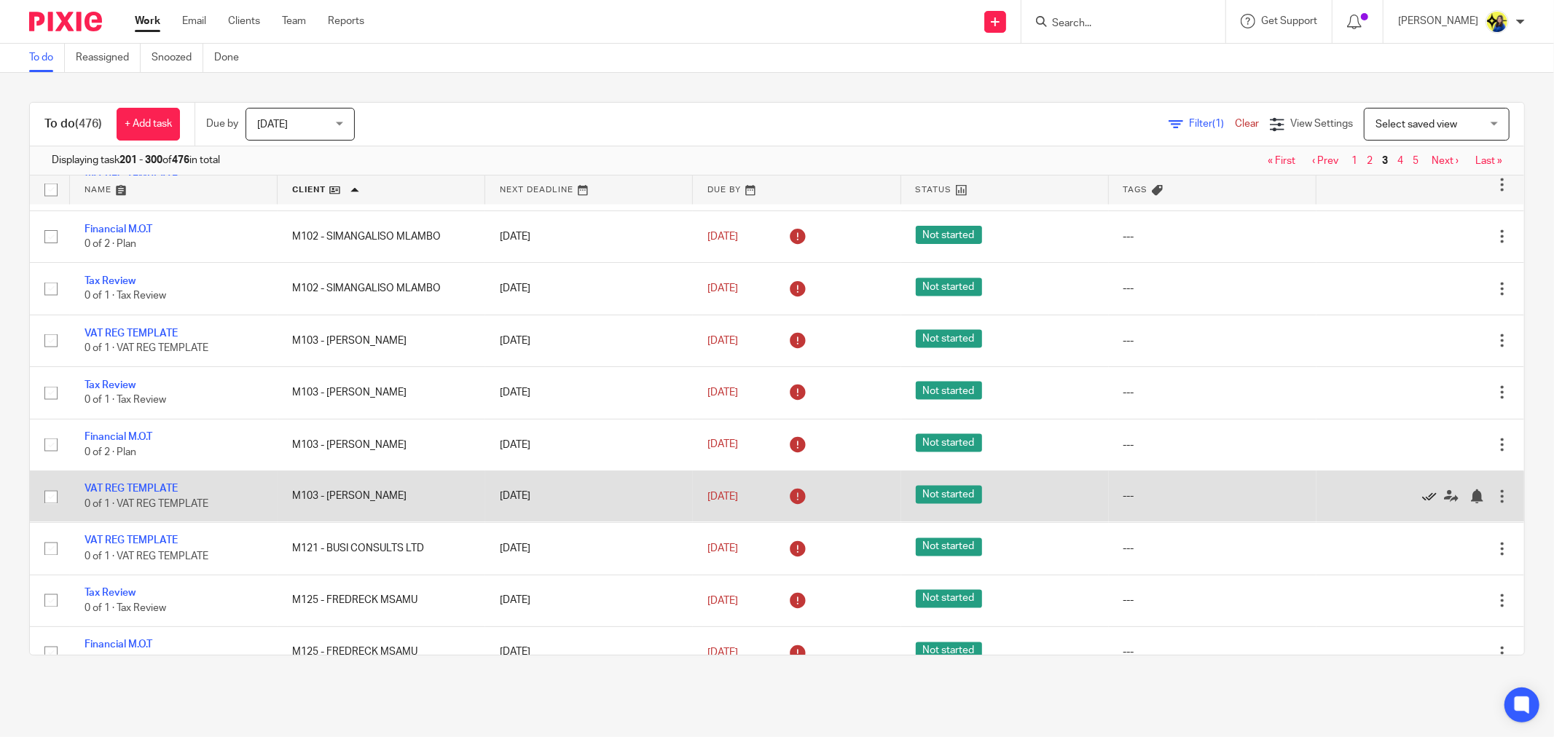
click at [1422, 504] on icon at bounding box center [1429, 496] width 15 height 15
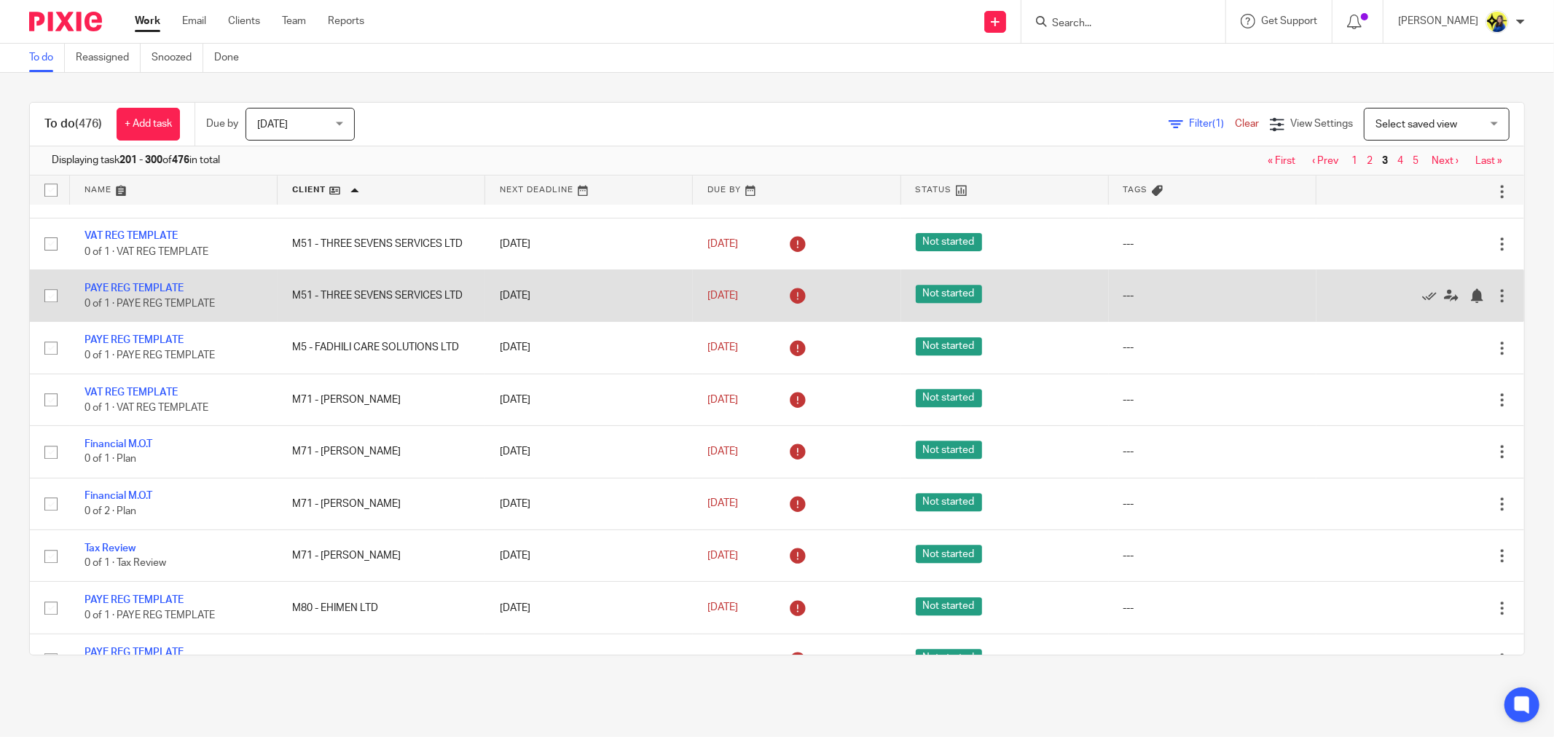
scroll to position [3318, 0]
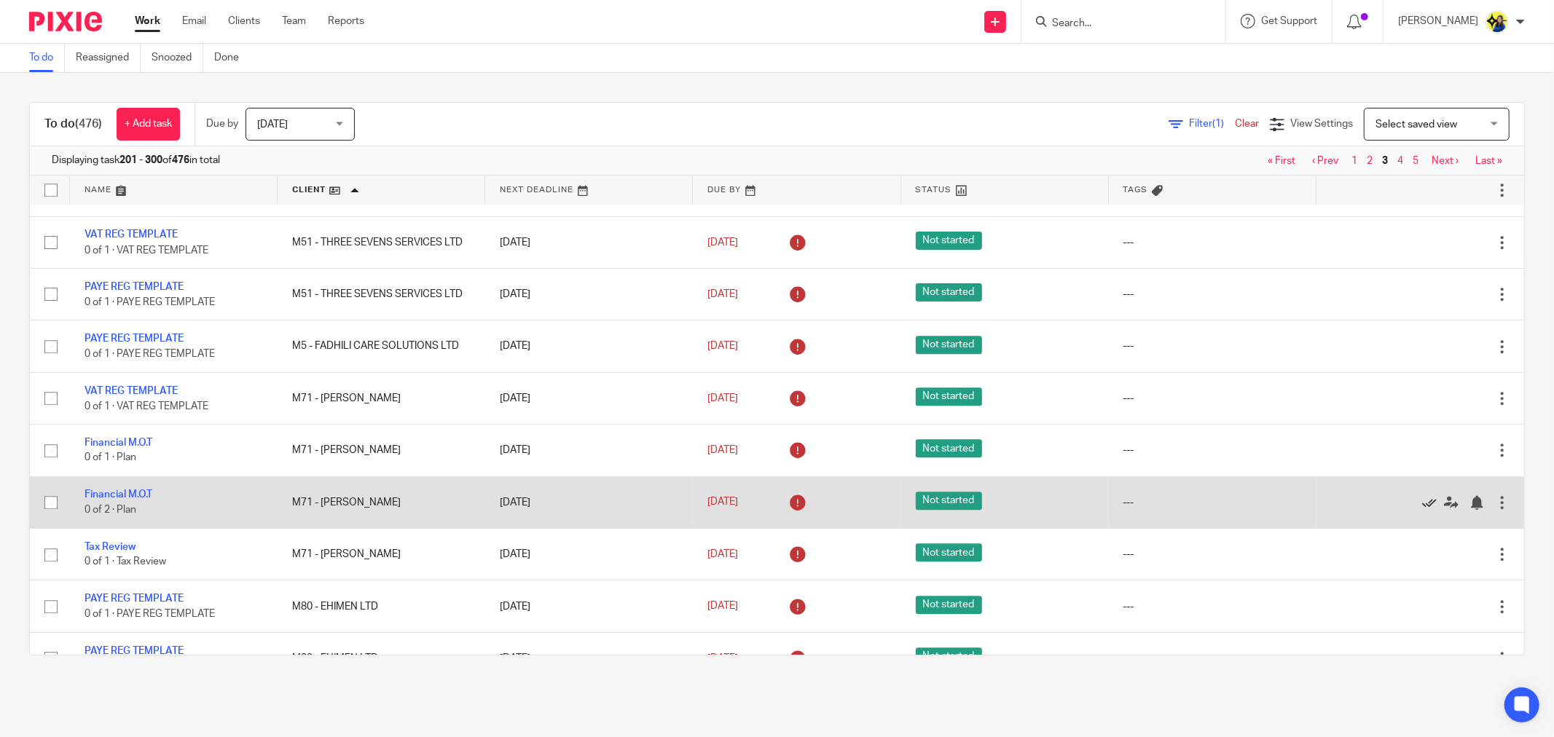
click at [1422, 510] on icon at bounding box center [1429, 502] width 15 height 15
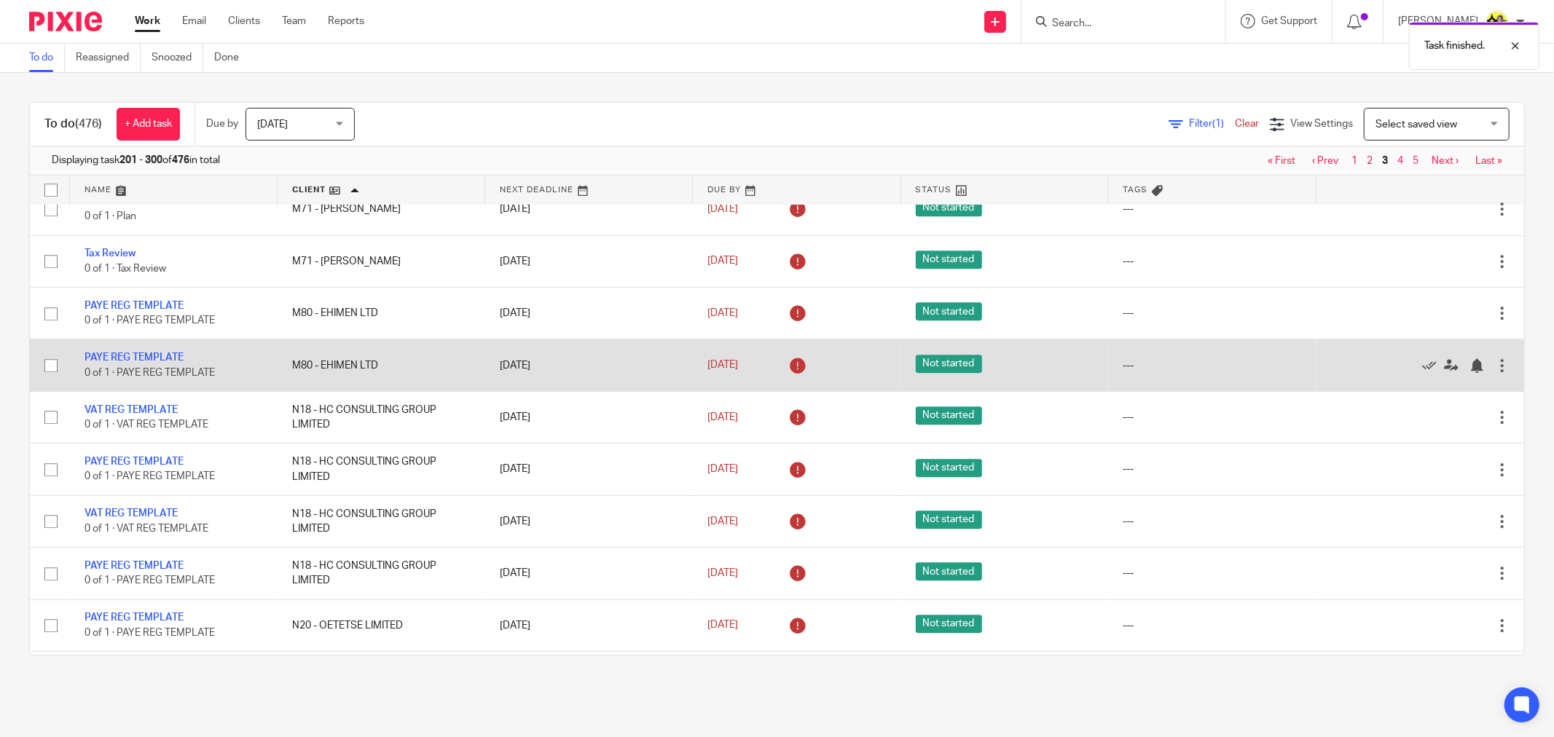
scroll to position [3560, 0]
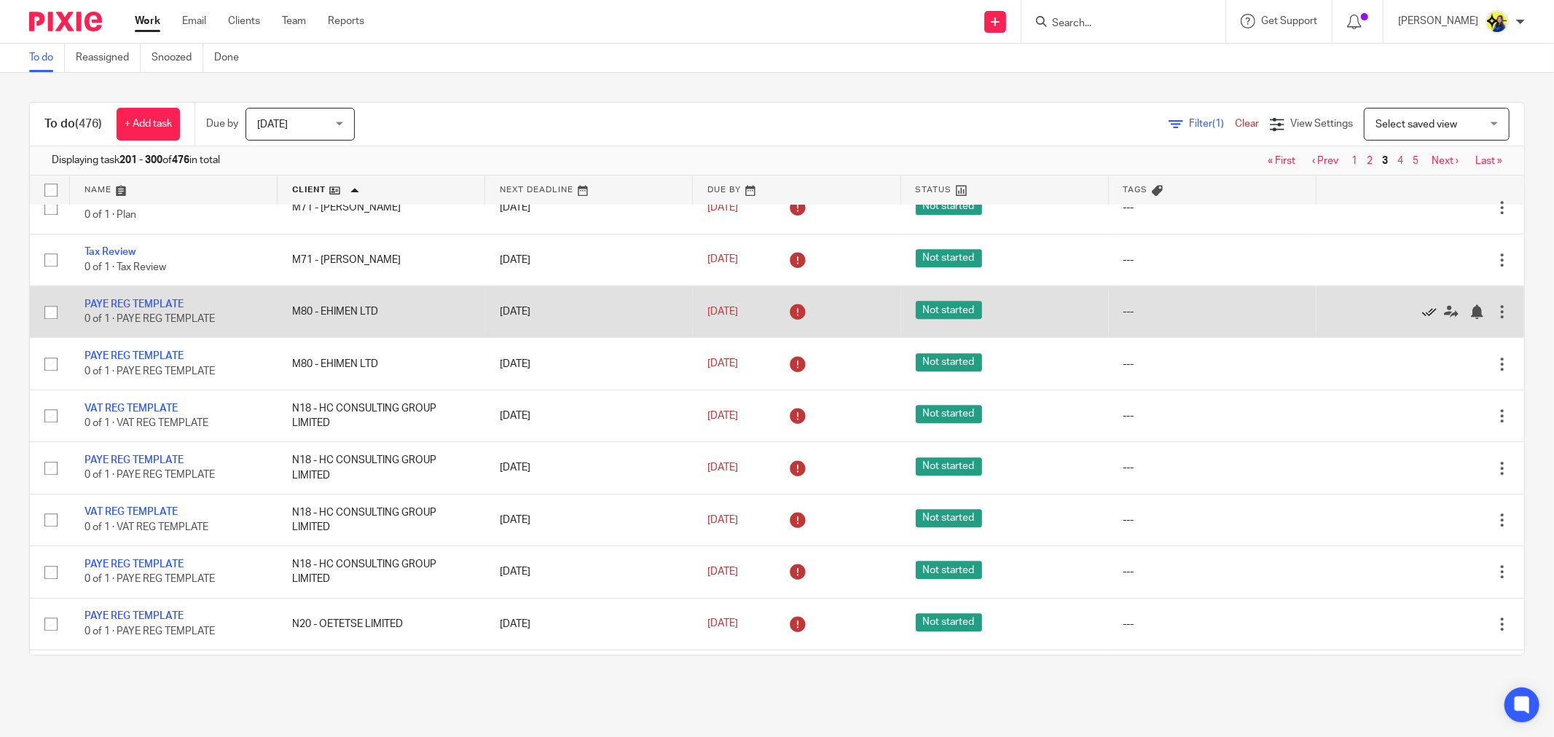
click at [1422, 319] on icon at bounding box center [1429, 311] width 15 height 15
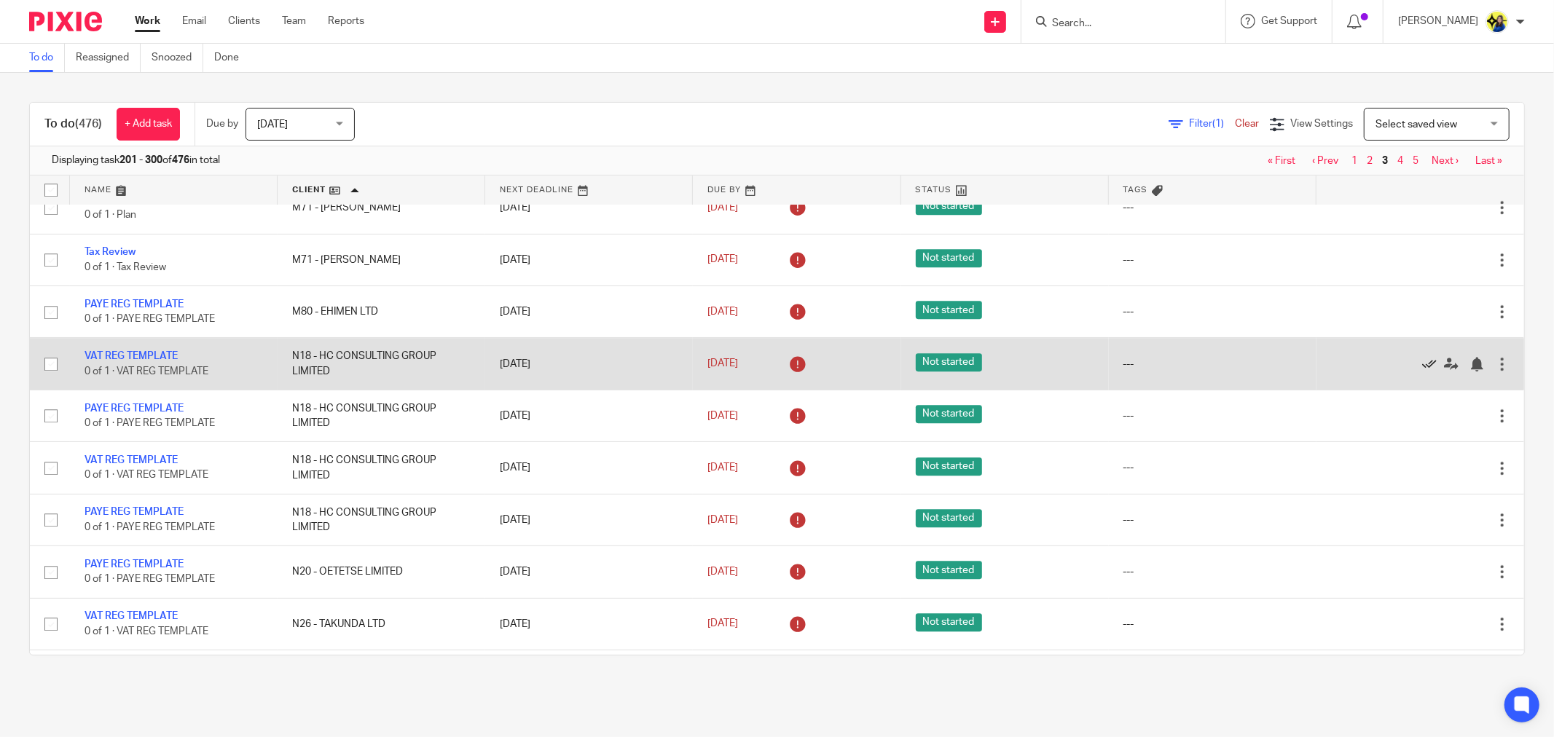
click at [1422, 371] on icon at bounding box center [1429, 364] width 15 height 15
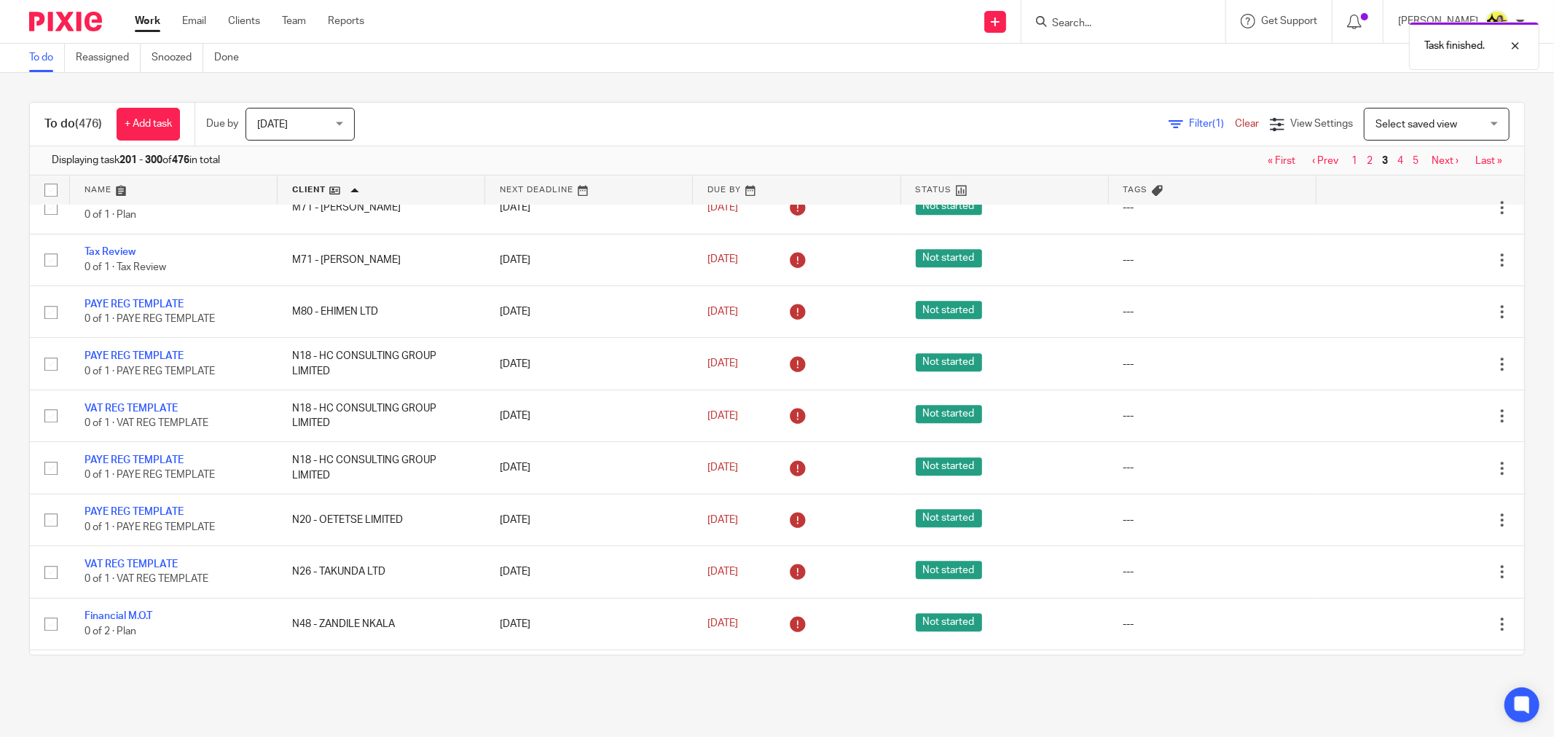
click at [1422, 371] on icon at bounding box center [1429, 364] width 15 height 15
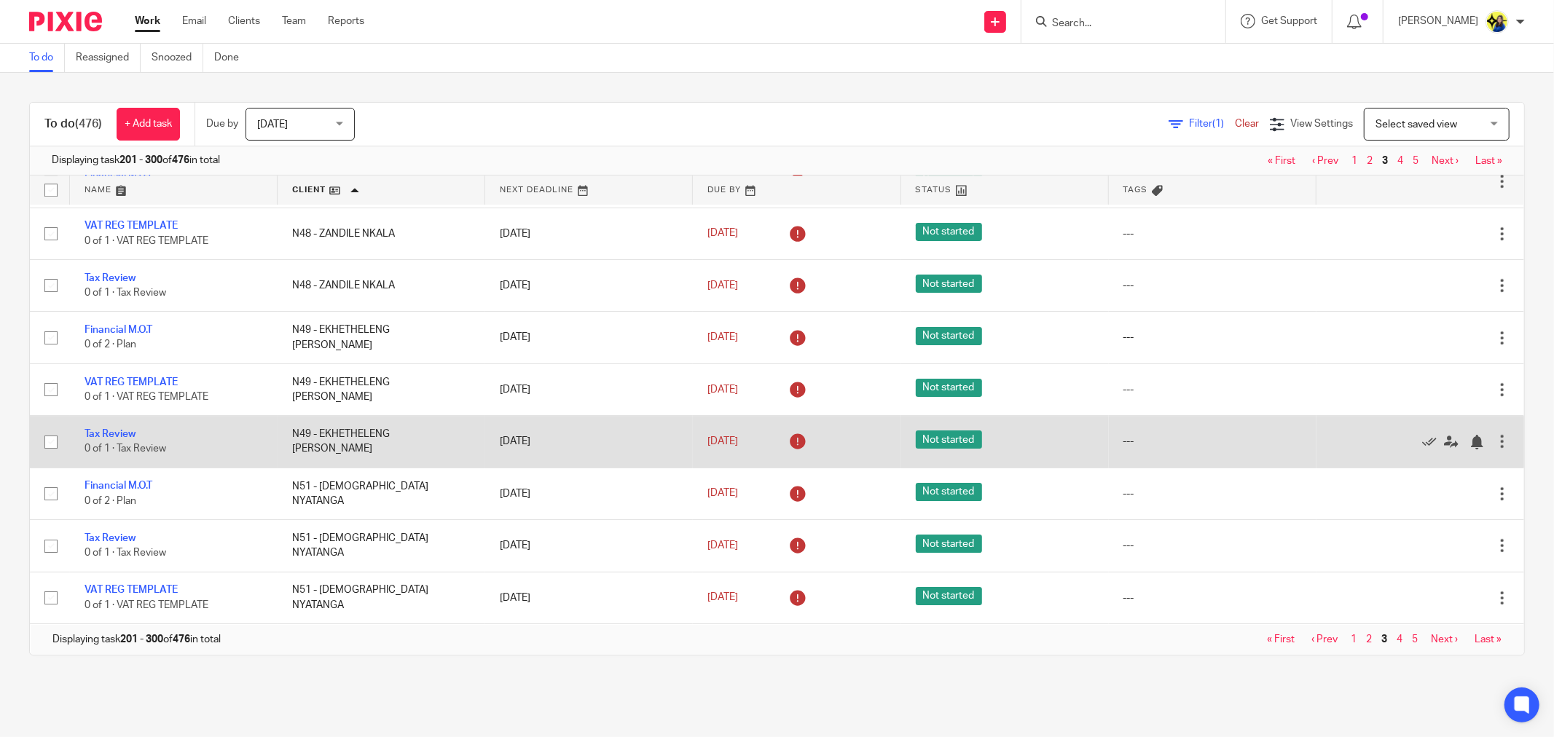
scroll to position [3985, 0]
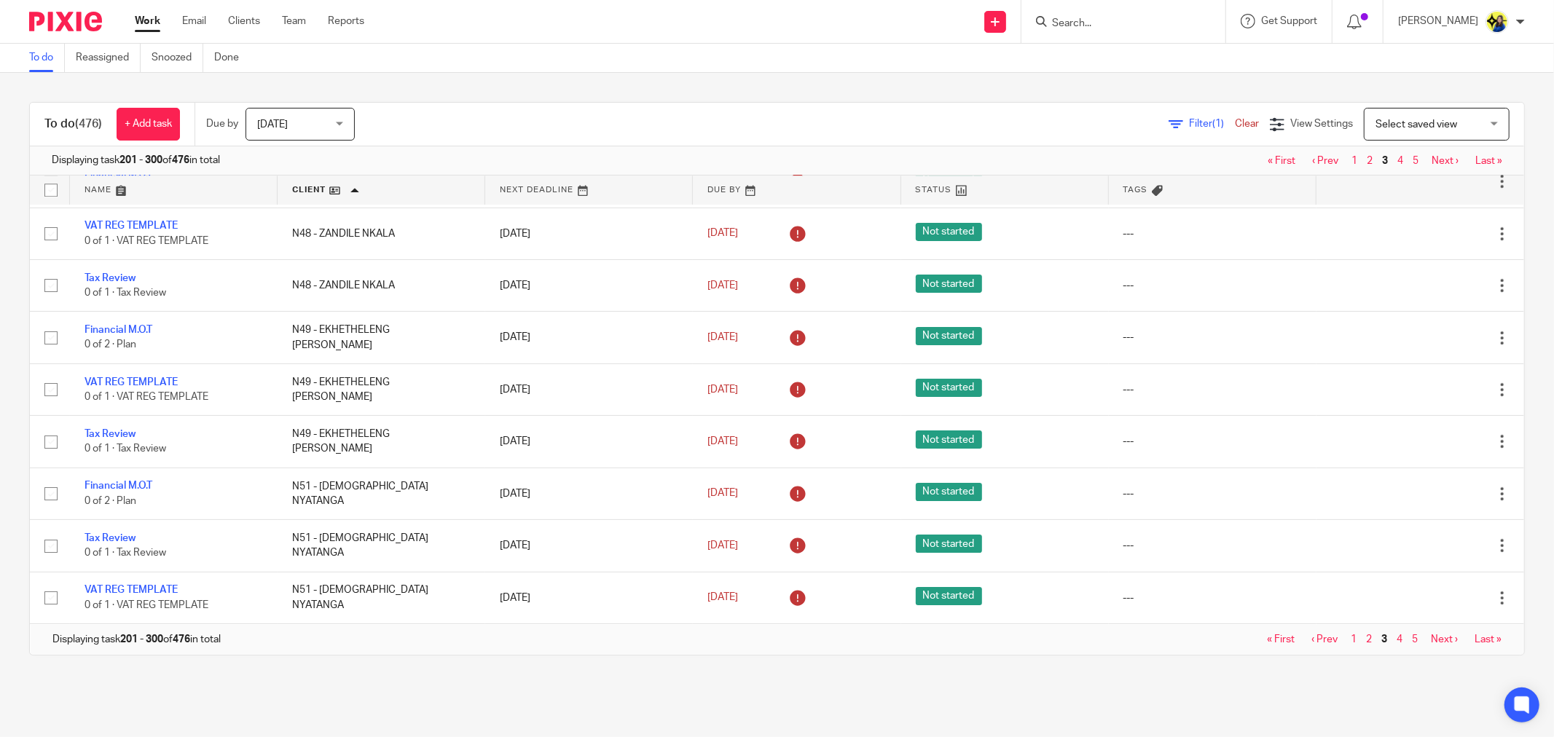
click at [1430, 637] on link "Next ›" at bounding box center [1443, 639] width 27 height 10
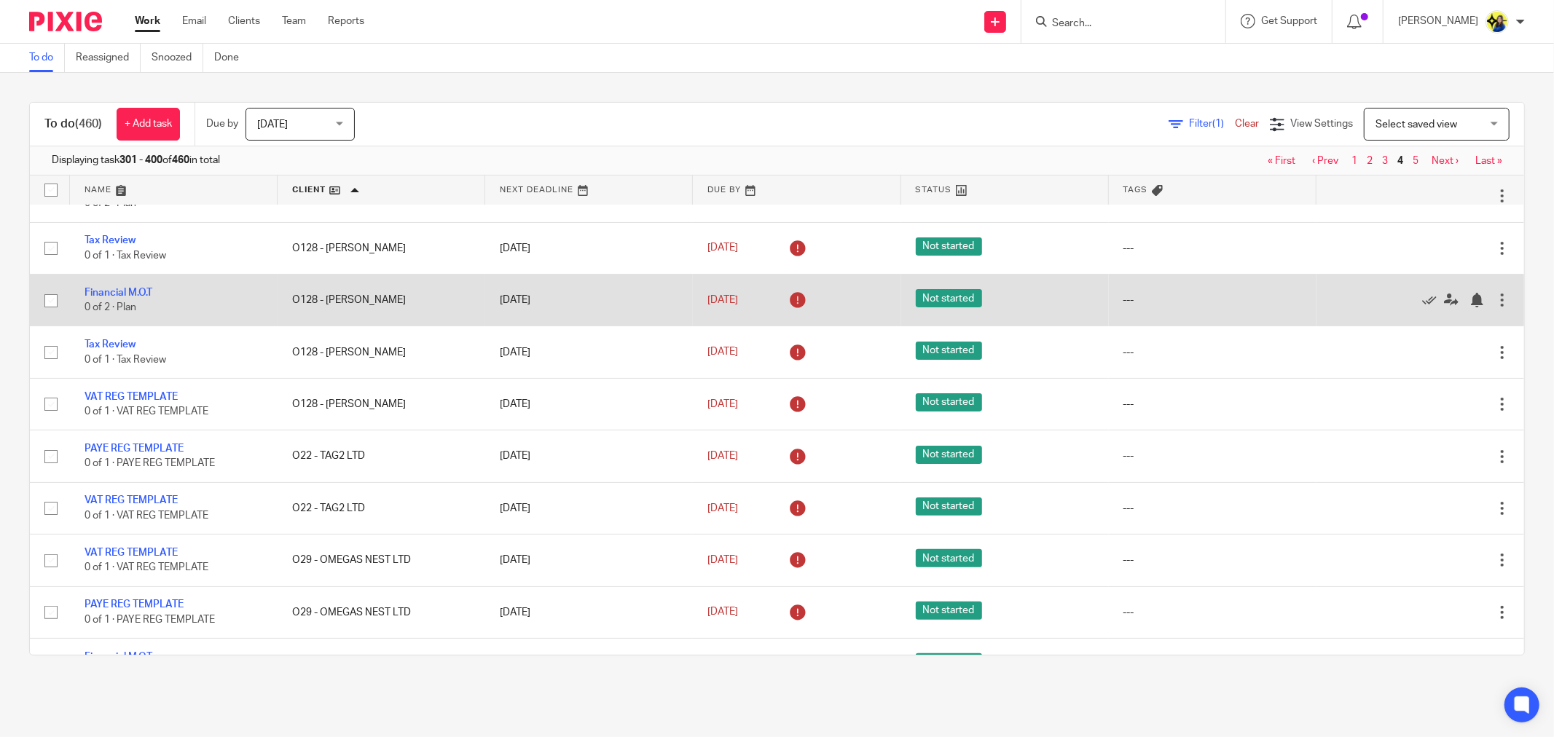
scroll to position [162, 0]
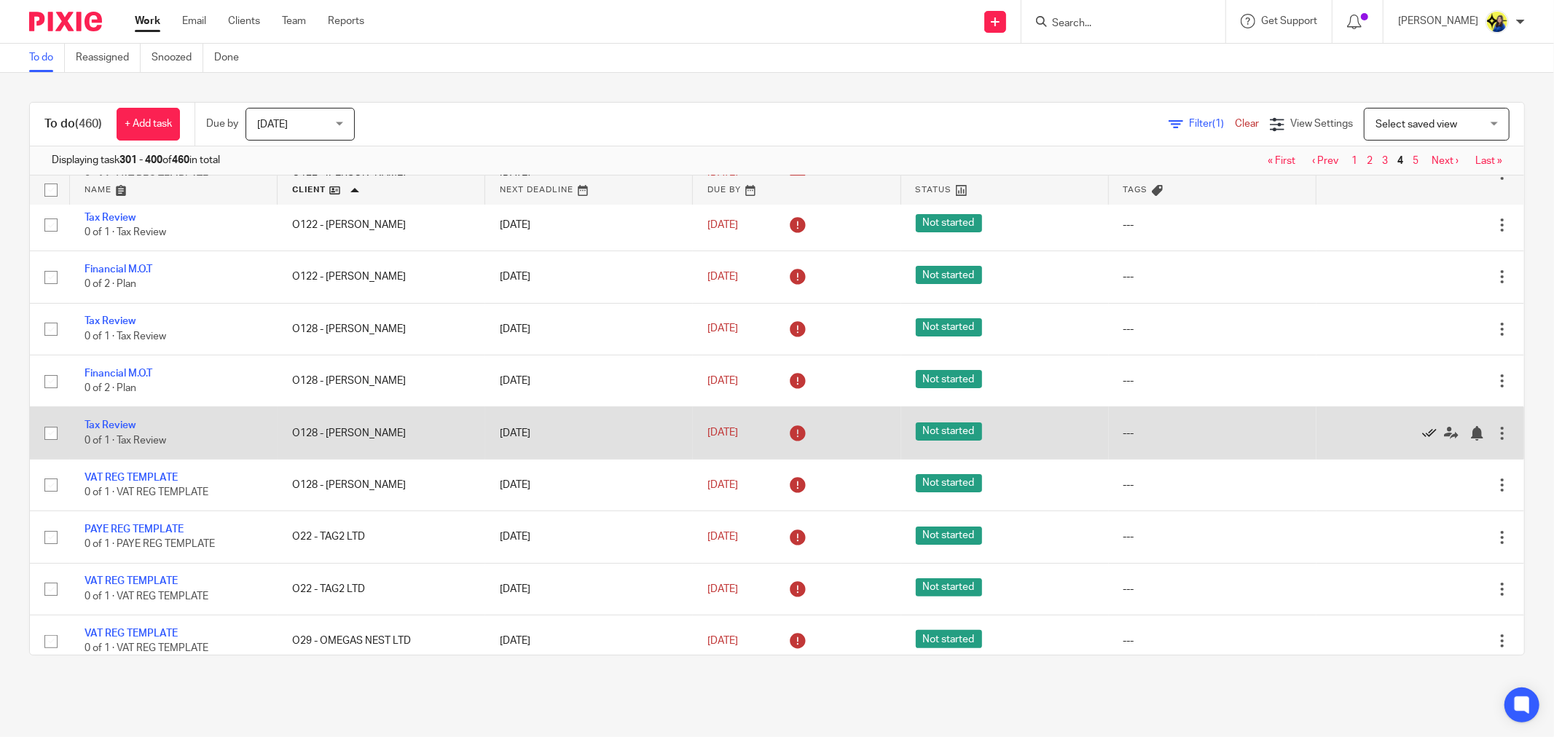
click at [1422, 437] on icon at bounding box center [1429, 433] width 15 height 15
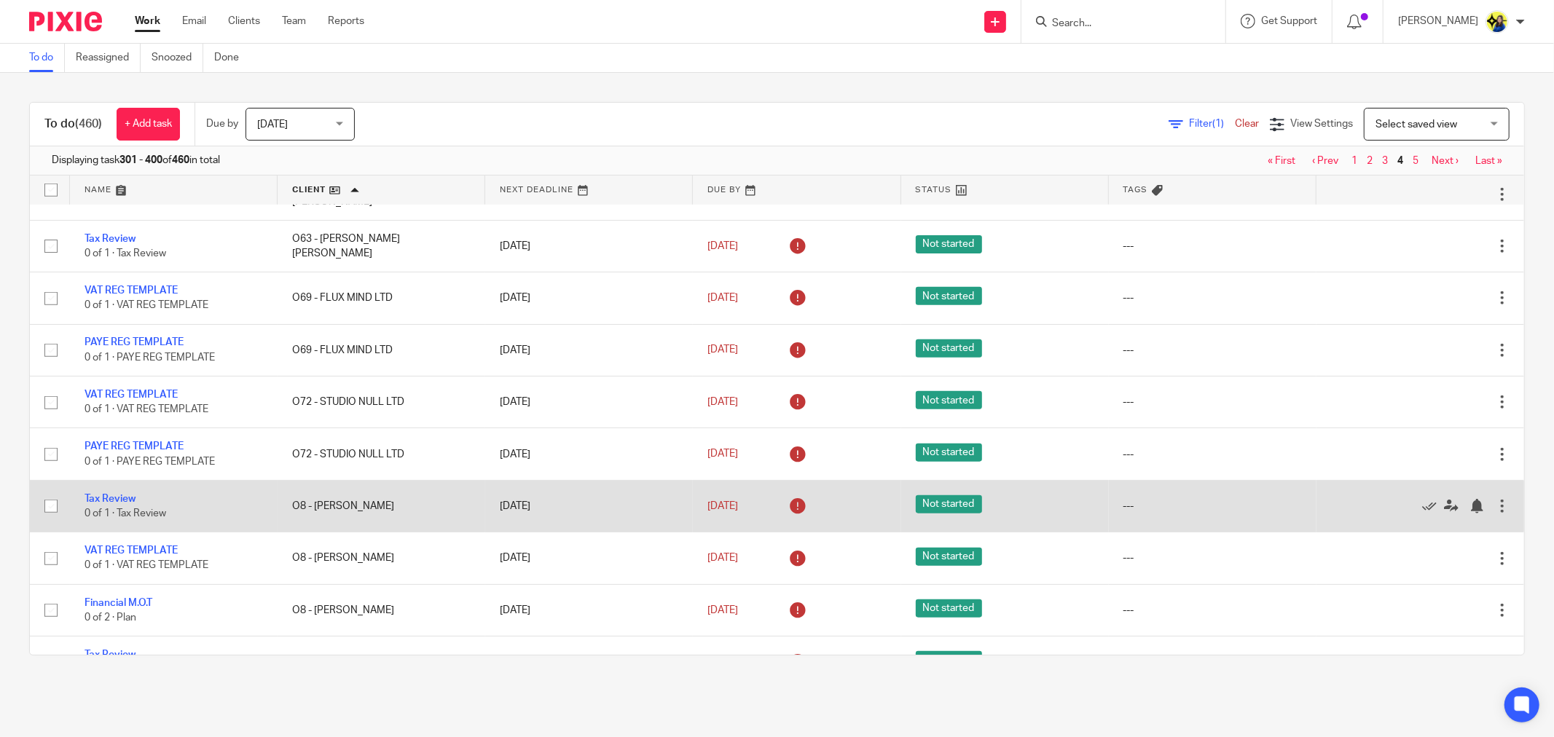
scroll to position [1133, 0]
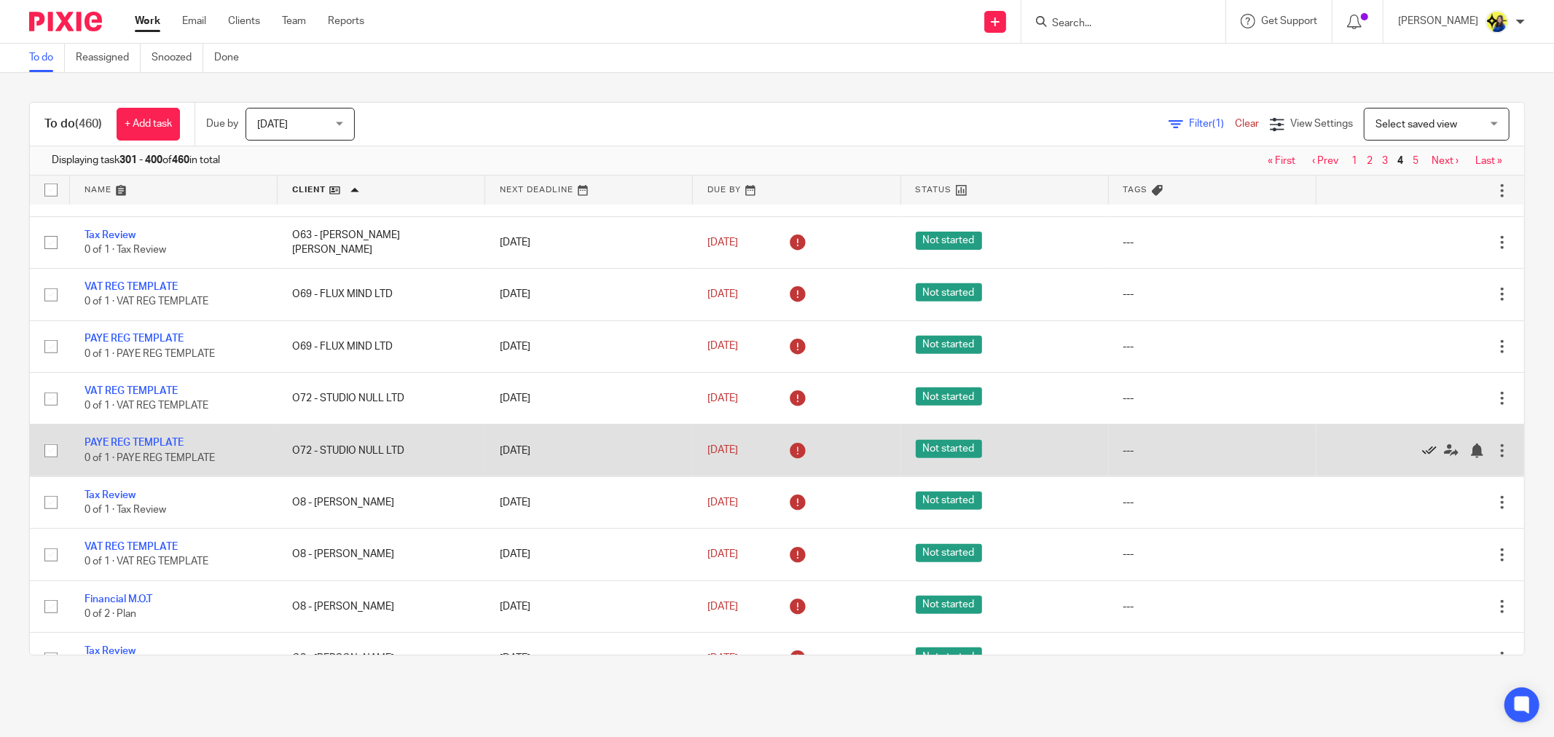
click at [1422, 458] on icon at bounding box center [1429, 451] width 15 height 15
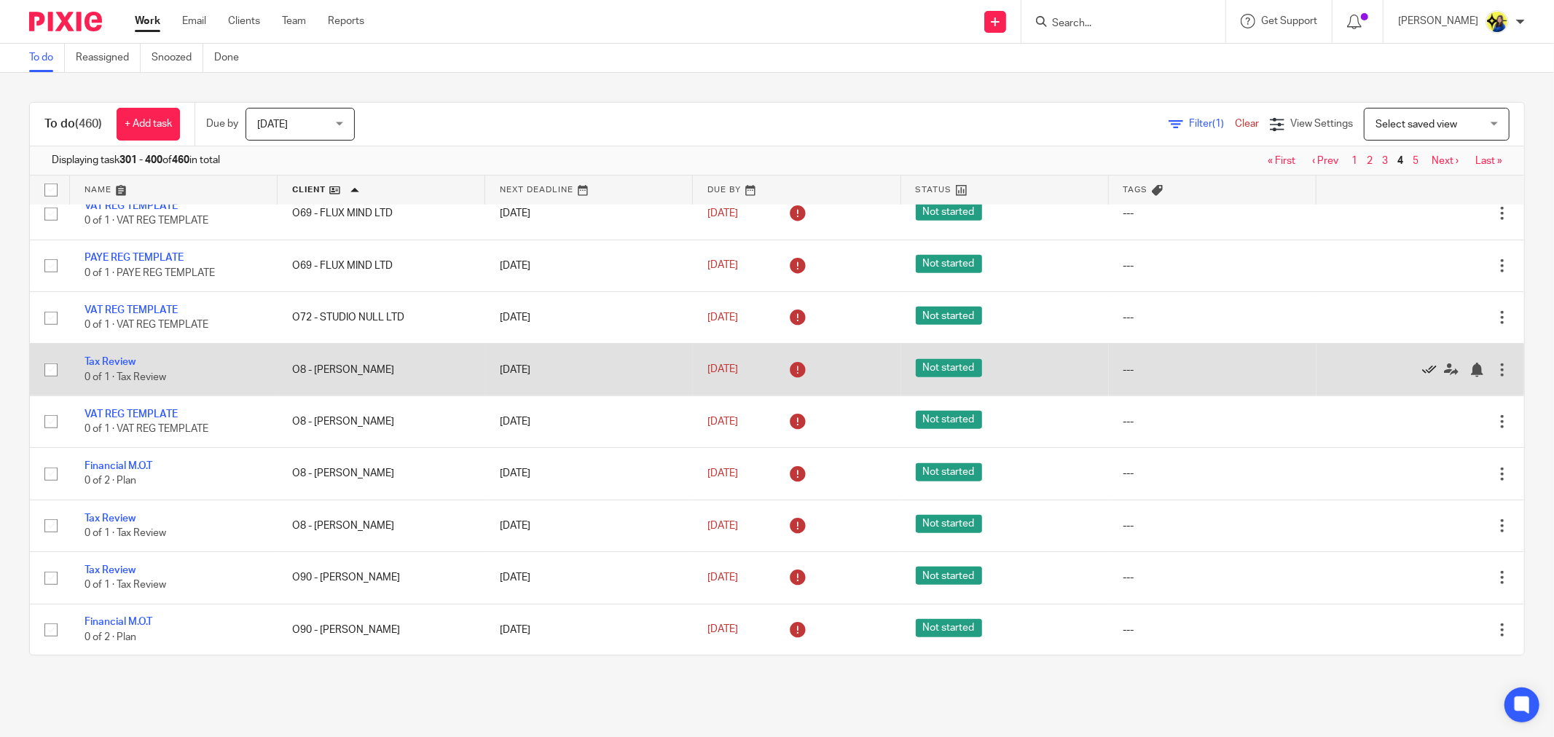
click at [1422, 377] on icon at bounding box center [1429, 370] width 15 height 15
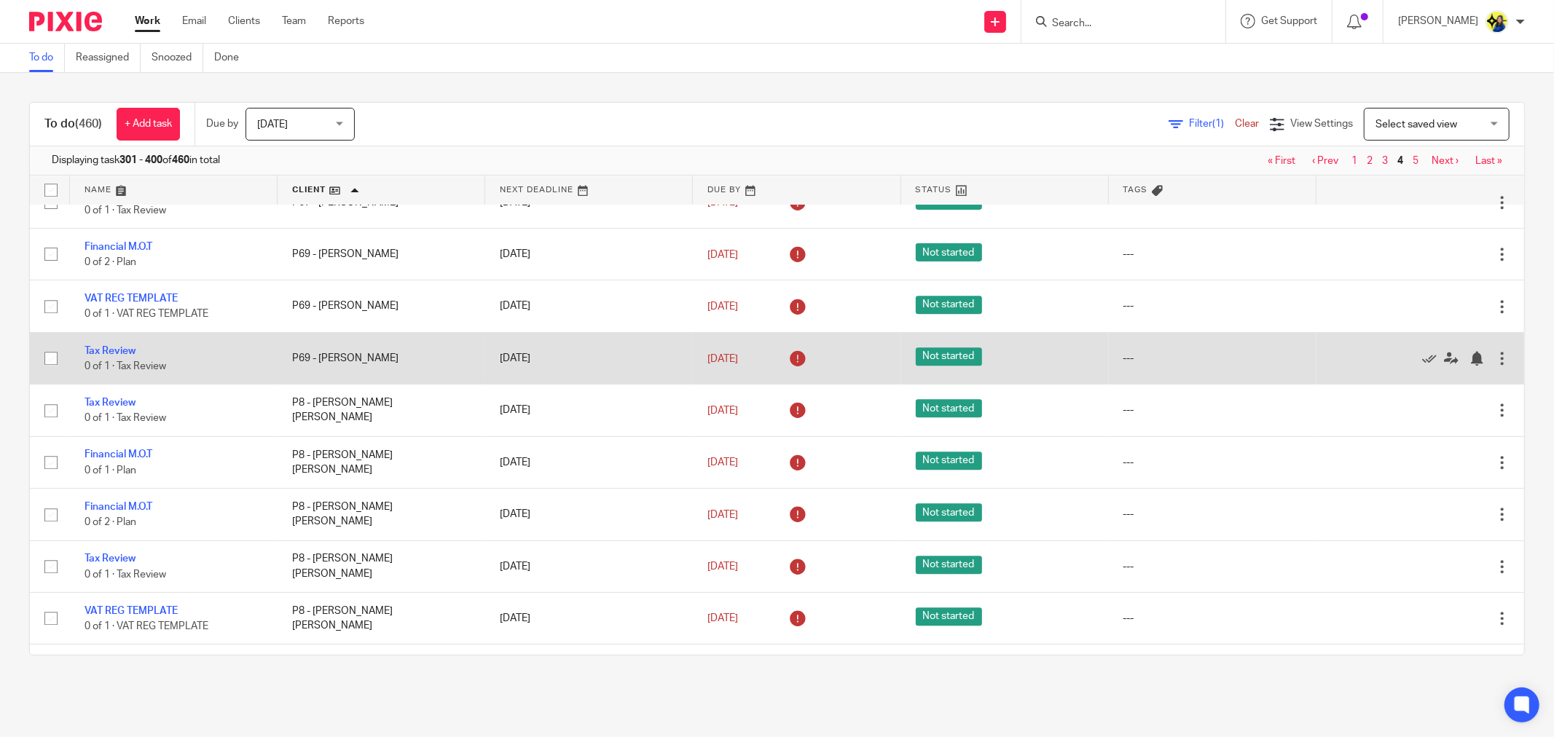
scroll to position [2994, 0]
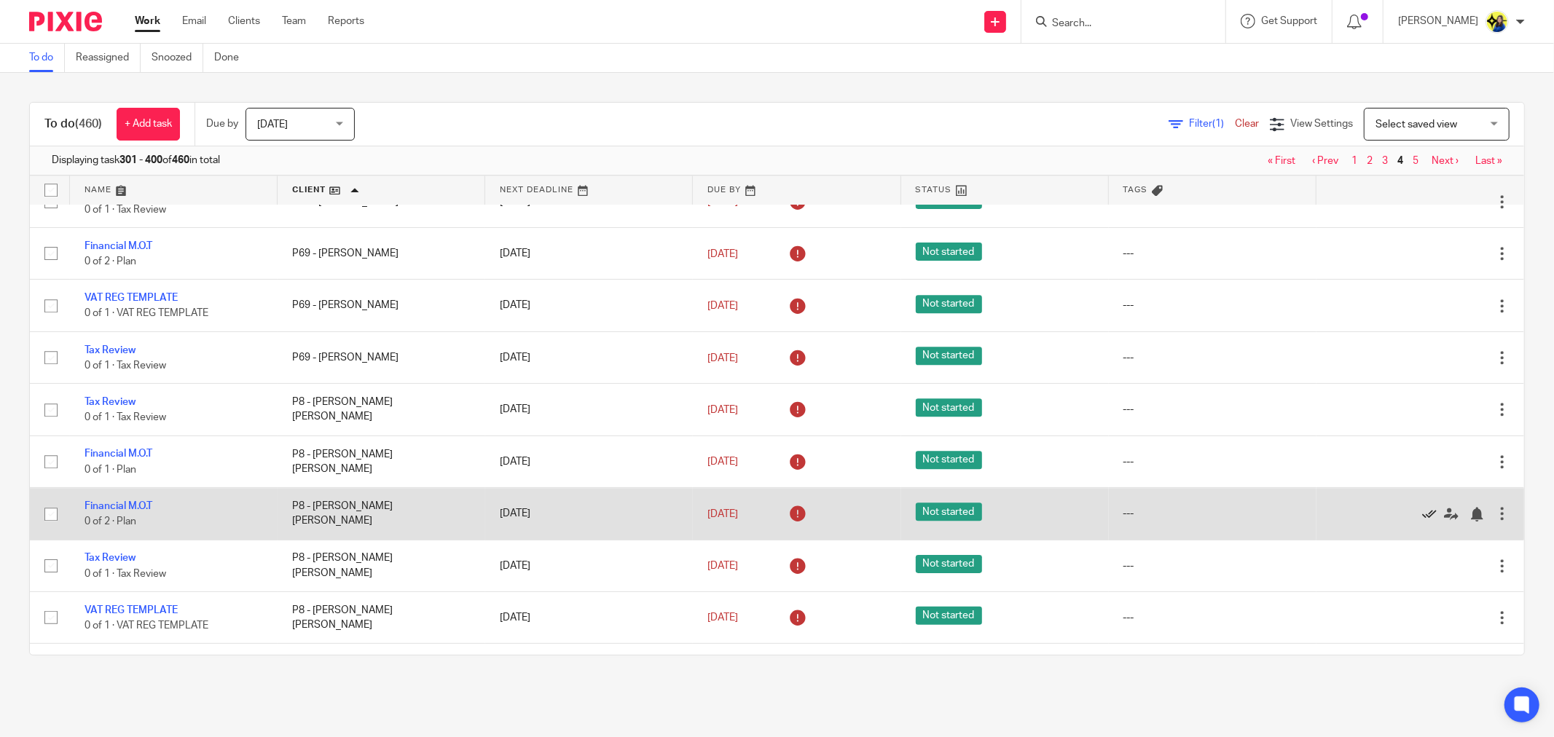
click at [1422, 521] on icon at bounding box center [1429, 514] width 15 height 15
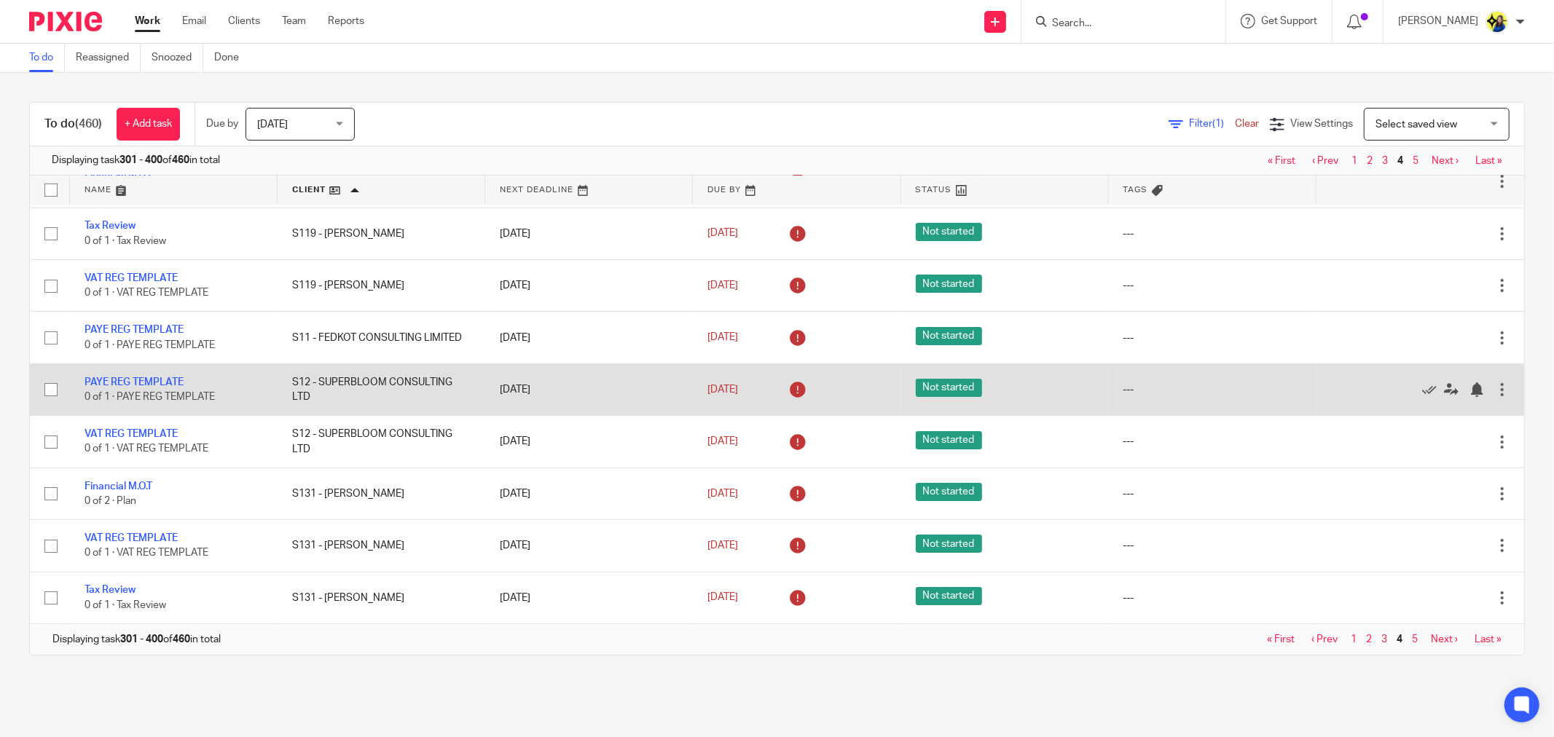
scroll to position [4614, 0]
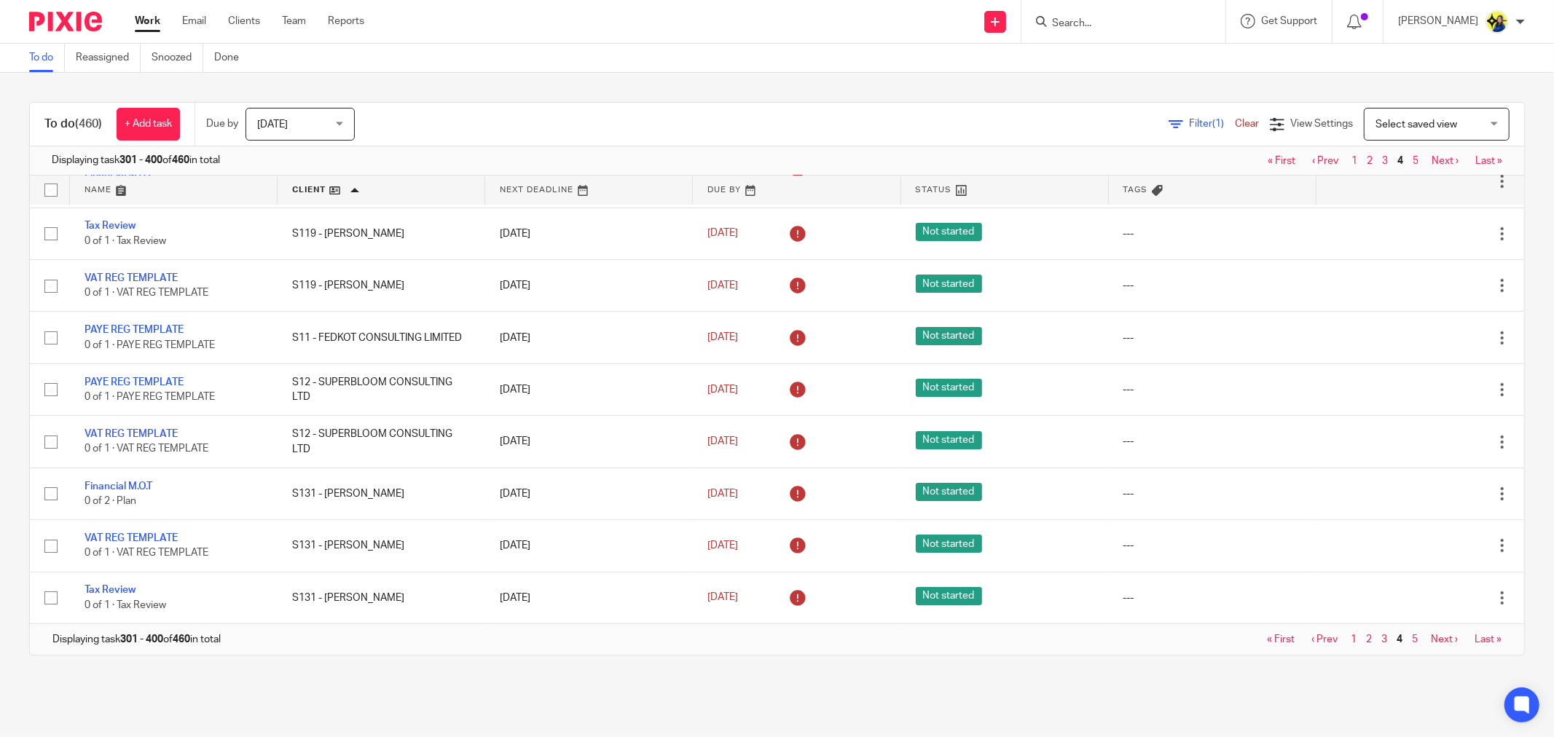
click at [1430, 636] on link "Next ›" at bounding box center [1443, 639] width 27 height 10
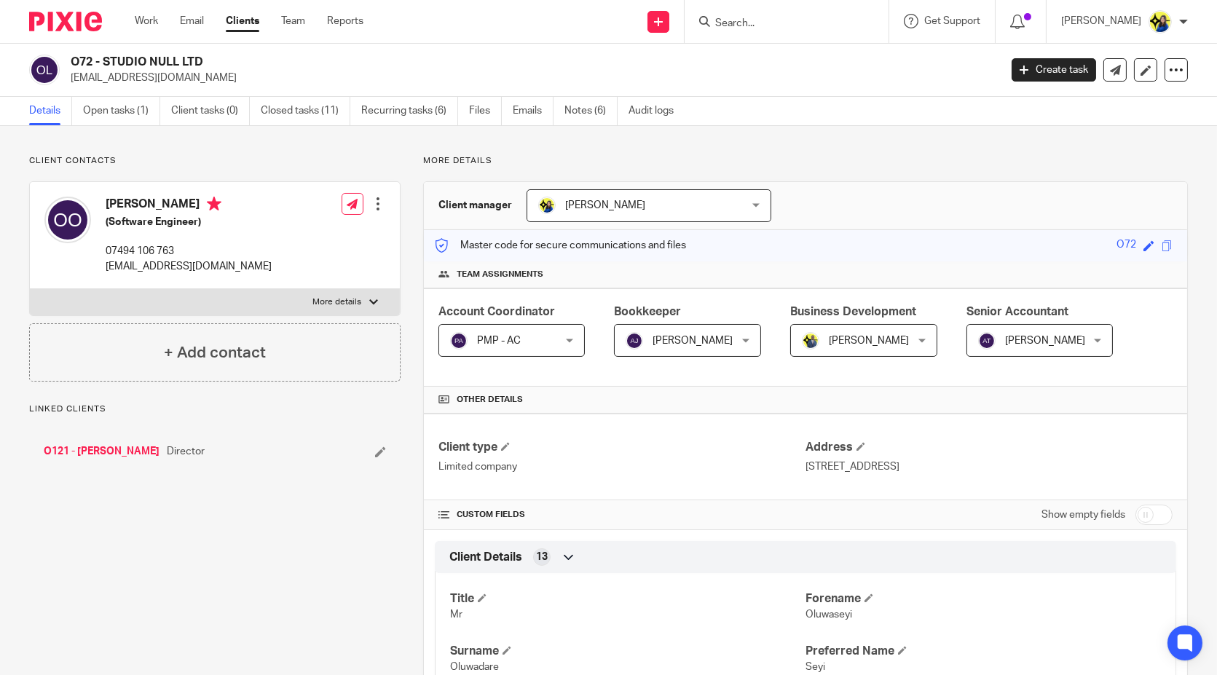
drag, startPoint x: 235, startPoint y: 47, endPoint x: 68, endPoint y: 56, distance: 167.0
click at [68, 56] on div "O72 - STUDIO NULL LTD [EMAIL_ADDRESS][DOMAIN_NAME] Create task Update from Comp…" at bounding box center [608, 70] width 1217 height 53
copy h2 "O72 - STUDIO NULL LTD"
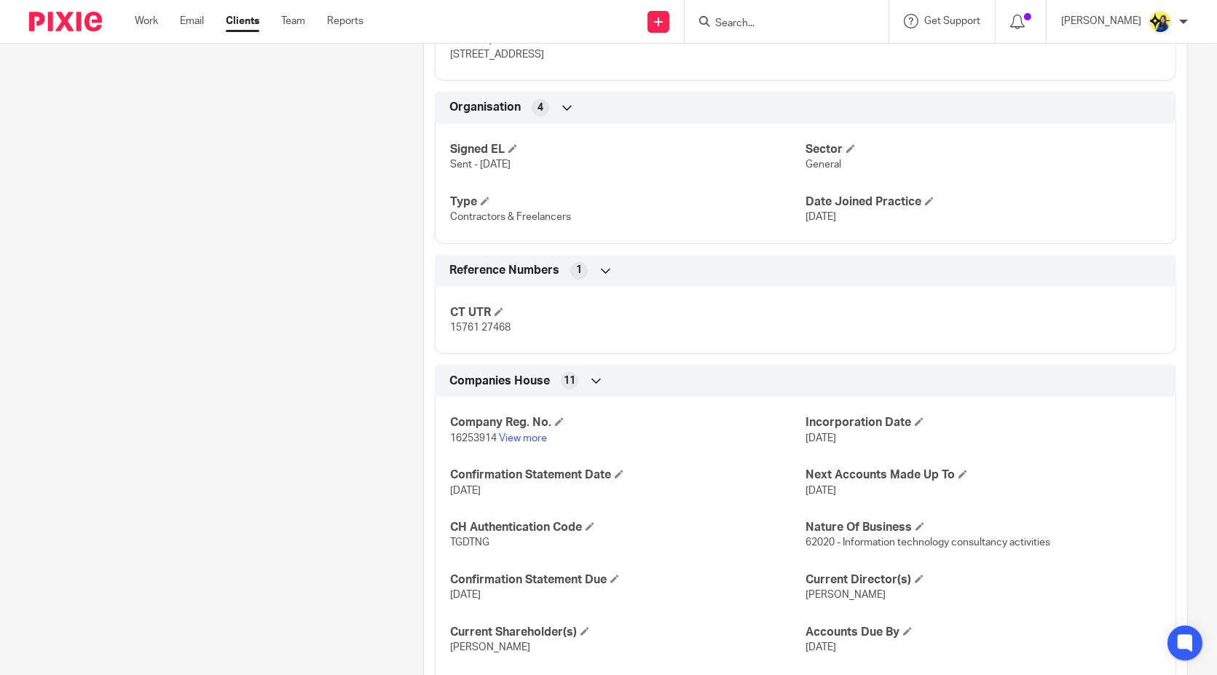
scroll to position [763, 0]
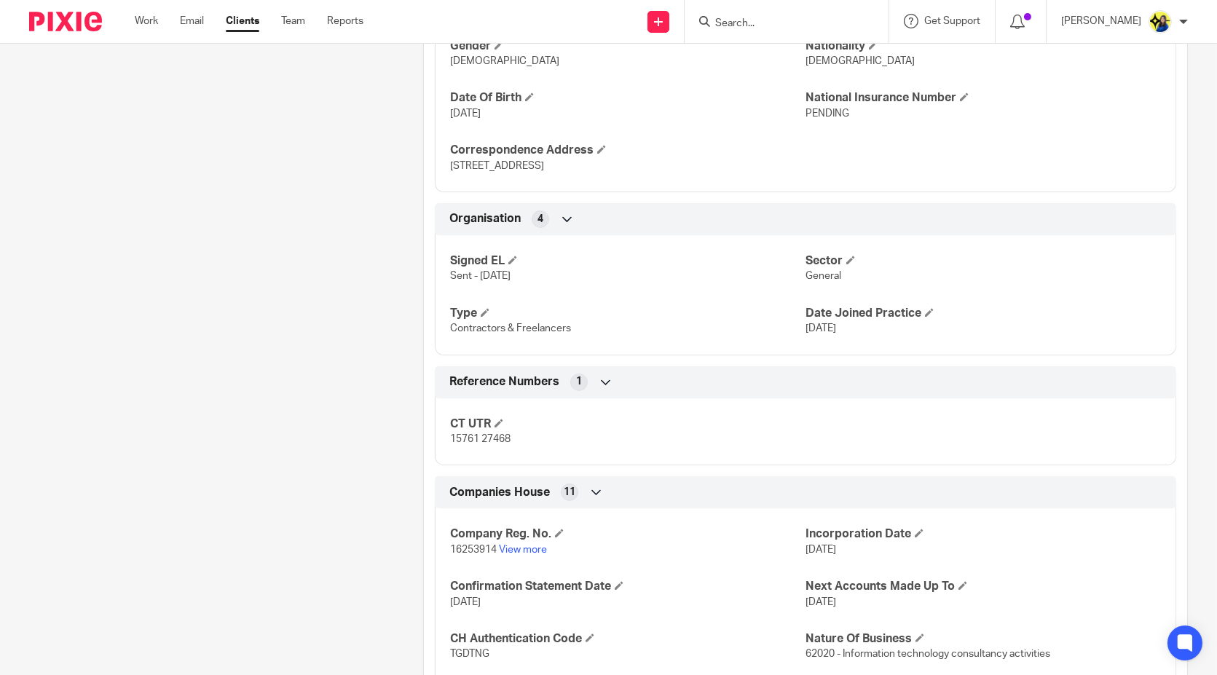
click at [294, 398] on div "Client contacts [PERSON_NAME] (Software Engineer) 07494 106 763 [EMAIL_ADDRESS]…" at bounding box center [204, 143] width 394 height 1500
click at [355, 273] on div "Client contacts [PERSON_NAME] (Software Engineer) 07494 106 763 [EMAIL_ADDRESS]…" at bounding box center [204, 143] width 394 height 1500
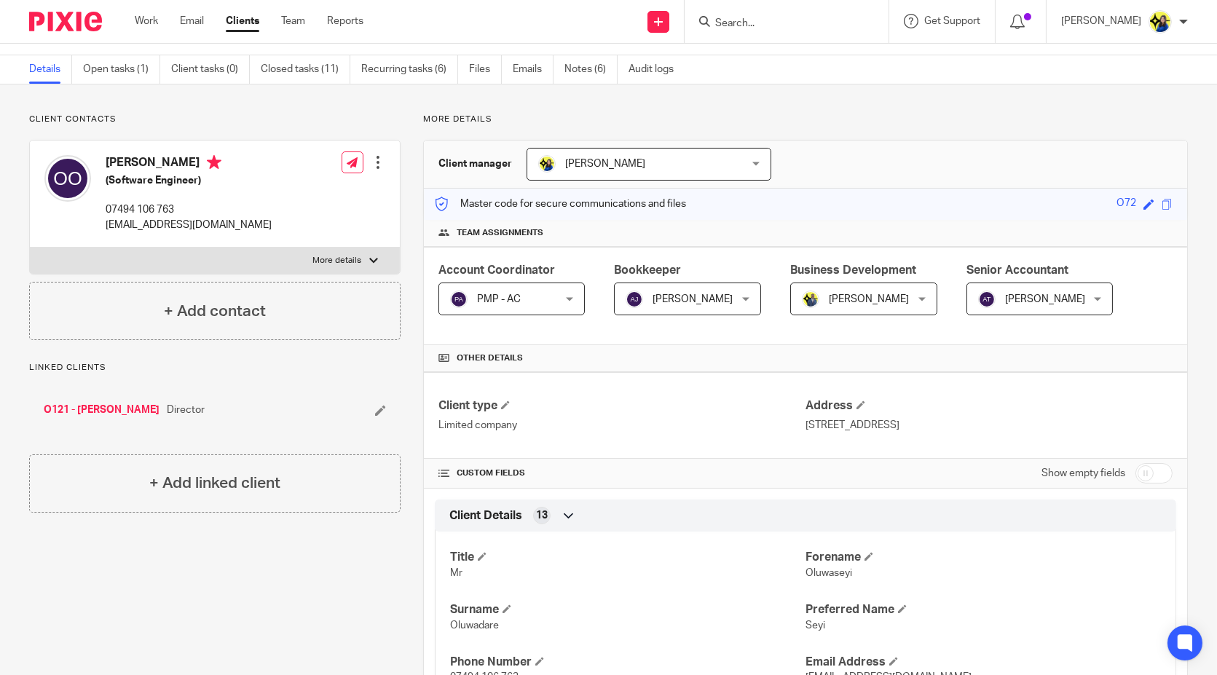
scroll to position [0, 0]
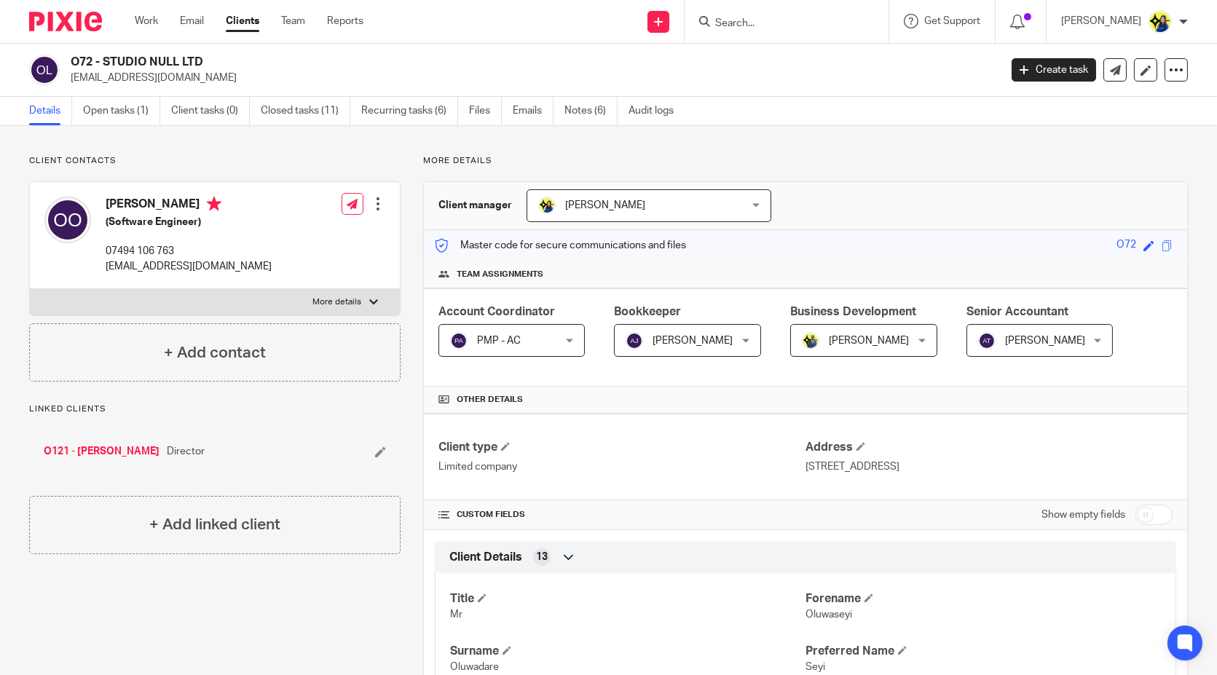
click at [784, 29] on input "Search" at bounding box center [779, 23] width 131 height 13
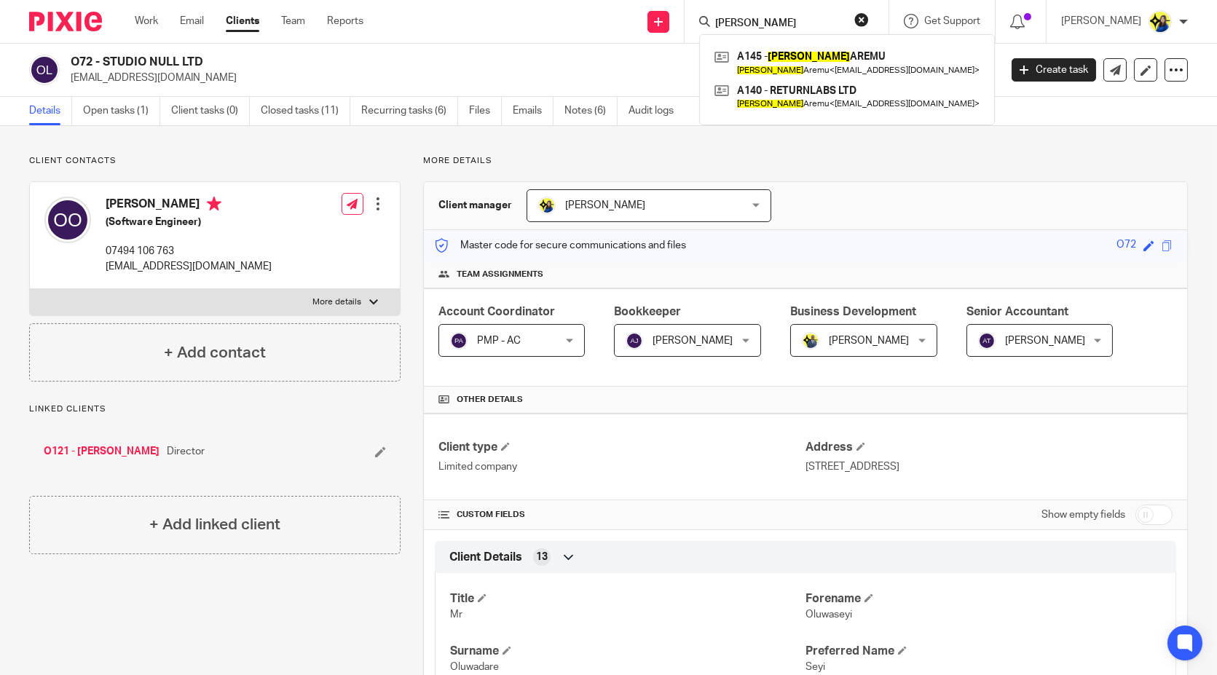
type input "[PERSON_NAME]"
drag, startPoint x: 820, startPoint y: 22, endPoint x: 655, endPoint y: 26, distance: 165.4
click at [655, 26] on div "Send new email Create task Add client Request signature [PERSON_NAME] A145 - [P…" at bounding box center [801, 21] width 832 height 43
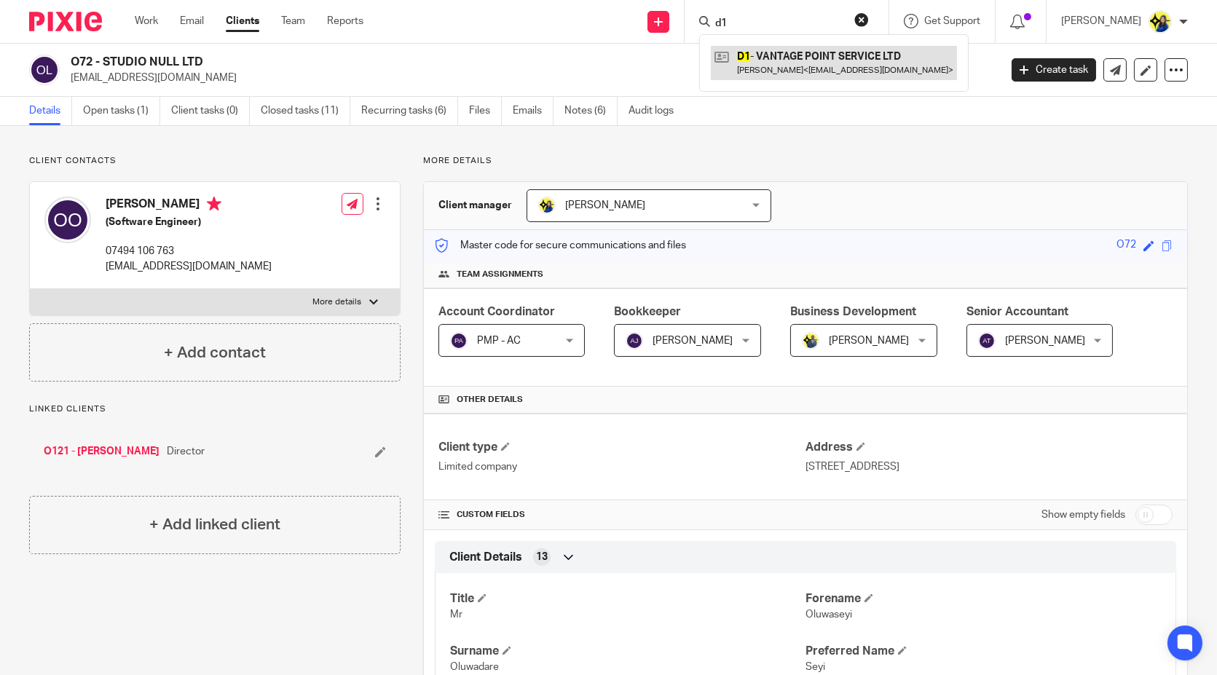
type input "d1"
click at [805, 57] on link at bounding box center [834, 63] width 246 height 34
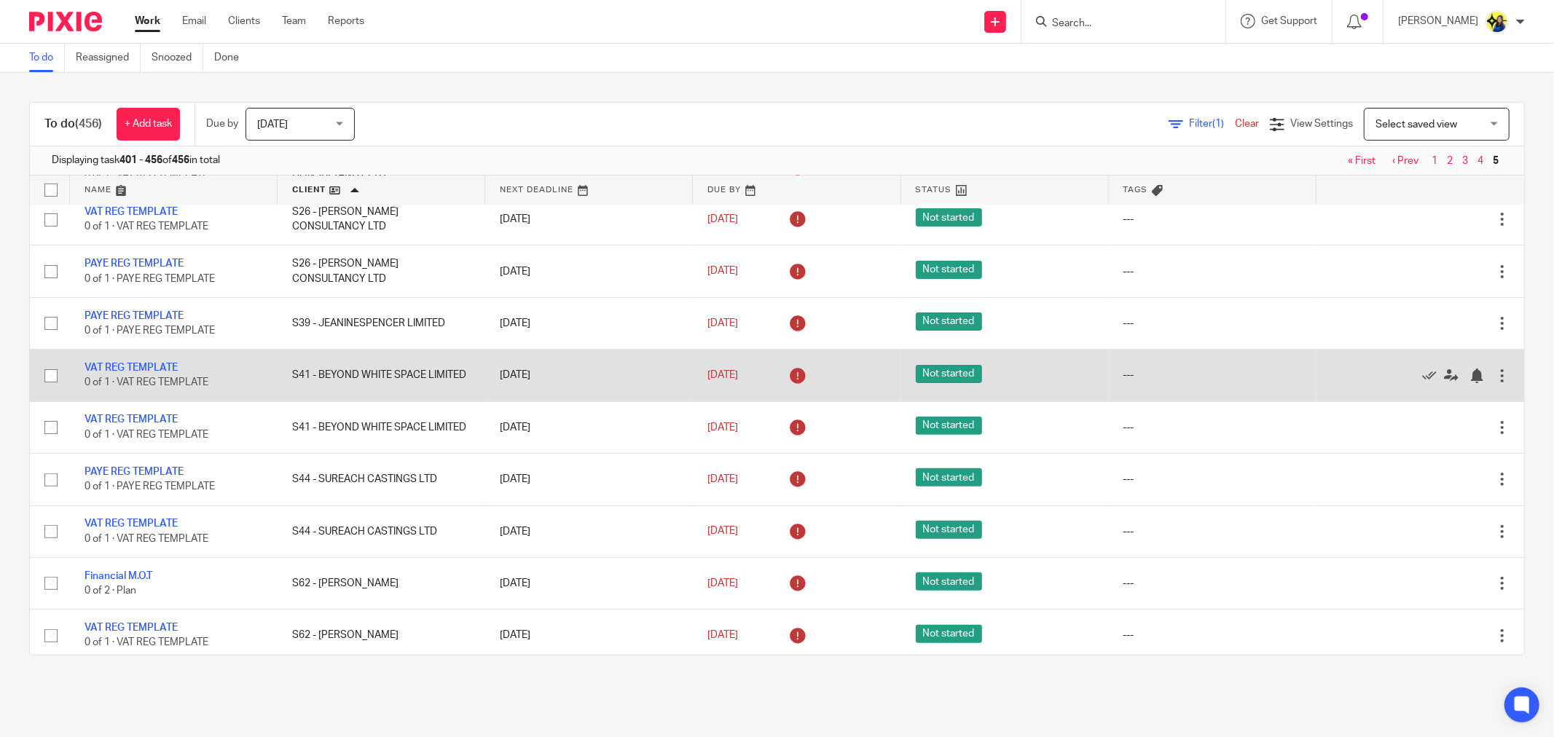
scroll to position [404, 0]
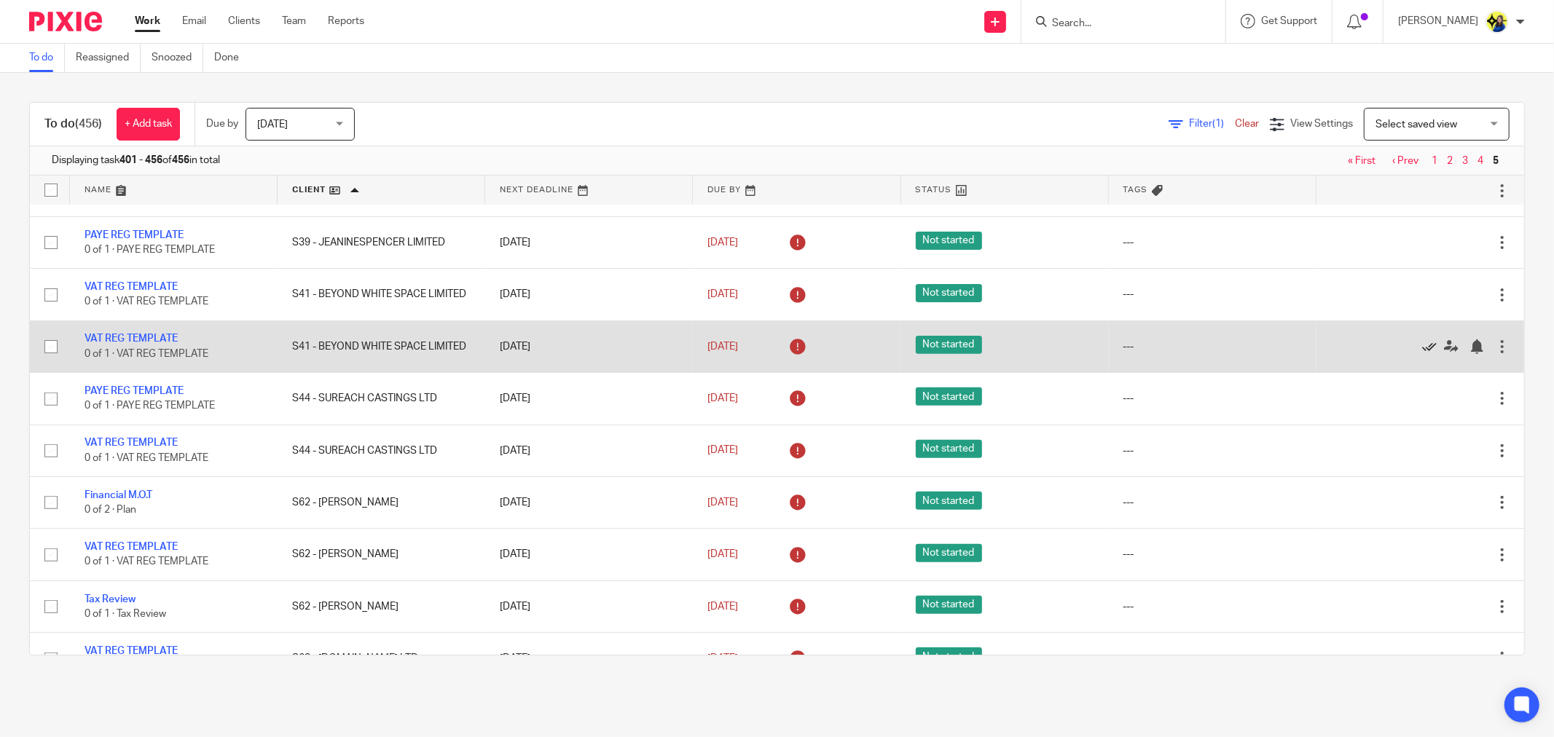
click at [1422, 351] on icon at bounding box center [1429, 346] width 15 height 15
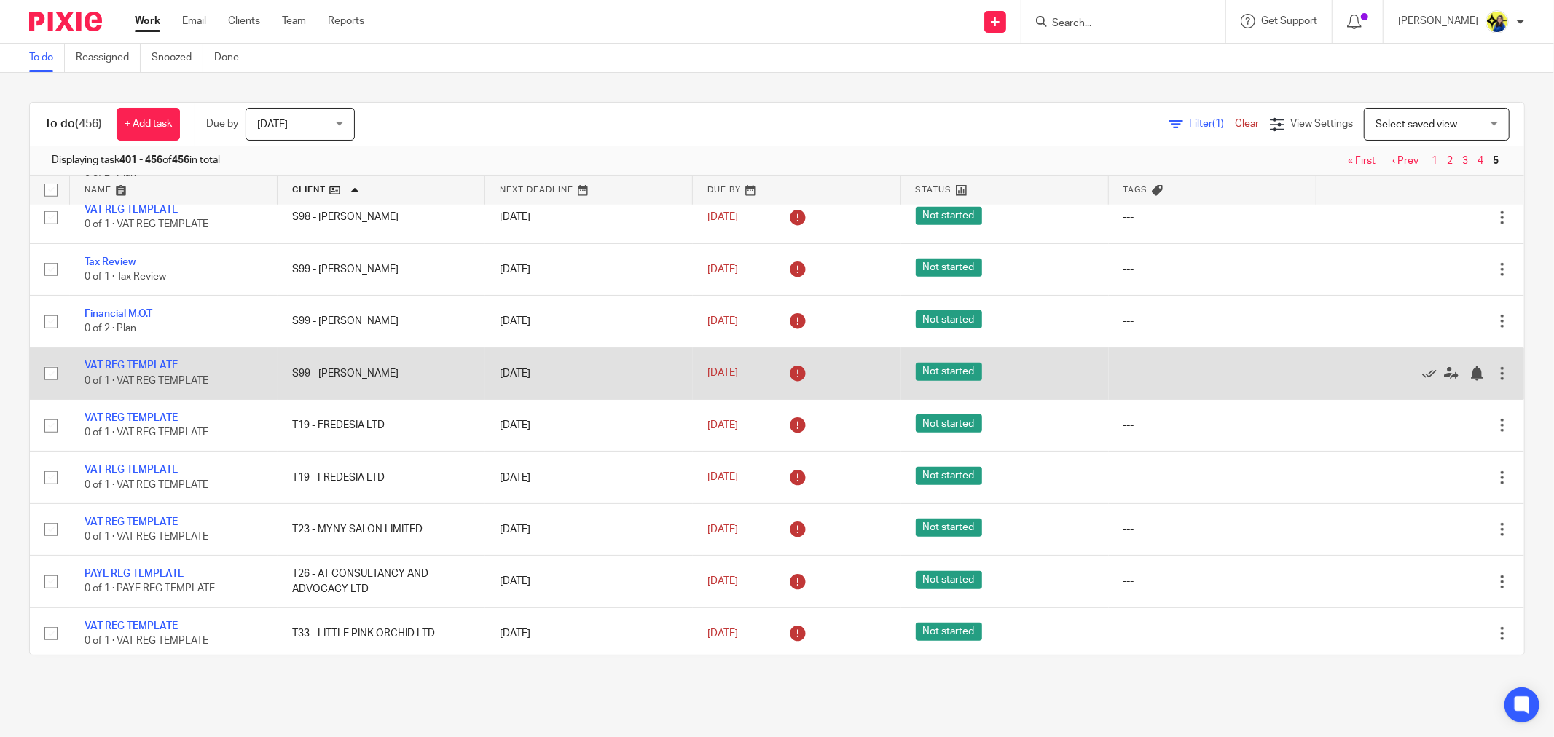
scroll to position [1133, 0]
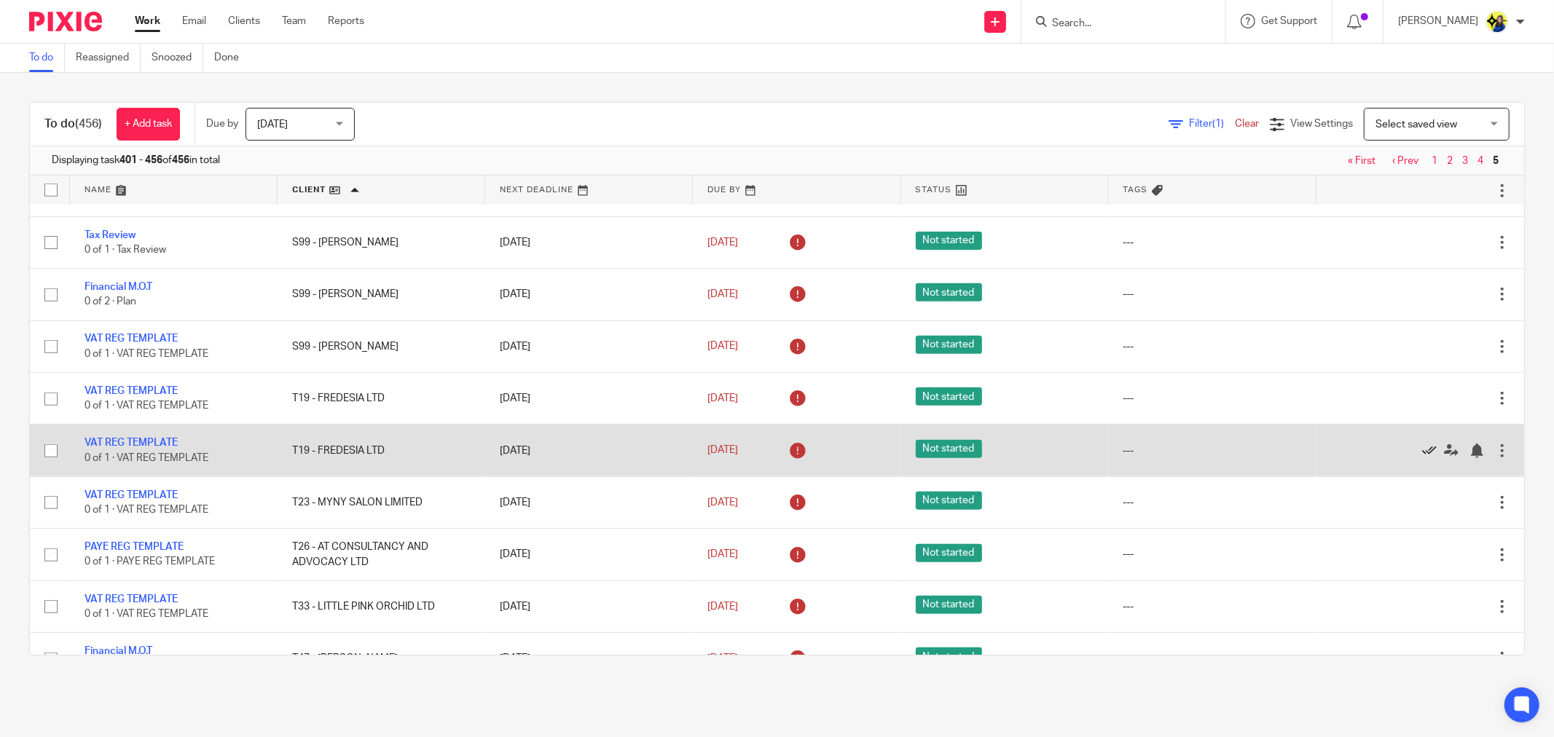
click at [1422, 458] on icon at bounding box center [1429, 451] width 15 height 15
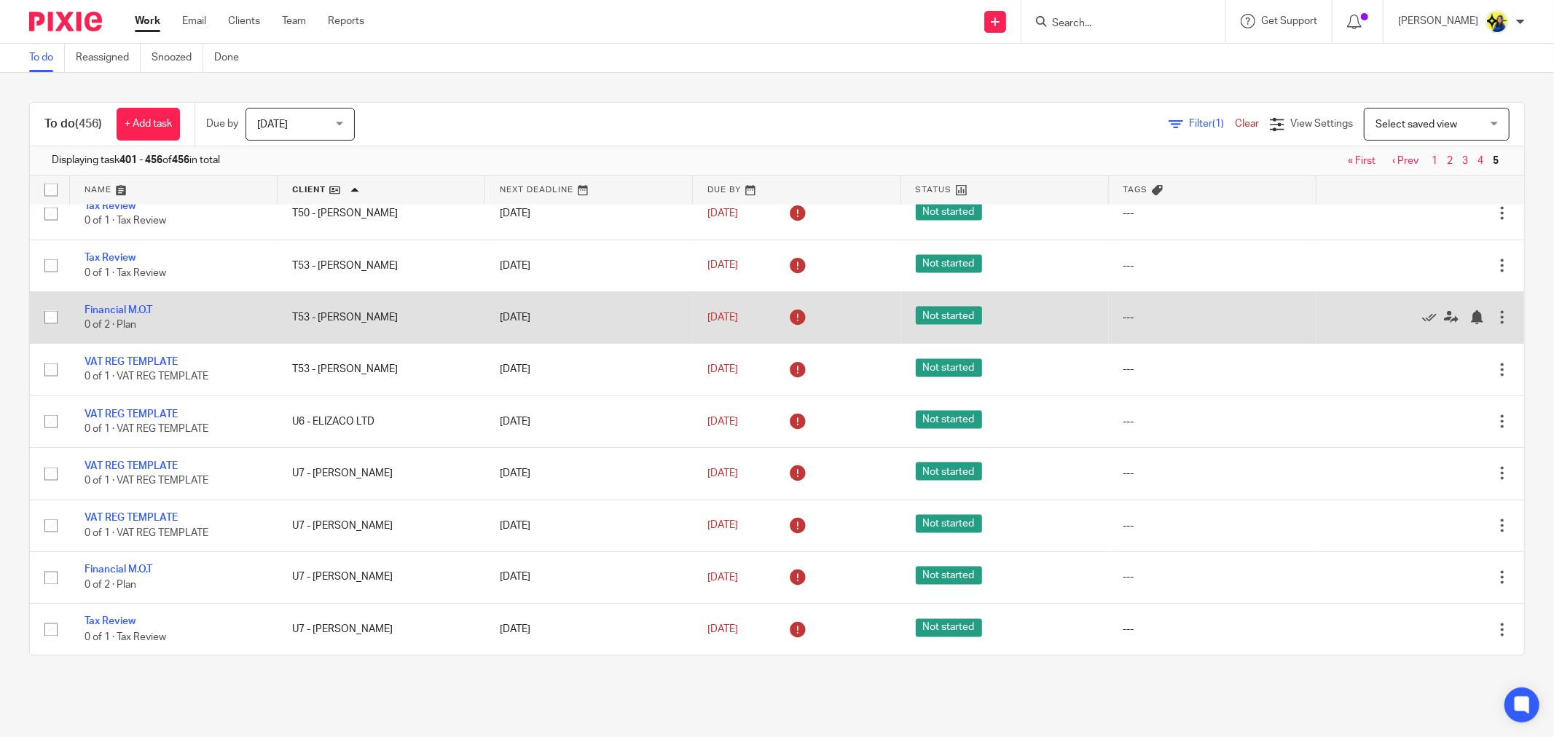
scroll to position [2023, 0]
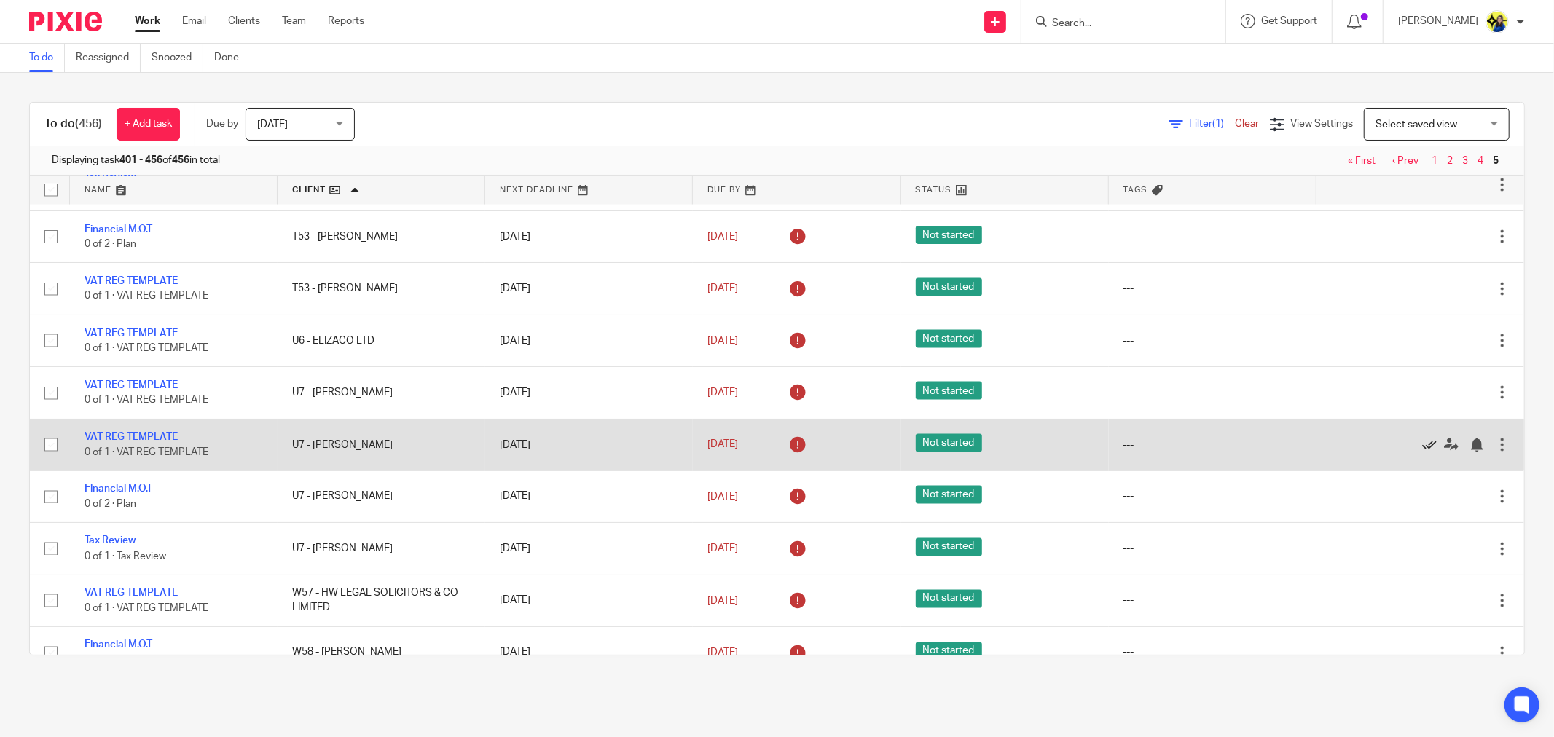
click at [1422, 452] on icon at bounding box center [1429, 445] width 15 height 15
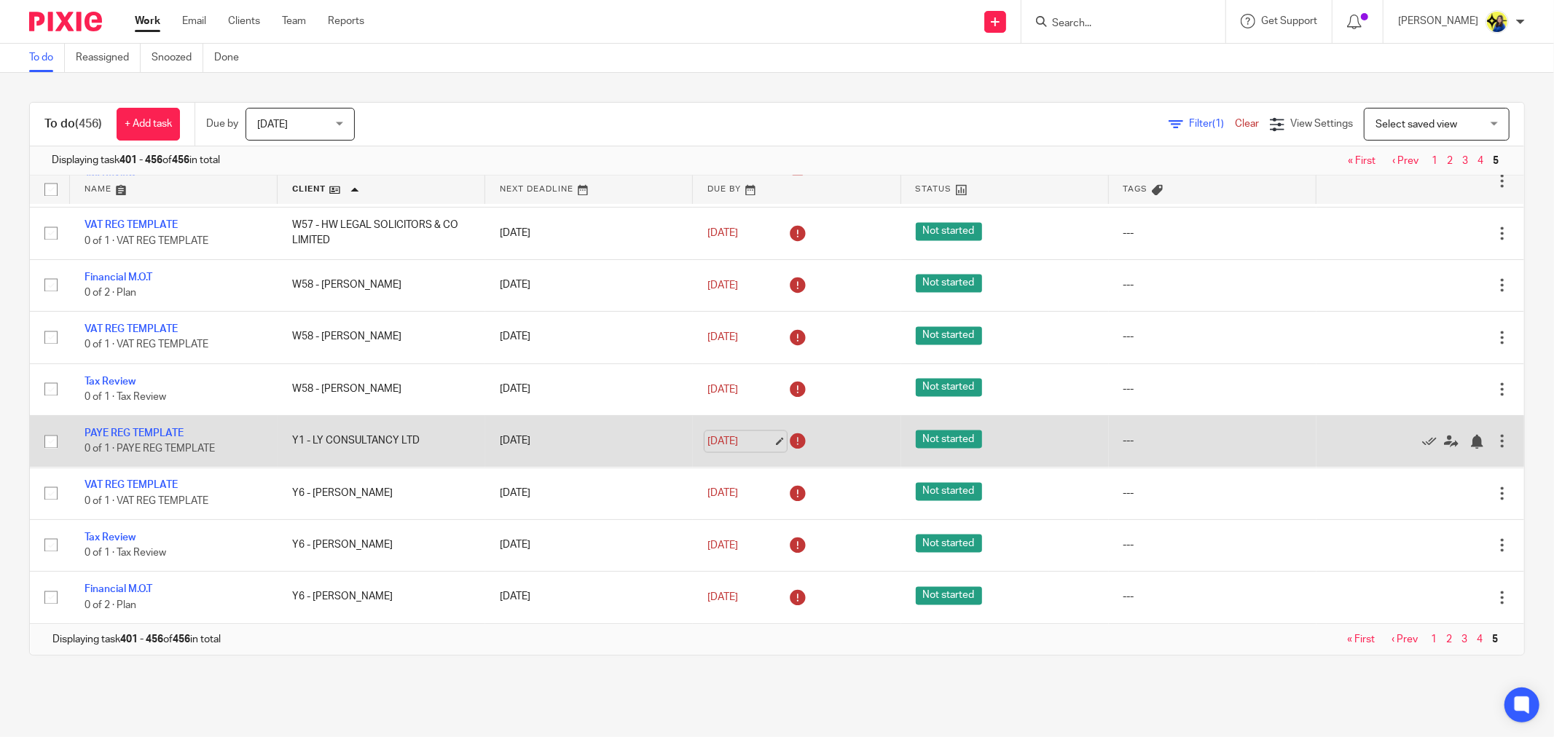
scroll to position [2360, 0]
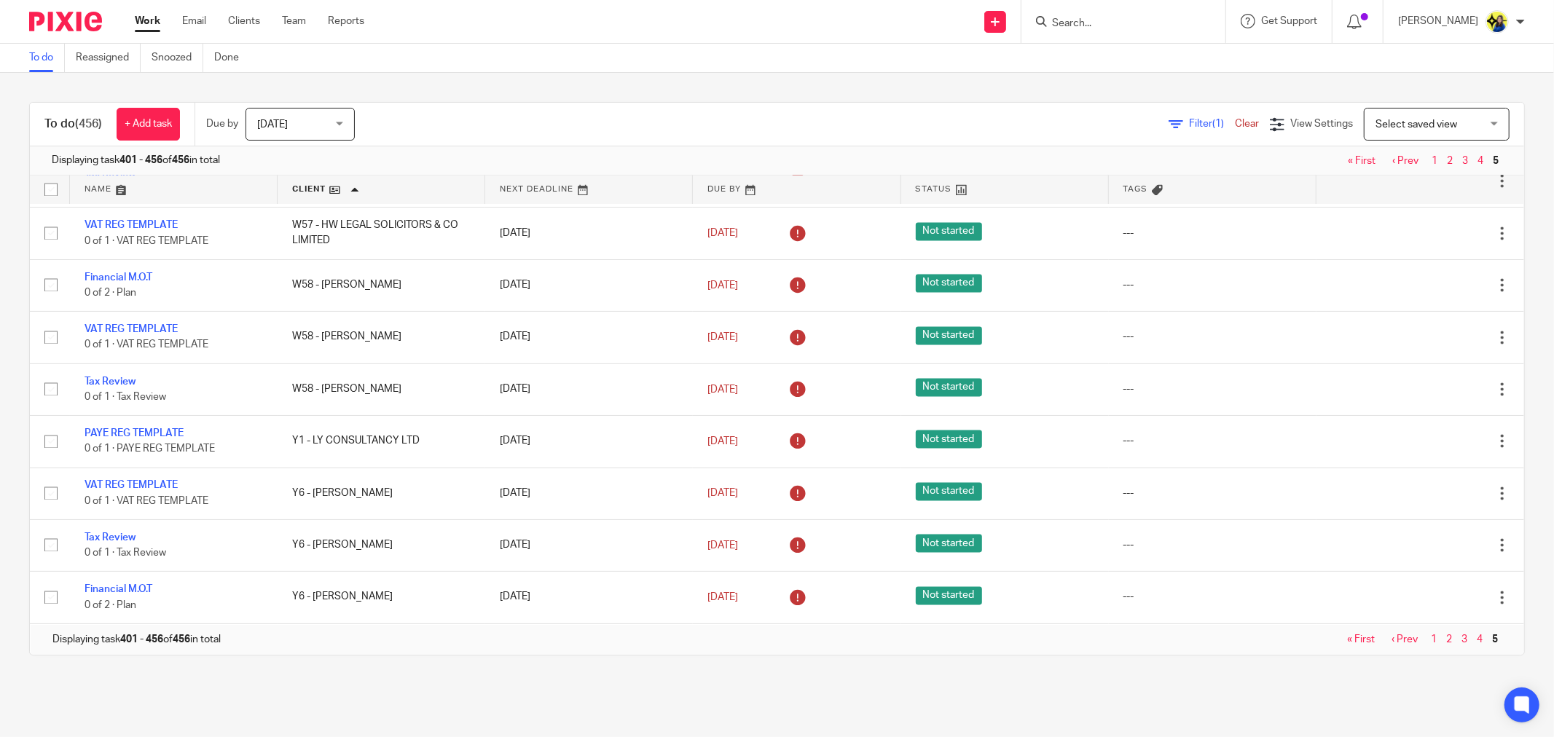
click at [1235, 128] on link "Clear" at bounding box center [1247, 124] width 24 height 10
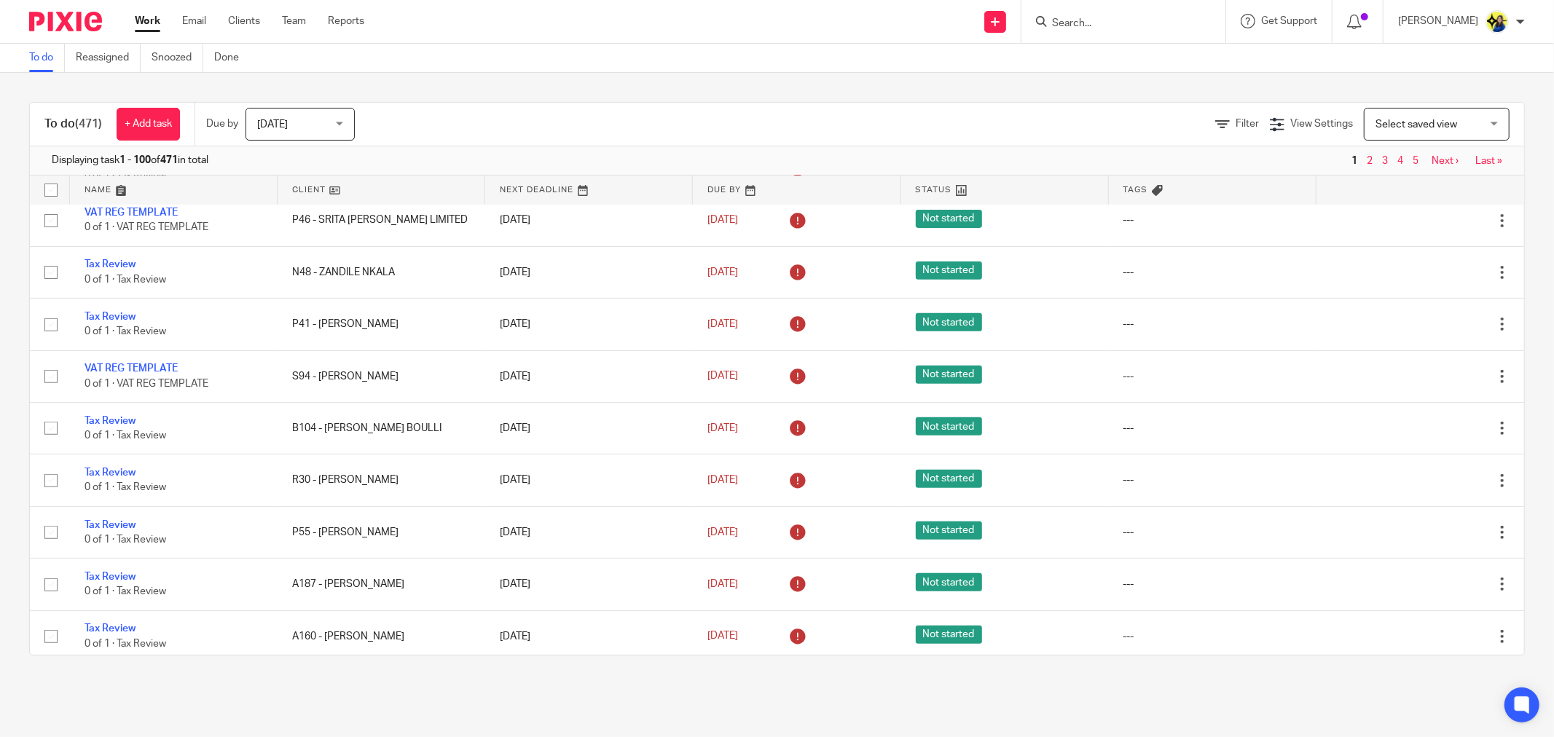
scroll to position [485, 0]
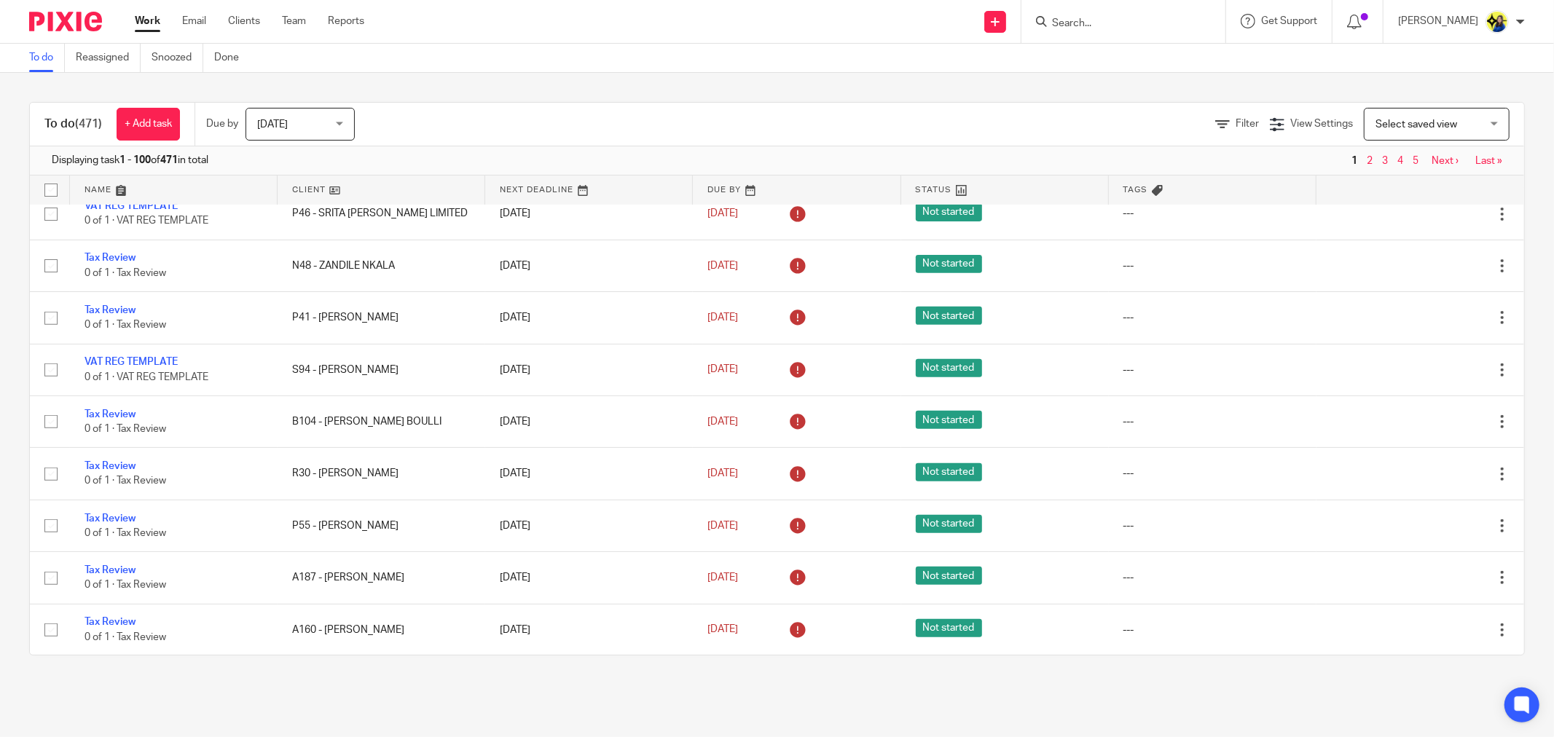
click at [957, 704] on main "To do Reassigned Snoozed Done To do (471) + Add task Due by Today Today Today T…" at bounding box center [777, 368] width 1554 height 737
click at [887, 693] on main "To do Reassigned Snoozed Done To do (471) + Add task Due by Today Today Today T…" at bounding box center [777, 368] width 1554 height 737
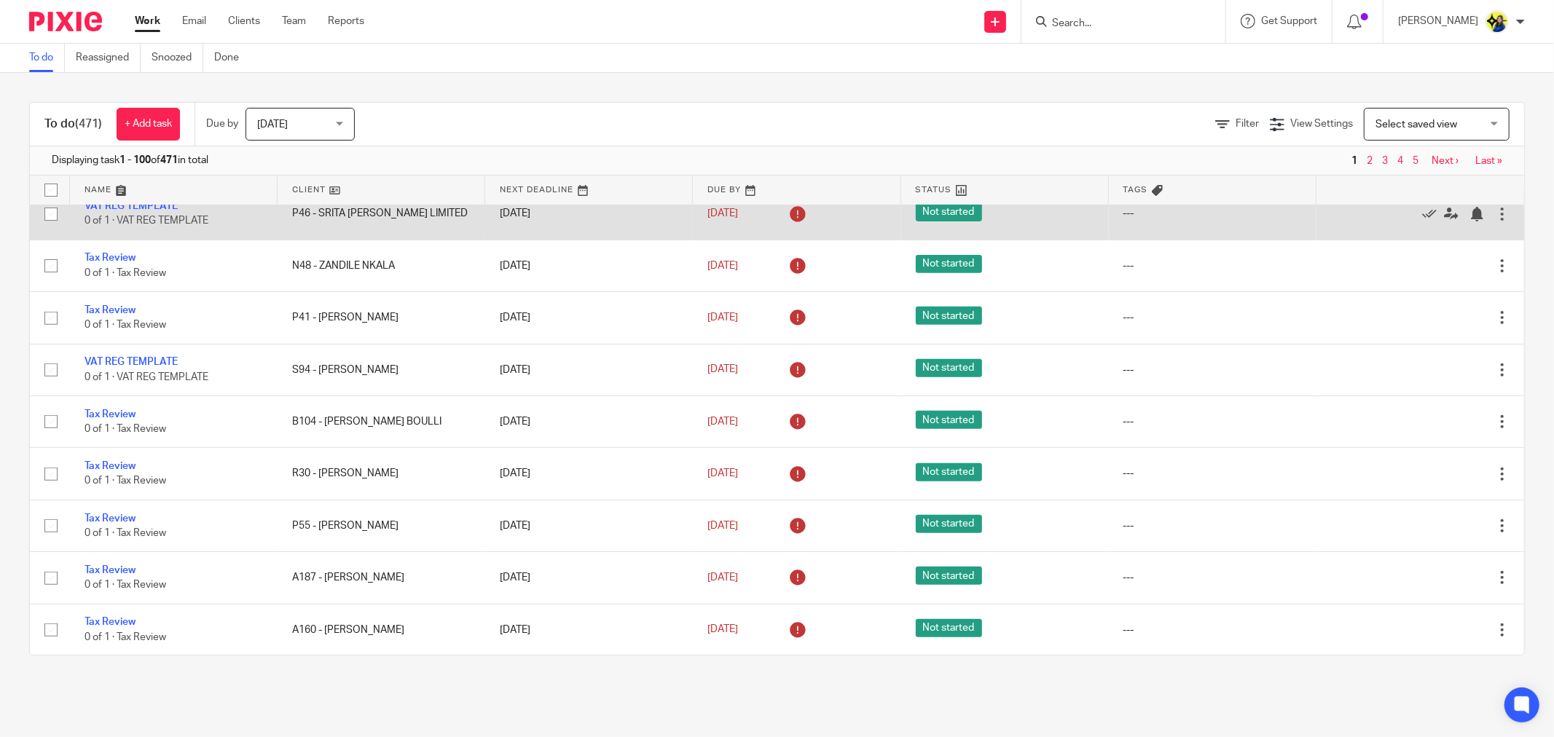
click at [1331, 219] on div at bounding box center [1413, 213] width 164 height 15
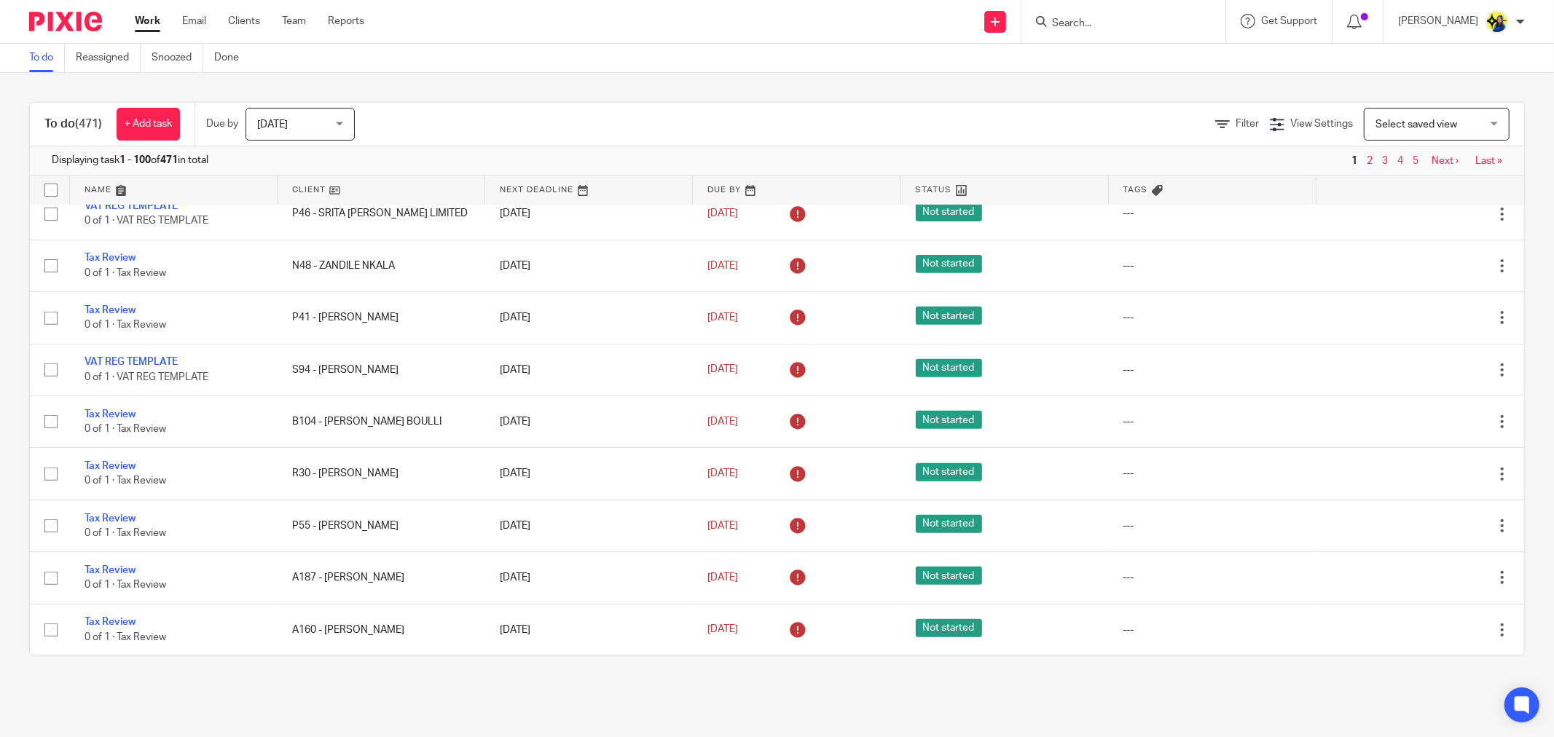
click at [1269, 92] on div "To do (471) + Add task Due by Today Today Today Tomorrow This week Next week Th…" at bounding box center [777, 379] width 1554 height 612
click at [238, 22] on link "Clients" at bounding box center [244, 21] width 32 height 15
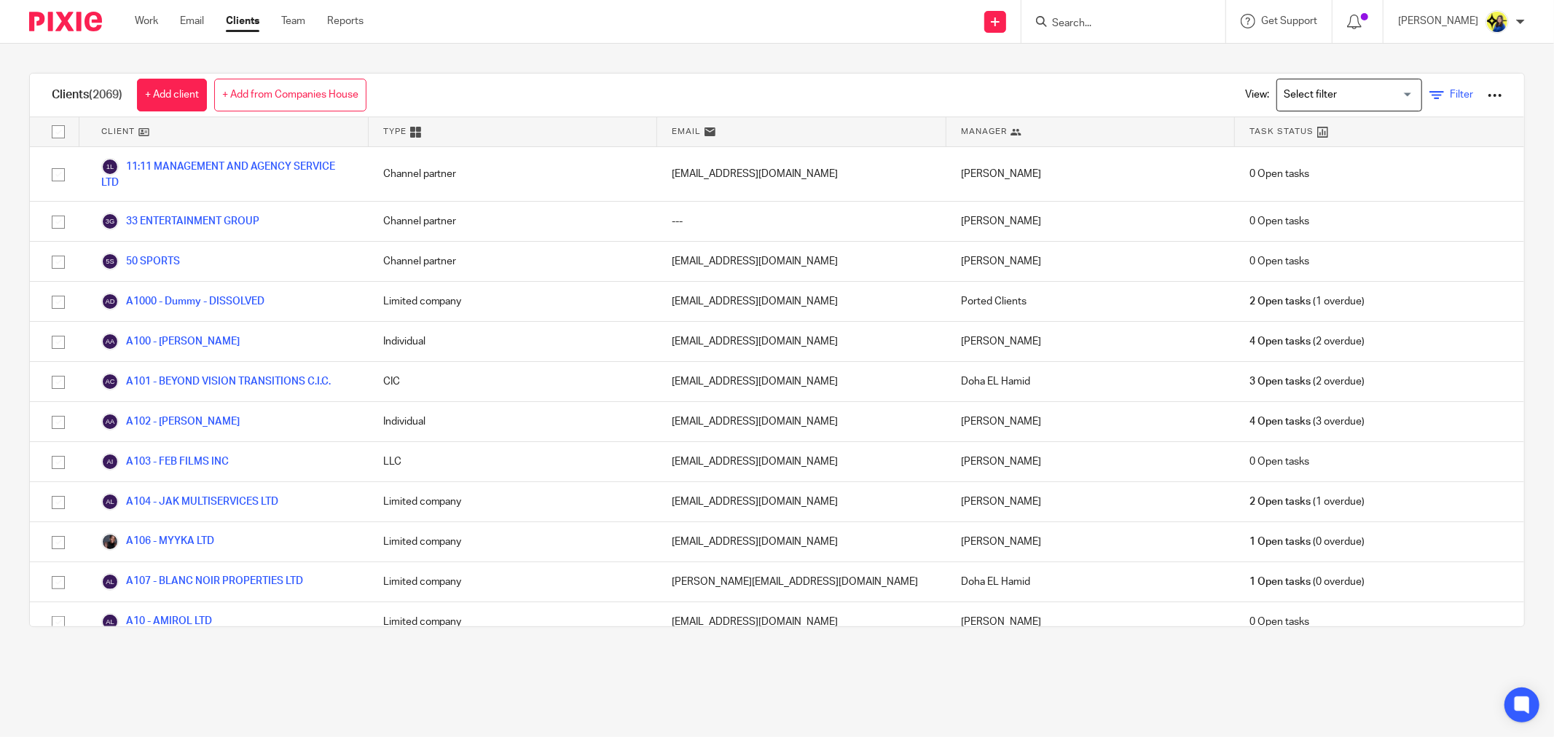
click at [1429, 91] on icon at bounding box center [1436, 95] width 15 height 15
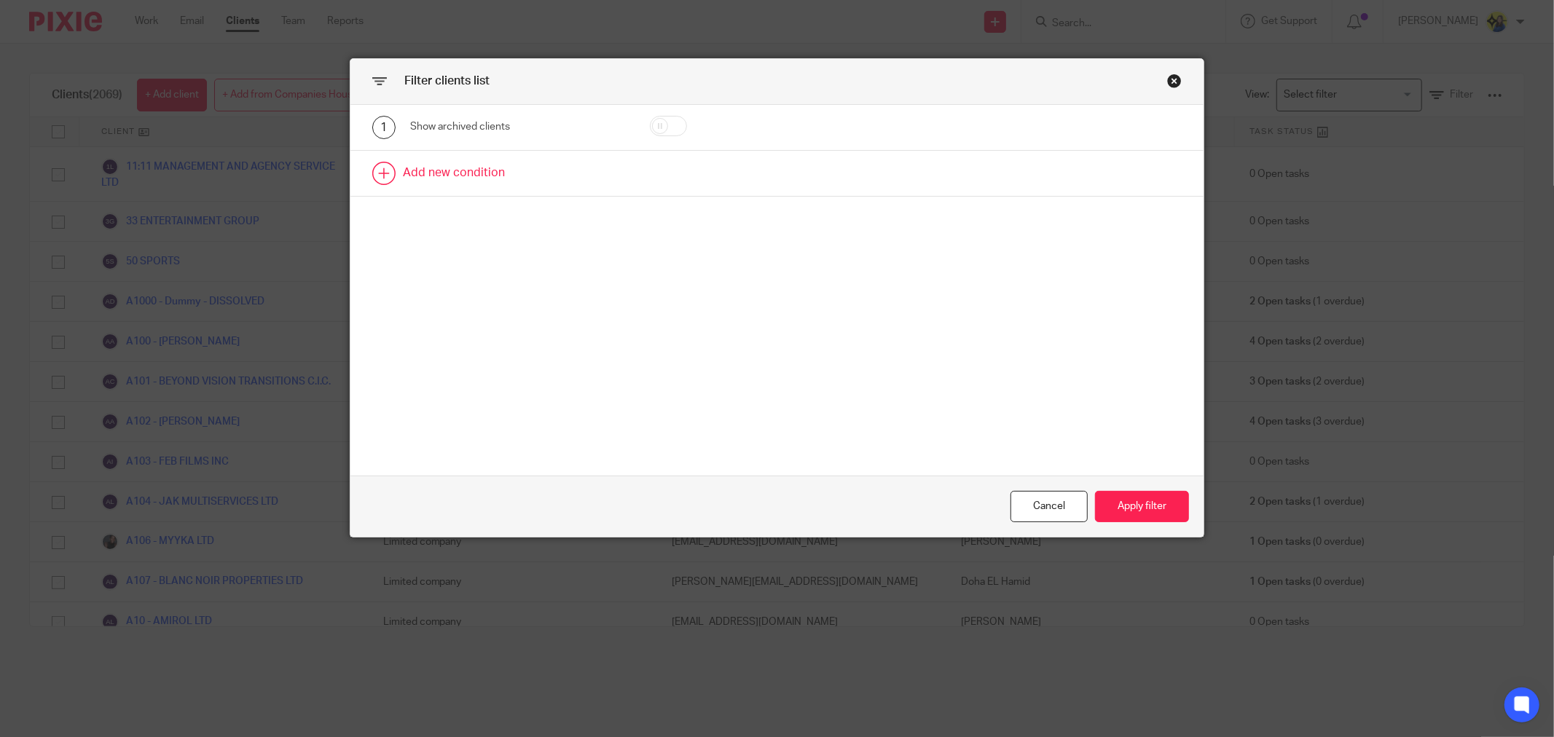
click at [636, 176] on link at bounding box center [776, 173] width 853 height 45
click at [535, 183] on div "Field" at bounding box center [503, 177] width 163 height 31
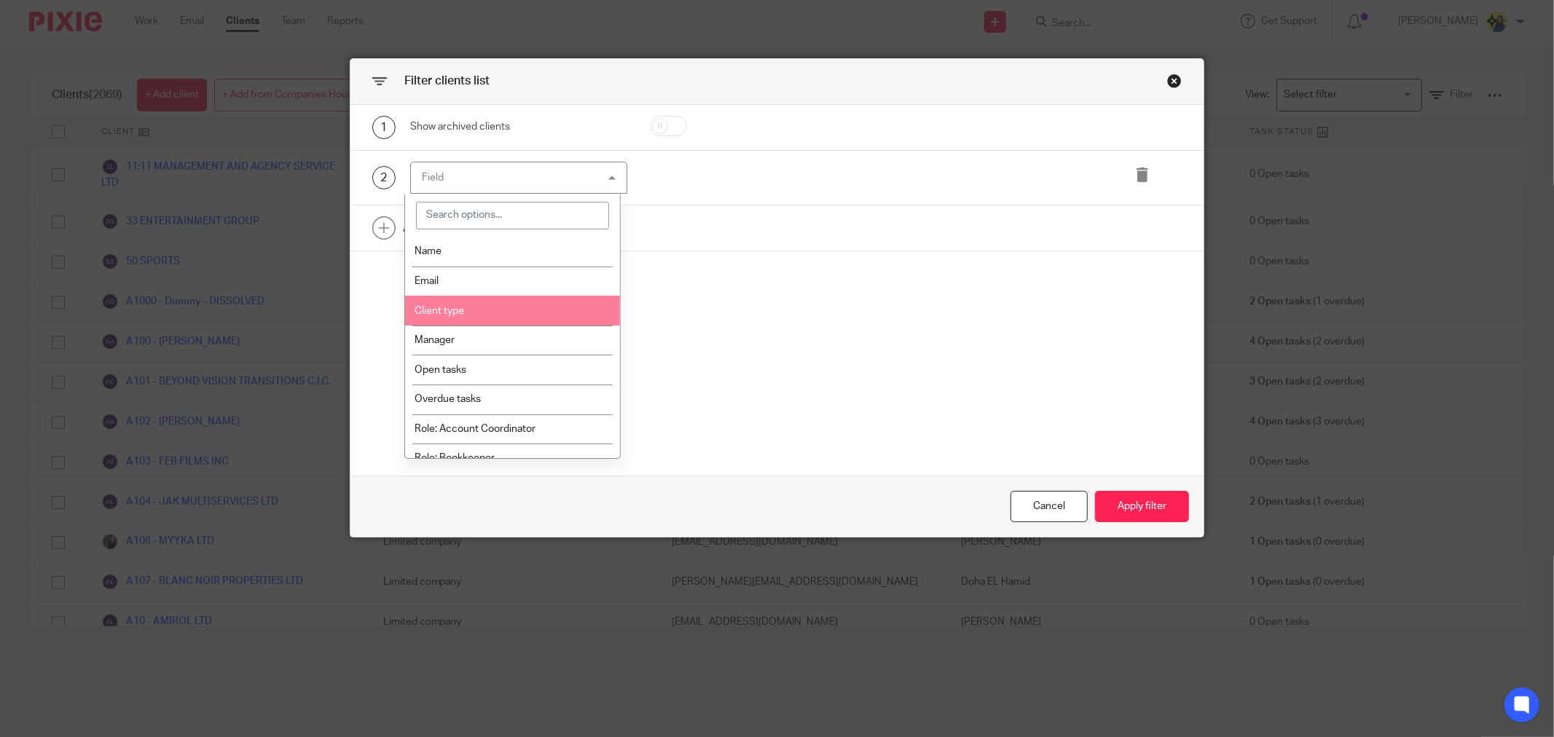
click at [521, 334] on li "Manager" at bounding box center [513, 341] width 216 height 30
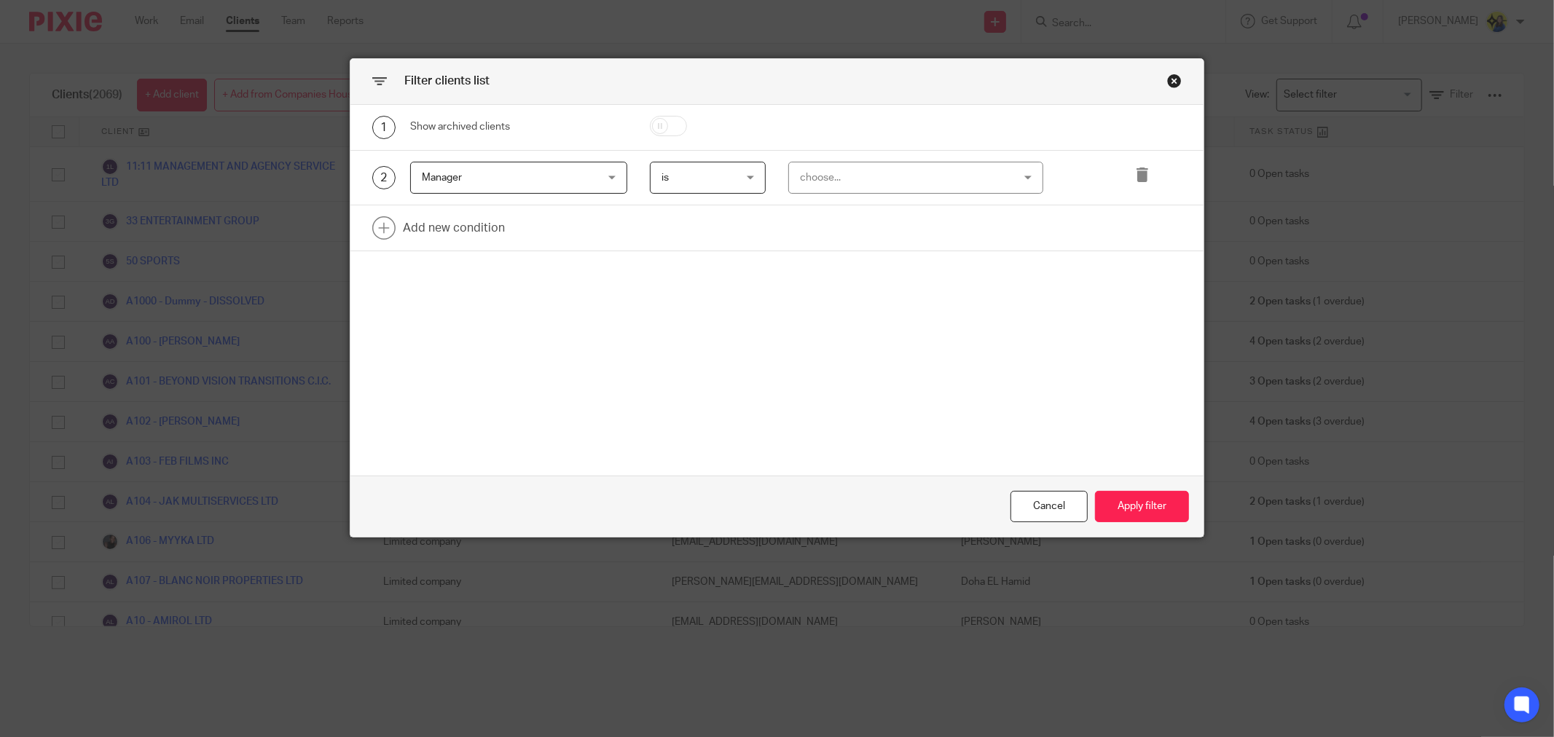
click at [841, 188] on div "choose..." at bounding box center [897, 177] width 194 height 31
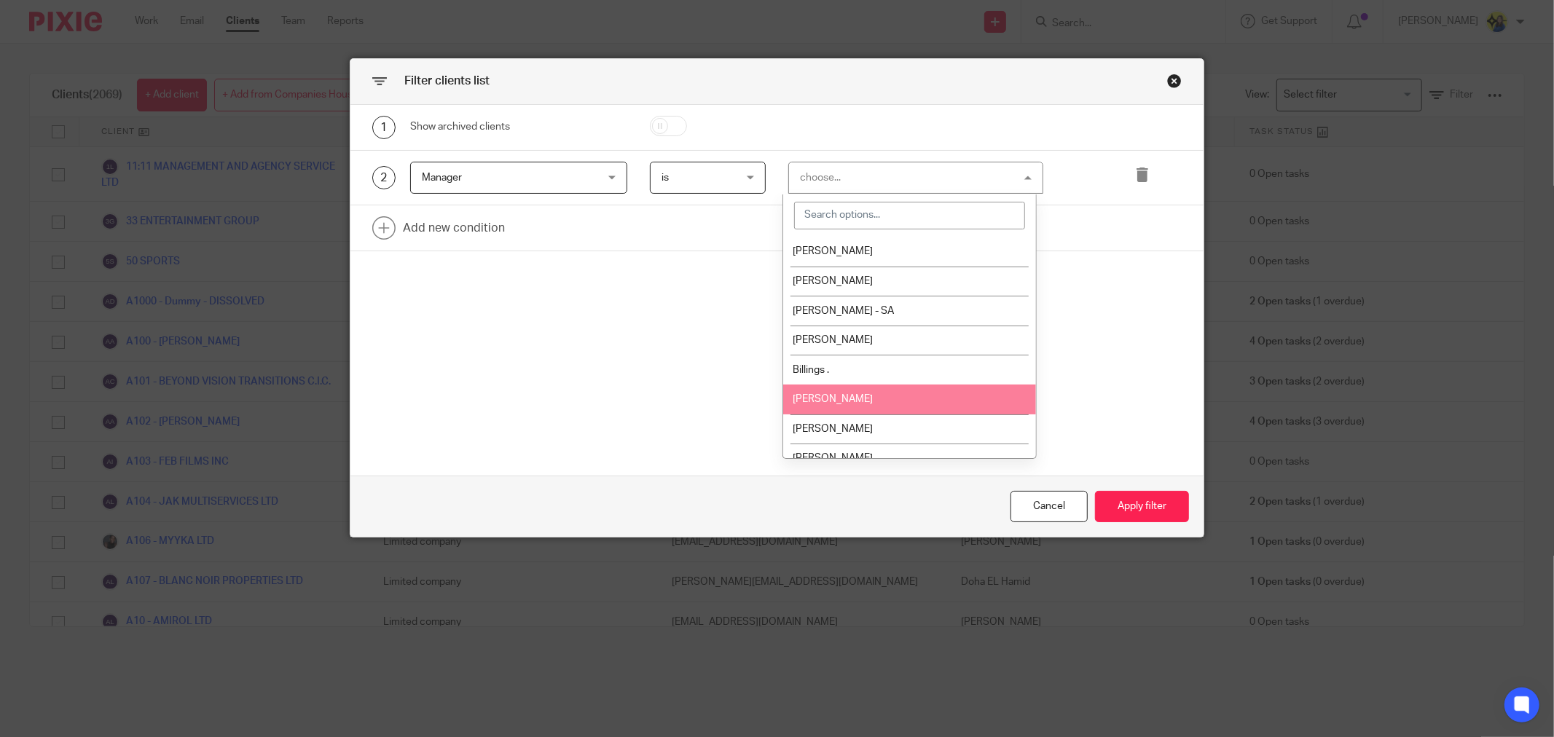
click at [885, 406] on li "[PERSON_NAME]" at bounding box center [909, 400] width 253 height 30
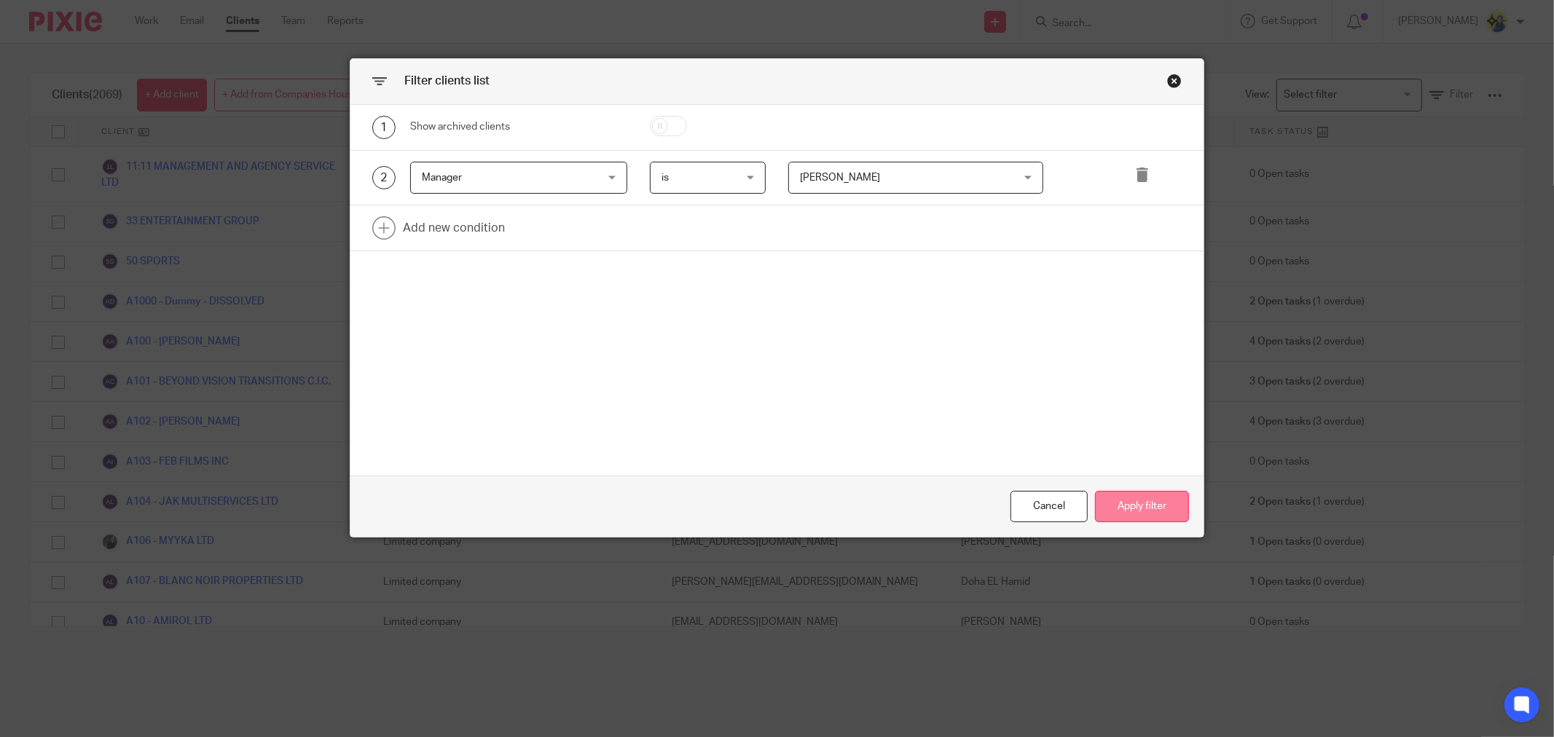
click at [1131, 505] on button "Apply filter" at bounding box center [1142, 506] width 94 height 31
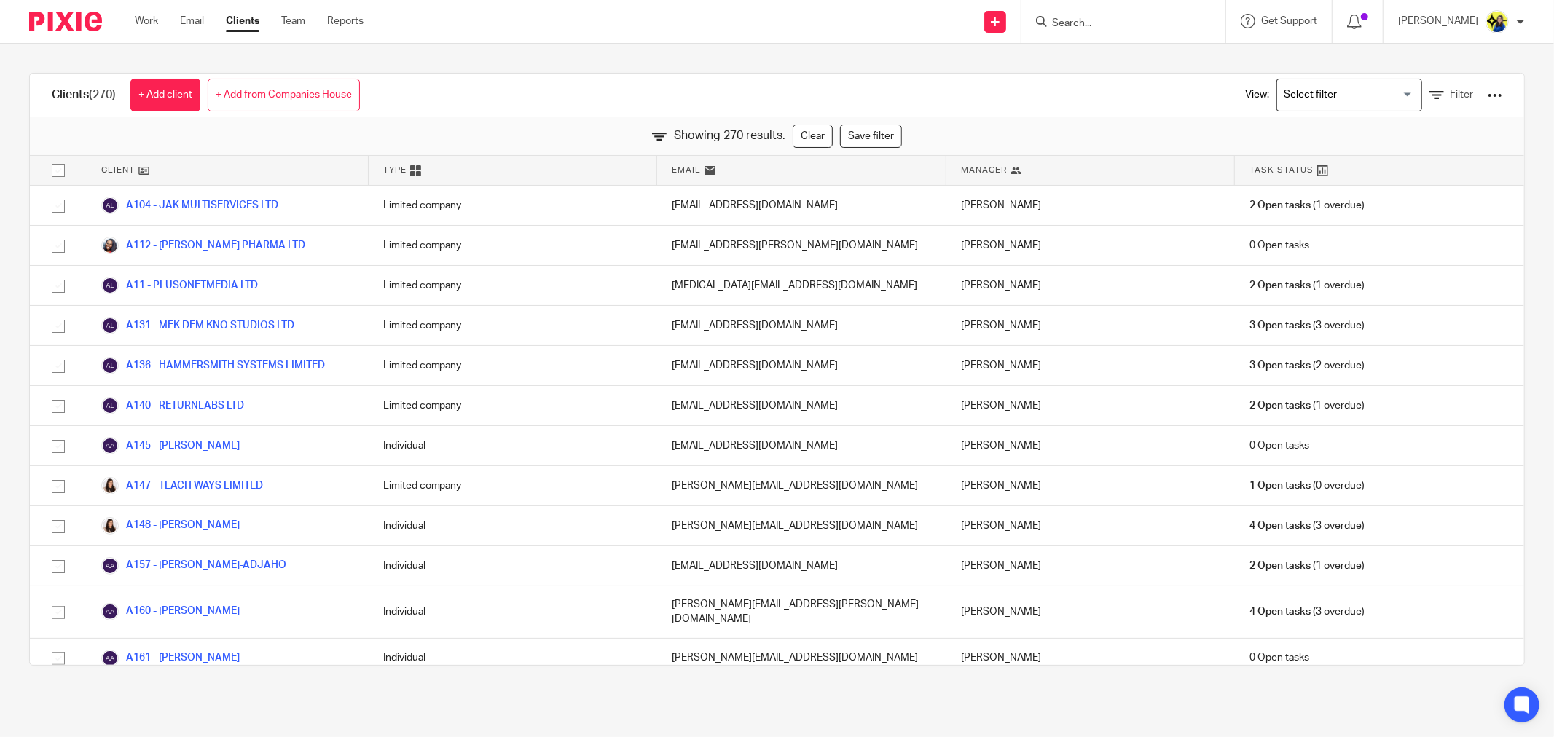
click at [1487, 91] on div at bounding box center [1494, 95] width 15 height 15
click at [1382, 168] on link "Export clients to CSV file" at bounding box center [1375, 172] width 202 height 22
click at [1159, 27] on input "Search" at bounding box center [1115, 23] width 131 height 13
type input "t26"
click at [1178, 55] on link at bounding box center [1170, 63] width 247 height 34
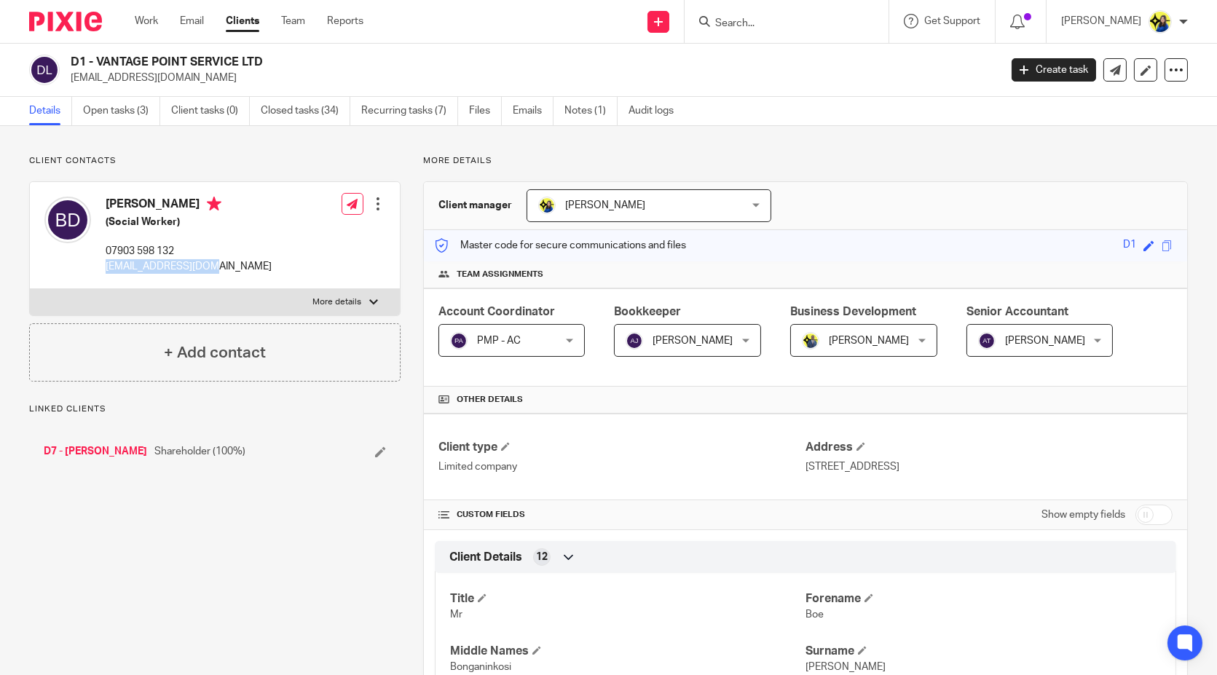
drag, startPoint x: 226, startPoint y: 265, endPoint x: 100, endPoint y: 274, distance: 126.3
click at [100, 274] on div "Boe Dube (Social Worker) 07903 598 132 boedube44@gmail.com Edit contact Create …" at bounding box center [215, 235] width 370 height 107
copy p "[EMAIL_ADDRESS][DOMAIN_NAME]"
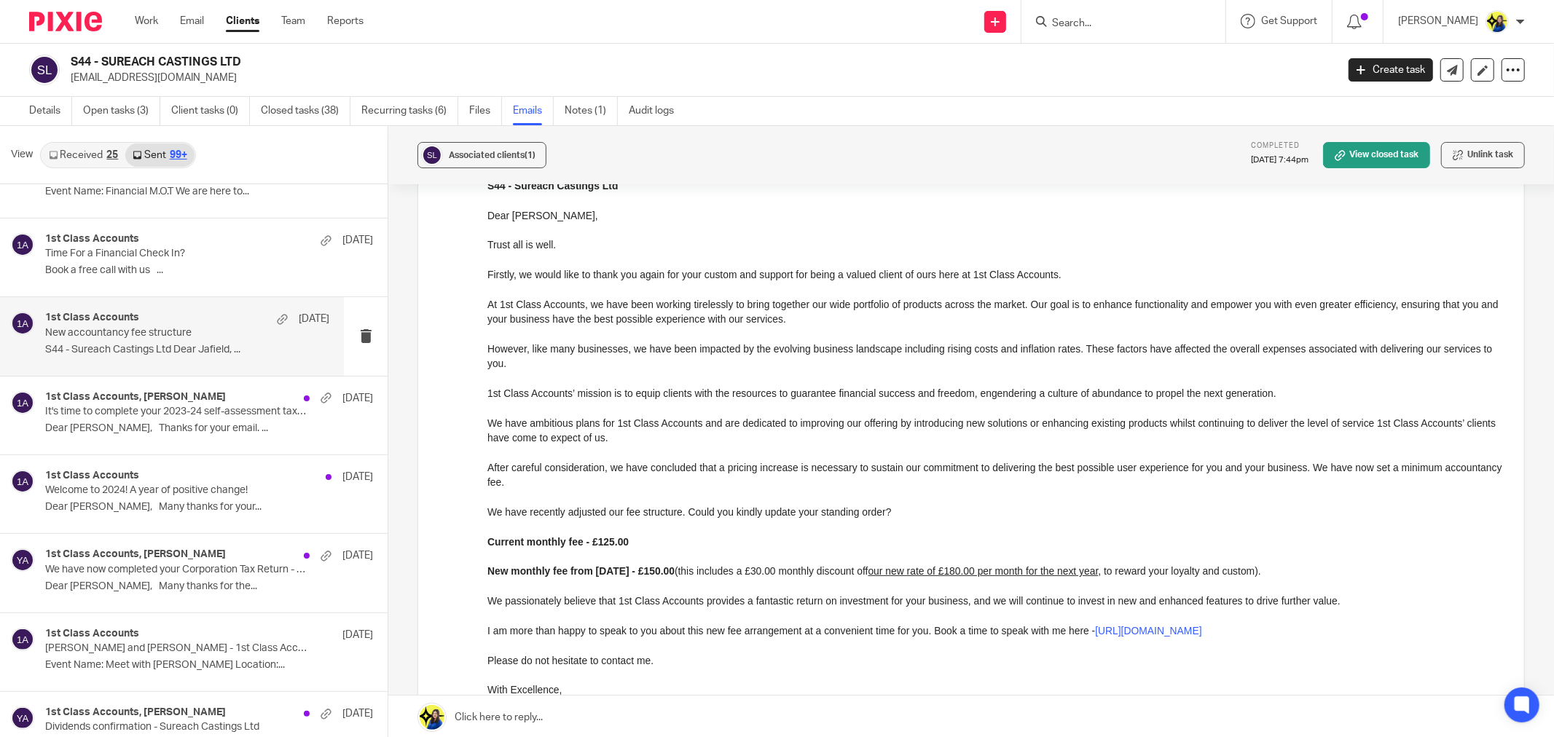
click at [1147, 26] on input "Search" at bounding box center [1115, 23] width 131 height 13
type input "d39"
click at [1162, 55] on link at bounding box center [1170, 63] width 246 height 34
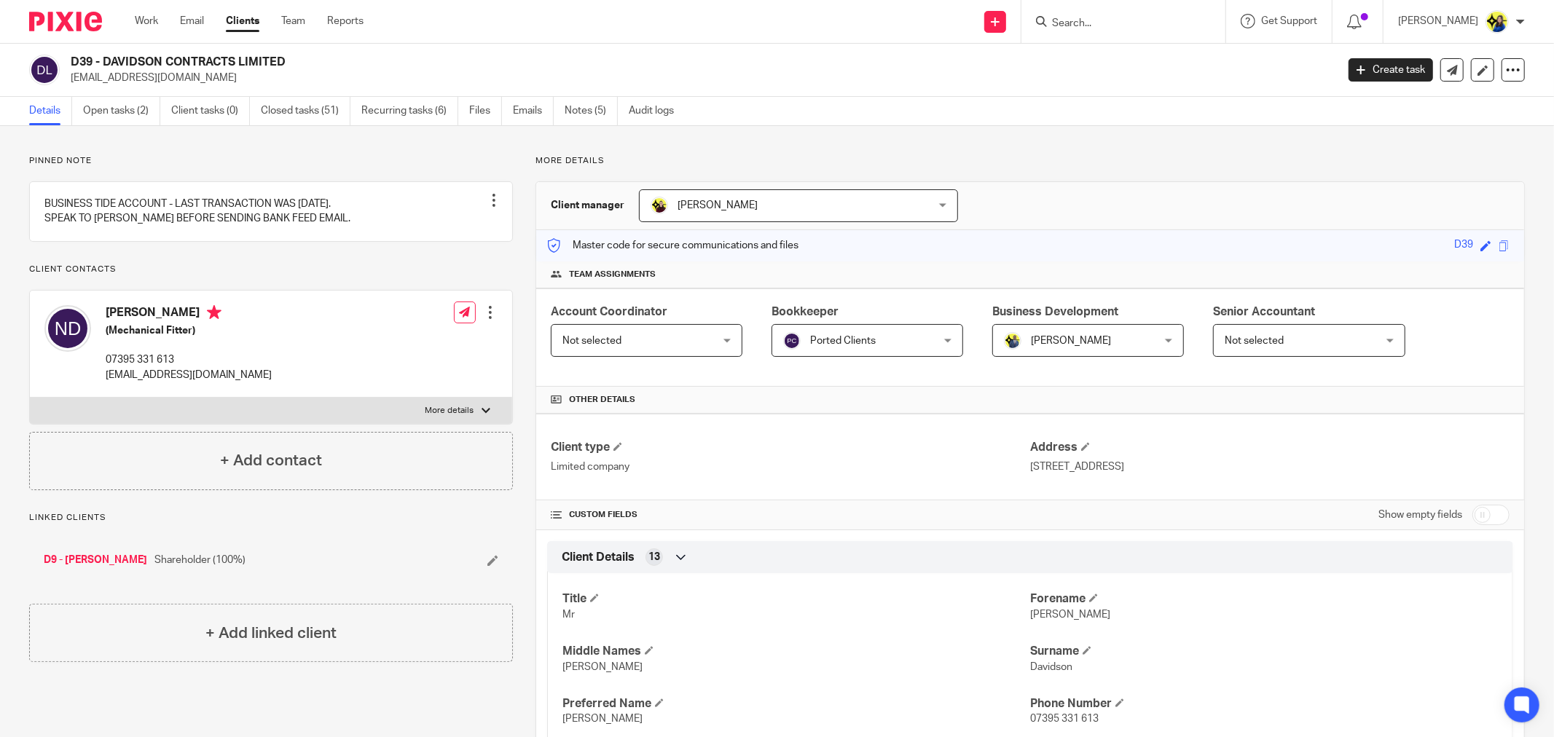
click at [1127, 25] on input "Search" at bounding box center [1115, 23] width 131 height 13
type input "j55"
click at [1158, 59] on link at bounding box center [1198, 63] width 302 height 34
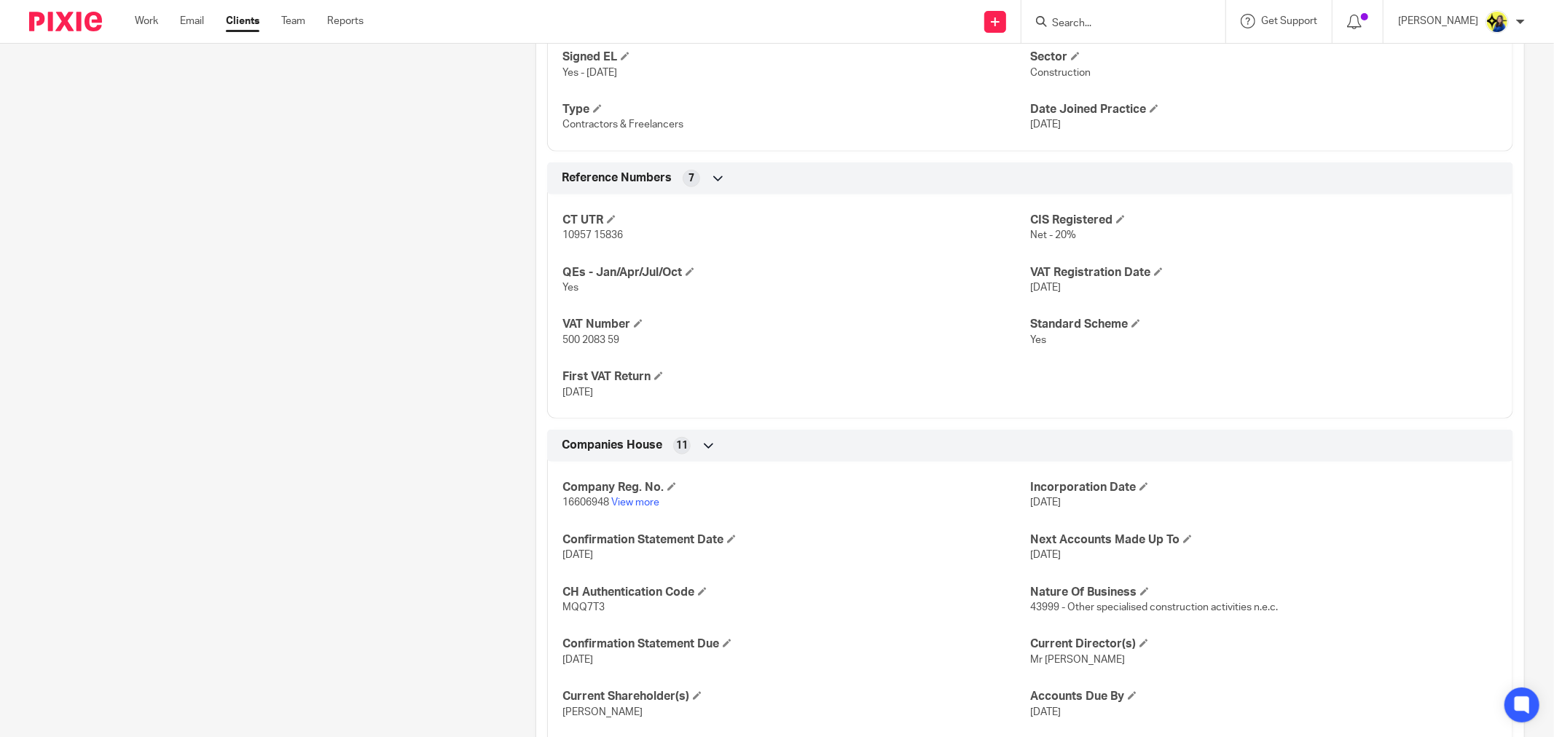
scroll to position [971, 0]
